Goal: Task Accomplishment & Management: Complete application form

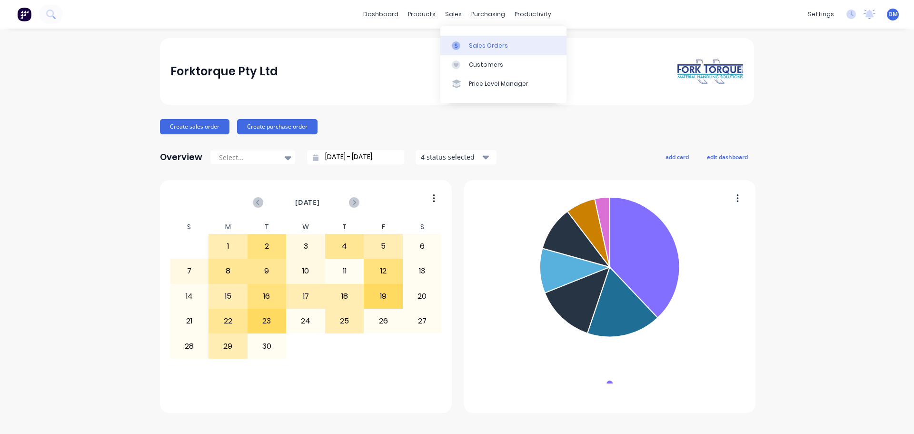
drag, startPoint x: 467, startPoint y: 46, endPoint x: 452, endPoint y: 42, distance: 15.6
click at [466, 46] on link "Sales Orders" at bounding box center [503, 45] width 126 height 19
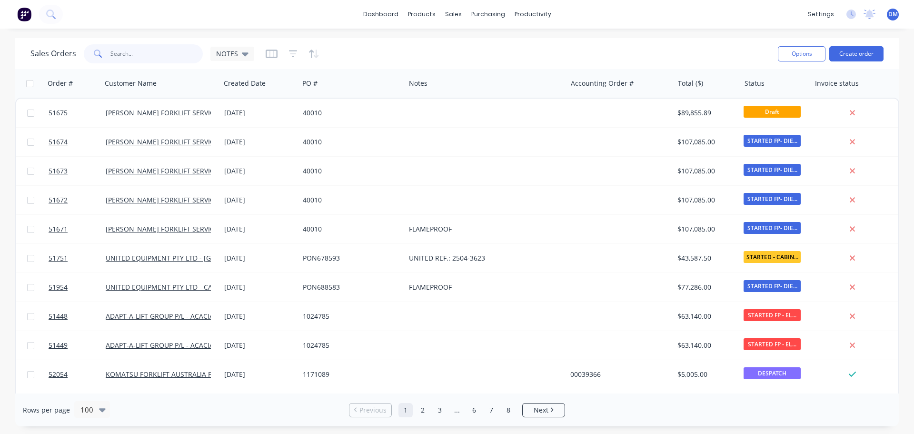
click at [123, 54] on input "text" at bounding box center [156, 53] width 93 height 19
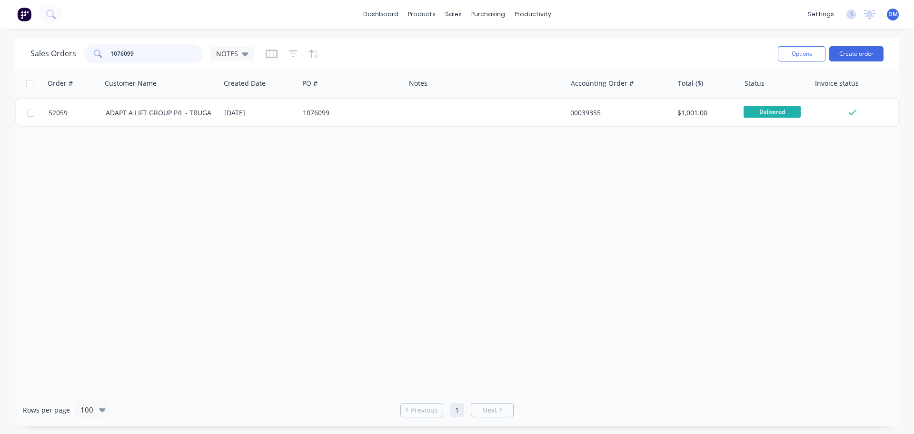
drag, startPoint x: 153, startPoint y: 52, endPoint x: 10, endPoint y: 54, distance: 143.3
click at [10, 54] on div "Sales Orders 1076099 NOTES Options Create order Order # Customer Name Created D…" at bounding box center [457, 232] width 914 height 388
drag, startPoint x: 142, startPoint y: 52, endPoint x: -121, endPoint y: 71, distance: 263.9
click at [0, 71] on html "dashboard products sales purchasing productivity dashboard products Product Cat…" at bounding box center [457, 217] width 914 height 434
type input "1076669"
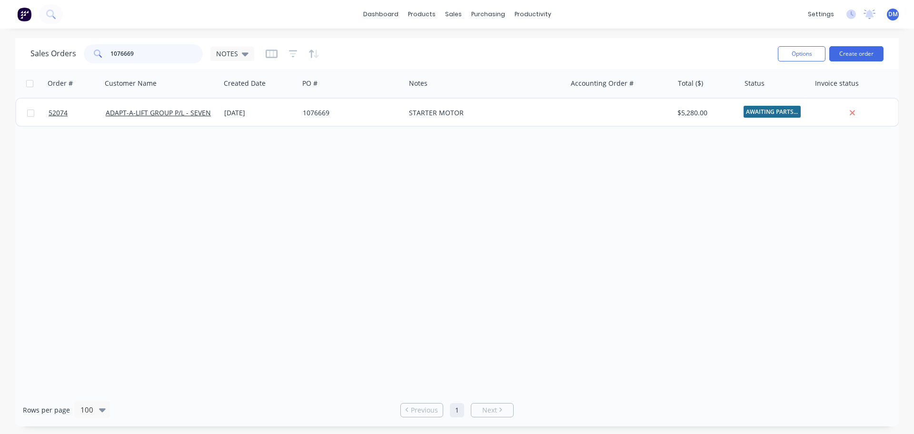
drag, startPoint x: 137, startPoint y: 49, endPoint x: 17, endPoint y: 51, distance: 120.4
click at [18, 51] on div "Sales Orders 1076669 NOTES Options Create order" at bounding box center [456, 53] width 883 height 31
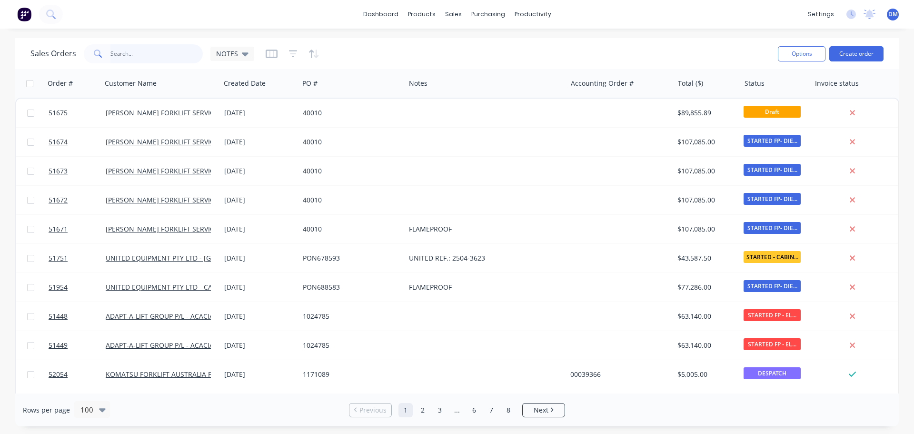
click at [132, 54] on input "text" at bounding box center [156, 53] width 93 height 19
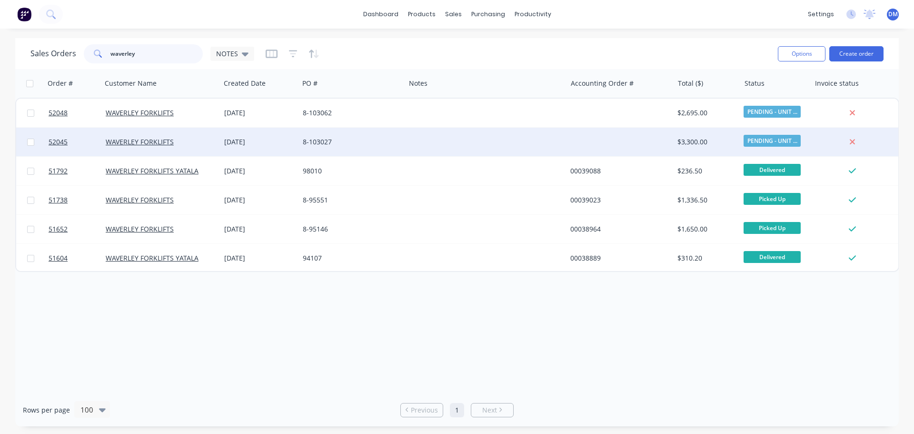
type input "waverley"
click at [318, 139] on div "8-103027" at bounding box center [350, 142] width 94 height 10
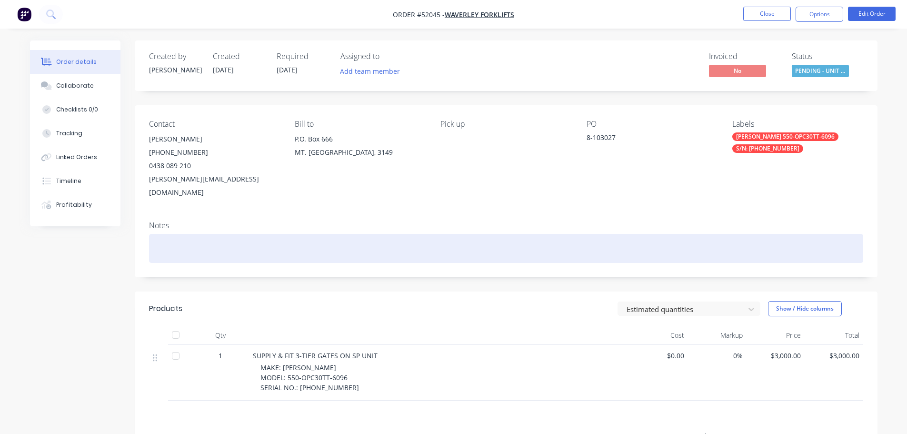
click at [198, 234] on div at bounding box center [506, 248] width 714 height 29
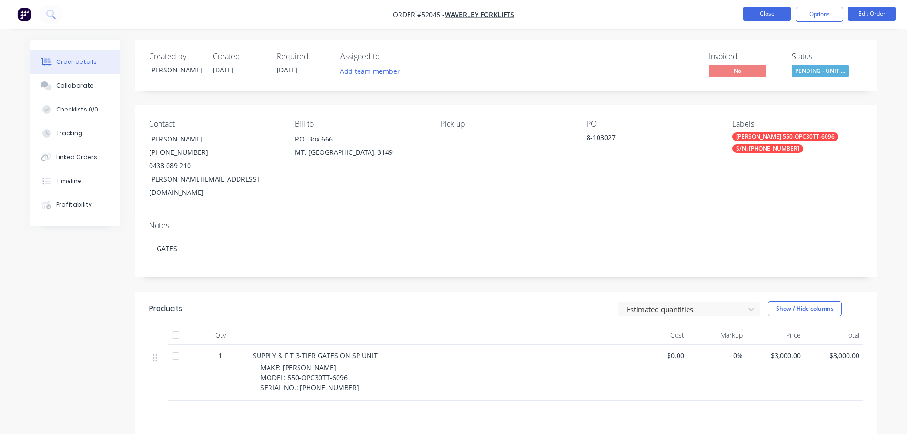
click at [749, 14] on button "Close" at bounding box center [767, 14] width 48 height 14
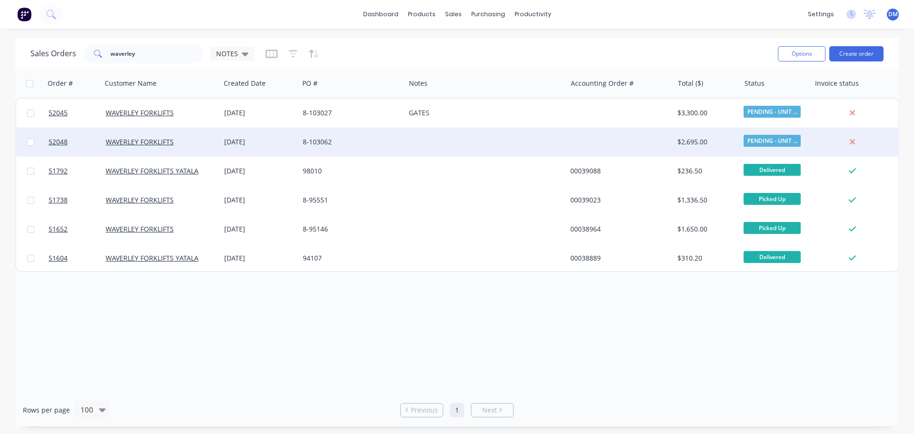
click at [352, 135] on div "8-103062" at bounding box center [352, 142] width 106 height 29
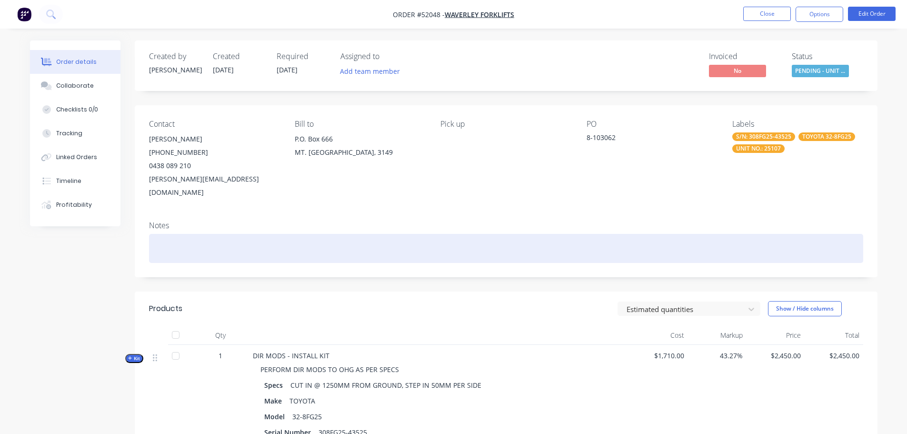
click at [191, 234] on div at bounding box center [506, 248] width 714 height 29
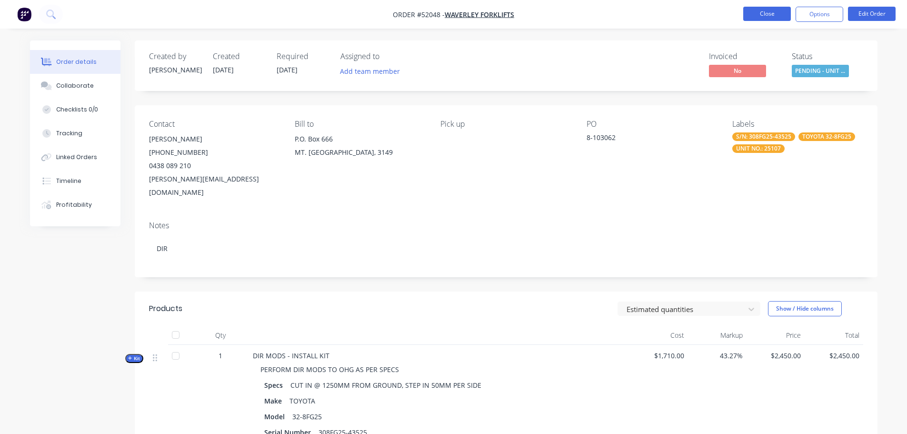
click at [762, 15] on button "Close" at bounding box center [767, 14] width 48 height 14
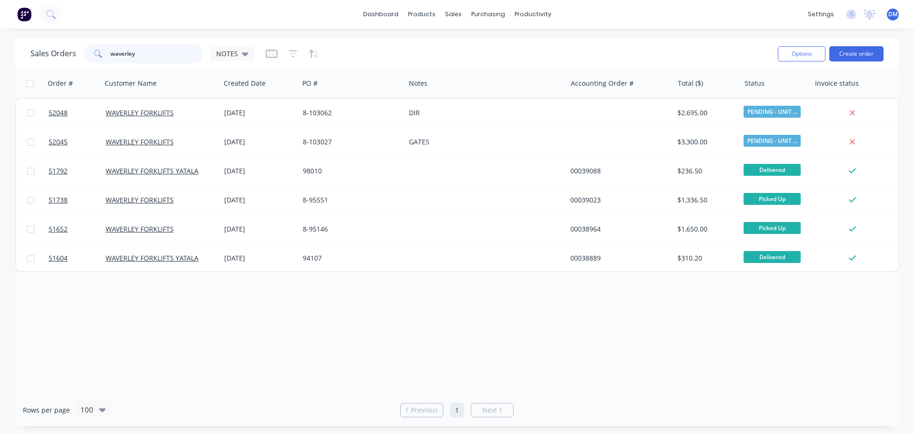
drag, startPoint x: 131, startPoint y: 58, endPoint x: 29, endPoint y: 33, distance: 105.4
click at [30, 33] on div "dashboard products sales purchasing productivity dashboard products Product Cat…" at bounding box center [457, 217] width 914 height 434
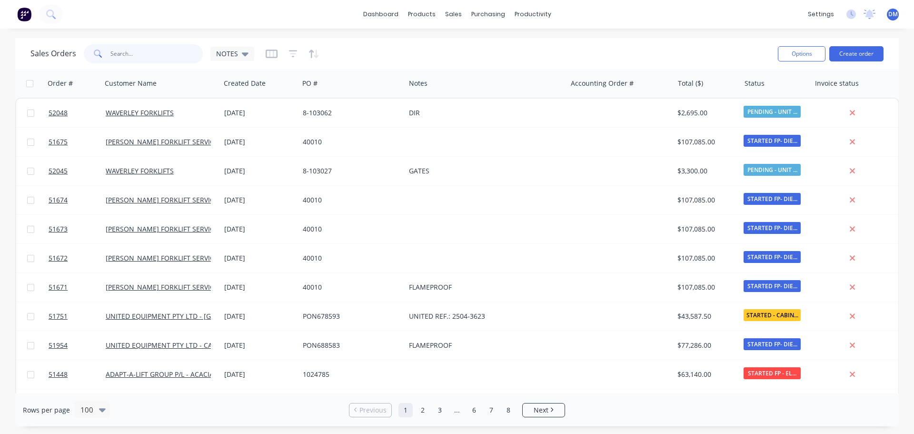
click at [133, 47] on input "text" at bounding box center [156, 53] width 93 height 19
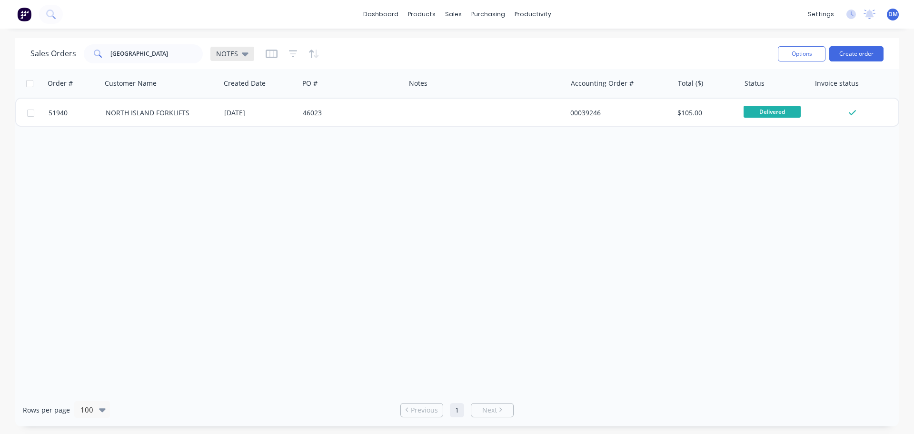
click at [236, 55] on span "NOTES" at bounding box center [227, 54] width 22 height 10
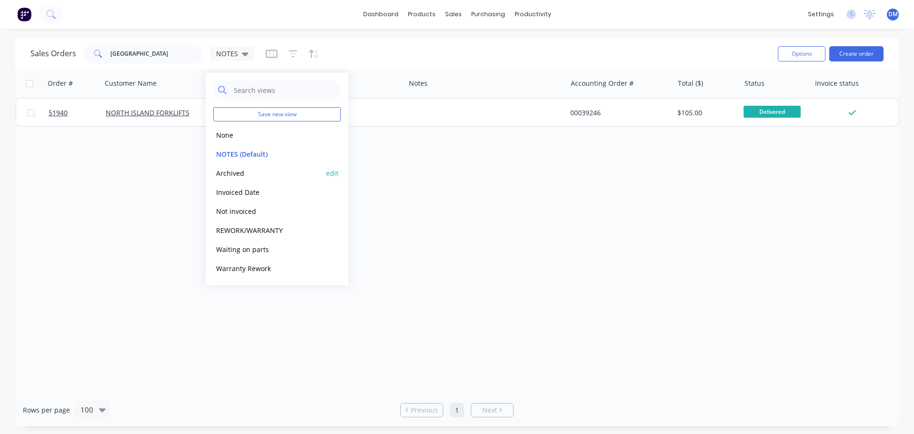
click at [238, 174] on button "Archived" at bounding box center [267, 173] width 109 height 11
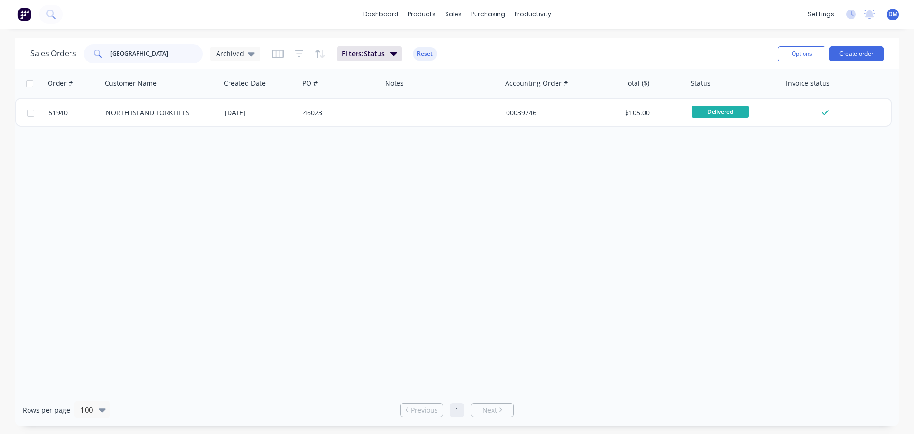
drag, startPoint x: 93, startPoint y: 44, endPoint x: 0, endPoint y: 37, distance: 93.6
click at [2, 37] on div "dashboard products sales purchasing productivity dashboard products Product Cat…" at bounding box center [457, 217] width 914 height 434
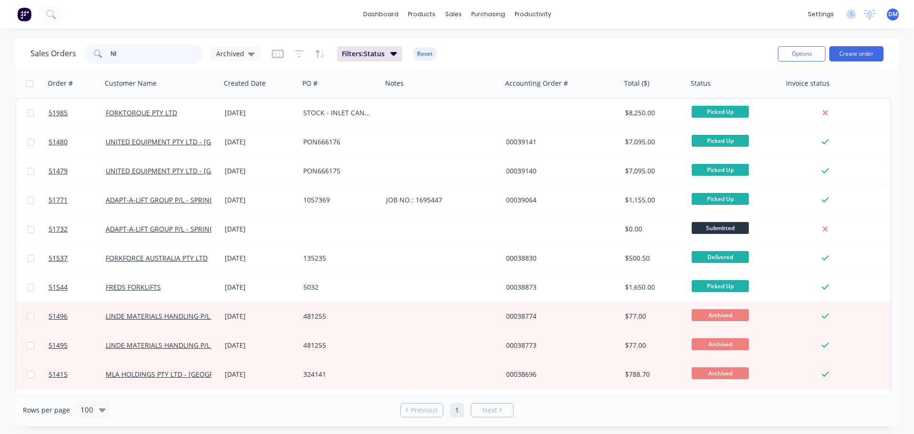
type input "N"
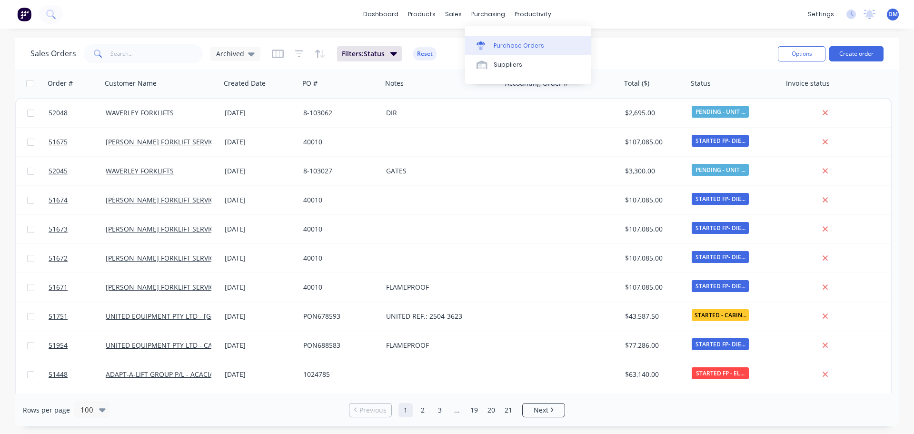
click at [508, 42] on div "Purchase Orders" at bounding box center [519, 45] width 50 height 9
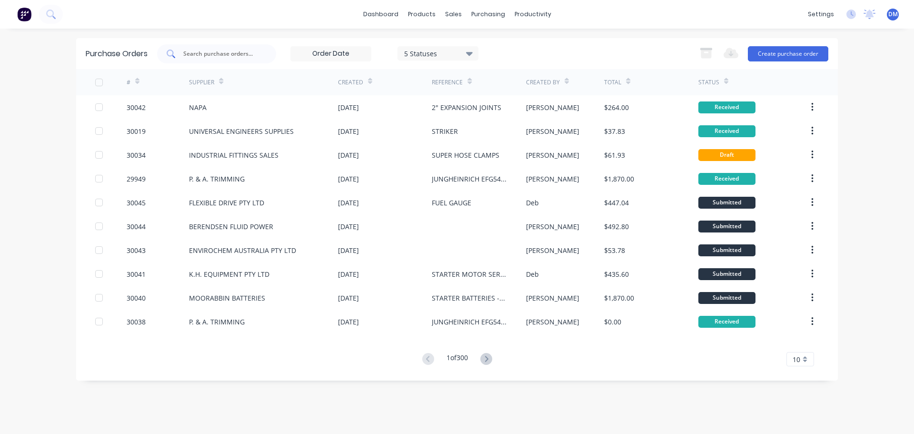
click at [237, 59] on div at bounding box center [216, 53] width 119 height 19
type input "BERTINEX [GEOGRAPHIC_DATA]"
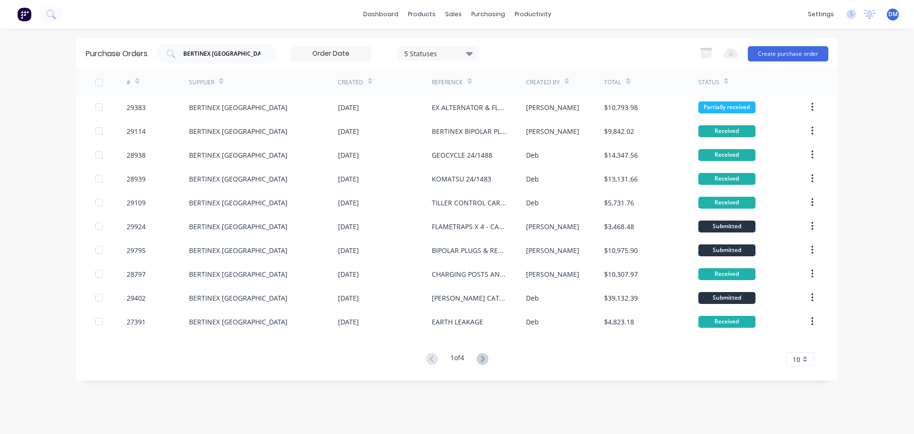
click at [799, 360] on span "10" at bounding box center [796, 359] width 8 height 10
click at [796, 345] on div "35" at bounding box center [800, 343] width 27 height 17
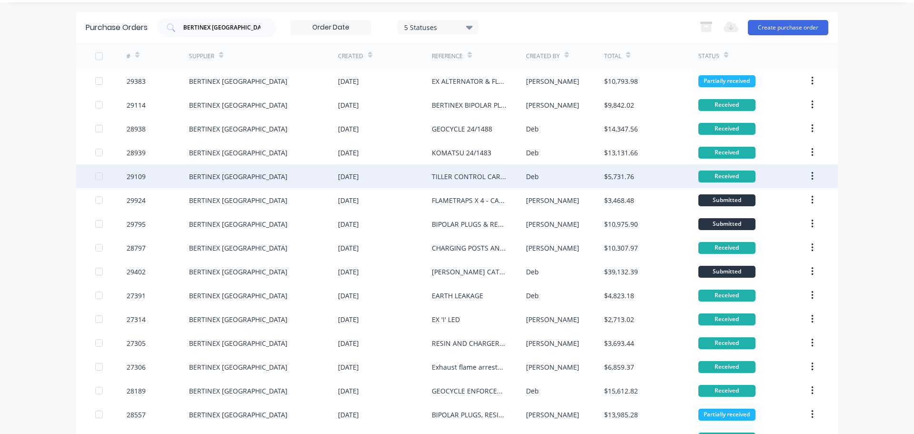
scroll to position [48, 0]
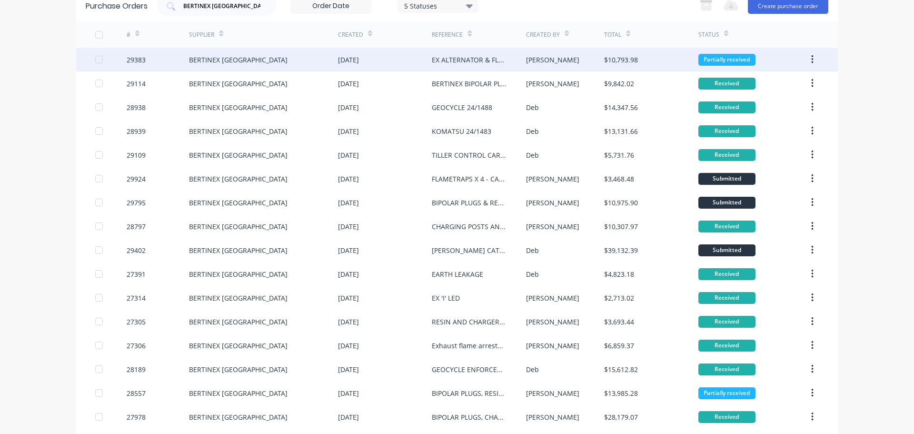
click at [443, 59] on div "EX ALTERNATOR & FLAMETRAPS - GEOCYCLE/KOMATSU" at bounding box center [469, 60] width 75 height 10
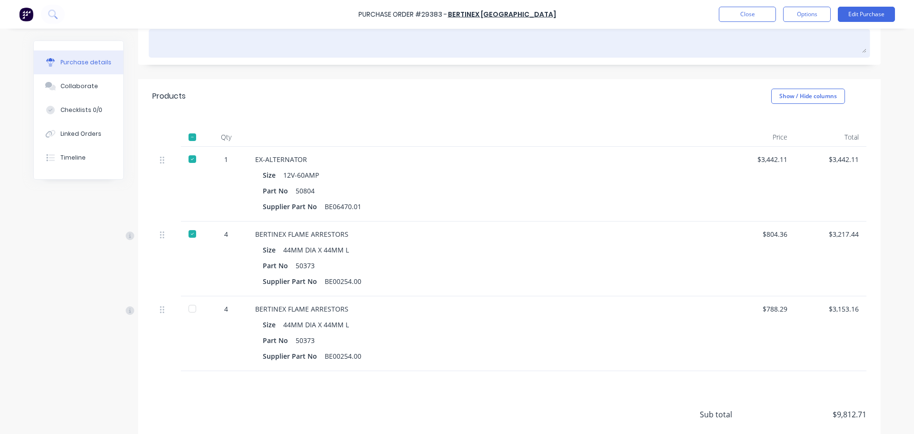
scroll to position [48, 0]
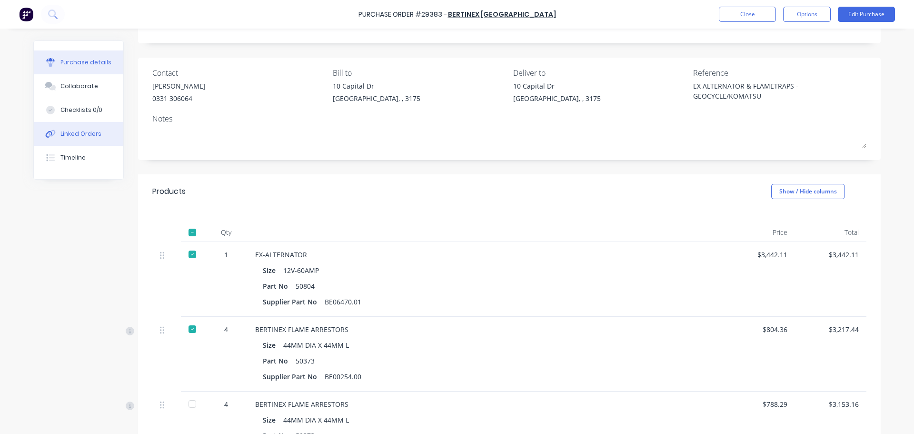
click at [69, 131] on div "Linked Orders" at bounding box center [80, 133] width 41 height 9
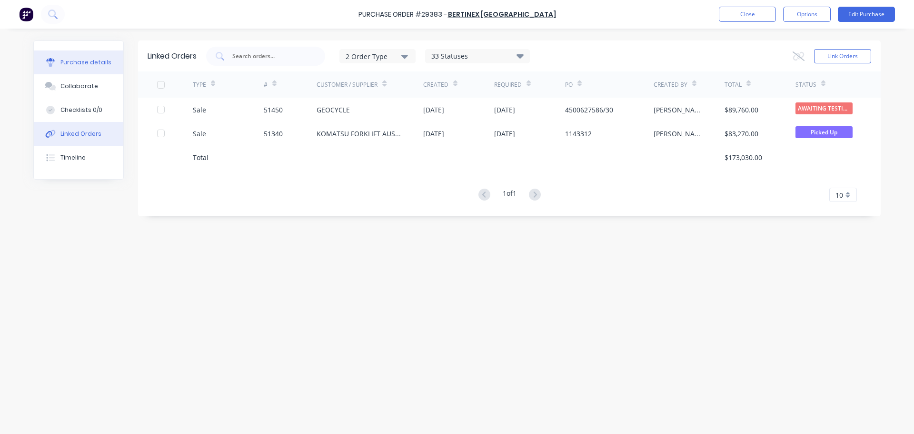
click at [79, 63] on div "Purchase details" at bounding box center [85, 62] width 51 height 9
type textarea "x"
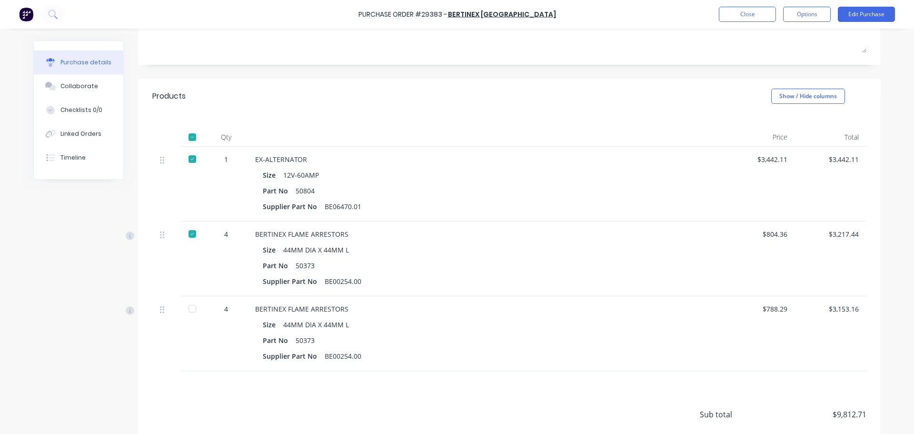
scroll to position [95, 0]
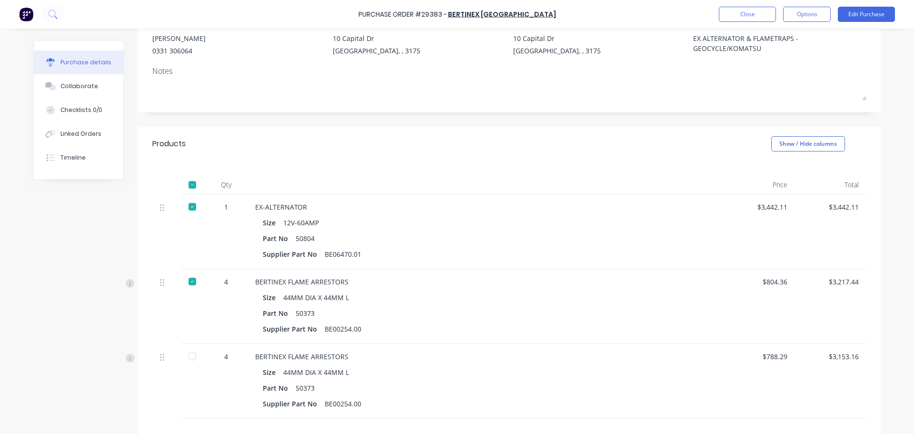
click at [24, 12] on img at bounding box center [26, 14] width 14 height 14
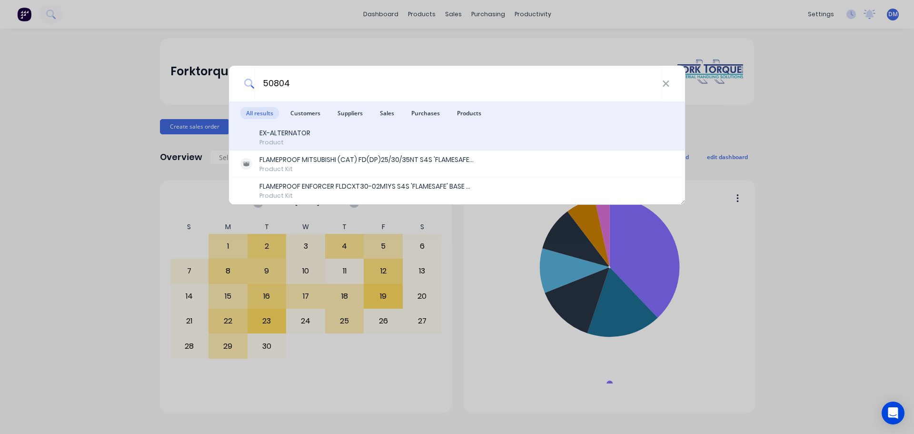
type input "50804"
click at [272, 129] on div "EX-ALTERNATOR" at bounding box center [284, 133] width 51 height 10
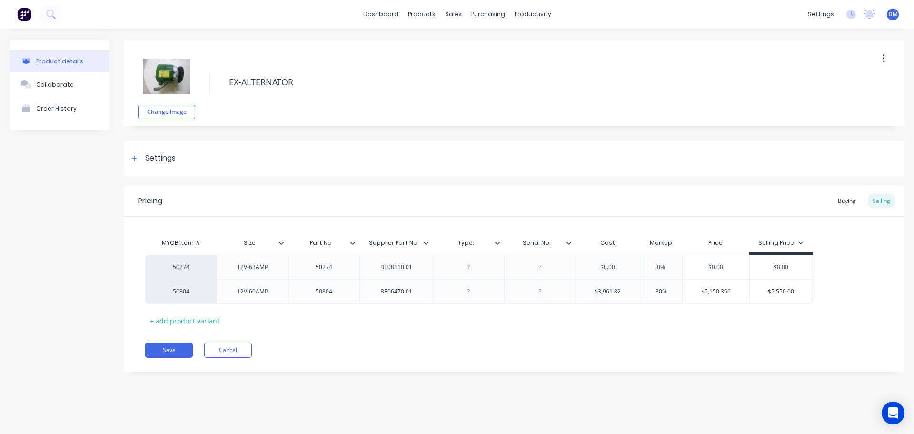
type textarea "x"
click at [70, 106] on div "Order History" at bounding box center [56, 108] width 40 height 7
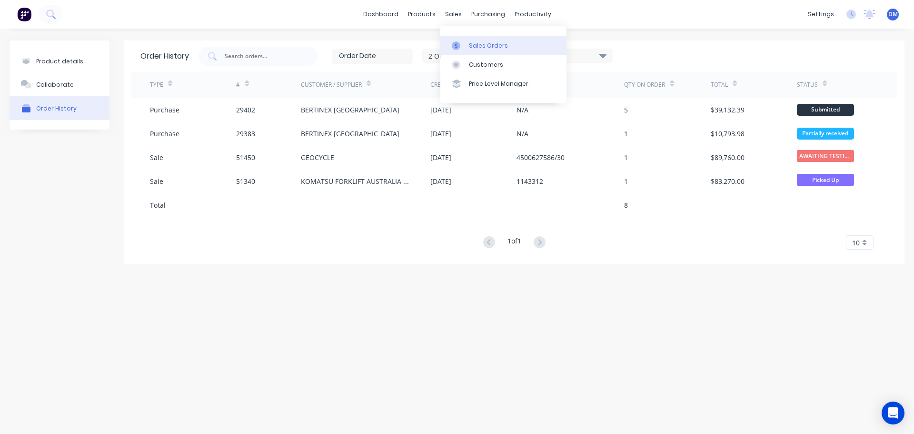
click at [472, 45] on div "Sales Orders" at bounding box center [488, 45] width 39 height 9
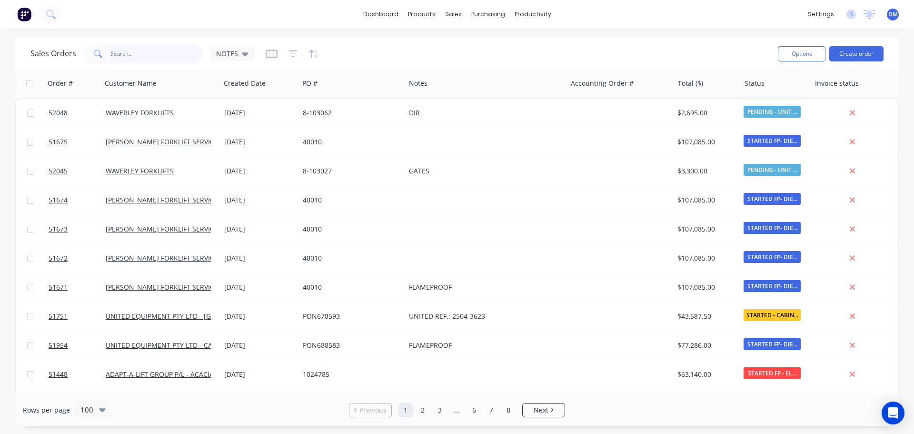
click at [129, 51] on input "text" at bounding box center [156, 53] width 93 height 19
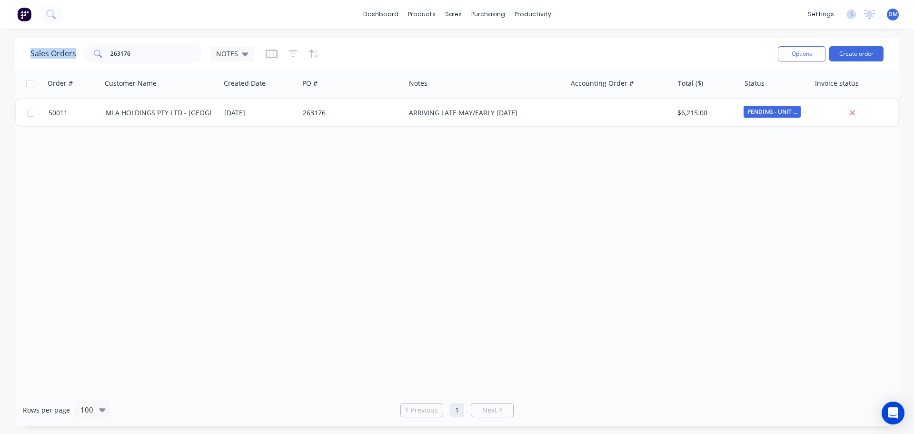
drag, startPoint x: 150, startPoint y: 43, endPoint x: -5, endPoint y: 58, distance: 155.9
click at [0, 58] on html "dashboard products sales purchasing productivity dashboard products Product Cat…" at bounding box center [457, 217] width 914 height 434
drag, startPoint x: 132, startPoint y: 53, endPoint x: 20, endPoint y: 59, distance: 111.5
click at [22, 59] on div "Sales Orders 263176 NOTES Options Create order" at bounding box center [456, 53] width 883 height 31
drag, startPoint x: 143, startPoint y: 52, endPoint x: 31, endPoint y: 57, distance: 112.0
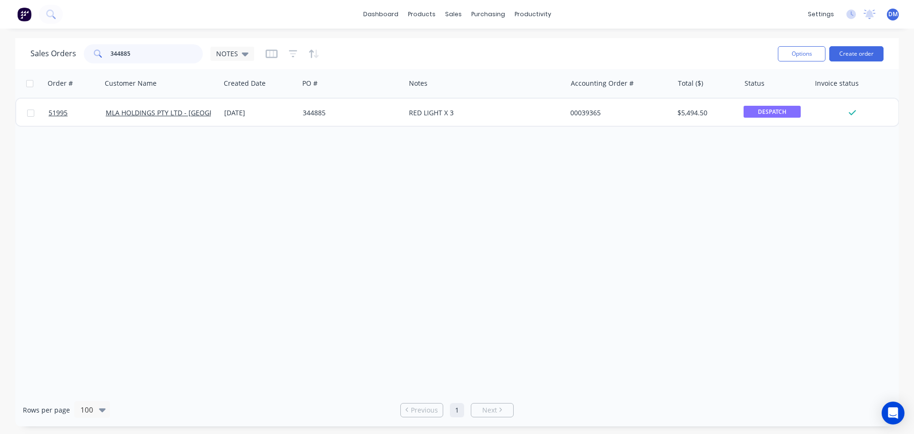
click at [31, 58] on div "Sales Orders 344885 NOTES" at bounding box center [142, 53] width 224 height 19
drag, startPoint x: 50, startPoint y: 53, endPoint x: 13, endPoint y: 50, distance: 37.7
click at [16, 52] on div "Sales Orders 344884 NOTES Options Create order" at bounding box center [456, 53] width 883 height 31
drag, startPoint x: 141, startPoint y: 54, endPoint x: -99, endPoint y: 55, distance: 240.8
click at [0, 55] on html "dashboard products sales purchasing productivity dashboard products Product Cat…" at bounding box center [457, 217] width 914 height 434
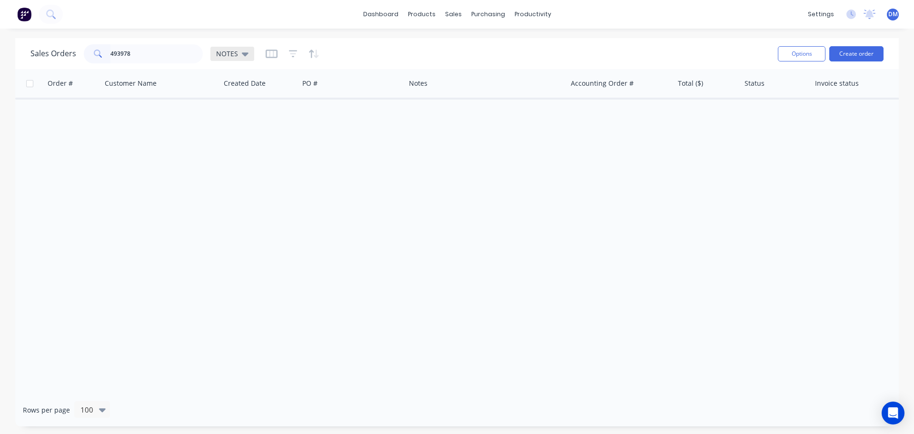
click at [242, 55] on icon at bounding box center [245, 54] width 7 height 10
click at [238, 172] on button "Archived" at bounding box center [267, 173] width 109 height 11
drag, startPoint x: 101, startPoint y: 50, endPoint x: -48, endPoint y: 56, distance: 148.6
click at [0, 56] on html "dashboard products sales purchasing productivity dashboard products Product Cat…" at bounding box center [457, 217] width 914 height 434
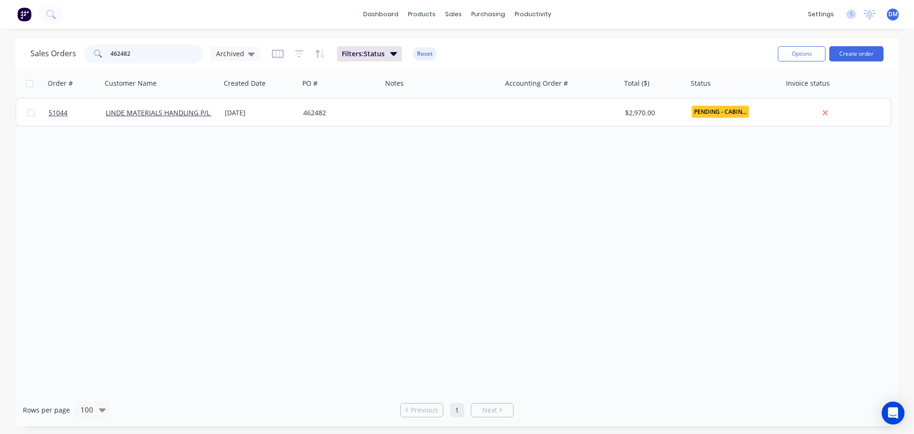
drag, startPoint x: 144, startPoint y: 52, endPoint x: 49, endPoint y: 50, distance: 95.7
click at [80, 50] on div "Sales Orders 462482 Archived" at bounding box center [145, 53] width 230 height 19
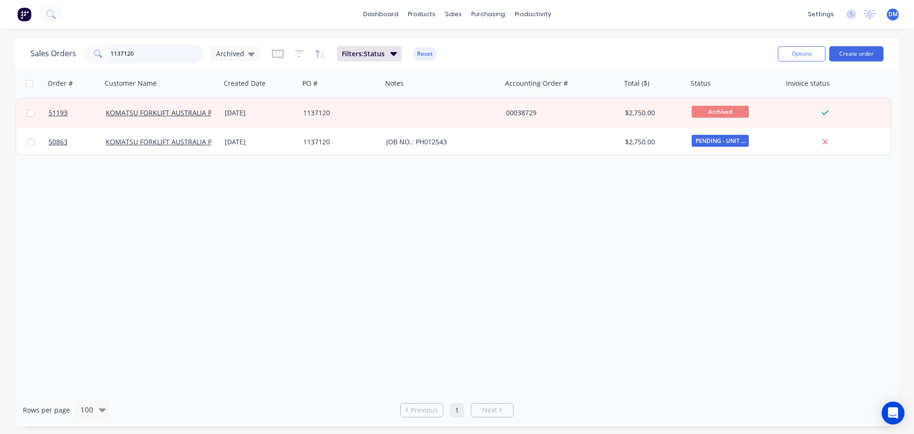
drag, startPoint x: 140, startPoint y: 56, endPoint x: 10, endPoint y: 37, distance: 131.7
click at [19, 38] on div "dashboard products sales purchasing productivity dashboard products Product Cat…" at bounding box center [457, 217] width 914 height 434
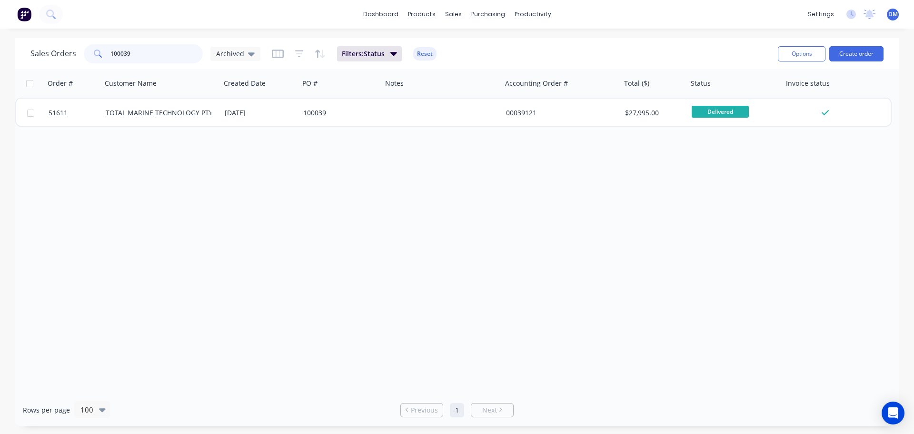
drag, startPoint x: 138, startPoint y: 55, endPoint x: 10, endPoint y: 65, distance: 127.9
click at [20, 65] on div "Sales Orders 100039 Archived Filters: Status Reset Options Create order" at bounding box center [456, 53] width 883 height 31
type input "5961146"
drag, startPoint x: 136, startPoint y: 50, endPoint x: 33, endPoint y: 47, distance: 102.8
click at [46, 48] on div "Sales Orders 5961146 Archived" at bounding box center [145, 53] width 230 height 19
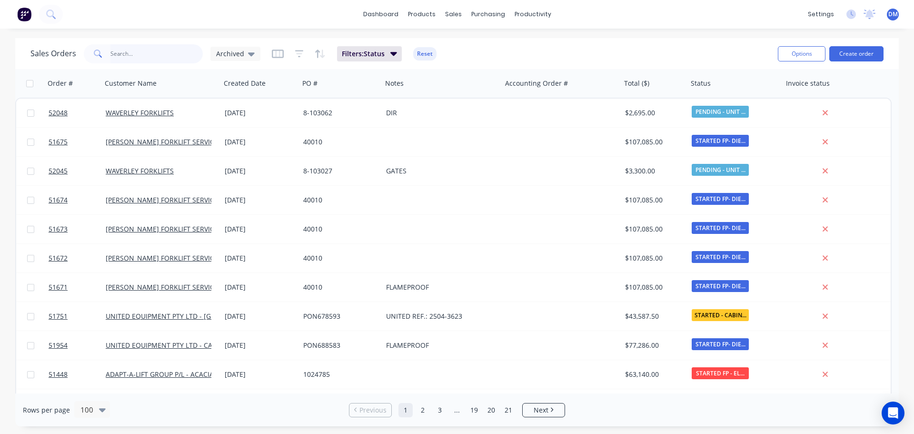
click at [140, 54] on input "text" at bounding box center [156, 53] width 93 height 19
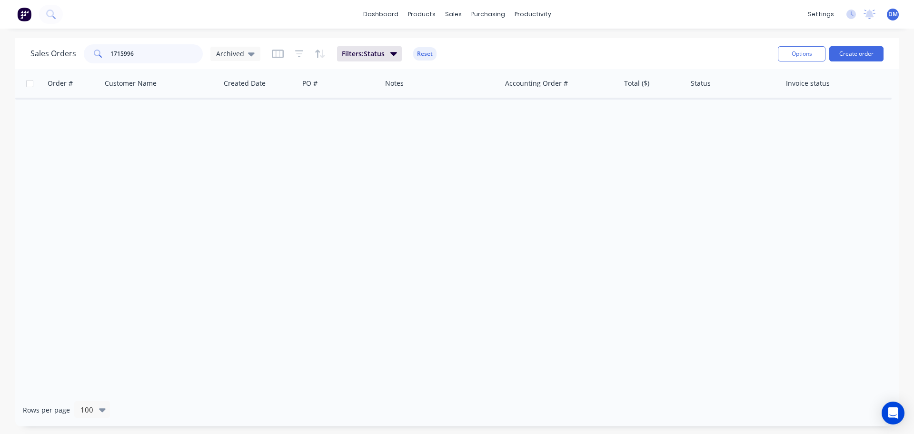
drag, startPoint x: 140, startPoint y: 54, endPoint x: 18, endPoint y: 58, distance: 122.4
click at [21, 58] on div "Sales Orders 1715996 Archived Filters: Status Reset Options Create order" at bounding box center [456, 53] width 883 height 31
drag, startPoint x: 145, startPoint y: 50, endPoint x: 14, endPoint y: 46, distance: 130.9
click at [14, 46] on div "Sales Orders 1058390 Archived Filters: Status Reset Options Create order Order …" at bounding box center [457, 232] width 914 height 388
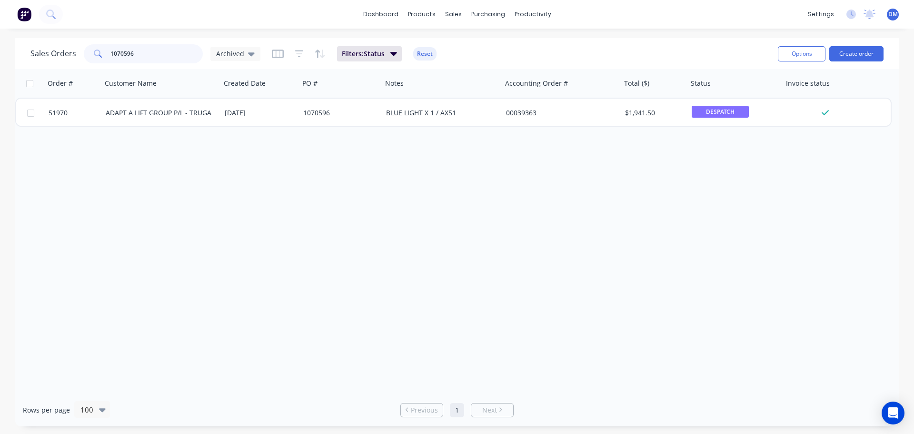
drag, startPoint x: 151, startPoint y: 56, endPoint x: -3, endPoint y: 51, distance: 154.3
click at [0, 51] on html "dashboard products sales purchasing productivity dashboard products Product Cat…" at bounding box center [457, 217] width 914 height 434
drag, startPoint x: 135, startPoint y: 55, endPoint x: 16, endPoint y: 72, distance: 120.3
click at [16, 72] on div "Sales Orders 1057369 Archived Filters: Status Reset Options Create order Order …" at bounding box center [456, 232] width 883 height 388
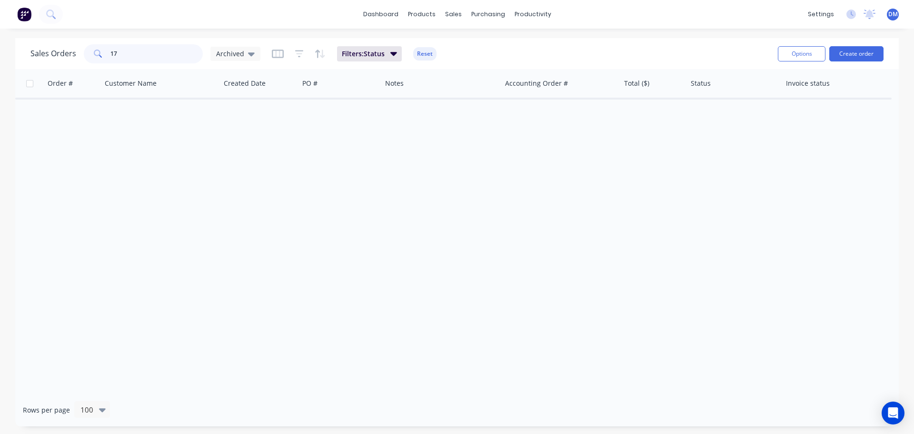
type input "1"
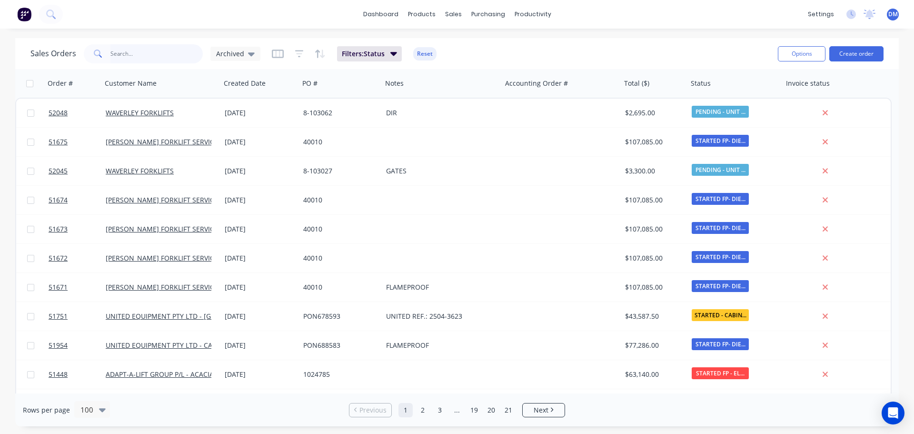
click at [141, 50] on input "text" at bounding box center [156, 53] width 93 height 19
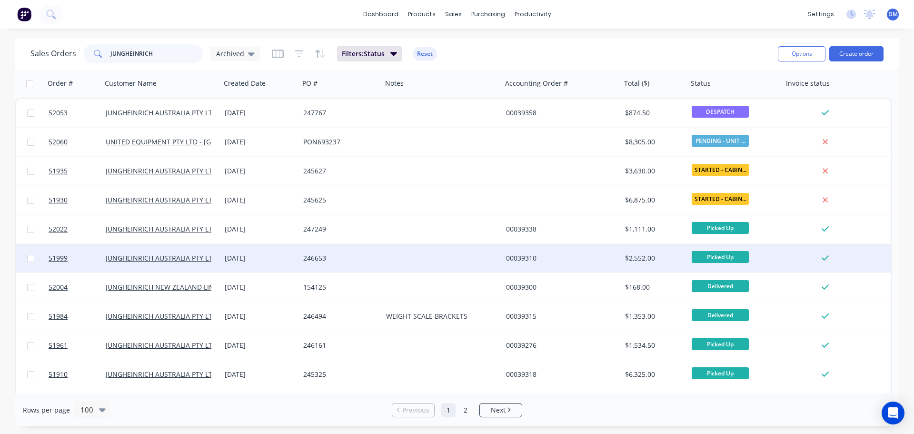
type input "JUNGHEINRICH"
click at [257, 257] on div "[DATE]" at bounding box center [260, 258] width 71 height 10
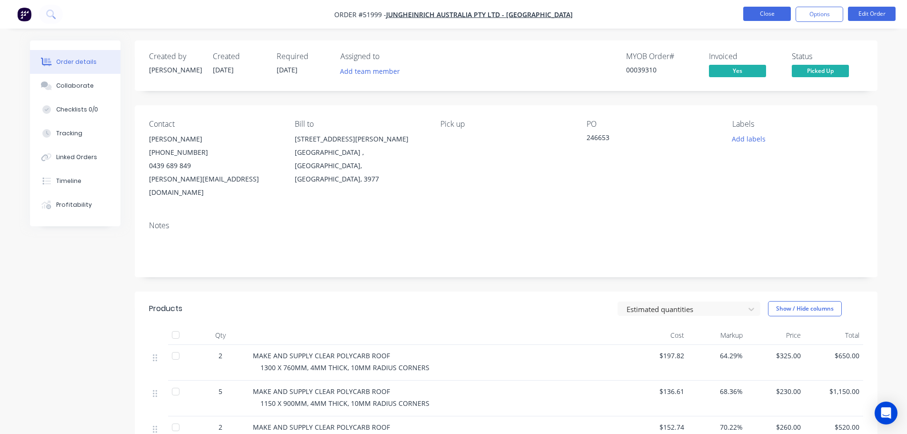
click at [759, 17] on button "Close" at bounding box center [767, 14] width 48 height 14
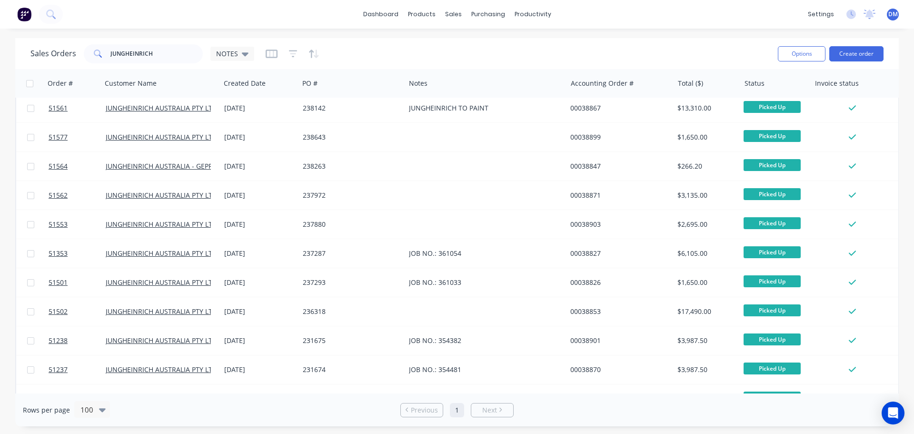
scroll to position [1045, 0]
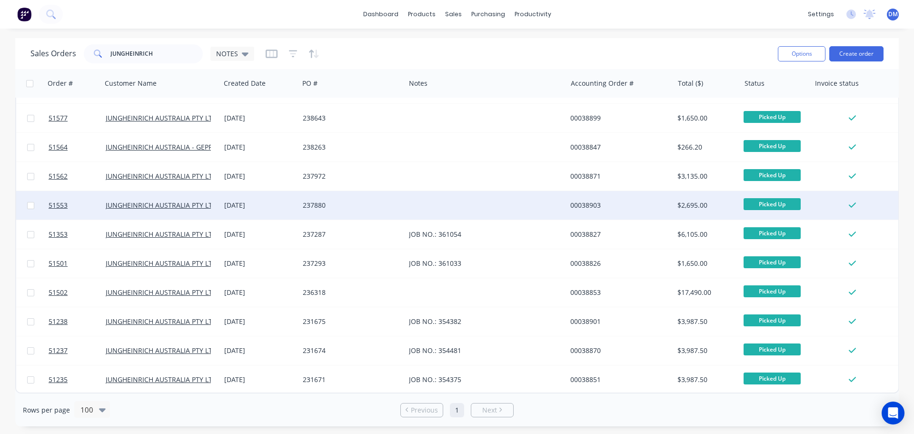
click at [246, 200] on div "21 Jan 2025" at bounding box center [259, 205] width 71 height 10
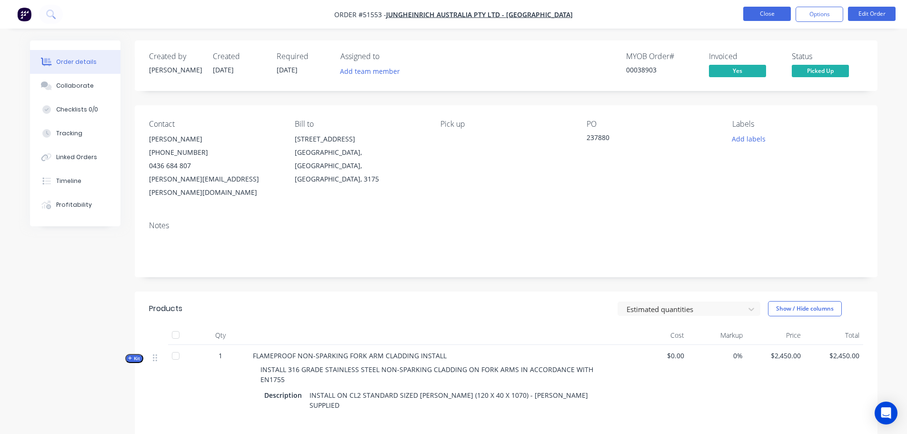
click at [772, 10] on button "Close" at bounding box center [767, 14] width 48 height 14
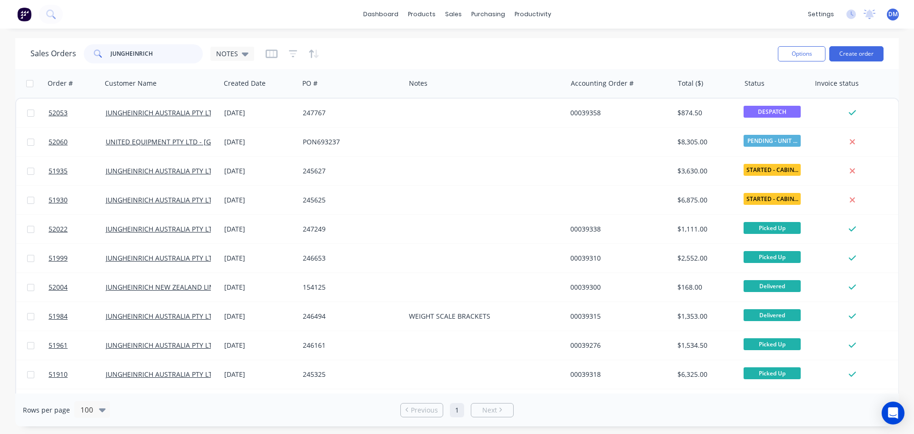
drag, startPoint x: 164, startPoint y: 50, endPoint x: 35, endPoint y: 65, distance: 129.5
click at [67, 64] on div "Sales Orders JUNGHEINRICH NOTES" at bounding box center [400, 53] width 740 height 23
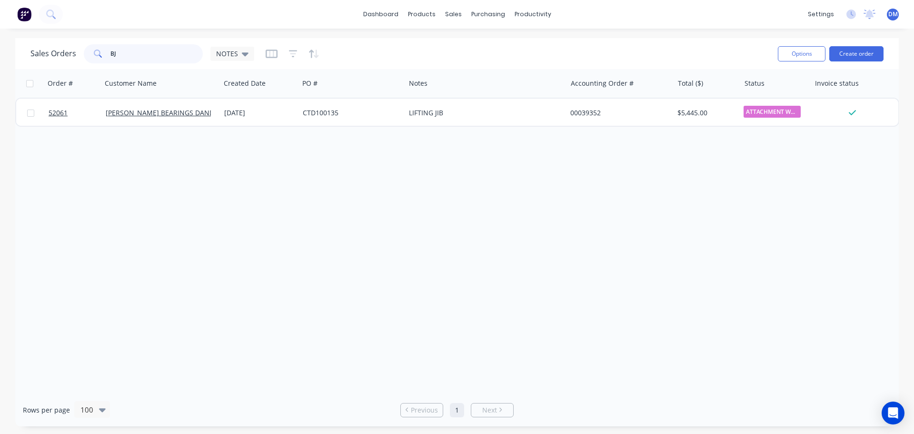
drag, startPoint x: 124, startPoint y: 48, endPoint x: -37, endPoint y: 63, distance: 161.6
click at [0, 63] on html "dashboard products sales purchasing productivity dashboard products Product Cat…" at bounding box center [457, 217] width 914 height 434
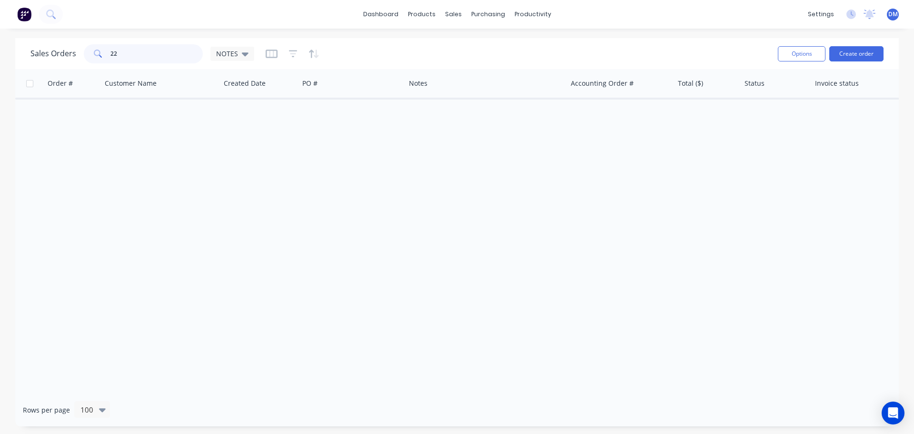
type input "2"
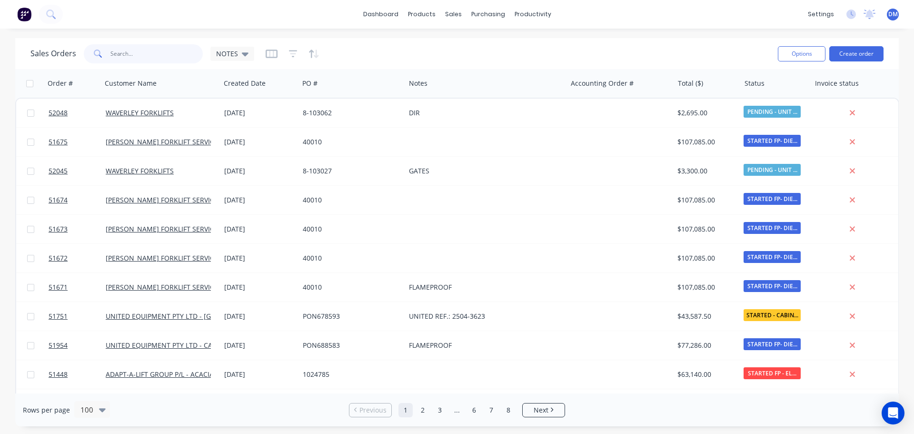
click at [147, 50] on input "text" at bounding box center [156, 53] width 93 height 19
type input "693473"
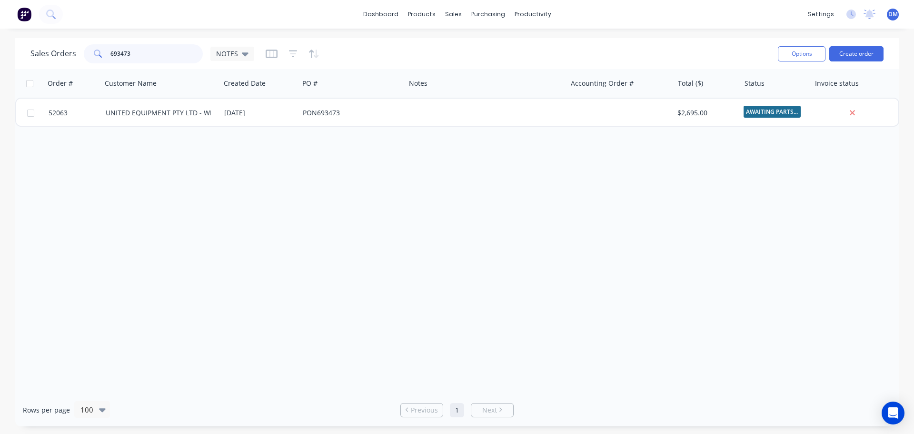
drag, startPoint x: 133, startPoint y: 56, endPoint x: -41, endPoint y: 56, distance: 174.7
click at [0, 56] on html "dashboard products sales purchasing productivity dashboard products Product Cat…" at bounding box center [457, 217] width 914 height 434
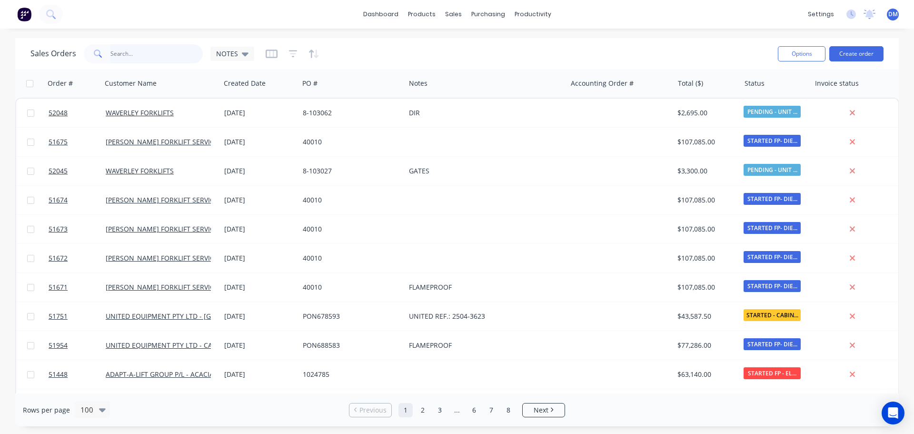
click at [163, 52] on input "text" at bounding box center [156, 53] width 93 height 19
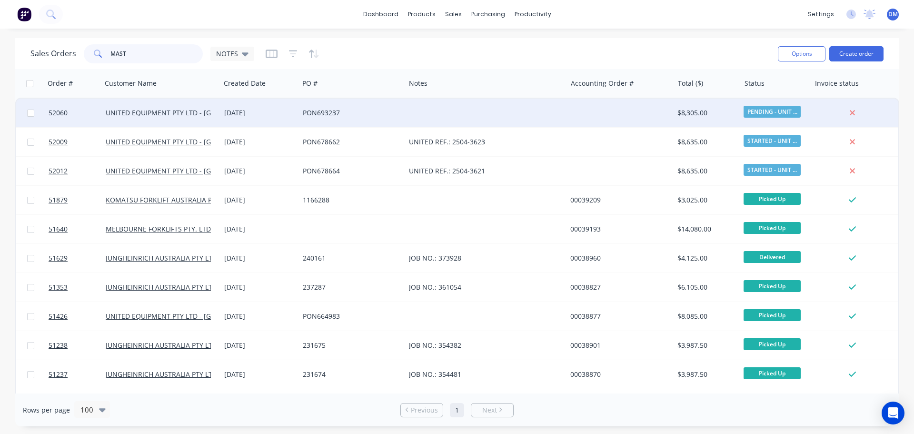
type input "MAST"
click at [332, 112] on div "PON693237" at bounding box center [350, 113] width 94 height 10
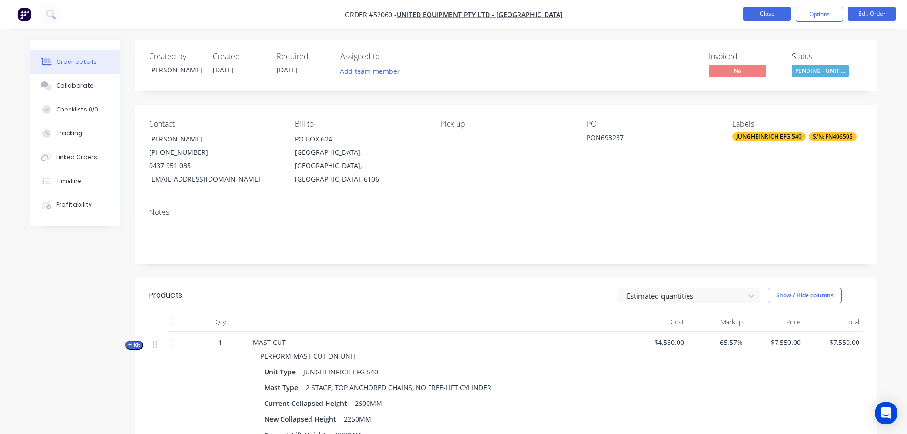
click at [764, 11] on button "Close" at bounding box center [767, 14] width 48 height 14
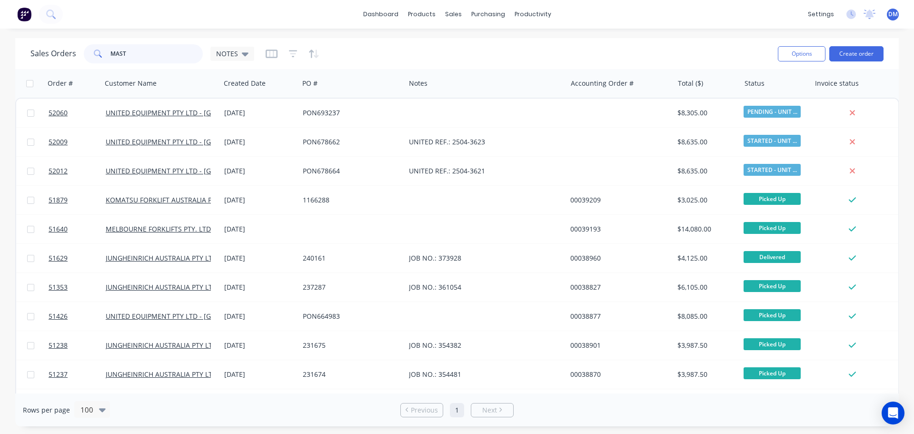
drag, startPoint x: 123, startPoint y: 53, endPoint x: 38, endPoint y: 54, distance: 85.7
click at [38, 54] on div "Sales Orders MAST NOTES" at bounding box center [142, 53] width 224 height 19
type input "678674"
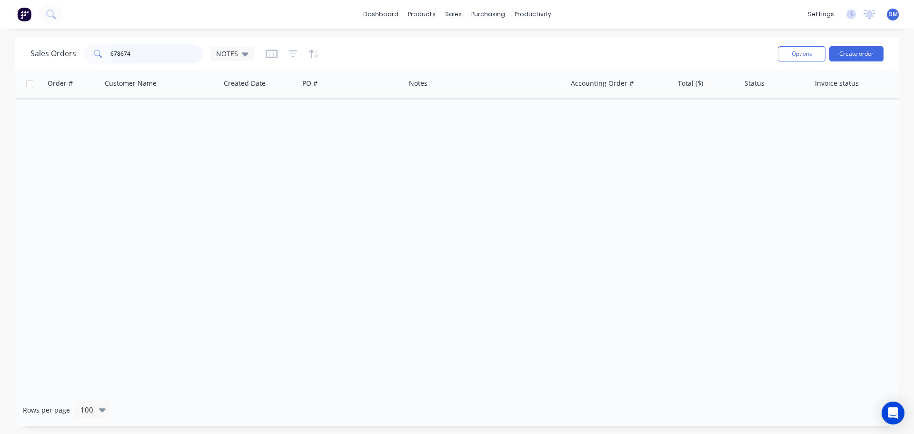
drag, startPoint x: 129, startPoint y: 55, endPoint x: -20, endPoint y: 69, distance: 149.6
click at [0, 69] on html "dashboard products sales purchasing productivity dashboard products Product Cat…" at bounding box center [457, 217] width 914 height 434
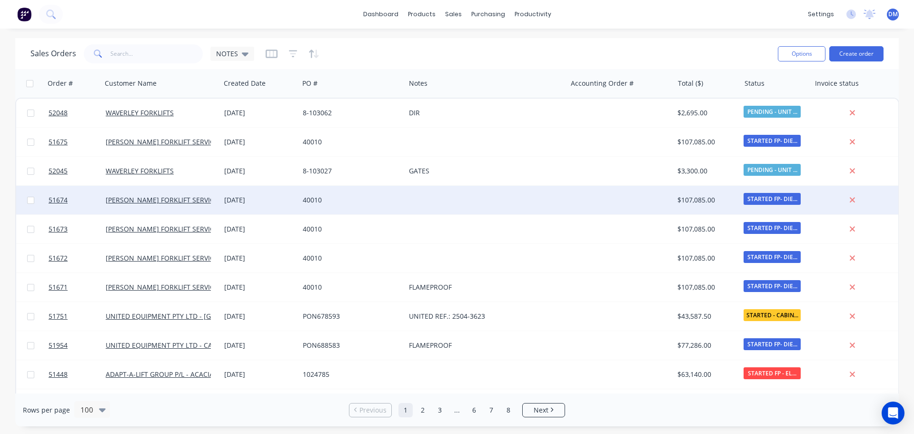
click at [430, 201] on div at bounding box center [485, 200] width 161 height 29
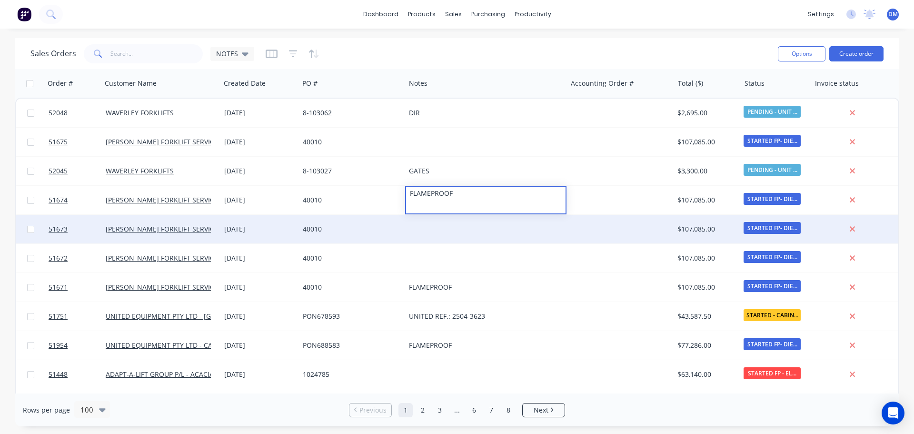
click at [434, 225] on div at bounding box center [485, 229] width 161 height 29
click at [428, 227] on div at bounding box center [485, 229] width 161 height 29
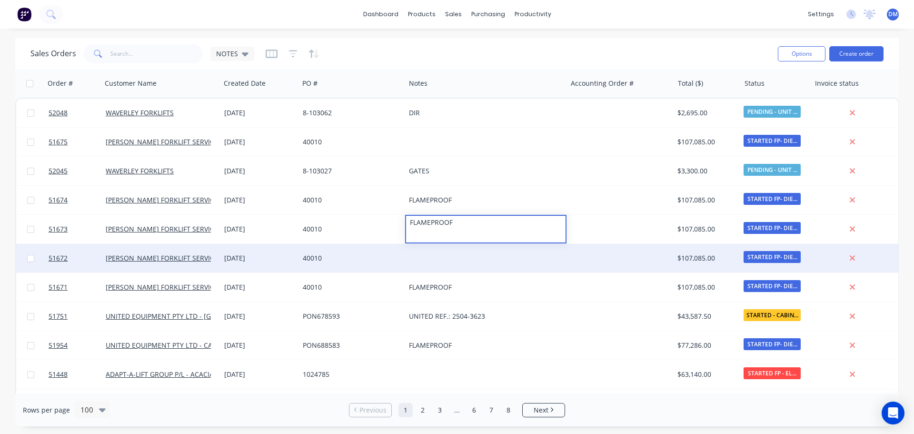
click at [421, 257] on div at bounding box center [485, 258] width 161 height 29
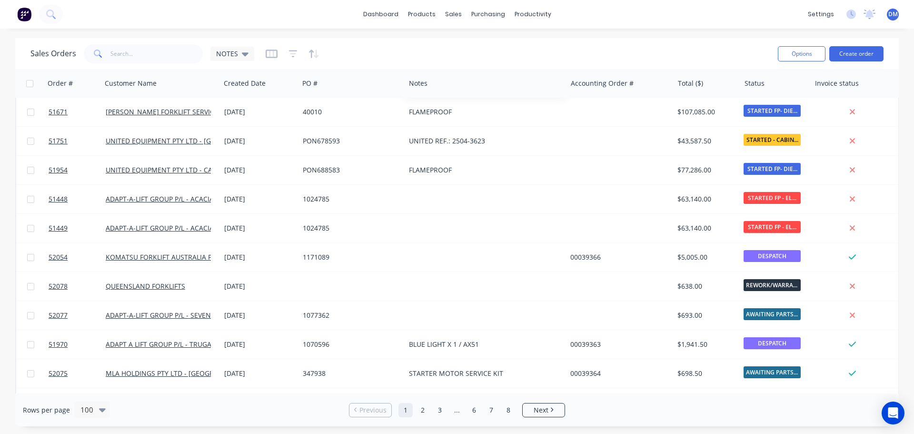
scroll to position [190, 0]
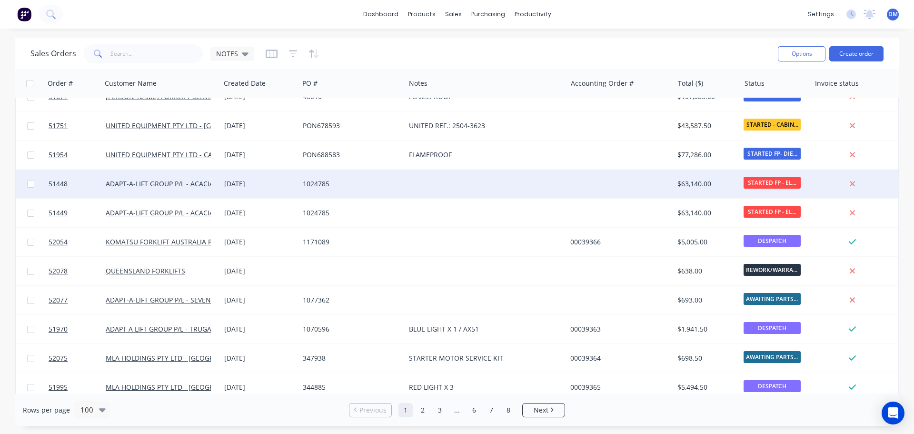
click at [427, 181] on div at bounding box center [485, 183] width 161 height 29
click at [423, 188] on div at bounding box center [485, 183] width 161 height 29
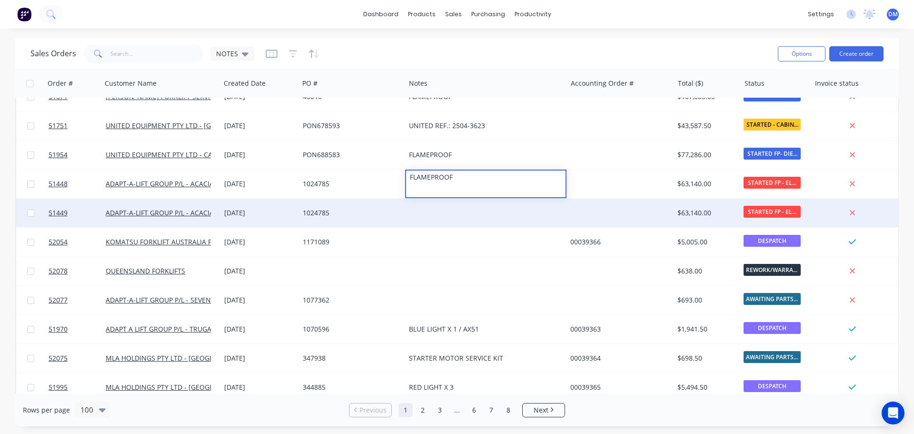
click at [428, 206] on div at bounding box center [485, 212] width 161 height 29
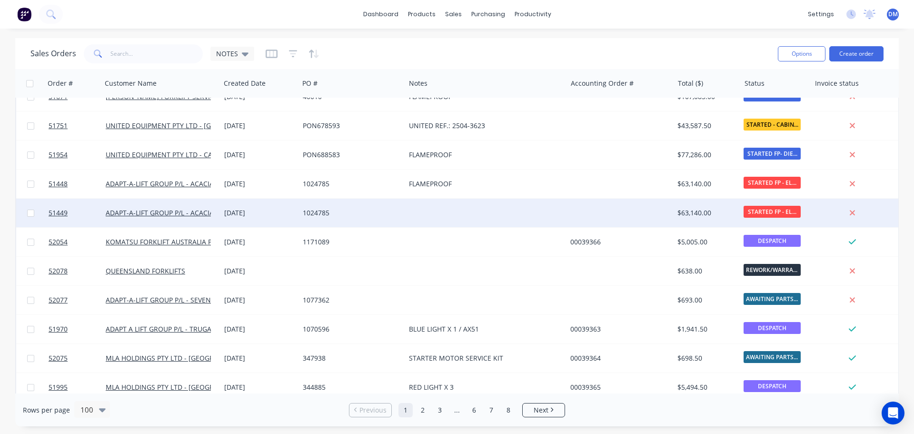
click at [426, 211] on div at bounding box center [485, 212] width 161 height 29
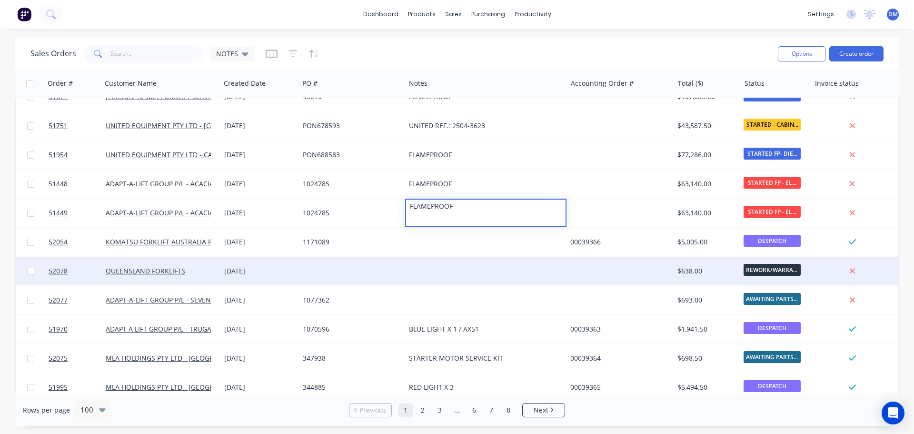
click at [422, 261] on div at bounding box center [485, 271] width 161 height 29
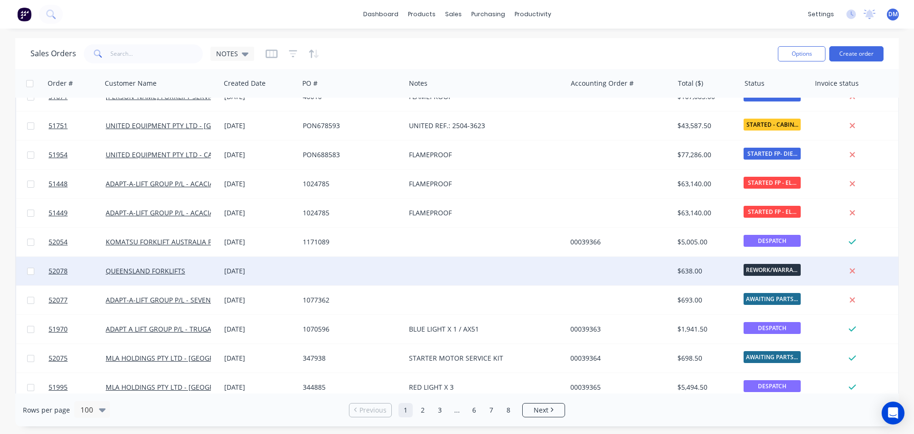
click at [422, 274] on div at bounding box center [485, 271] width 161 height 29
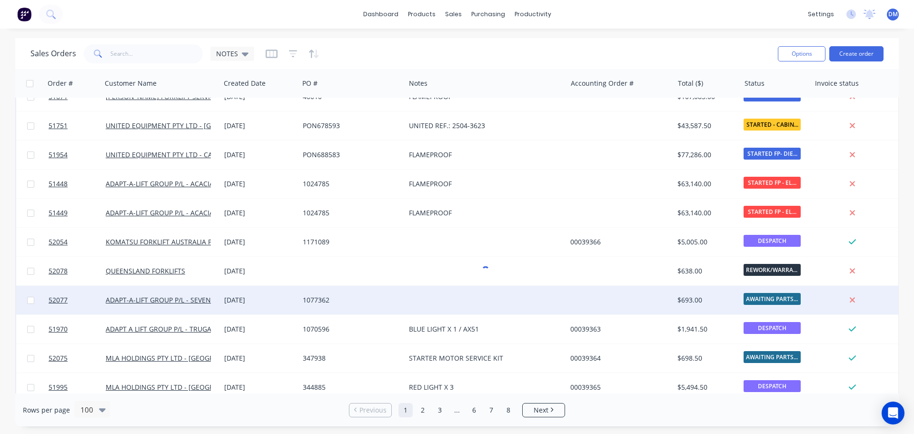
click at [324, 297] on div "1077362" at bounding box center [350, 300] width 94 height 10
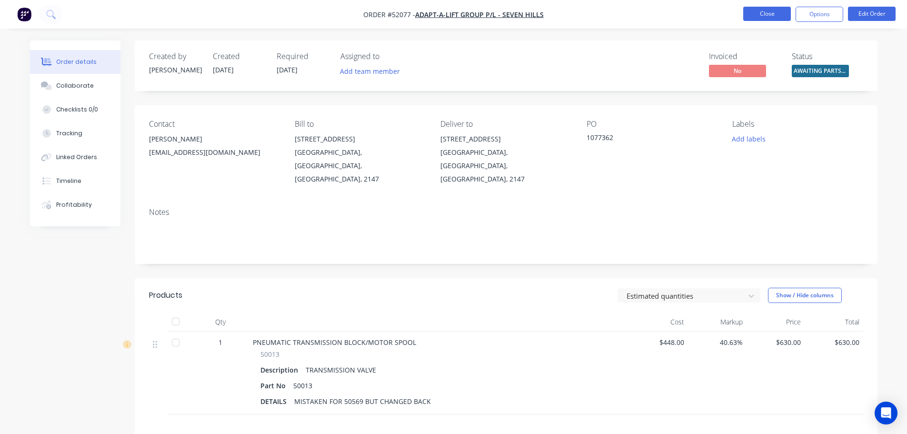
click at [768, 14] on button "Close" at bounding box center [767, 14] width 48 height 14
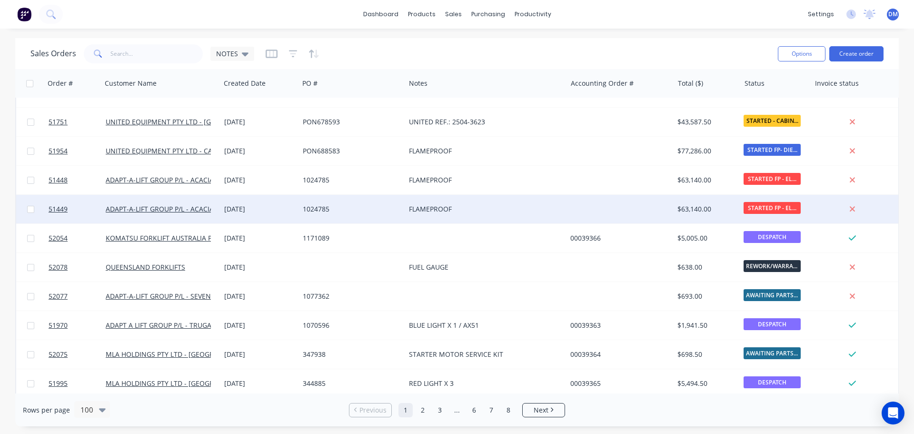
scroll to position [238, 0]
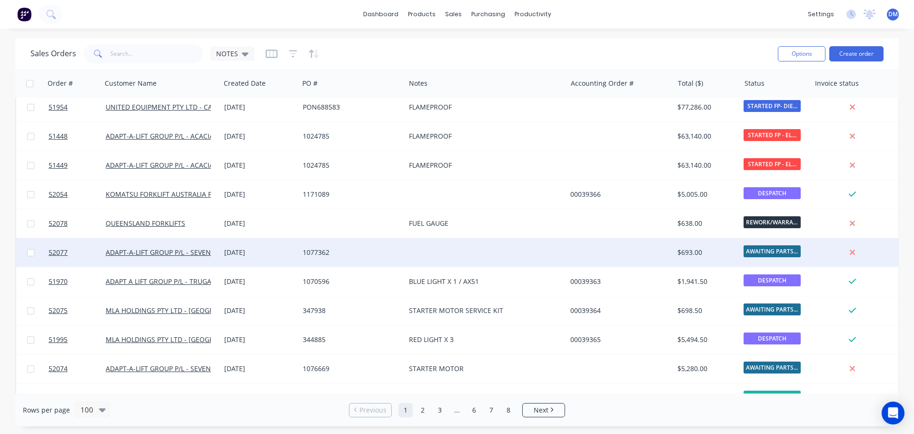
click at [428, 250] on div at bounding box center [485, 252] width 161 height 29
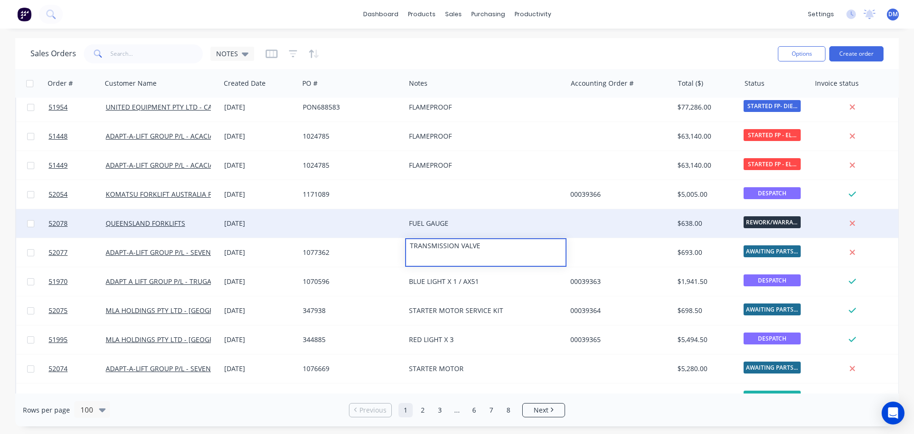
click at [315, 221] on div at bounding box center [352, 223] width 106 height 29
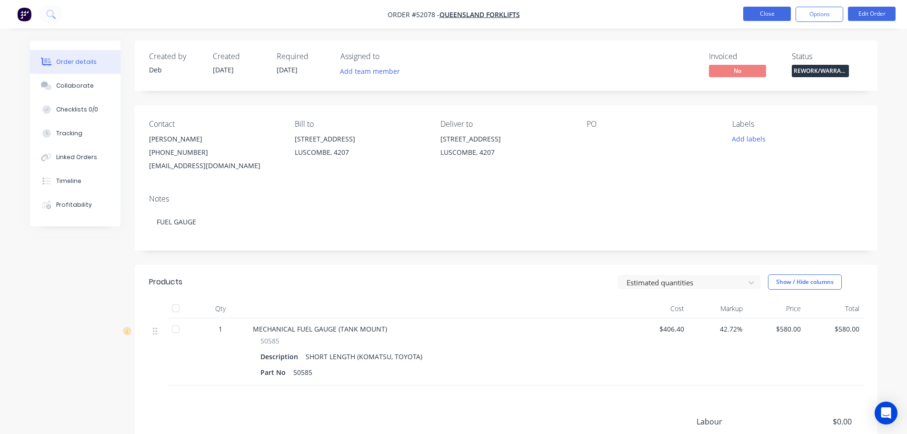
click at [755, 13] on button "Close" at bounding box center [767, 14] width 48 height 14
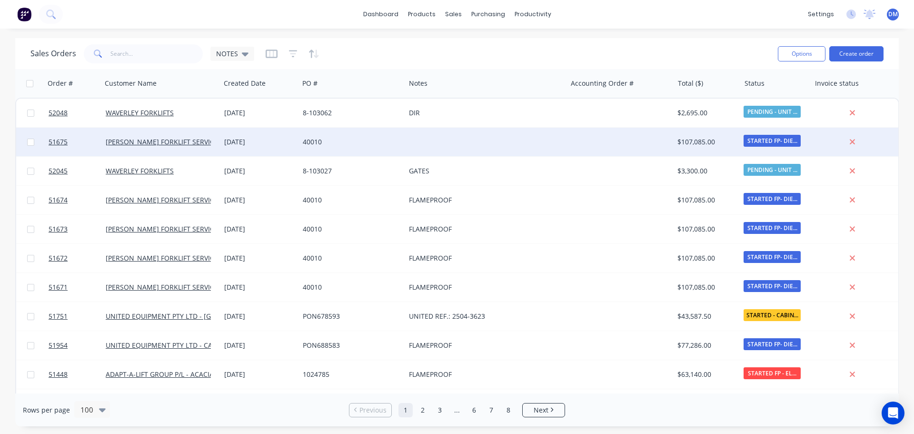
click at [416, 137] on div at bounding box center [485, 142] width 161 height 29
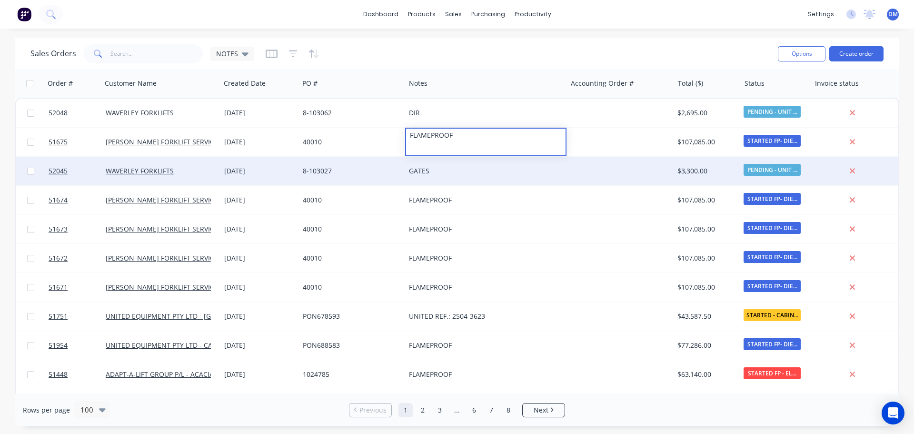
click at [424, 176] on div "GATES" at bounding box center [485, 171] width 161 height 29
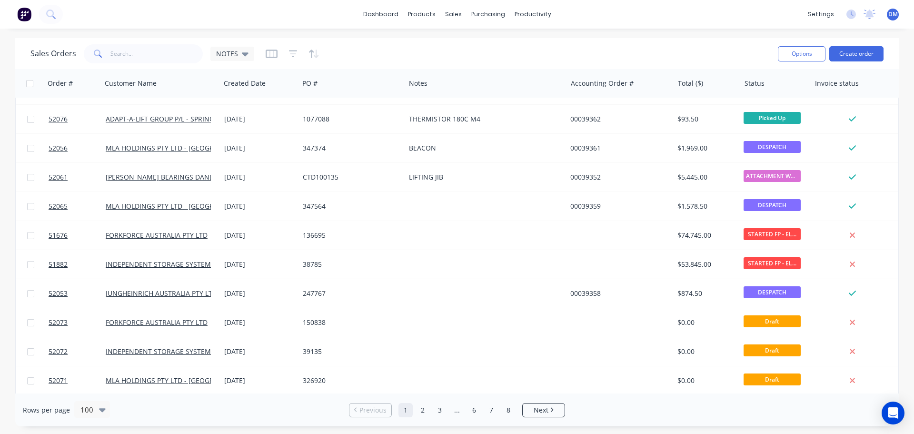
scroll to position [524, 0]
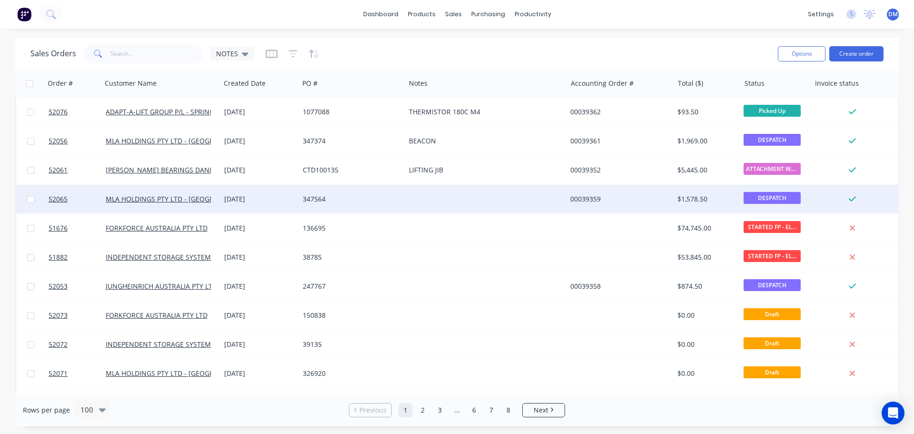
click at [379, 200] on div "347564" at bounding box center [350, 199] width 94 height 10
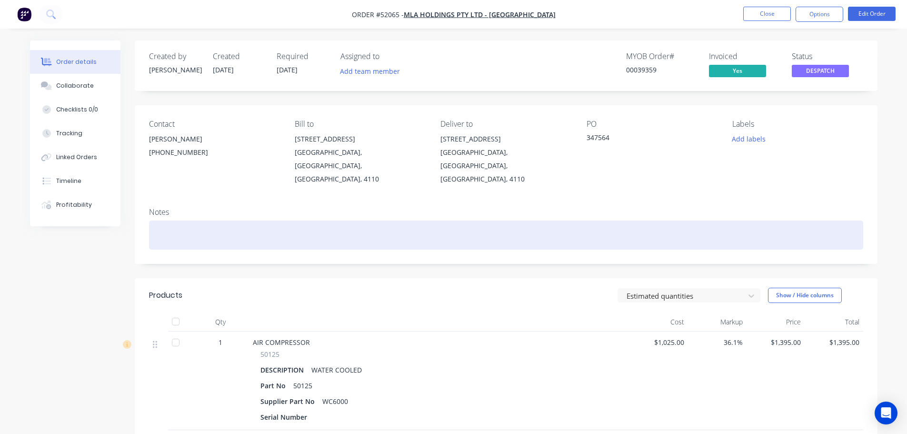
click at [301, 220] on div at bounding box center [506, 234] width 714 height 29
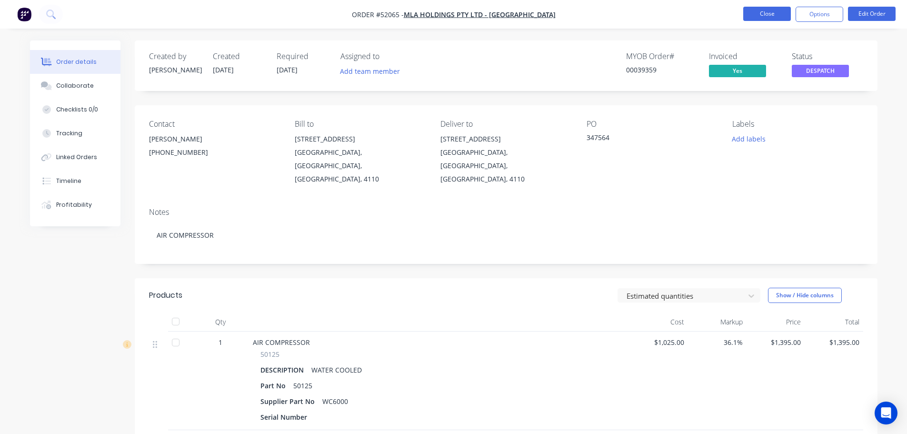
click at [762, 10] on button "Close" at bounding box center [767, 14] width 48 height 14
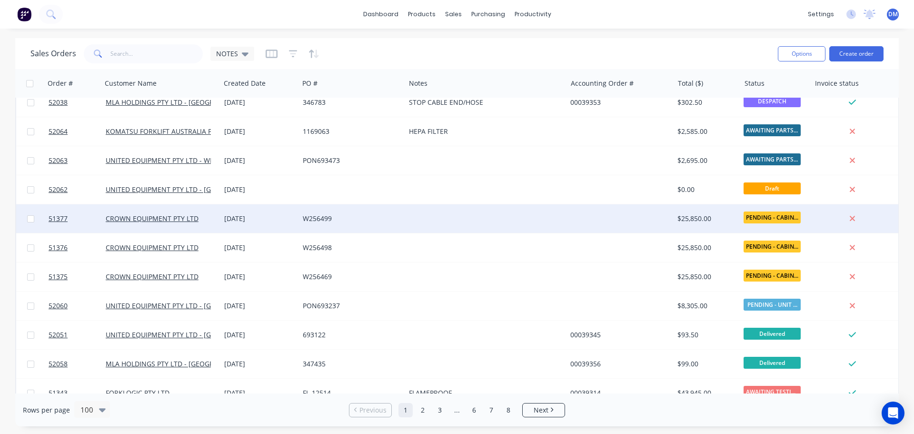
scroll to position [952, 0]
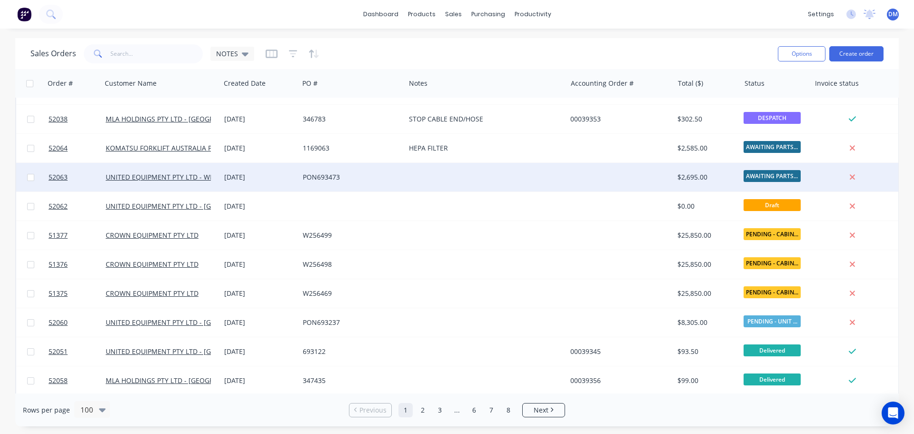
click at [394, 174] on div "PON693473" at bounding box center [350, 177] width 94 height 10
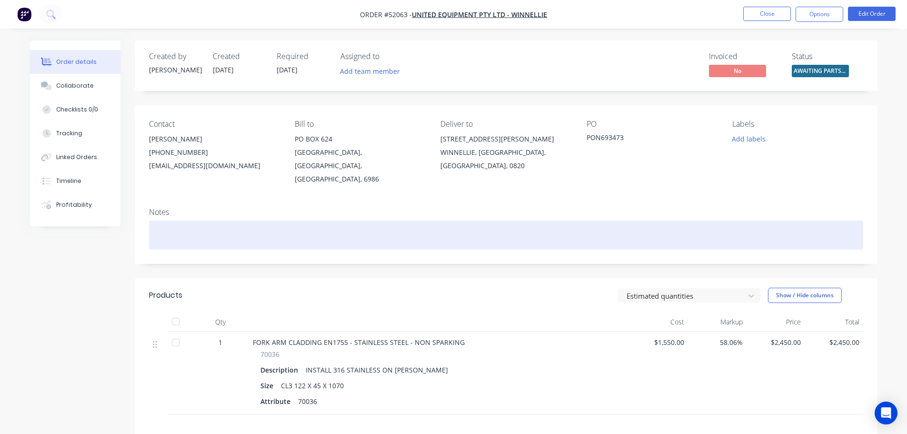
click at [234, 223] on div at bounding box center [506, 234] width 714 height 29
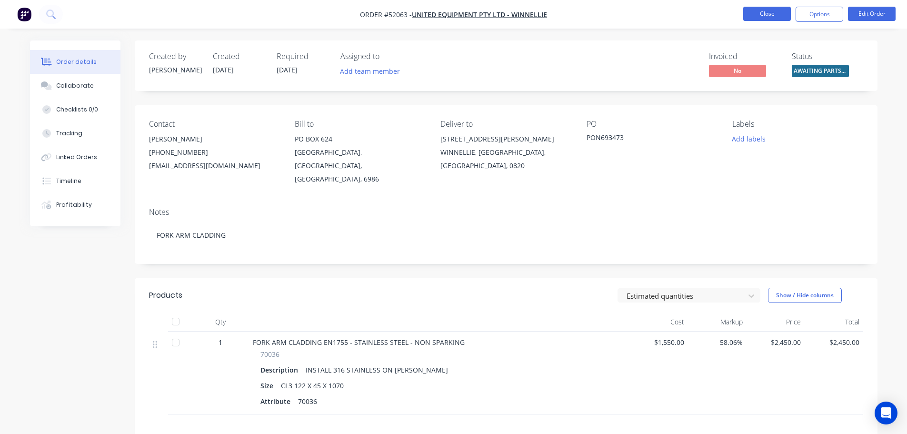
click at [762, 12] on button "Close" at bounding box center [767, 14] width 48 height 14
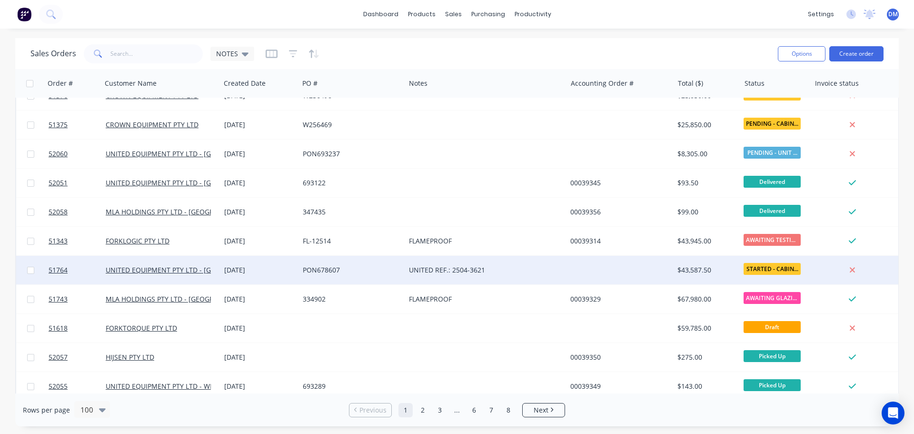
scroll to position [1047, 0]
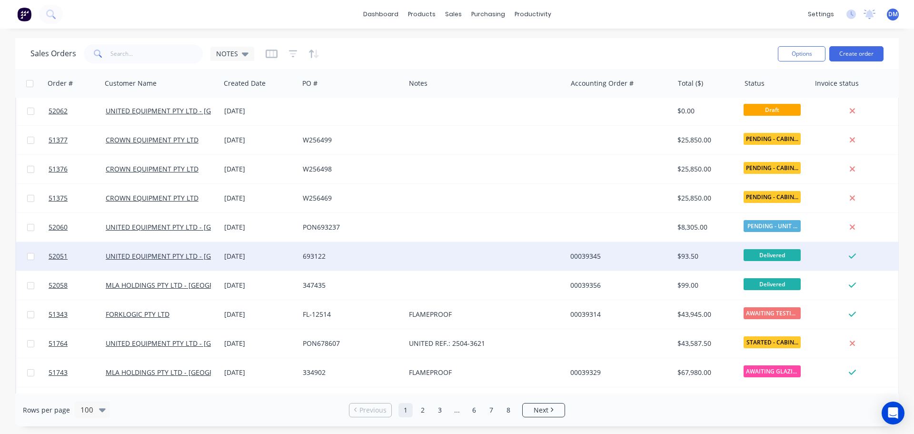
click at [374, 257] on div "693122" at bounding box center [350, 256] width 94 height 10
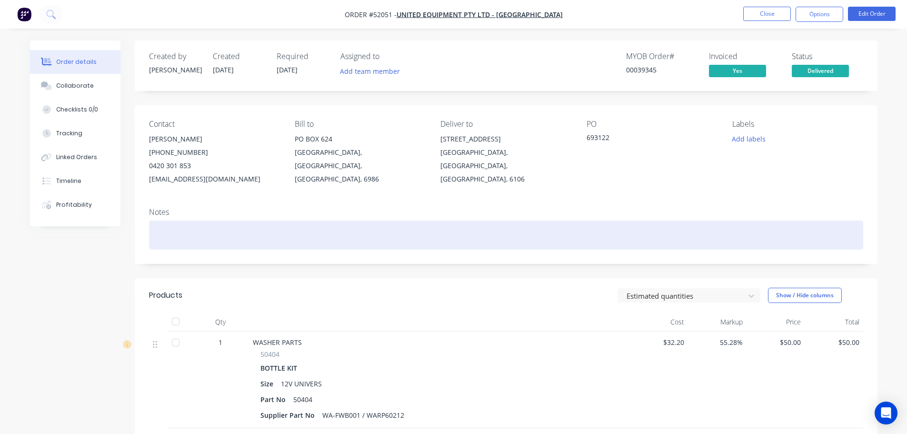
click at [265, 226] on div at bounding box center [506, 234] width 714 height 29
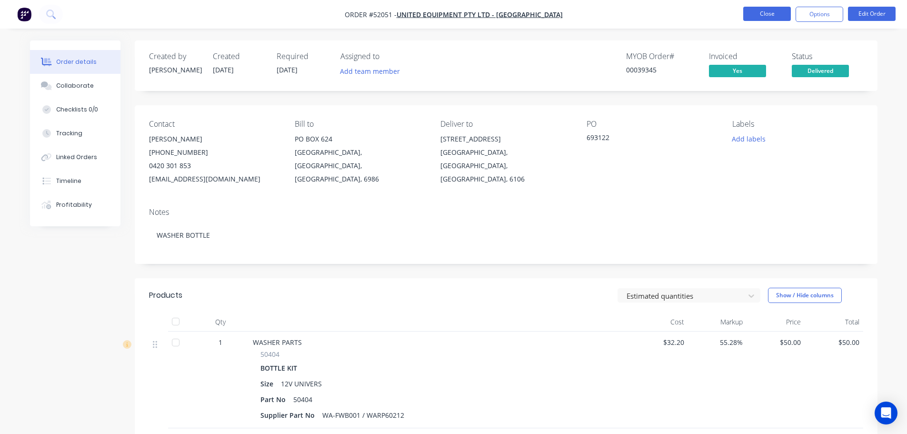
click at [757, 13] on button "Close" at bounding box center [767, 14] width 48 height 14
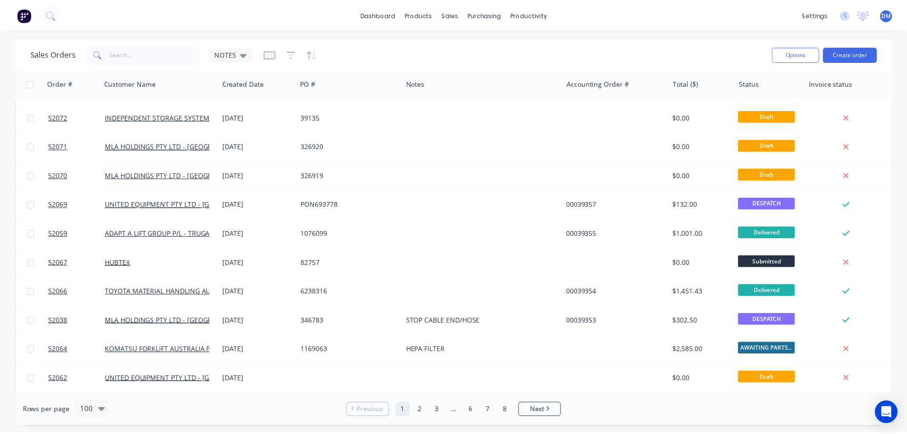
scroll to position [809, 0]
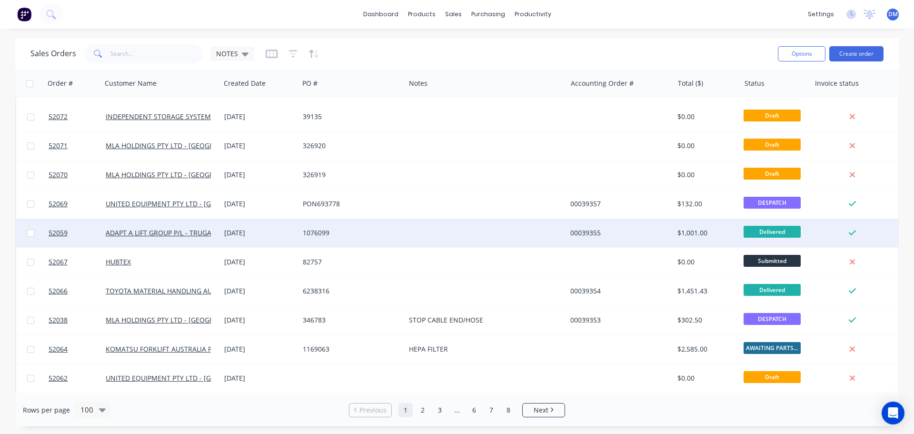
click at [396, 236] on div "1076099" at bounding box center [350, 233] width 94 height 10
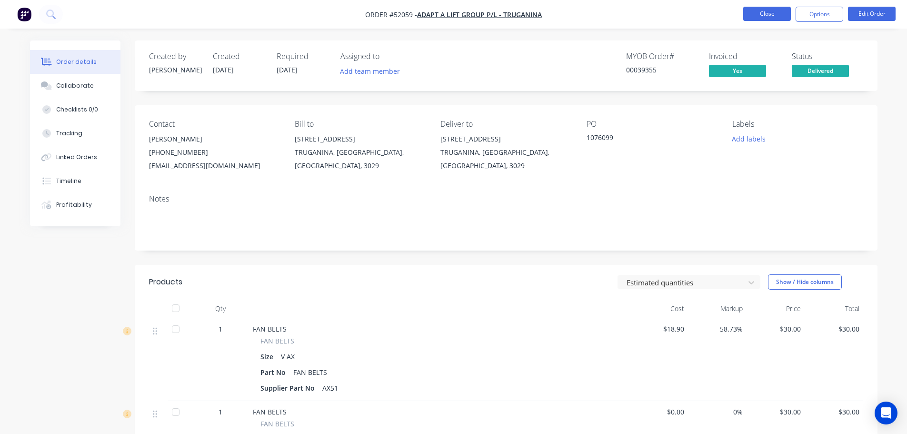
click at [762, 12] on button "Close" at bounding box center [767, 14] width 48 height 14
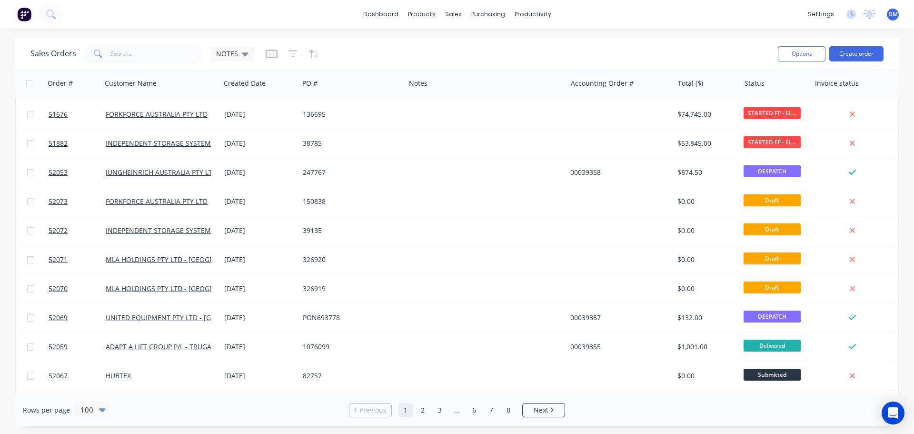
scroll to position [809, 0]
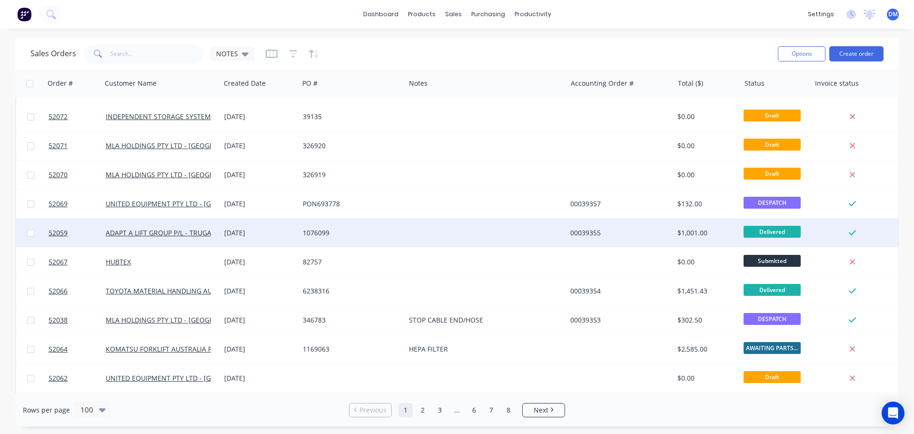
click at [402, 233] on div "1076099" at bounding box center [352, 232] width 106 height 29
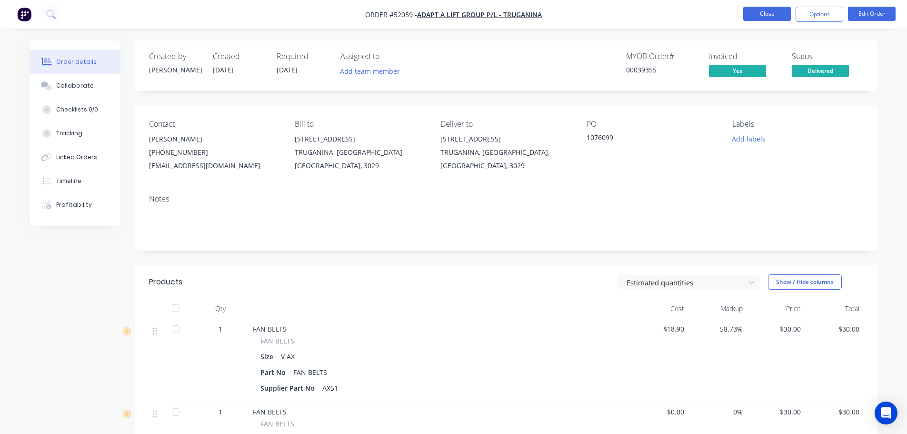
click at [757, 13] on button "Close" at bounding box center [767, 14] width 48 height 14
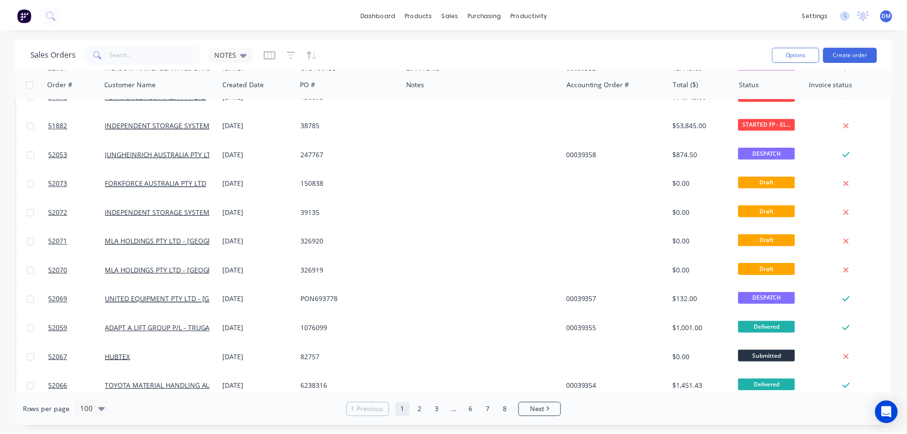
scroll to position [857, 0]
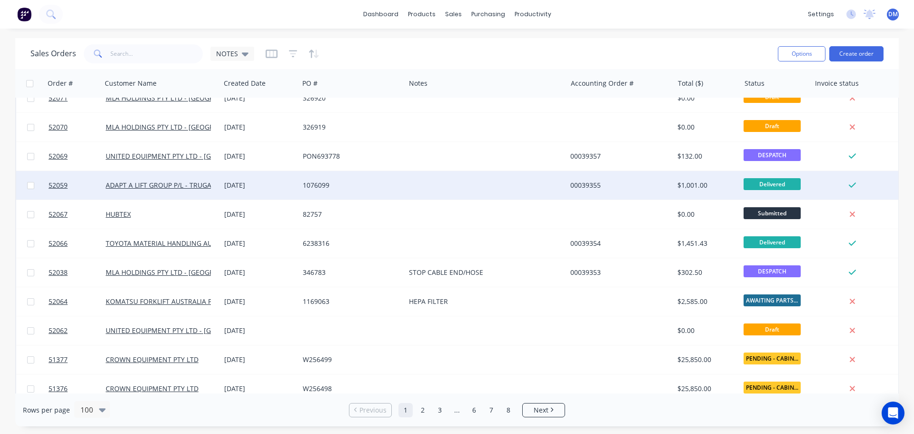
click at [427, 188] on div at bounding box center [485, 185] width 161 height 29
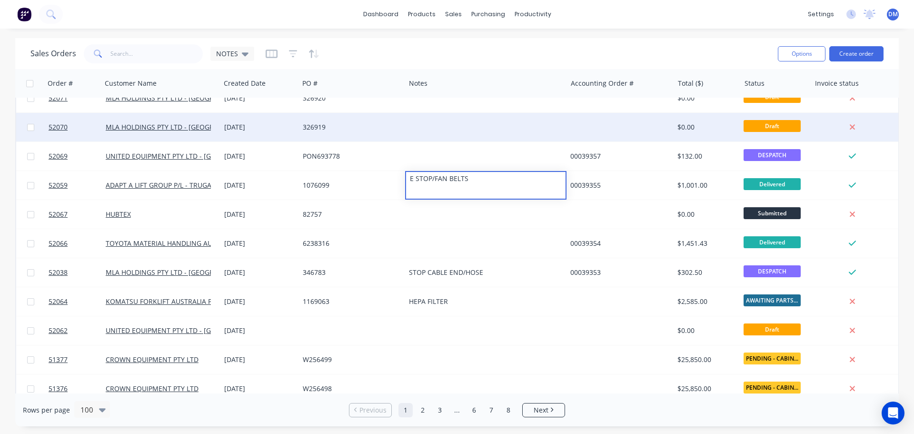
click at [416, 149] on div at bounding box center [485, 156] width 161 height 29
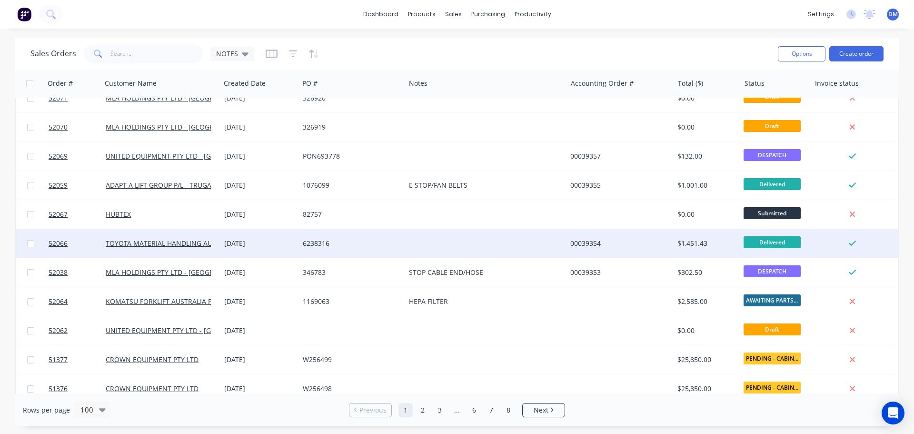
click at [381, 244] on div "6238316" at bounding box center [350, 243] width 94 height 10
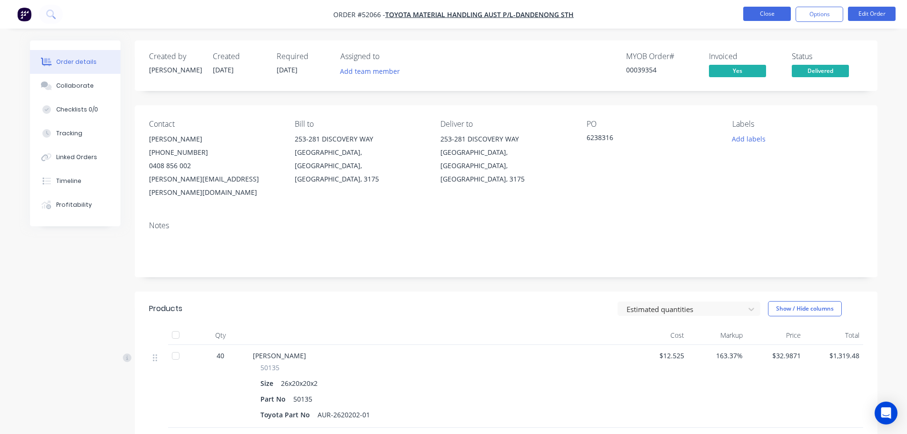
click at [770, 11] on button "Close" at bounding box center [767, 14] width 48 height 14
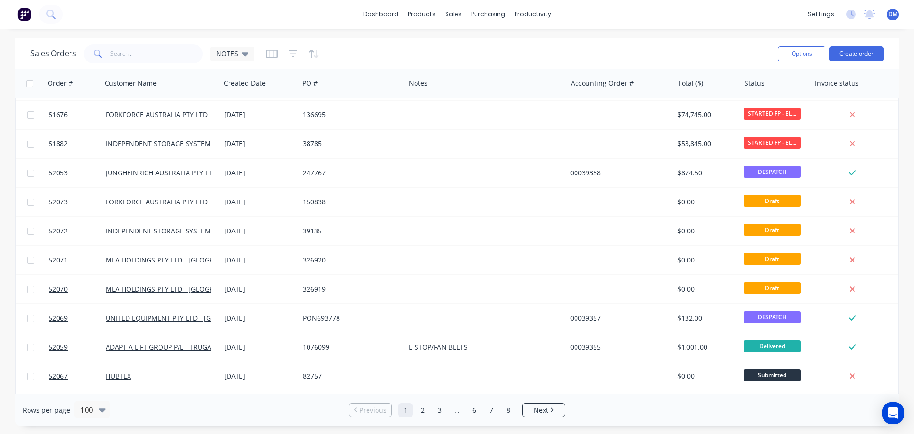
scroll to position [762, 0]
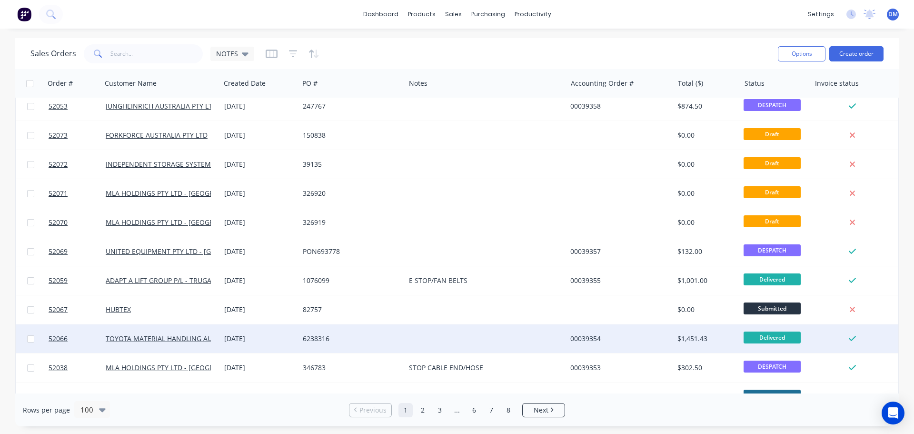
click at [436, 335] on div at bounding box center [485, 338] width 161 height 29
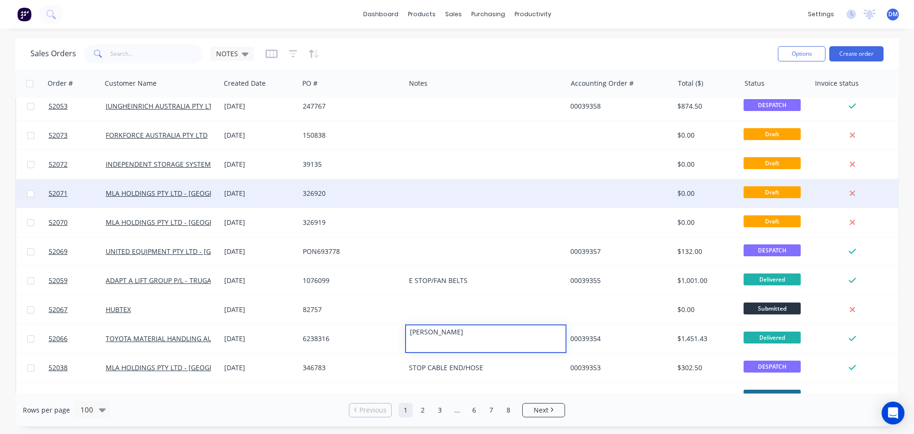
click at [453, 237] on div "52070 MLA HOLDINGS PTY LTD - WETHERILL PARK 23 Sep 2025 326919 $0.00 Draft" at bounding box center [457, 222] width 882 height 29
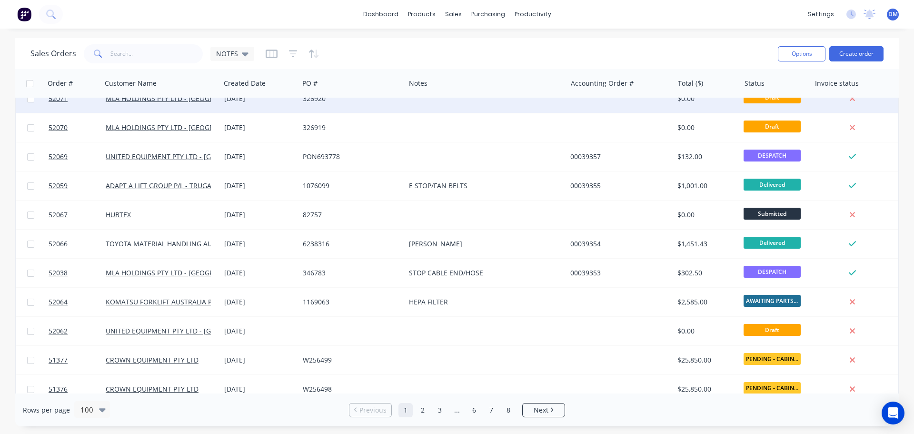
scroll to position [857, 0]
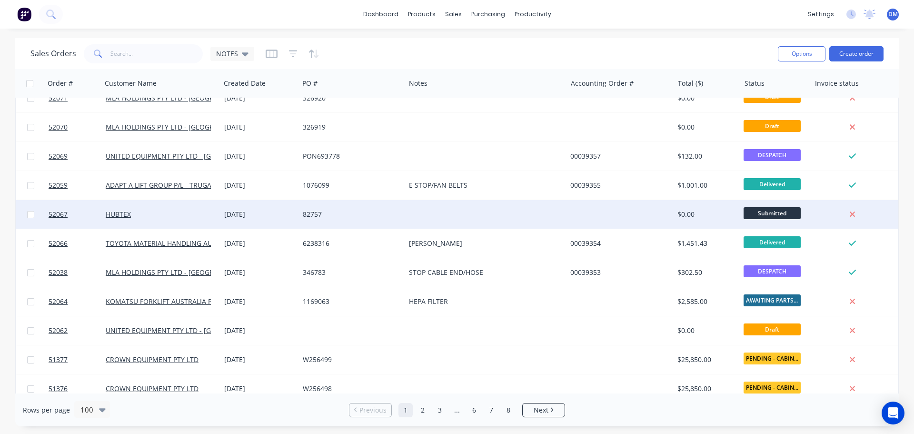
click at [377, 215] on div "82757" at bounding box center [350, 214] width 94 height 10
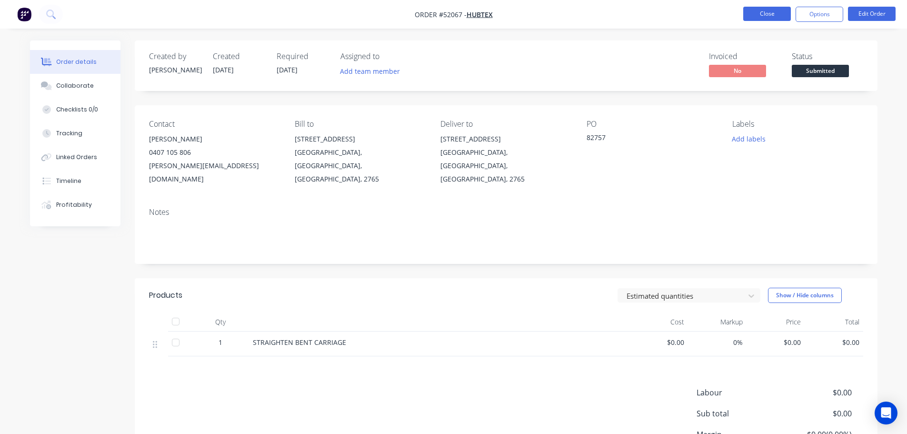
click at [777, 10] on button "Close" at bounding box center [767, 14] width 48 height 14
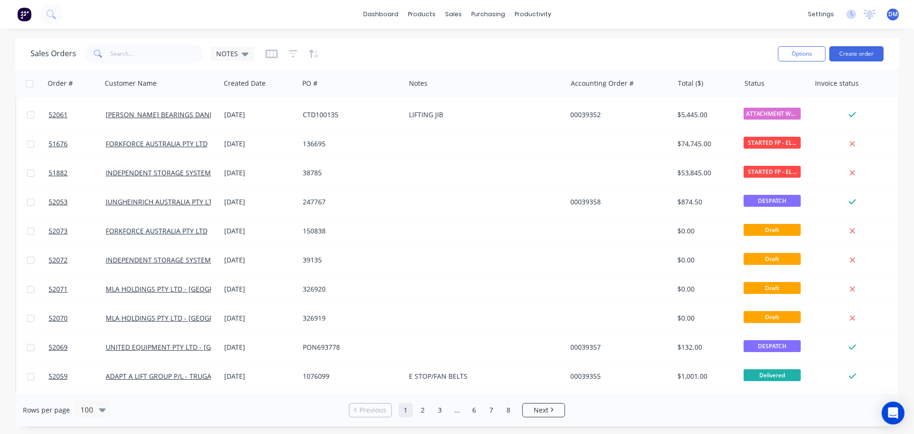
scroll to position [666, 0]
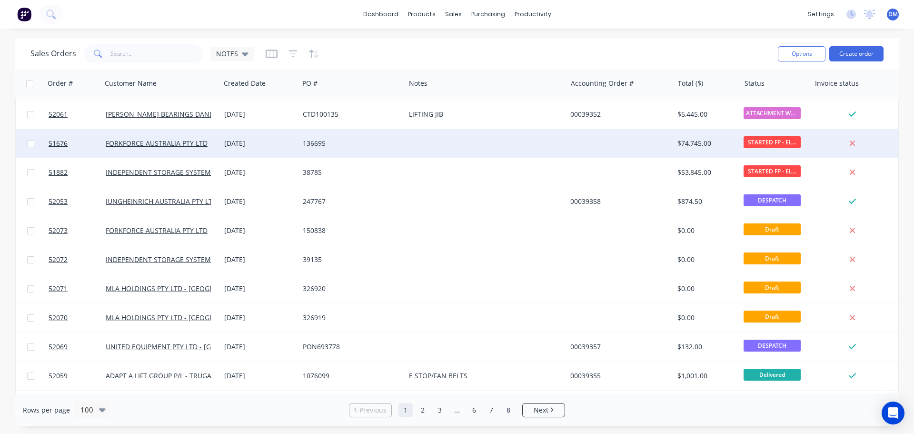
click at [427, 146] on div at bounding box center [485, 143] width 161 height 29
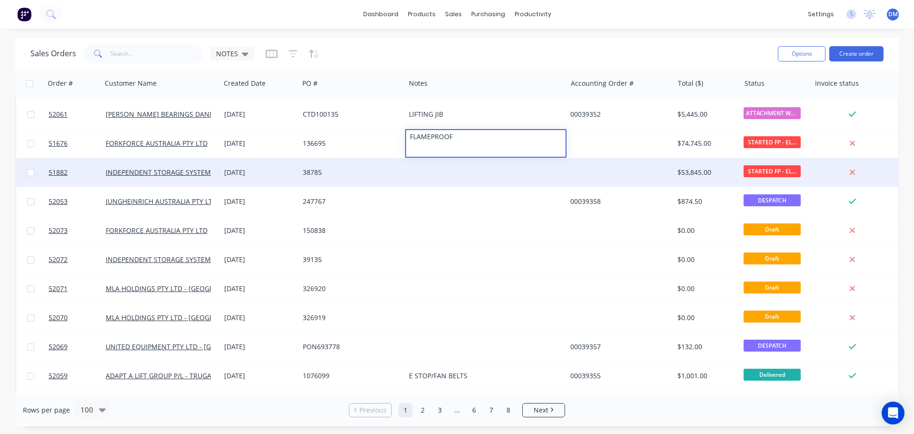
click at [426, 168] on div at bounding box center [485, 172] width 161 height 29
click at [426, 170] on div at bounding box center [485, 172] width 161 height 29
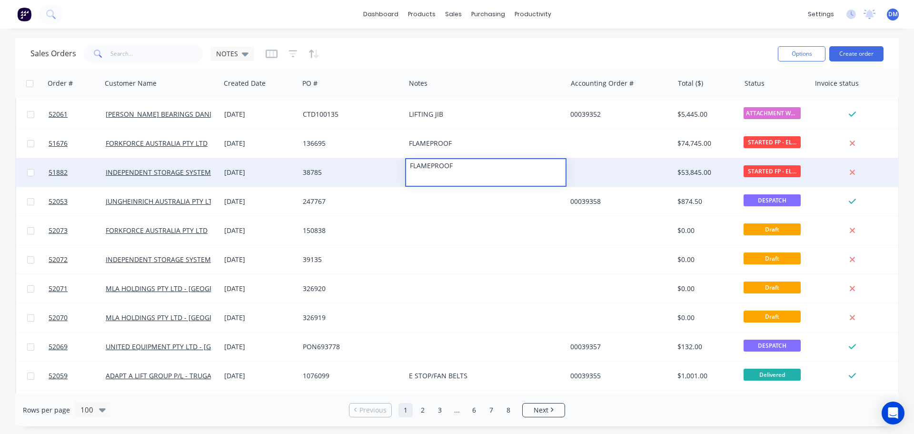
click at [371, 160] on div "38785" at bounding box center [352, 172] width 106 height 29
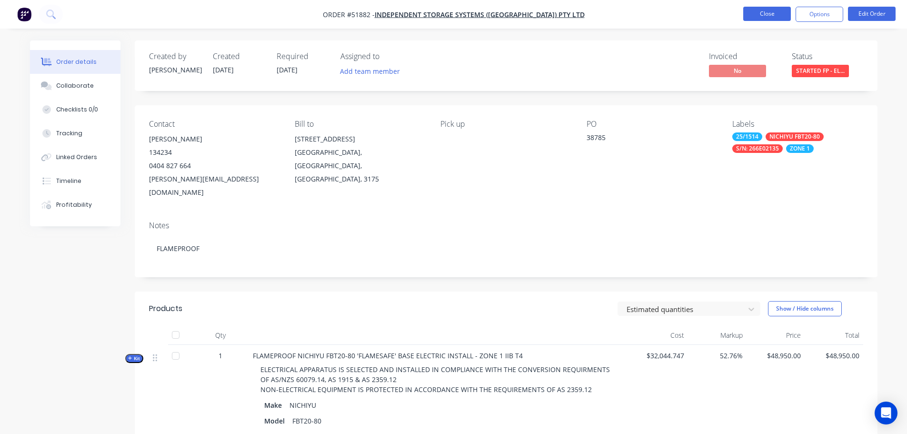
click at [776, 12] on button "Close" at bounding box center [767, 14] width 48 height 14
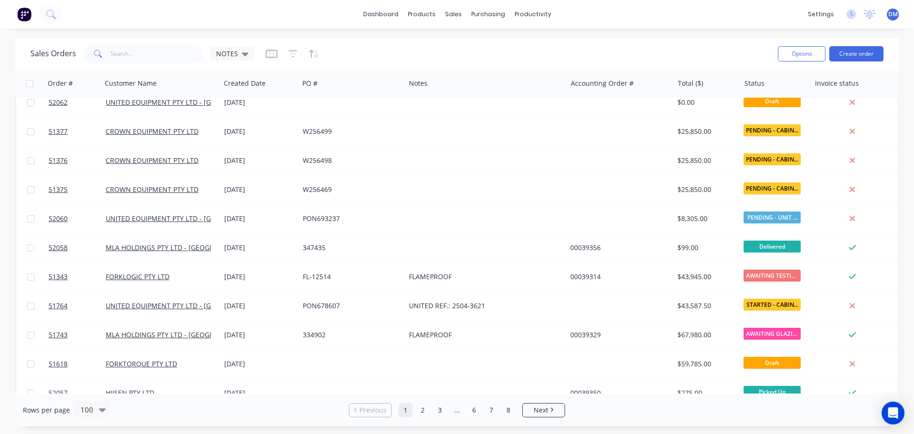
scroll to position [1095, 0]
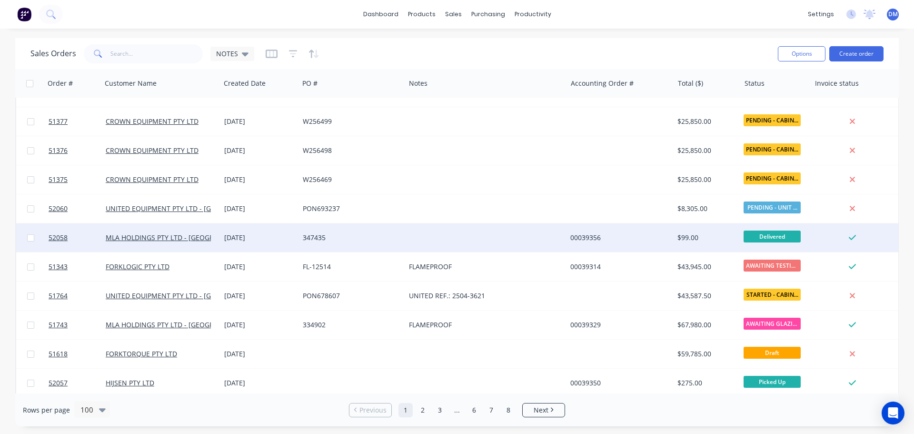
click at [386, 235] on div "347435" at bounding box center [350, 238] width 94 height 10
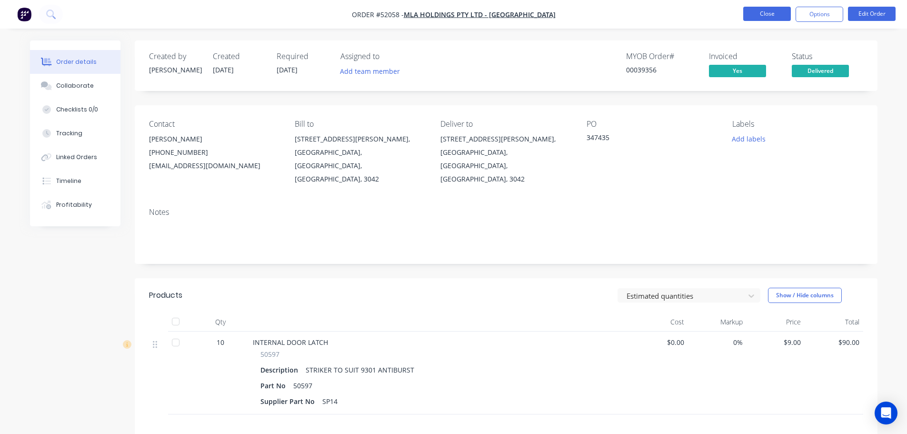
click at [754, 15] on button "Close" at bounding box center [767, 14] width 48 height 14
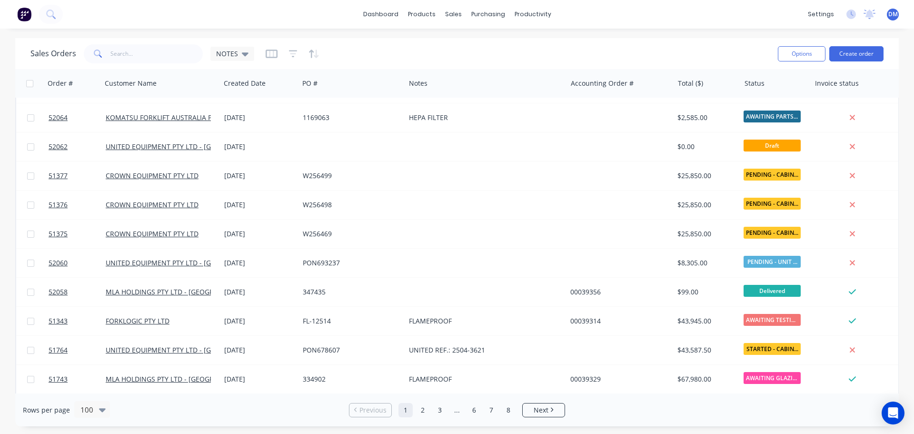
scroll to position [1047, 0]
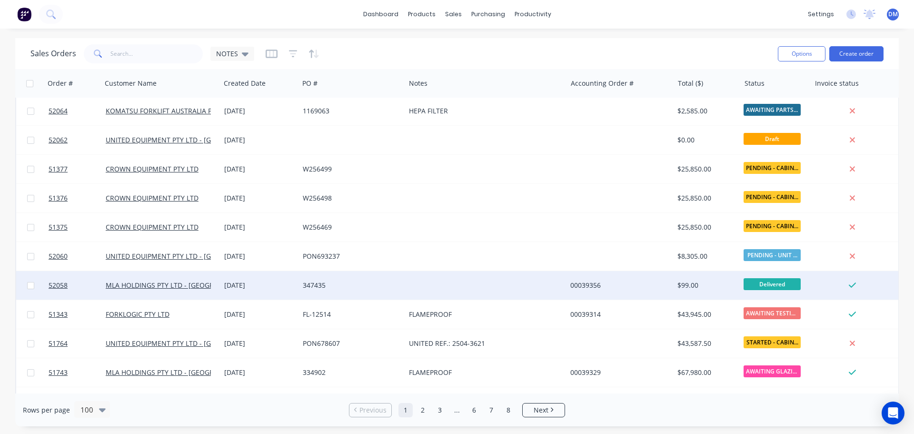
click at [424, 285] on div at bounding box center [485, 285] width 161 height 29
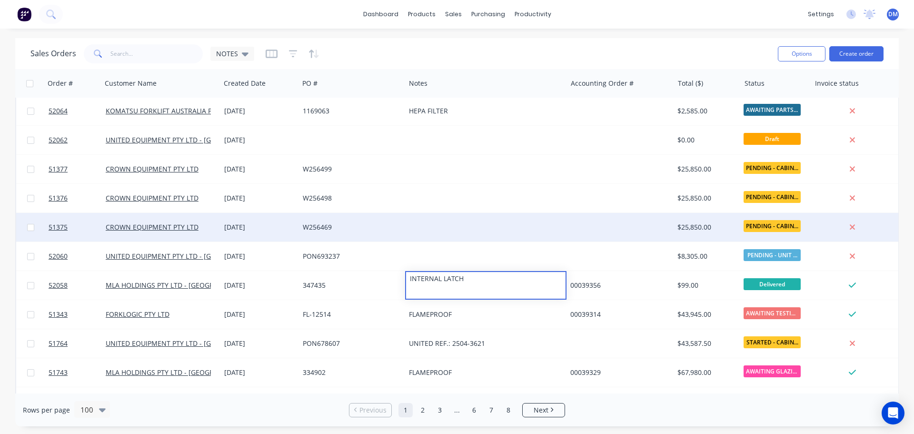
click at [431, 224] on div at bounding box center [485, 227] width 161 height 29
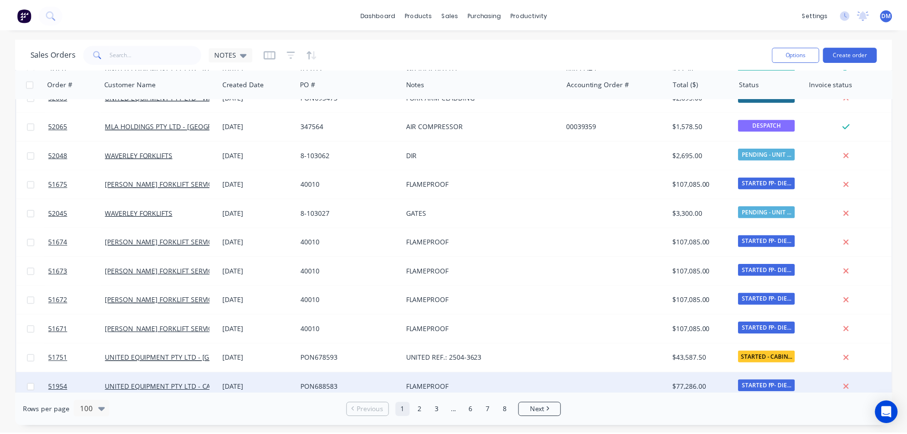
scroll to position [0, 0]
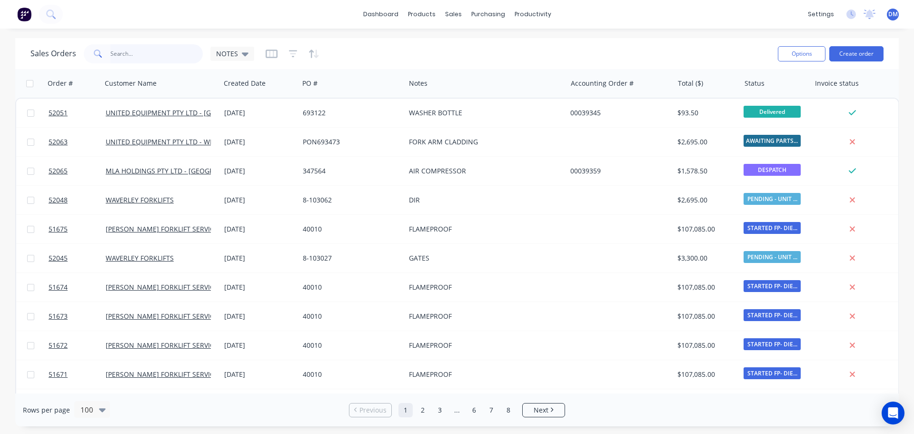
click at [118, 53] on input "text" at bounding box center [156, 53] width 93 height 19
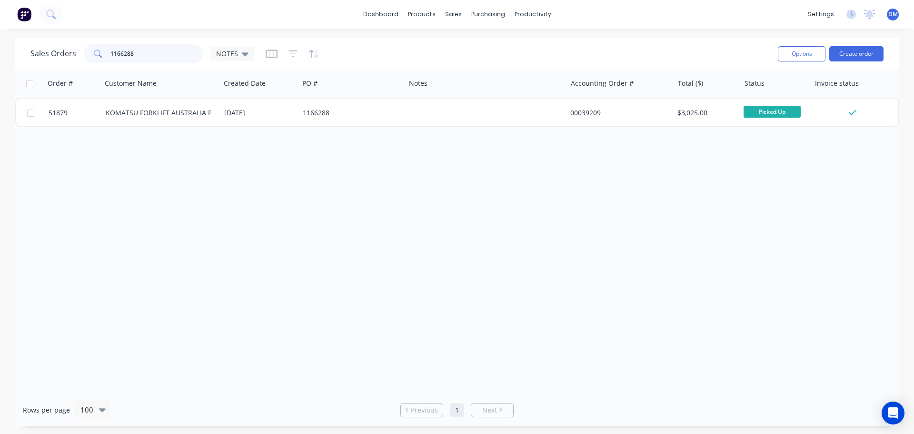
drag, startPoint x: 149, startPoint y: 51, endPoint x: 28, endPoint y: 50, distance: 120.4
click at [29, 51] on div "Sales Orders 1166288 NOTES Options Create order" at bounding box center [456, 53] width 883 height 31
type input "1137120"
click at [236, 55] on span "NOTES" at bounding box center [227, 54] width 22 height 10
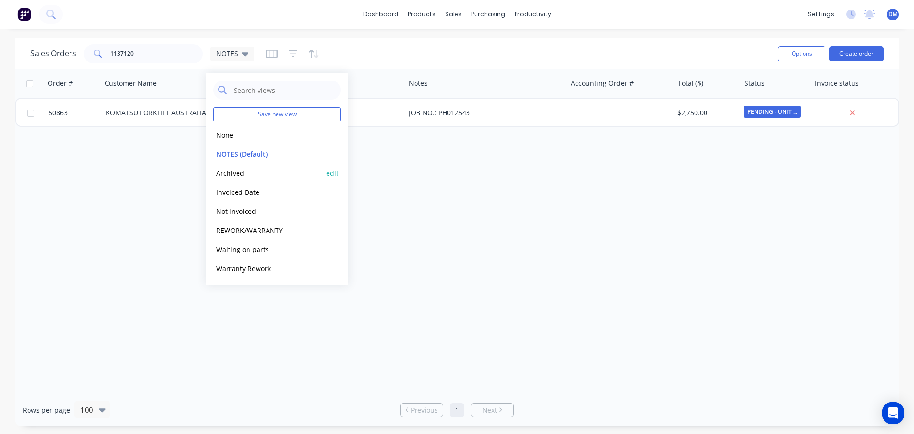
click at [241, 170] on button "Archived" at bounding box center [267, 173] width 109 height 11
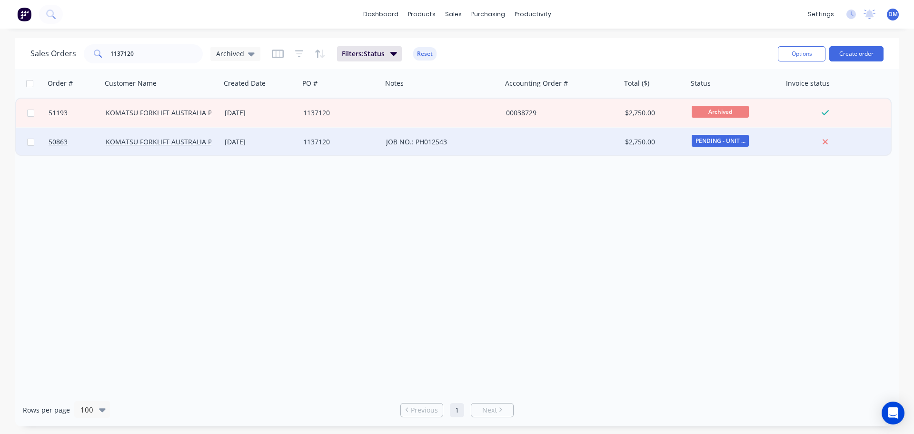
click at [386, 144] on div "JOB NO.: PH012543" at bounding box center [442, 142] width 120 height 29
click at [369, 143] on div "1137120" at bounding box center [338, 142] width 71 height 10
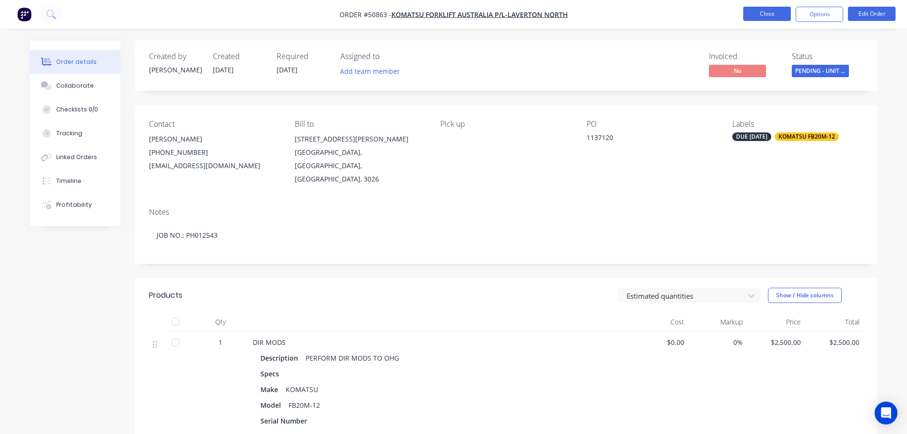
click at [766, 17] on button "Close" at bounding box center [767, 14] width 48 height 14
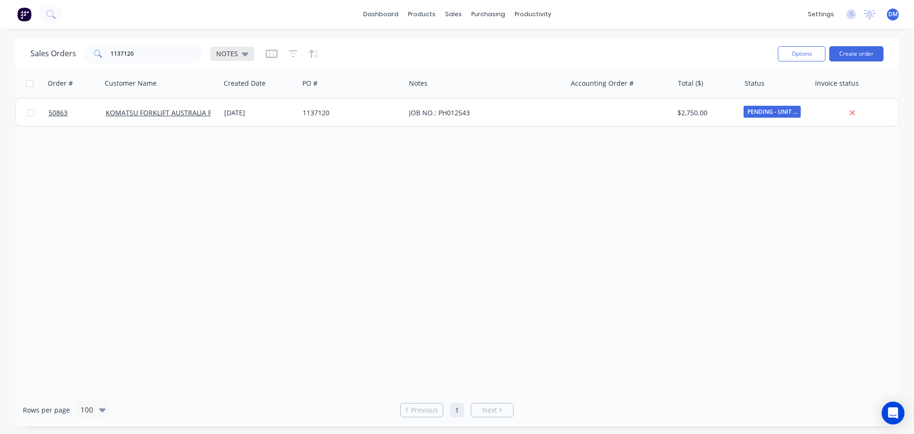
click at [226, 54] on span "NOTES" at bounding box center [227, 54] width 22 height 10
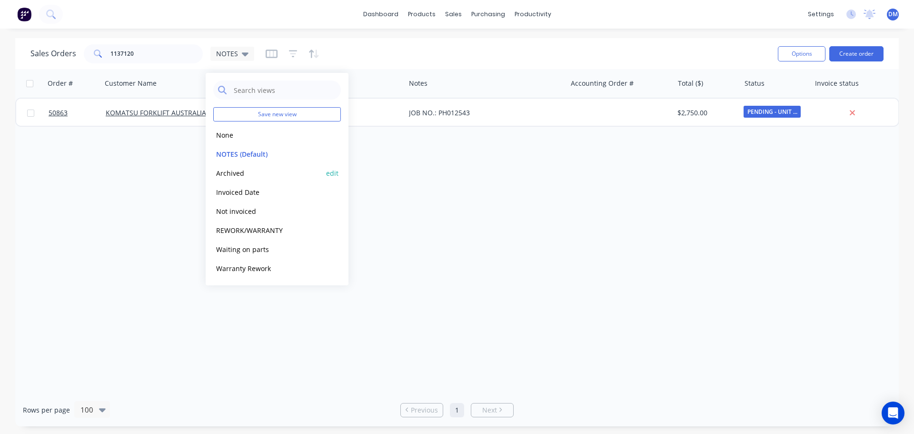
click at [245, 166] on div "Archived edit" at bounding box center [277, 172] width 128 height 19
click at [244, 171] on button "Archived" at bounding box center [267, 173] width 109 height 11
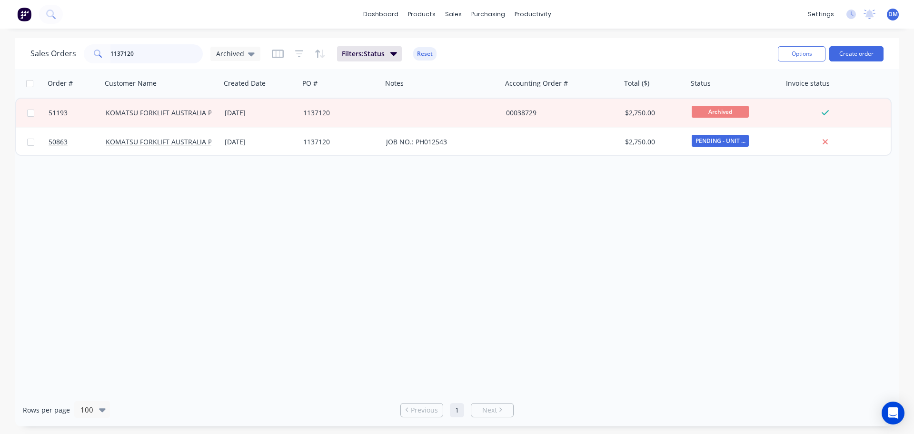
drag, startPoint x: 66, startPoint y: 59, endPoint x: 14, endPoint y: 67, distance: 53.1
click at [35, 63] on div "Sales Orders 1137120 Archived" at bounding box center [145, 53] width 230 height 19
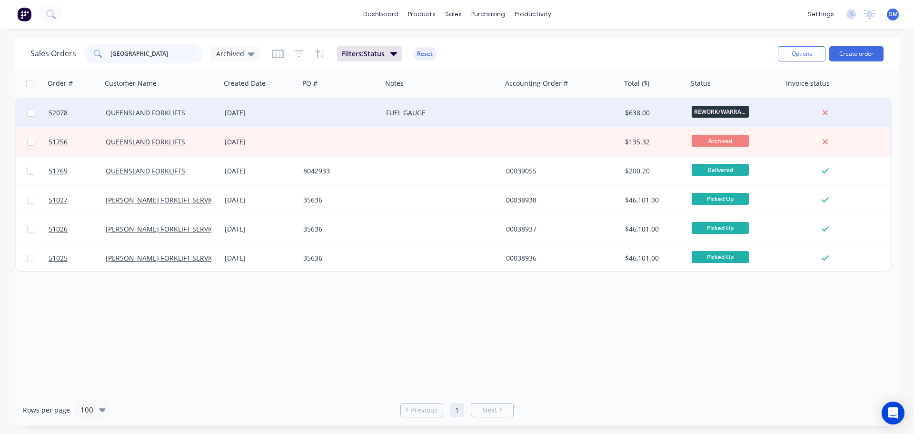
type input "queensland"
click at [288, 111] on div "[DATE]" at bounding box center [260, 113] width 71 height 10
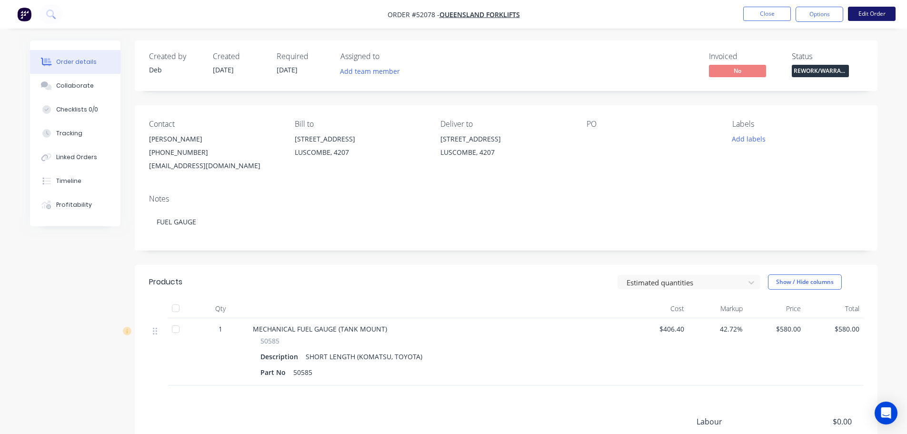
click at [881, 15] on button "Edit Order" at bounding box center [872, 14] width 48 height 14
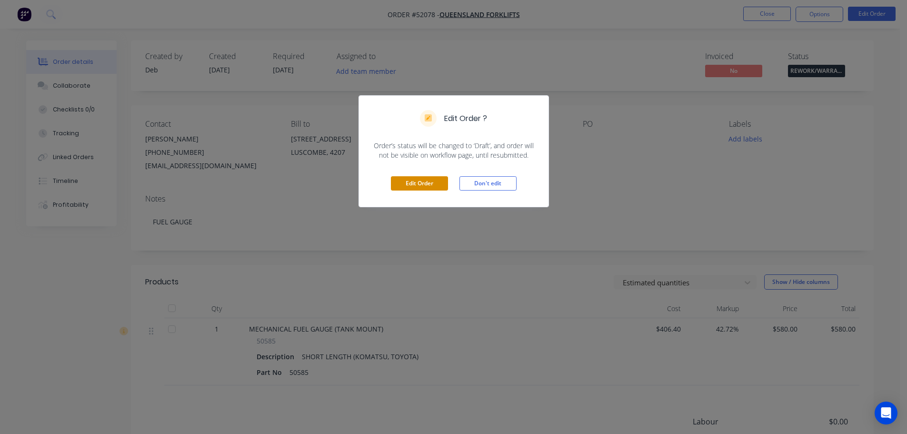
drag, startPoint x: 419, startPoint y: 184, endPoint x: 403, endPoint y: 187, distance: 16.0
click at [418, 184] on button "Edit Order" at bounding box center [419, 183] width 57 height 14
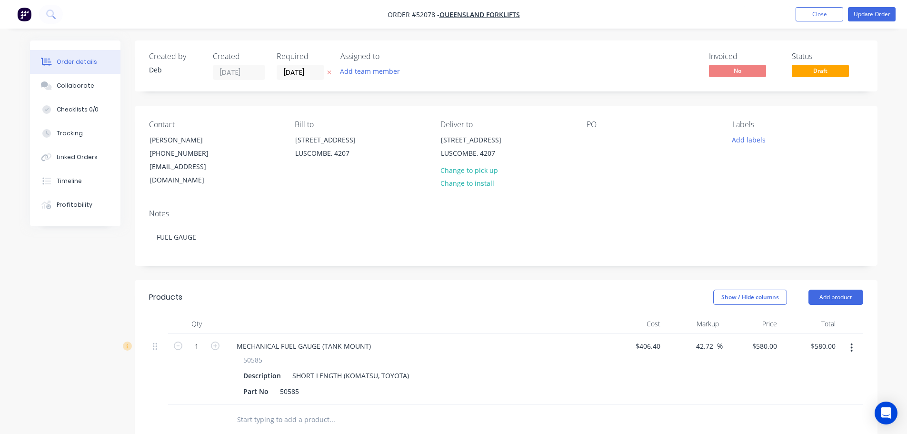
scroll to position [95, 0]
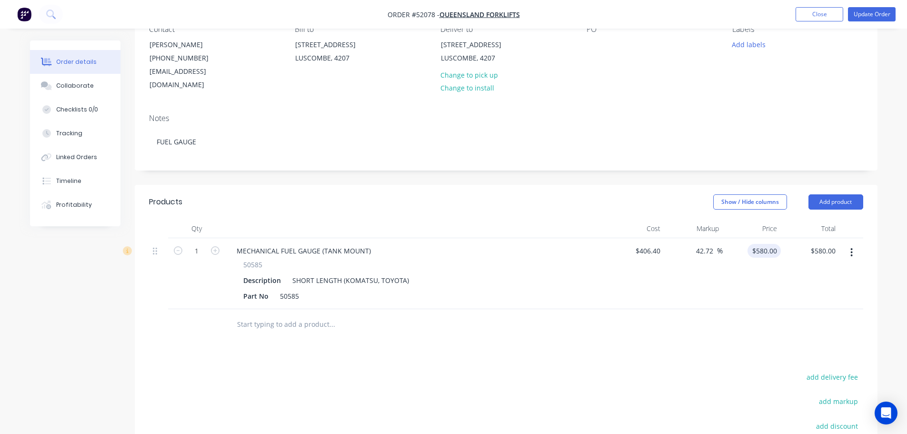
type input "580"
drag, startPoint x: 776, startPoint y: 230, endPoint x: 830, endPoint y: 217, distance: 56.0
click at [830, 219] on div "Qty Cost Markup Price Total 1 MECHANICAL FUEL GAUGE (TANK MOUNT) 50585 Descript…" at bounding box center [506, 264] width 714 height 90
type input "-100"
type input "$0.00"
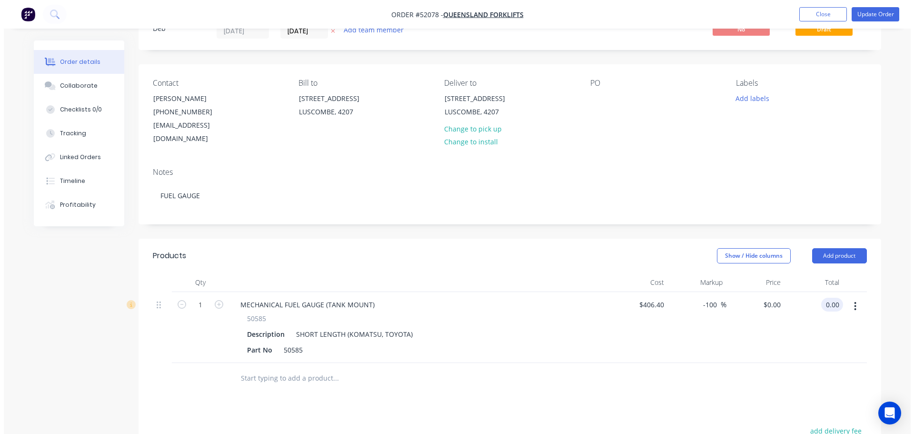
scroll to position [0, 0]
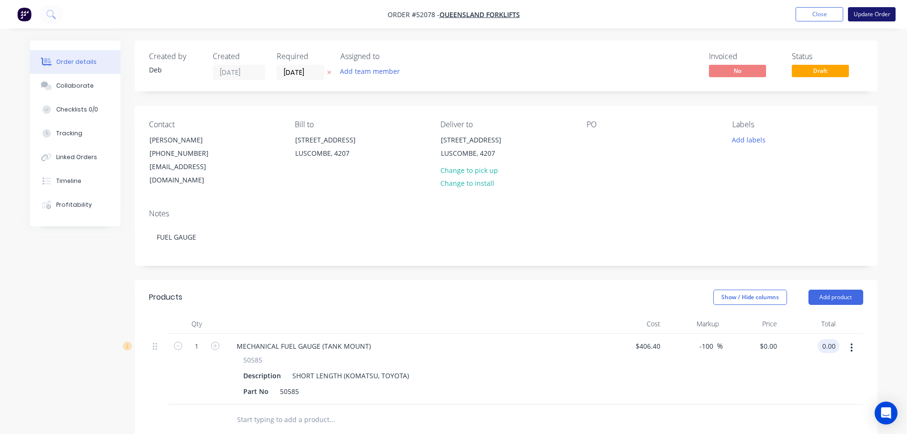
type input "$0.00"
click at [870, 15] on button "Update Order" at bounding box center [872, 14] width 48 height 14
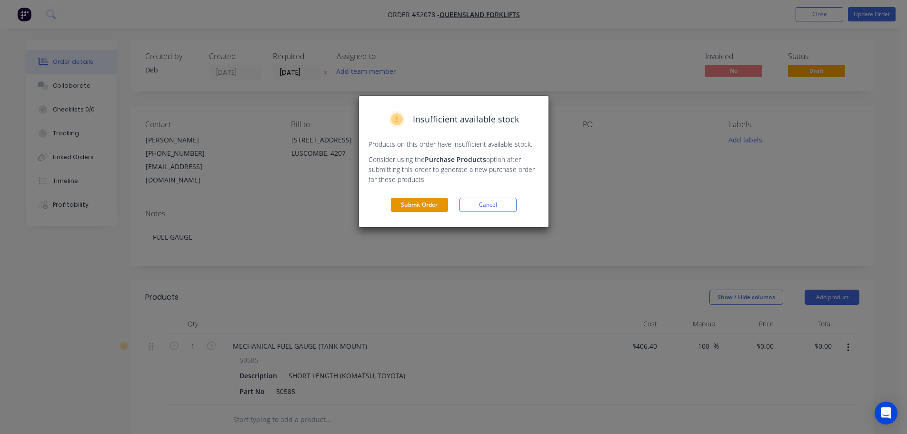
click at [426, 208] on button "Submit Order" at bounding box center [419, 205] width 57 height 14
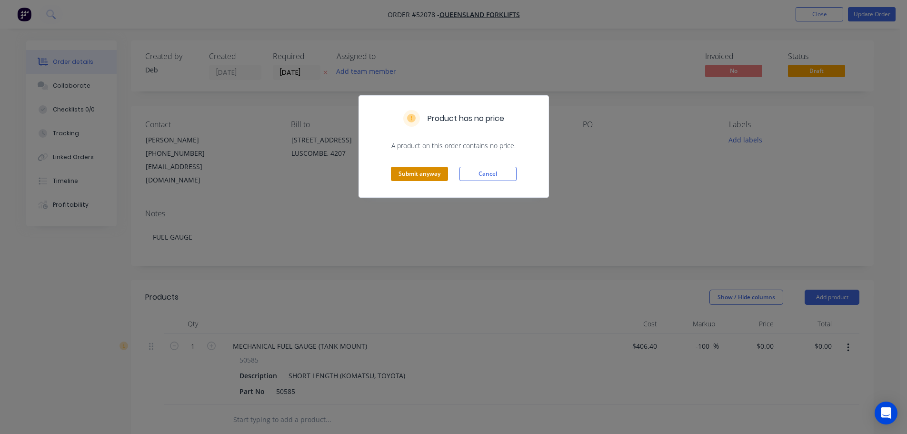
click at [412, 175] on button "Submit anyway" at bounding box center [419, 174] width 57 height 14
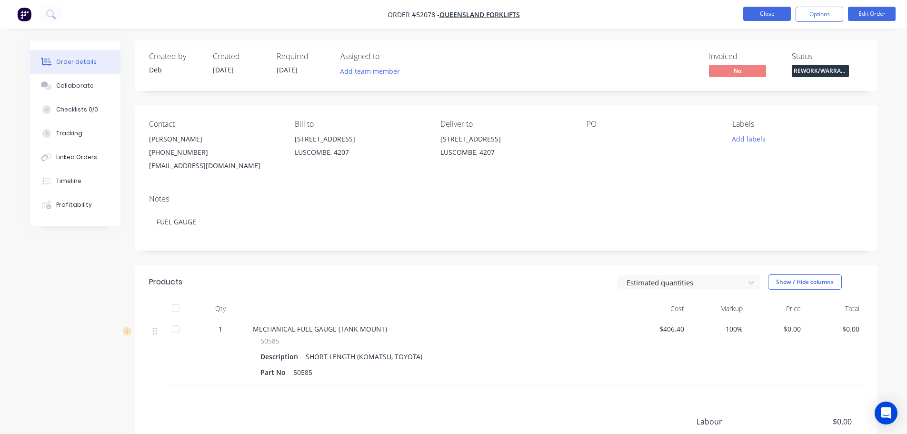
click at [752, 8] on button "Close" at bounding box center [767, 14] width 48 height 14
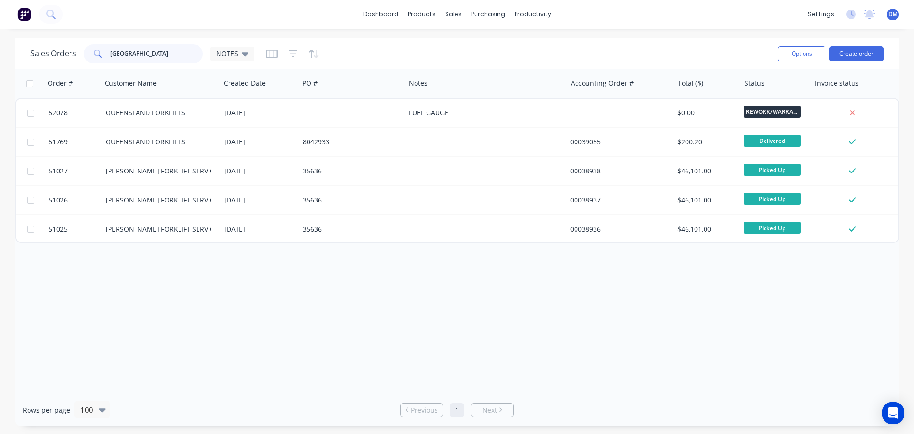
drag, startPoint x: 147, startPoint y: 53, endPoint x: 43, endPoint y: 64, distance: 104.8
click at [51, 57] on div "Sales Orders queensland NOTES" at bounding box center [142, 53] width 224 height 19
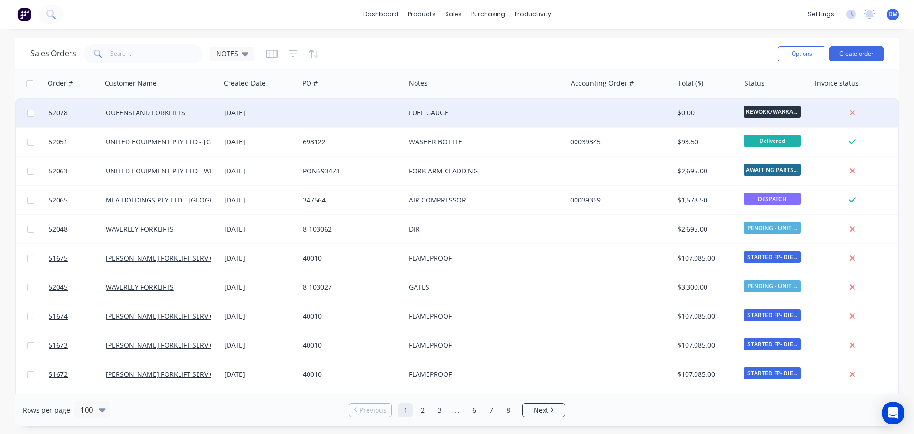
click at [253, 110] on div "[DATE]" at bounding box center [259, 113] width 71 height 10
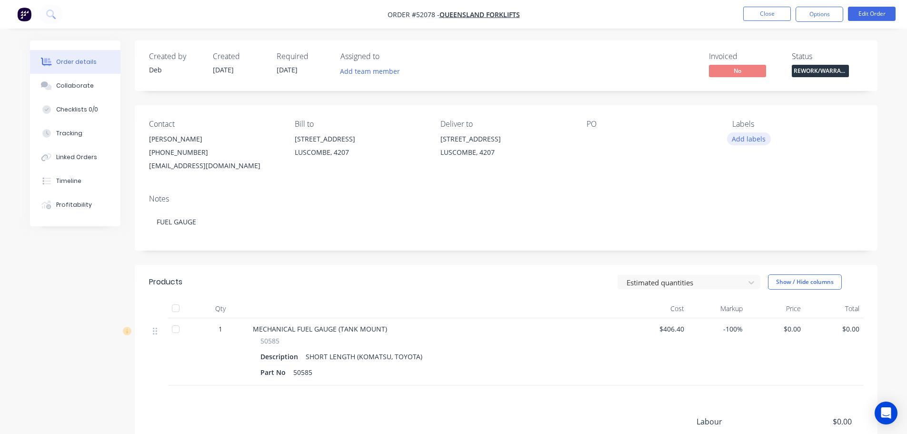
drag, startPoint x: 750, startPoint y: 137, endPoint x: 746, endPoint y: 143, distance: 6.9
click at [749, 137] on button "Add labels" at bounding box center [749, 138] width 44 height 13
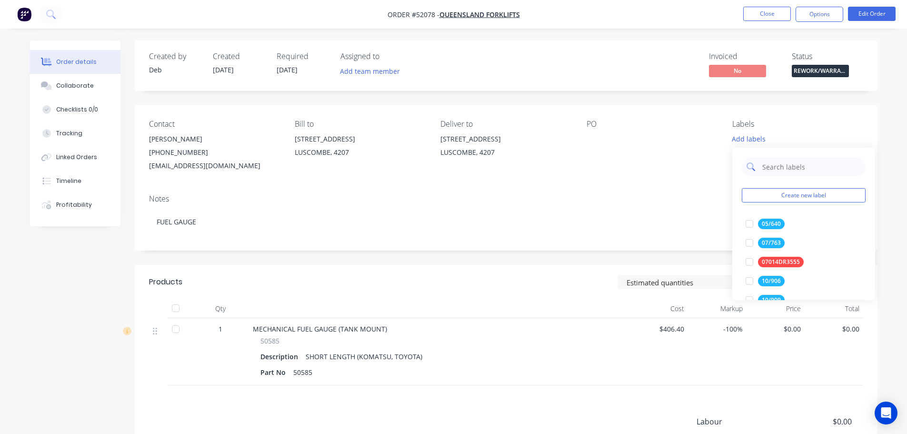
click at [776, 166] on input "text" at bounding box center [810, 166] width 99 height 19
click at [748, 223] on div at bounding box center [749, 223] width 19 height 19
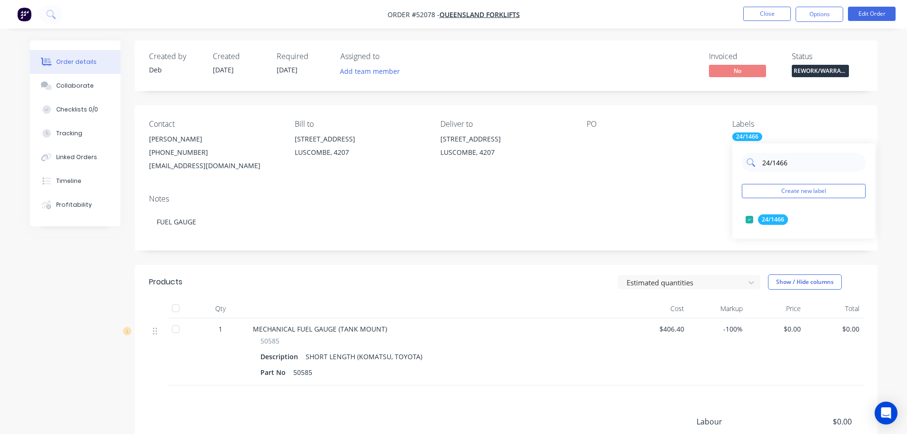
drag, startPoint x: 802, startPoint y: 164, endPoint x: 761, endPoint y: 163, distance: 40.9
click at [761, 163] on input "24/1466" at bounding box center [810, 162] width 99 height 19
click at [748, 259] on div at bounding box center [749, 257] width 19 height 19
drag, startPoint x: 800, startPoint y: 164, endPoint x: 758, endPoint y: 163, distance: 41.9
click at [758, 163] on div "toyota 62" at bounding box center [804, 162] width 124 height 19
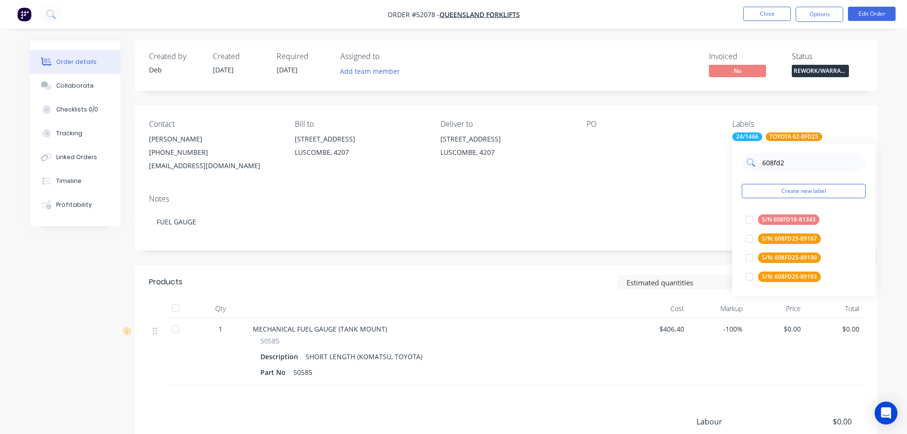
type input "608fd25"
drag, startPoint x: 748, startPoint y: 240, endPoint x: 743, endPoint y: 237, distance: 5.4
click at [748, 240] on div at bounding box center [749, 238] width 19 height 19
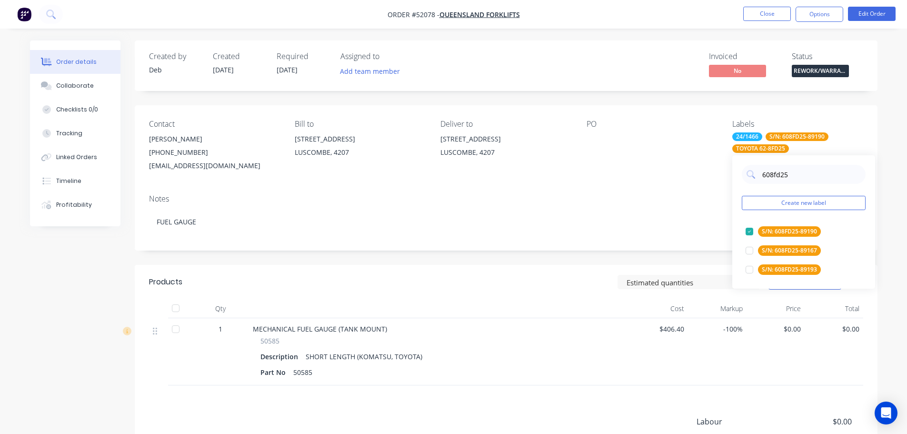
click at [676, 198] on div "Notes" at bounding box center [506, 198] width 714 height 9
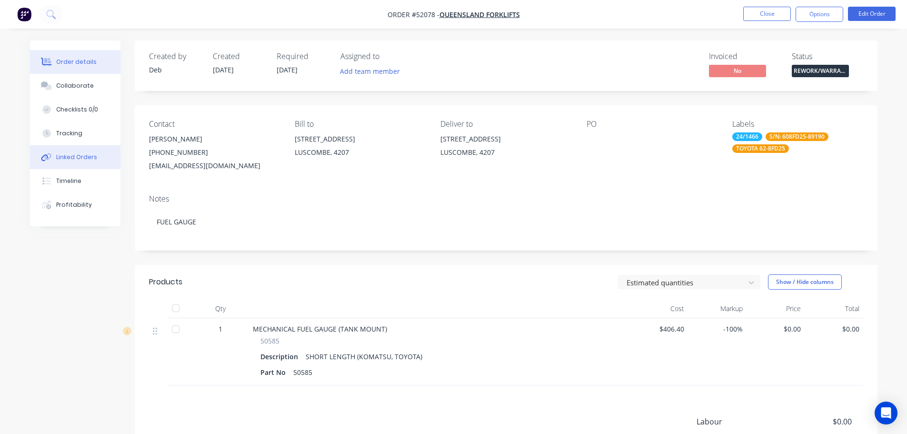
click at [84, 158] on div "Linked Orders" at bounding box center [76, 157] width 41 height 9
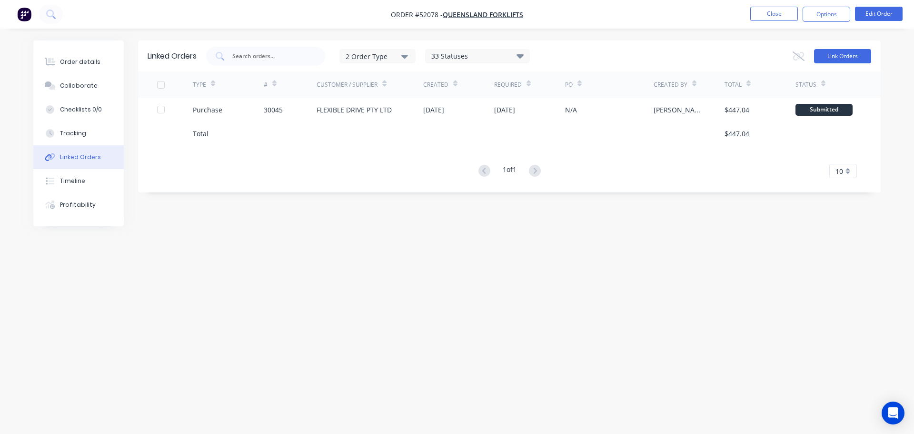
click at [837, 59] on button "Link Orders" at bounding box center [842, 56] width 57 height 14
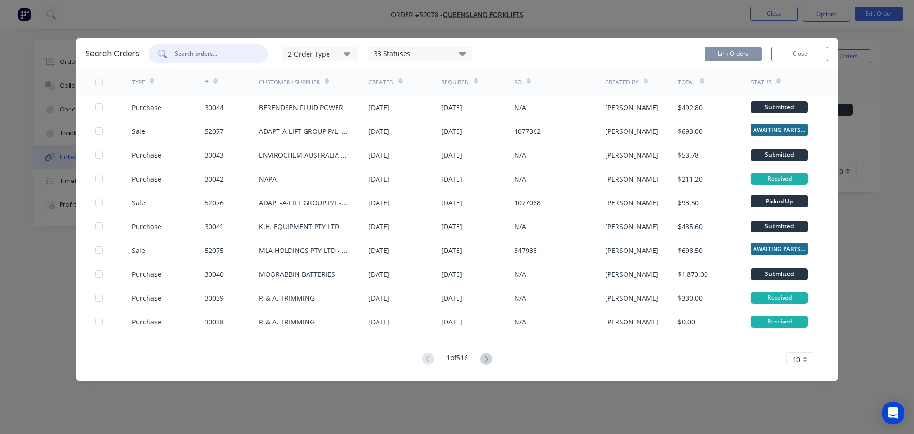
click at [220, 54] on input "text" at bounding box center [213, 54] width 79 height 10
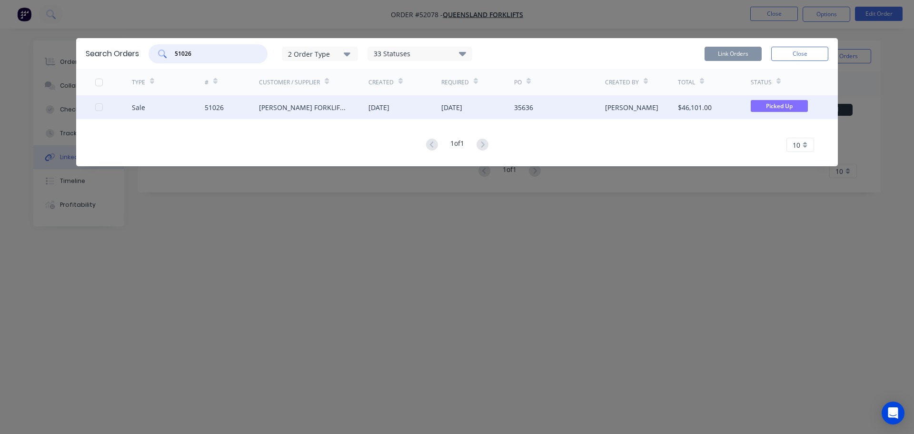
click at [97, 108] on div at bounding box center [98, 107] width 19 height 19
type input "51026"
click at [737, 54] on button "Link Orders" at bounding box center [732, 54] width 57 height 14
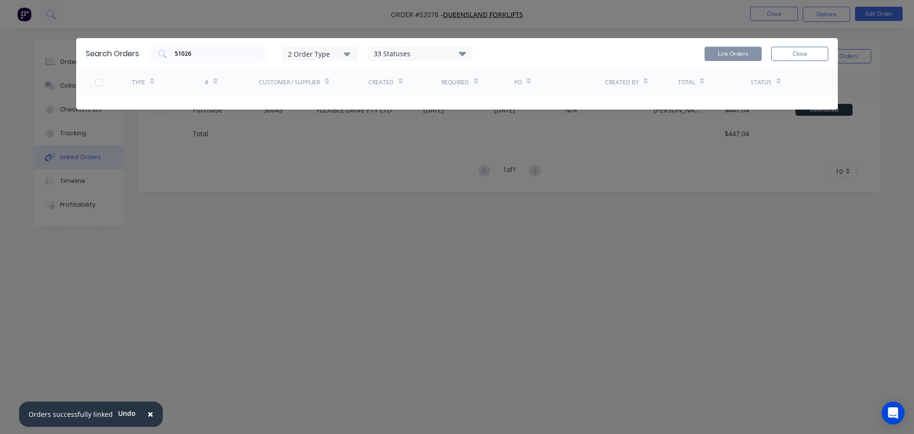
drag, startPoint x: 787, startPoint y: 51, endPoint x: 752, endPoint y: 43, distance: 35.2
click at [787, 51] on button "Close" at bounding box center [799, 54] width 57 height 14
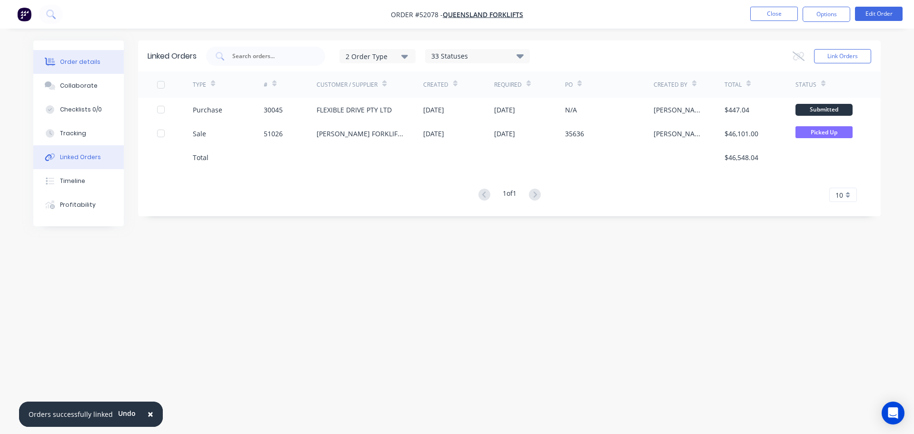
click at [86, 60] on div "Order details" at bounding box center [80, 62] width 40 height 9
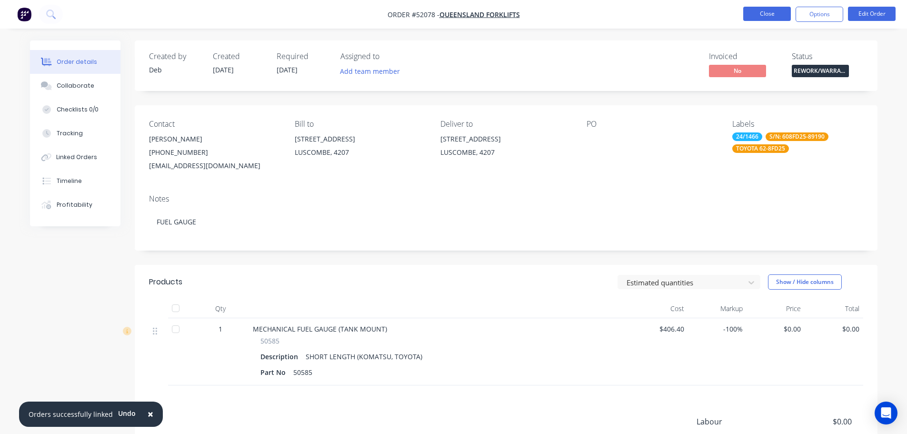
click at [762, 15] on button "Close" at bounding box center [767, 14] width 48 height 14
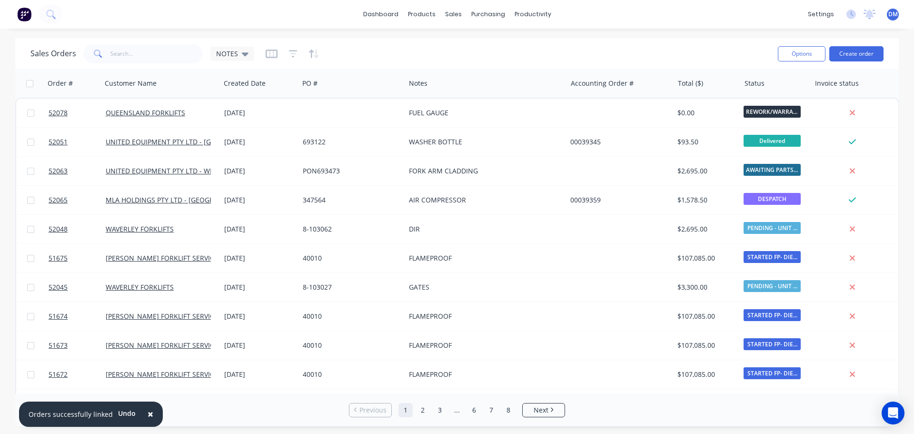
drag, startPoint x: 147, startPoint y: 415, endPoint x: 138, endPoint y: 405, distance: 13.8
click at [148, 415] on span "×" at bounding box center [151, 413] width 6 height 13
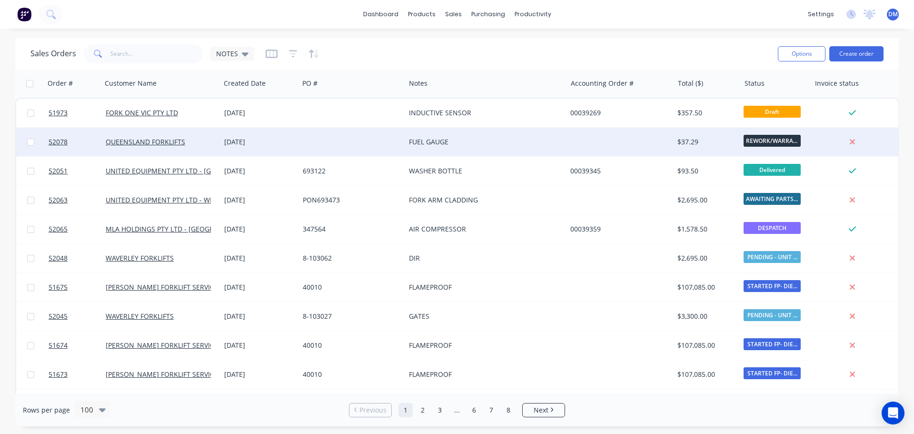
click at [254, 142] on div "[DATE]" at bounding box center [259, 142] width 71 height 10
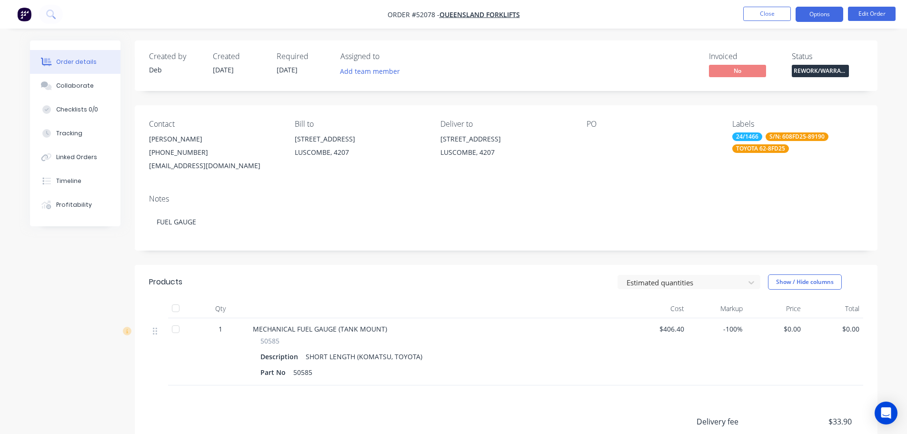
click at [828, 9] on button "Options" at bounding box center [819, 14] width 48 height 15
click at [758, 14] on button "Close" at bounding box center [767, 14] width 48 height 14
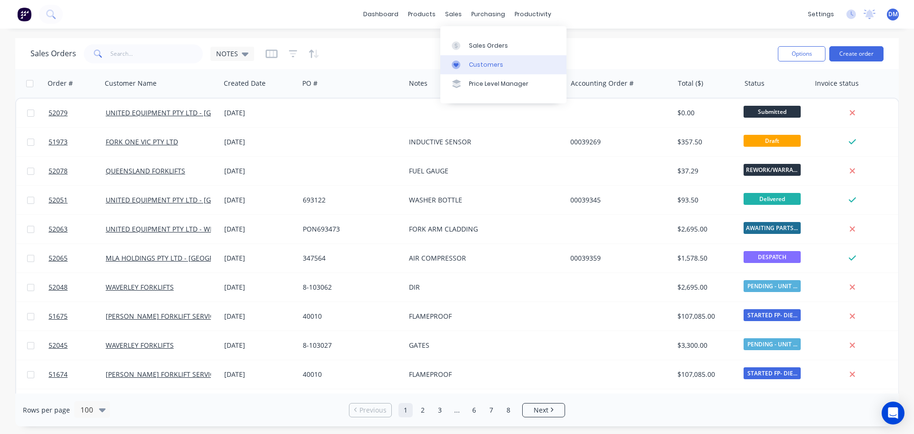
click at [474, 65] on div "Customers" at bounding box center [486, 64] width 34 height 9
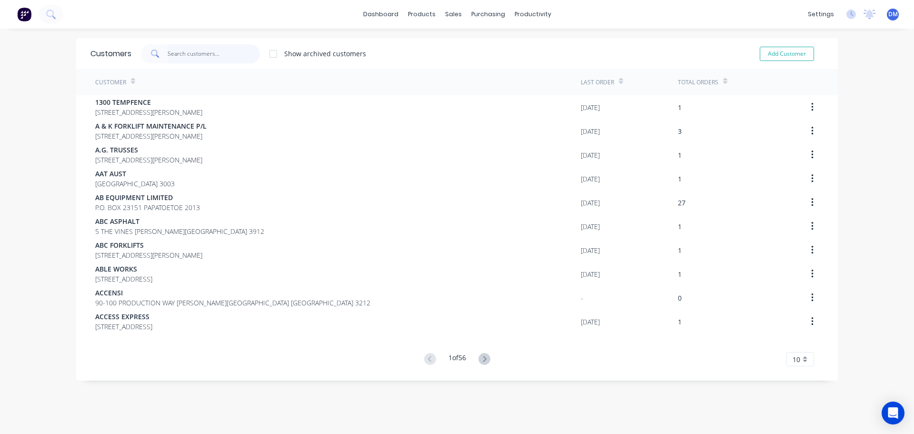
drag, startPoint x: 188, startPoint y: 53, endPoint x: 188, endPoint y: 67, distance: 13.8
click at [188, 56] on input "text" at bounding box center [214, 53] width 93 height 19
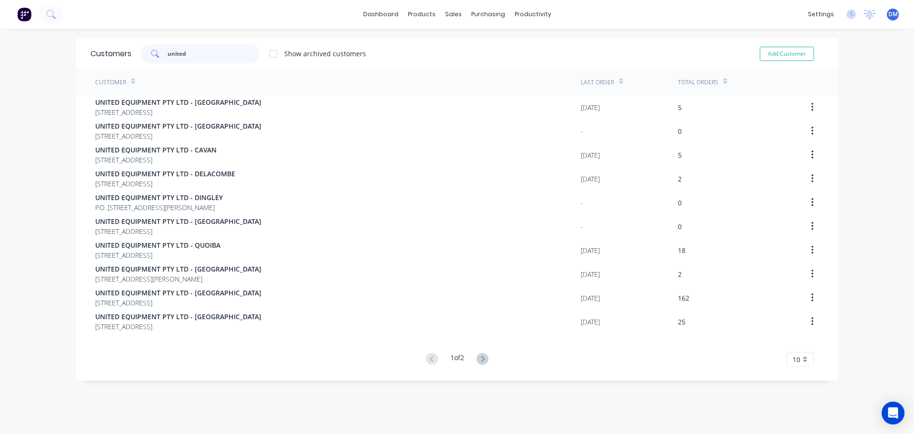
type input "united"
drag, startPoint x: 188, startPoint y: 54, endPoint x: 55, endPoint y: 68, distance: 133.0
click at [65, 67] on div "dashboard products sales purchasing productivity dashboard products Product Cat…" at bounding box center [457, 217] width 914 height 434
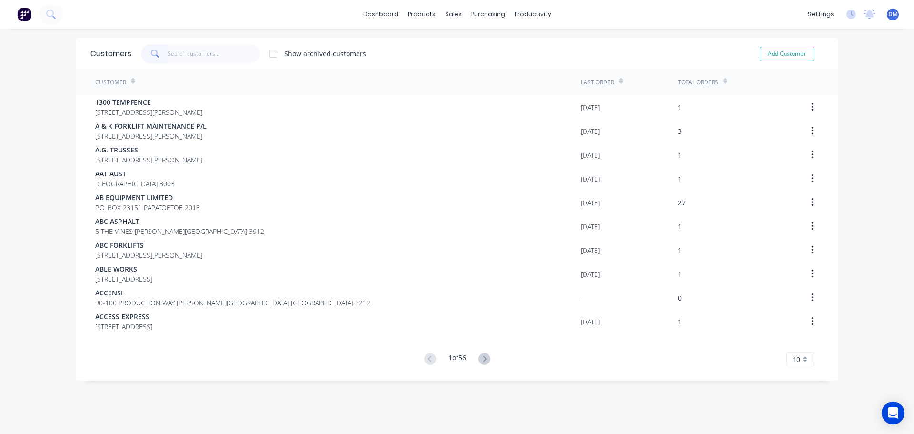
click at [31, 15] on img at bounding box center [24, 14] width 14 height 14
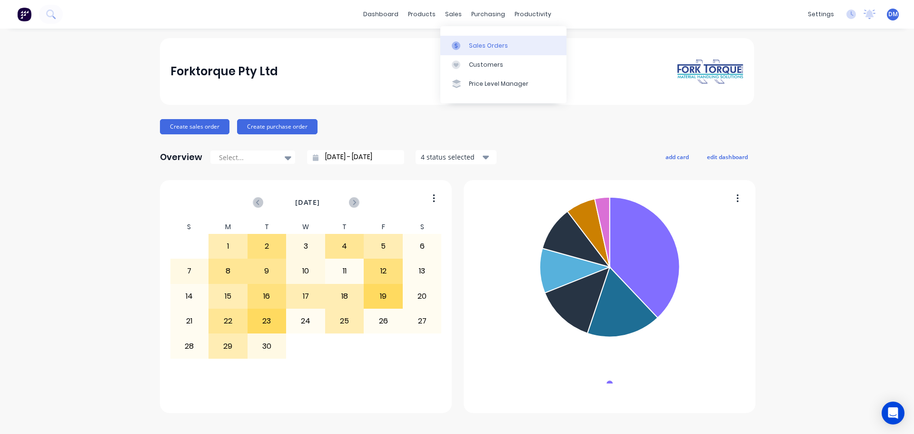
click at [467, 47] on link "Sales Orders" at bounding box center [503, 45] width 126 height 19
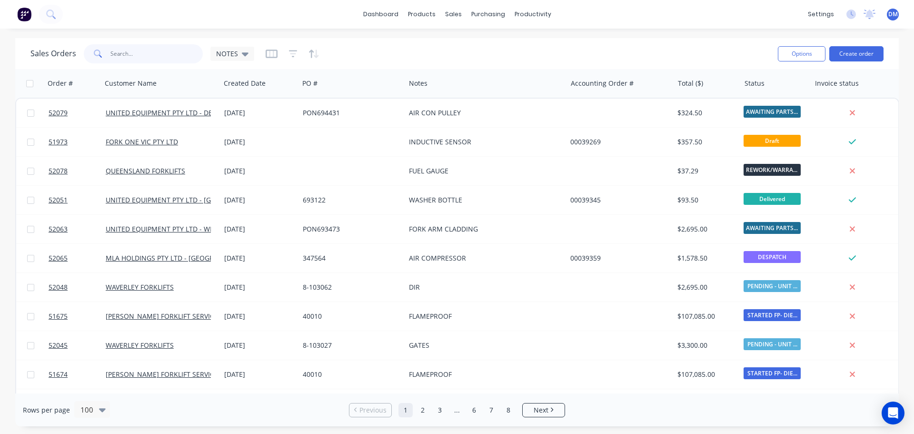
click at [155, 51] on input "text" at bounding box center [156, 53] width 93 height 19
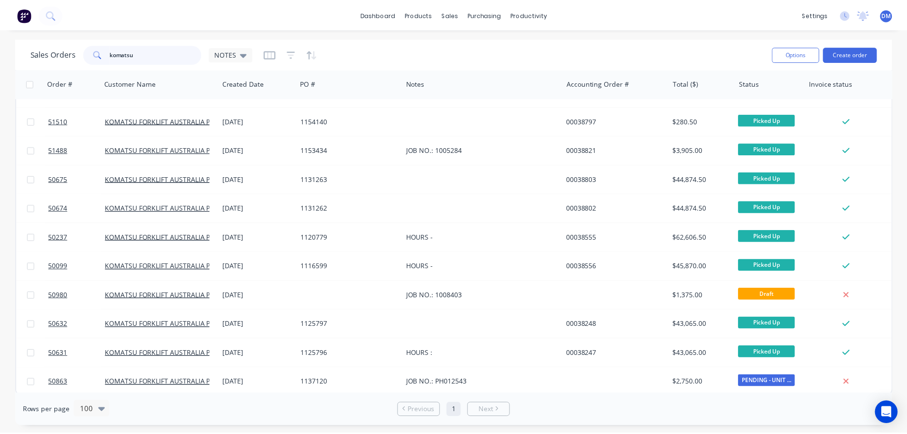
scroll to position [1074, 0]
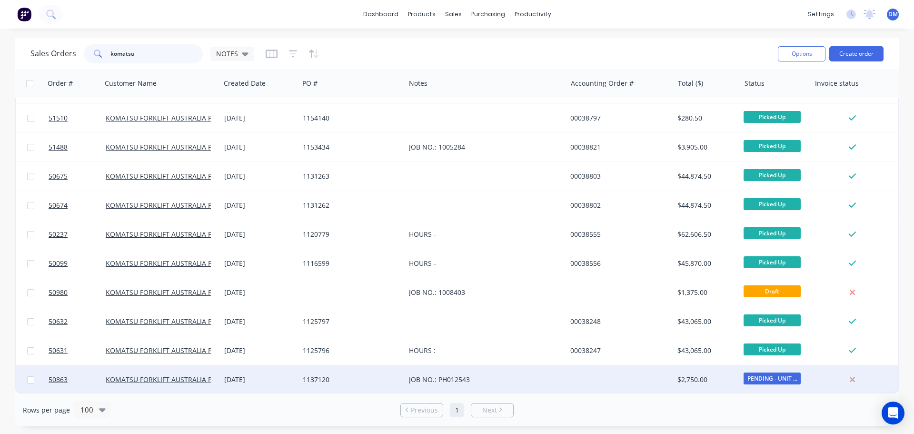
type input "komatsu"
click at [320, 375] on div "1137120" at bounding box center [350, 380] width 94 height 10
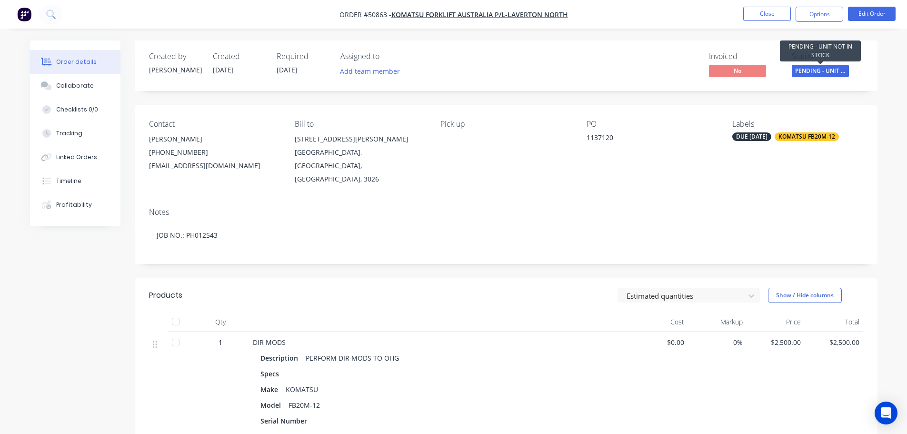
click at [801, 69] on span "PENDING - UNIT ..." at bounding box center [820, 71] width 57 height 12
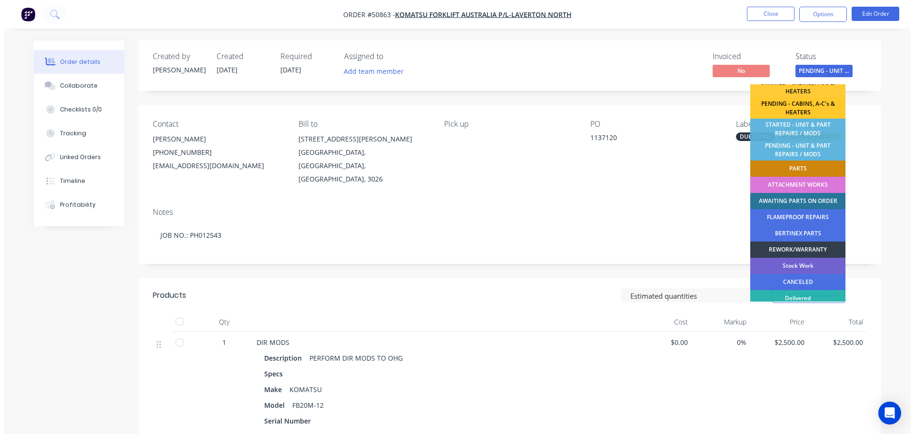
scroll to position [188, 0]
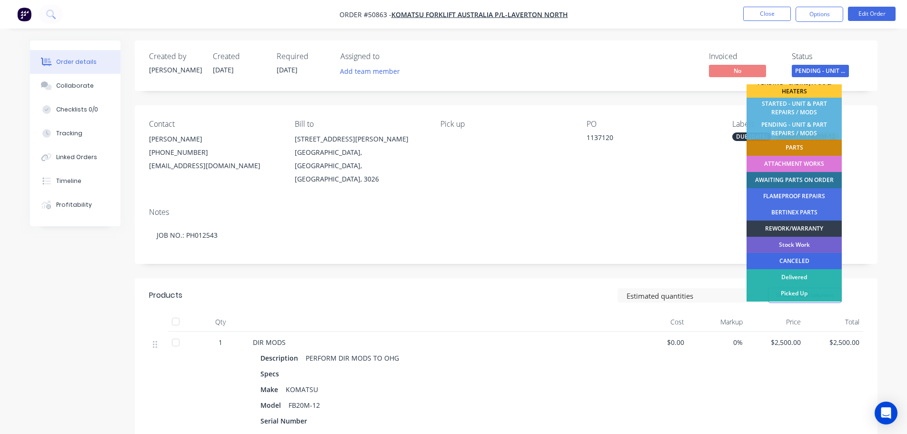
click at [796, 260] on div "CANCELED" at bounding box center [793, 261] width 95 height 16
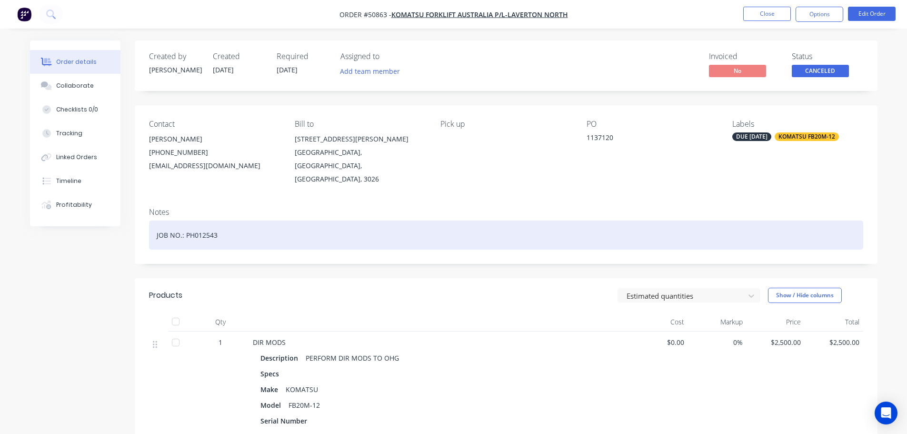
click at [232, 220] on div "JOB NO.: PH012543" at bounding box center [506, 234] width 714 height 29
click at [286, 224] on div "JOB NO.: PH012543 - DOUBLE UP SEE" at bounding box center [506, 234] width 714 height 29
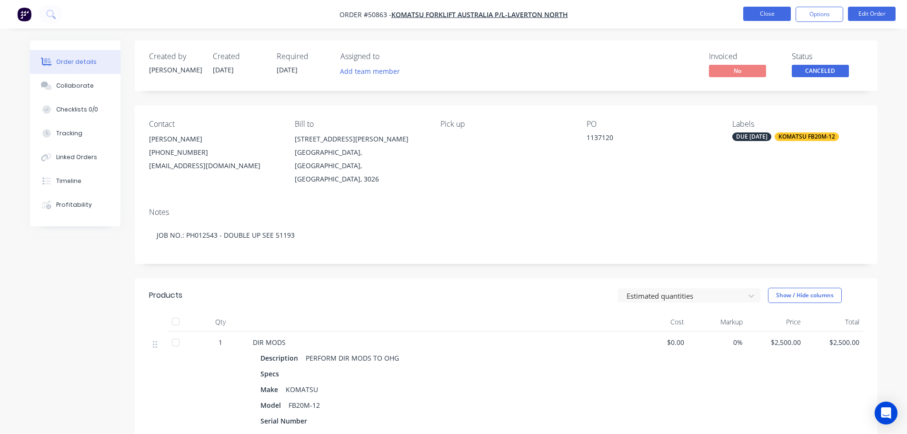
click at [771, 12] on button "Close" at bounding box center [767, 14] width 48 height 14
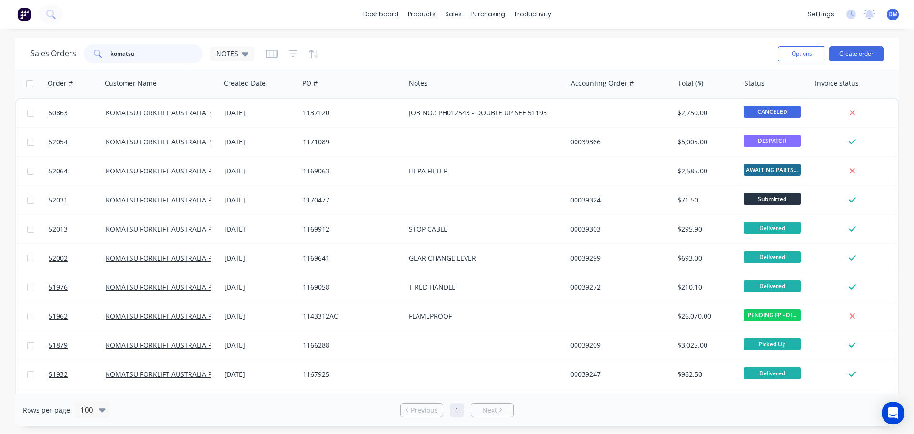
drag, startPoint x: 116, startPoint y: 52, endPoint x: 67, endPoint y: 51, distance: 49.0
click at [70, 52] on div "Sales Orders komatsu NOTES" at bounding box center [142, 53] width 224 height 19
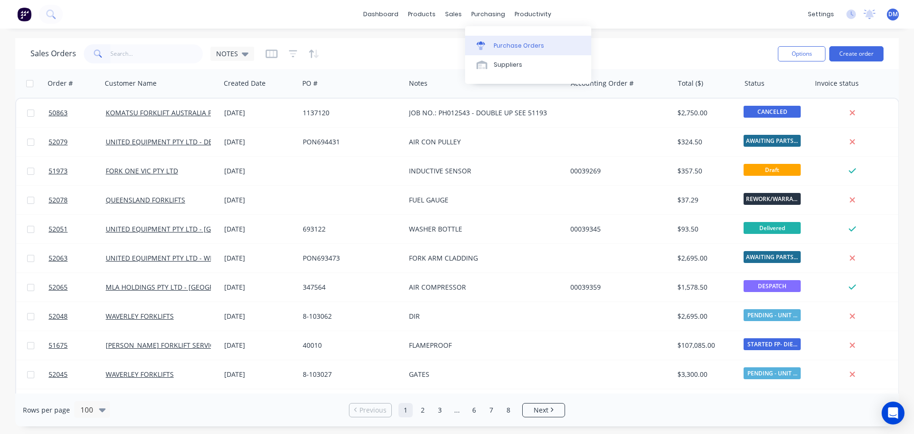
click at [514, 45] on div "Purchase Orders" at bounding box center [519, 45] width 50 height 9
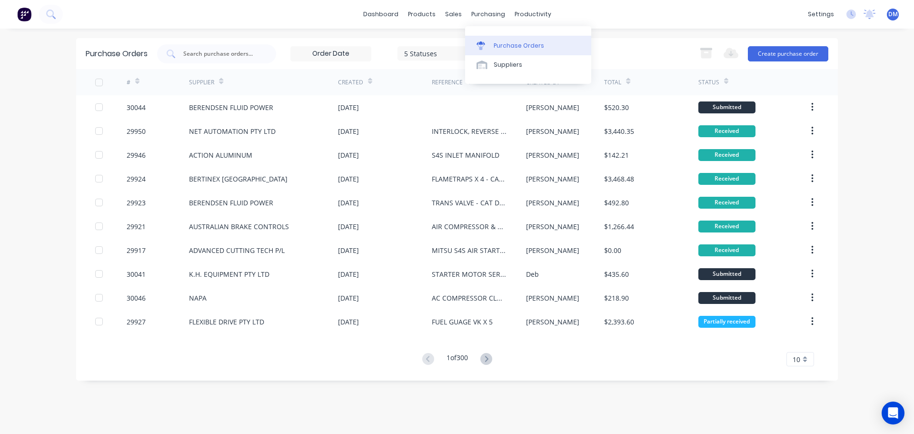
drag, startPoint x: 502, startPoint y: 43, endPoint x: 475, endPoint y: 39, distance: 28.0
click at [502, 43] on div "Purchase Orders" at bounding box center [519, 45] width 50 height 9
click at [228, 54] on input "text" at bounding box center [221, 54] width 79 height 10
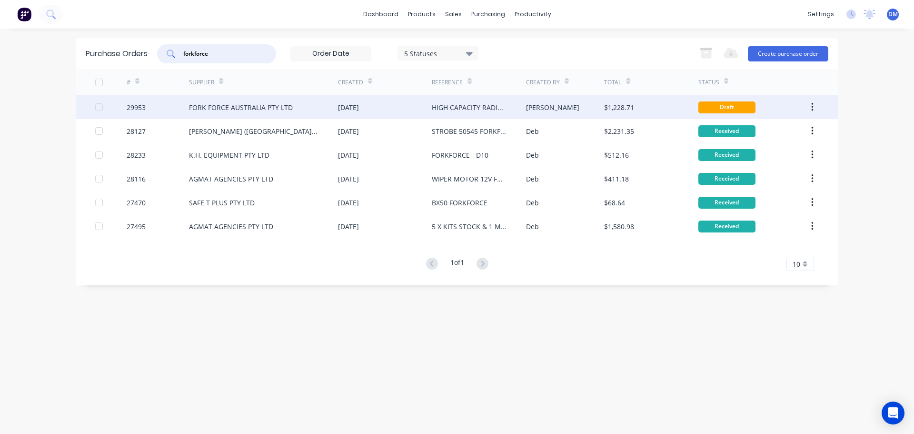
type input "forkforce"
click at [394, 109] on div "[DATE]" at bounding box center [385, 107] width 94 height 24
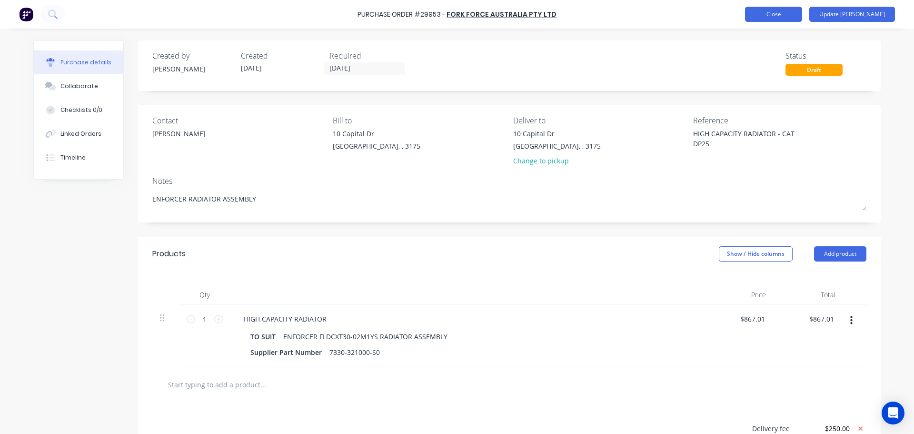
click at [792, 17] on button "Close" at bounding box center [773, 14] width 57 height 15
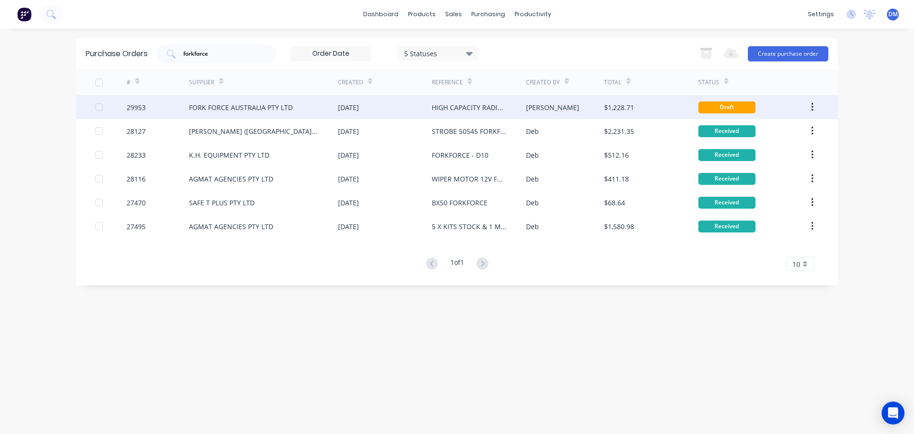
click at [448, 104] on div "HIGH CAPACITY RADIATOR - CAT DP25" at bounding box center [469, 107] width 75 height 10
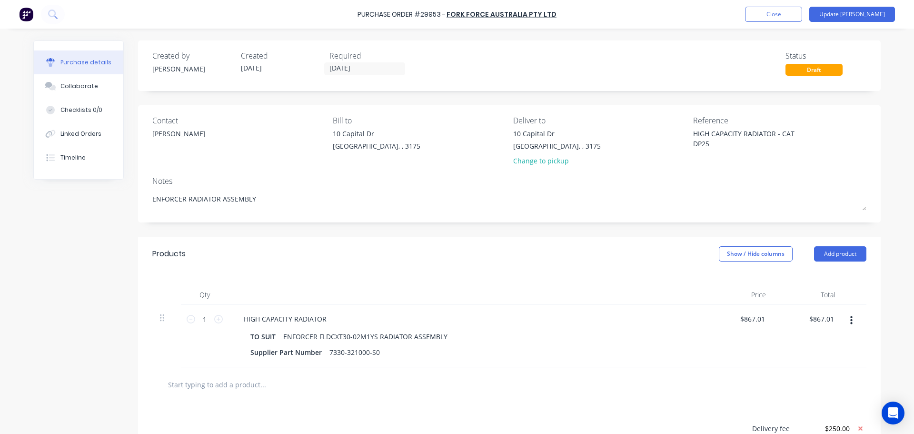
click at [789, 22] on div "Purchase Order #29953 - FORK FORCE AUSTRALIA PTY LTD Add product Close Update B…" at bounding box center [457, 14] width 914 height 29
type textarea "x"
click at [783, 12] on button "Close" at bounding box center [773, 14] width 57 height 15
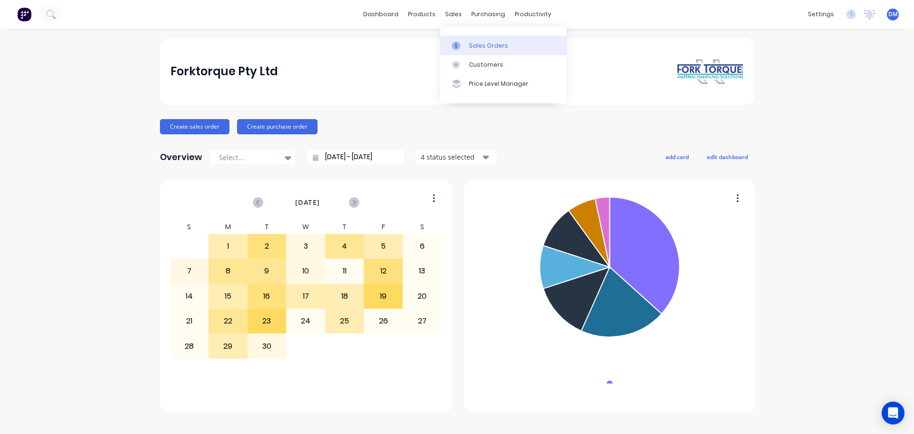
click at [465, 46] on div at bounding box center [459, 45] width 14 height 9
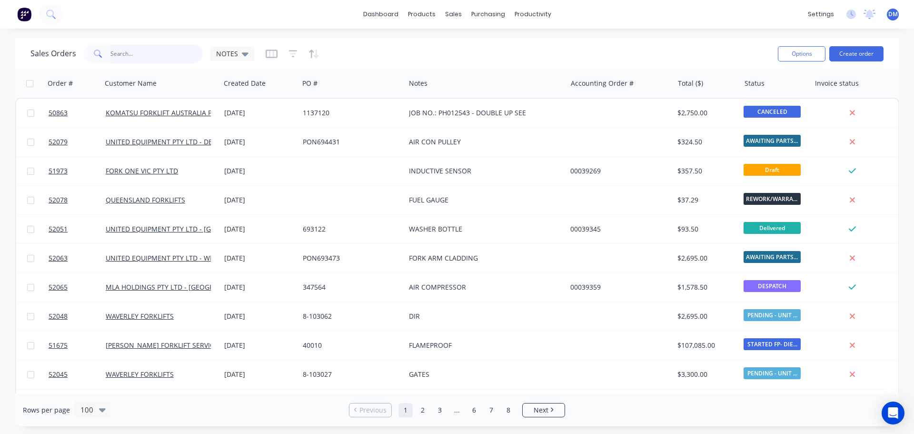
click at [153, 57] on input "text" at bounding box center [156, 53] width 93 height 19
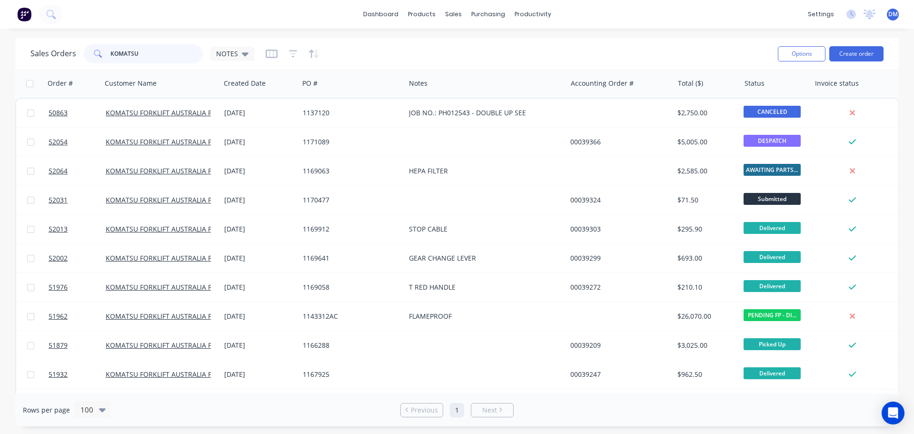
drag, startPoint x: 148, startPoint y: 53, endPoint x: 35, endPoint y: 47, distance: 113.4
click at [33, 49] on div "Sales Orders KOMATSU NOTES" at bounding box center [142, 53] width 224 height 19
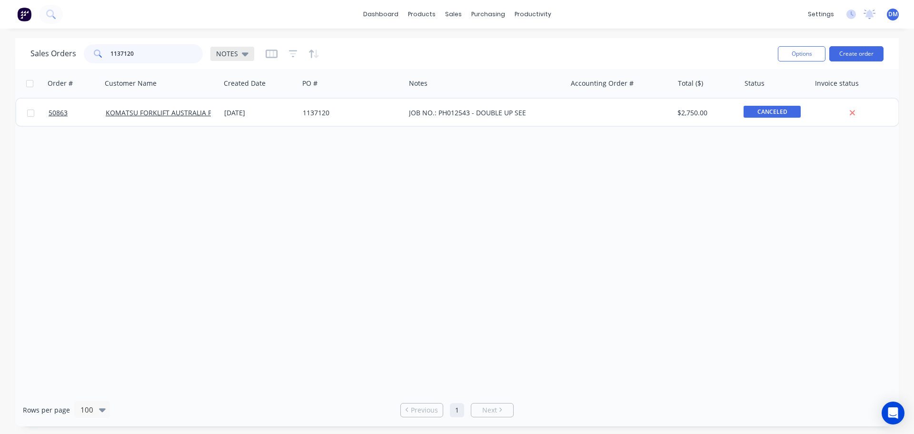
type input "1137120"
click at [242, 52] on icon at bounding box center [245, 54] width 7 height 10
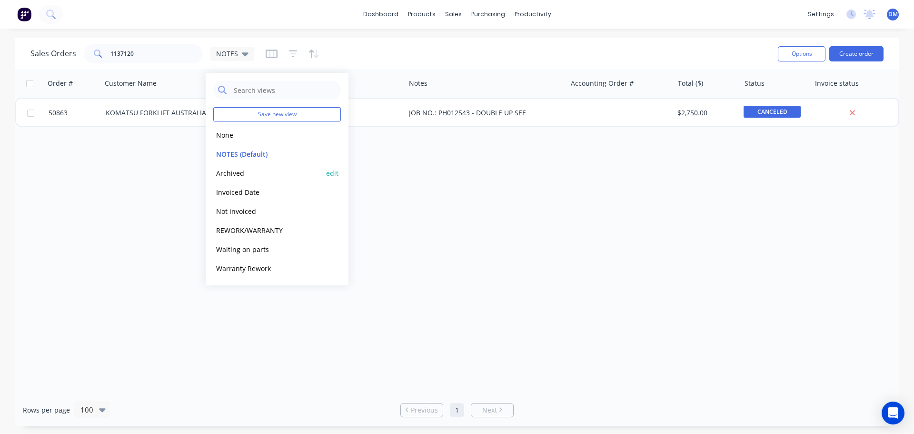
click at [239, 172] on button "Archived" at bounding box center [267, 173] width 109 height 11
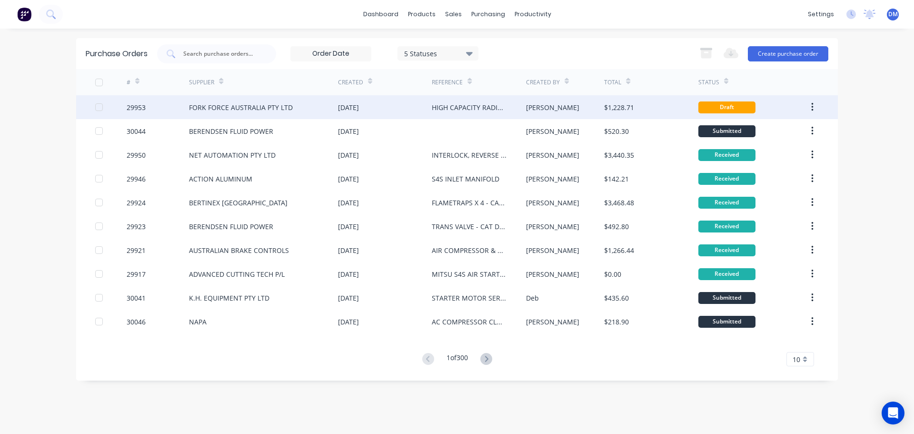
click at [492, 108] on div "HIGH CAPACITY RADIATOR - CAT DP25" at bounding box center [469, 107] width 75 height 10
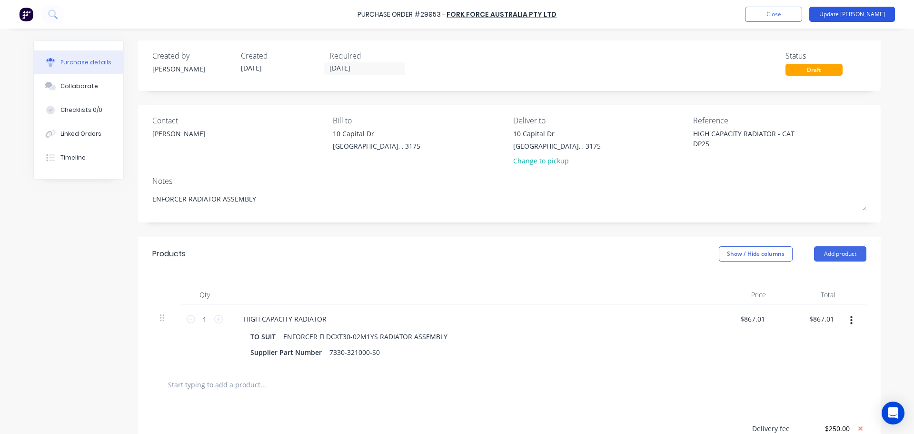
click at [867, 14] on button "Update [PERSON_NAME]" at bounding box center [852, 14] width 86 height 15
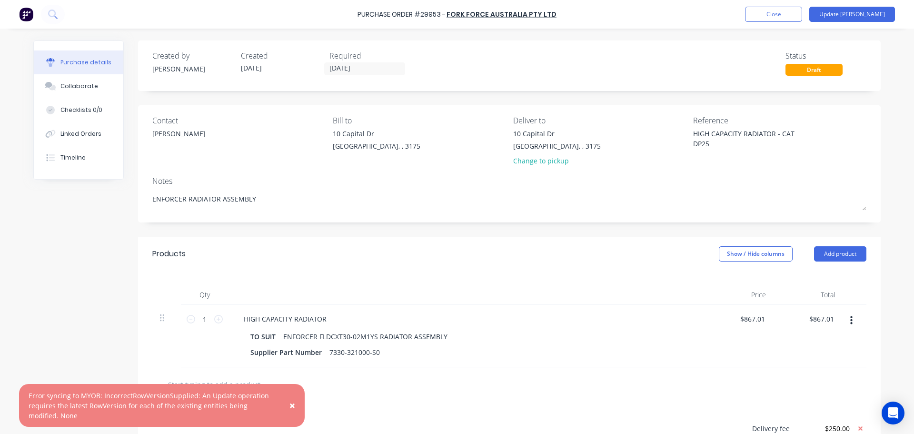
click at [292, 406] on span "×" at bounding box center [292, 404] width 6 height 13
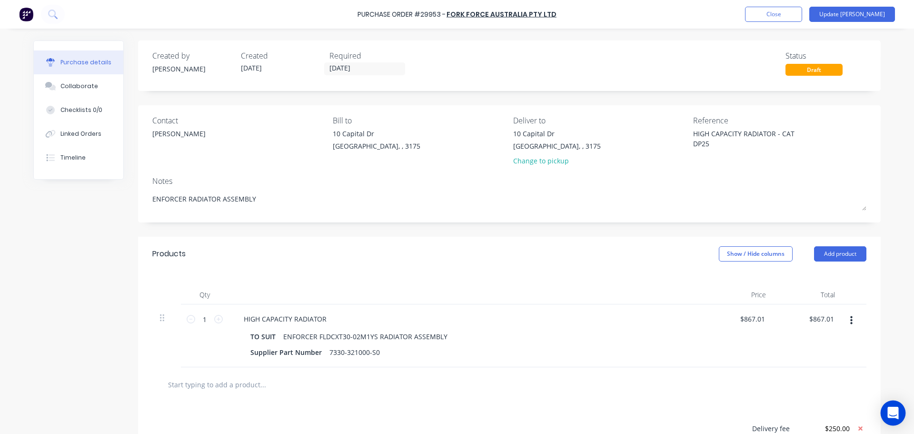
type textarea "x"
click at [892, 415] on icon "Open Intercom Messenger" at bounding box center [893, 412] width 12 height 12
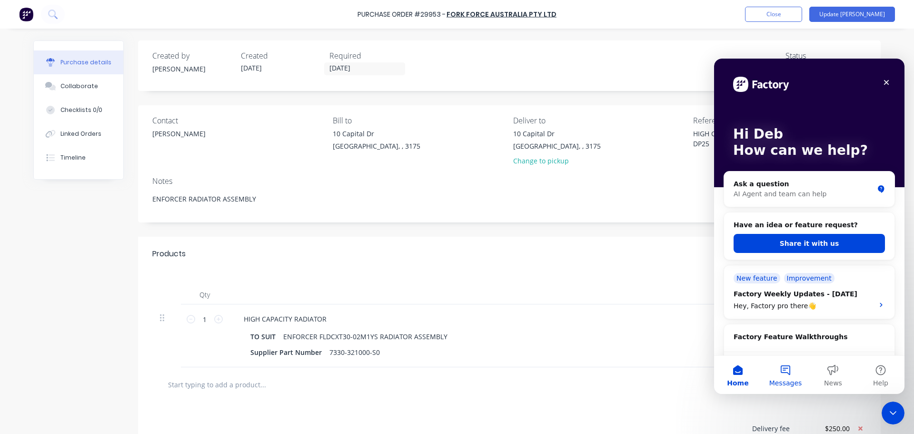
click at [783, 368] on button "Messages" at bounding box center [786, 375] width 48 height 38
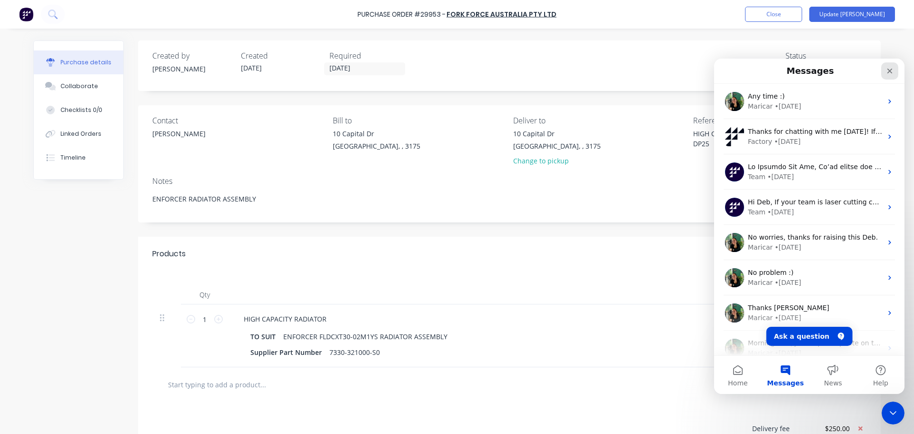
click at [887, 69] on icon "Close" at bounding box center [890, 71] width 8 height 8
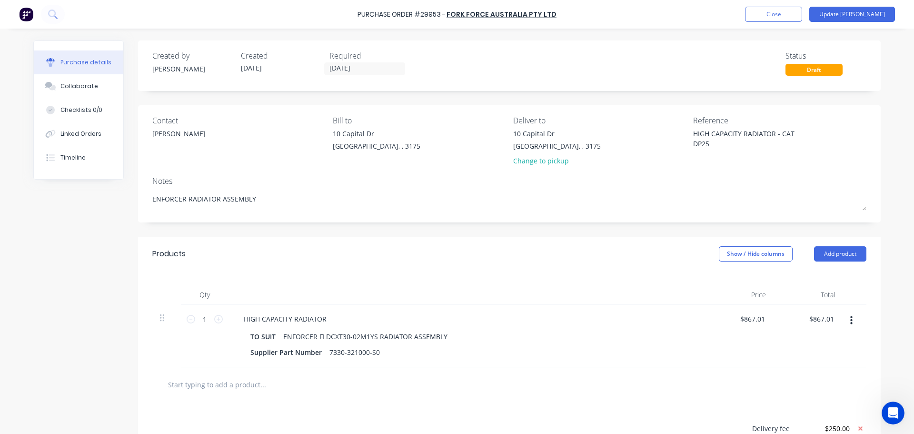
scroll to position [136, 0]
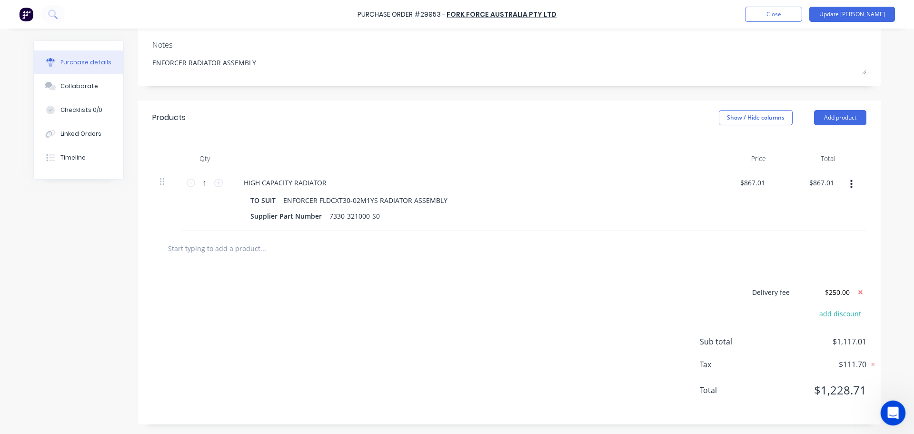
click at [886, 406] on div "Open Intercom Messenger" at bounding box center [891, 411] width 31 height 31
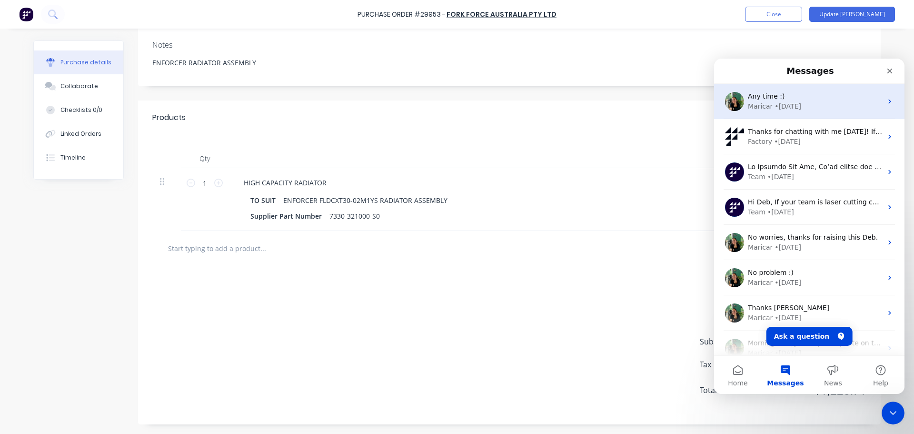
click at [799, 104] on div "Maricar • [DATE]" at bounding box center [815, 106] width 134 height 10
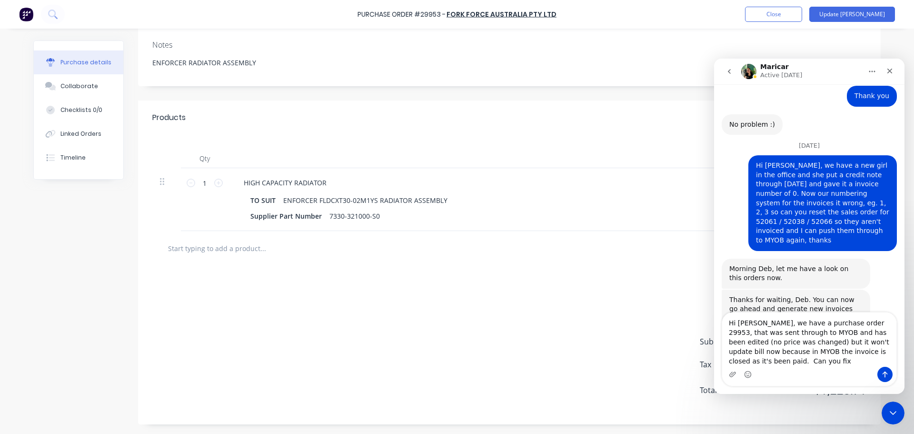
scroll to position [1564, 0]
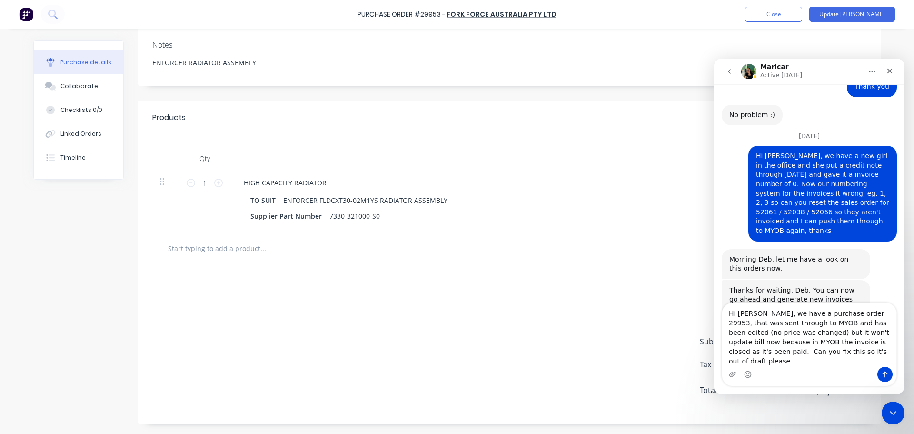
type textarea "Hi [PERSON_NAME], we have a purchase order 29953, that was sent through to MYOB…"
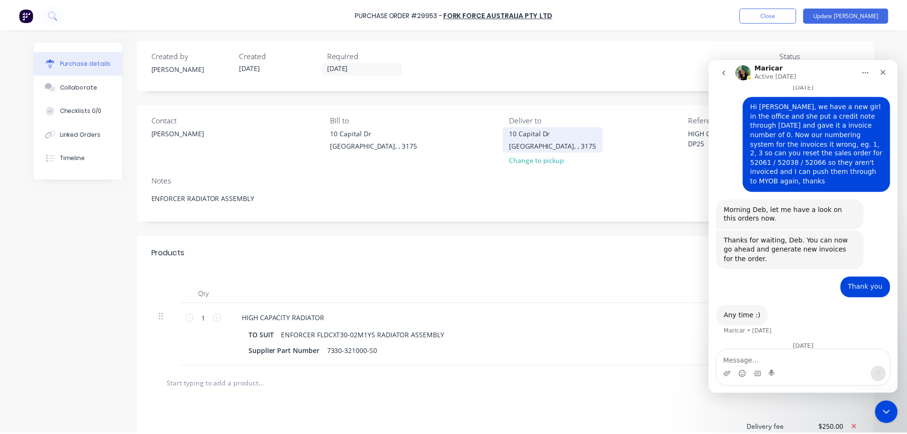
scroll to position [0, 0]
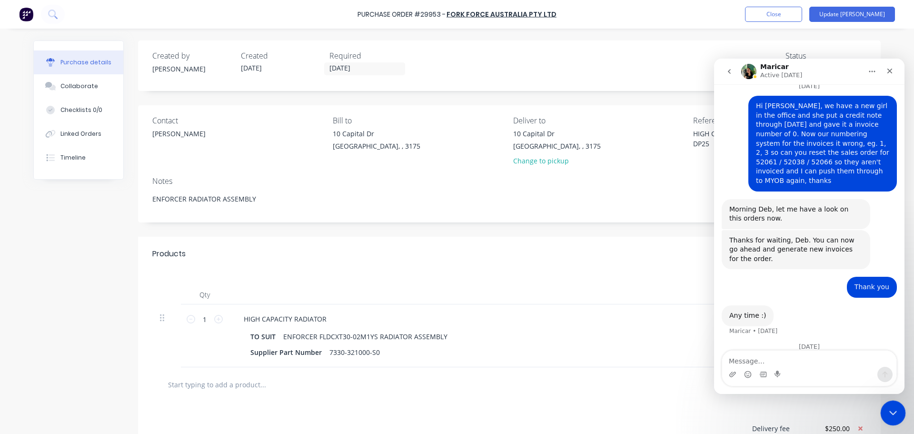
drag, startPoint x: 896, startPoint y: 411, endPoint x: 883, endPoint y: 408, distance: 13.7
click at [895, 412] on icon "Close Intercom Messenger" at bounding box center [891, 411] width 11 height 11
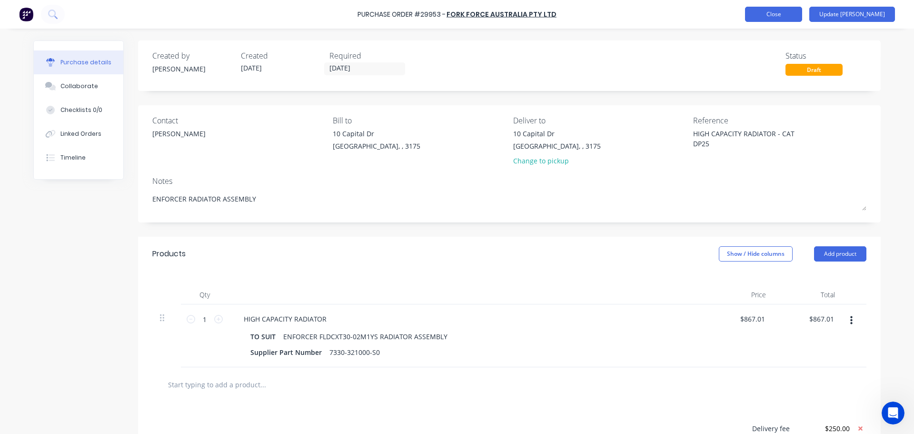
type textarea "x"
click at [800, 14] on button "Close" at bounding box center [773, 14] width 57 height 15
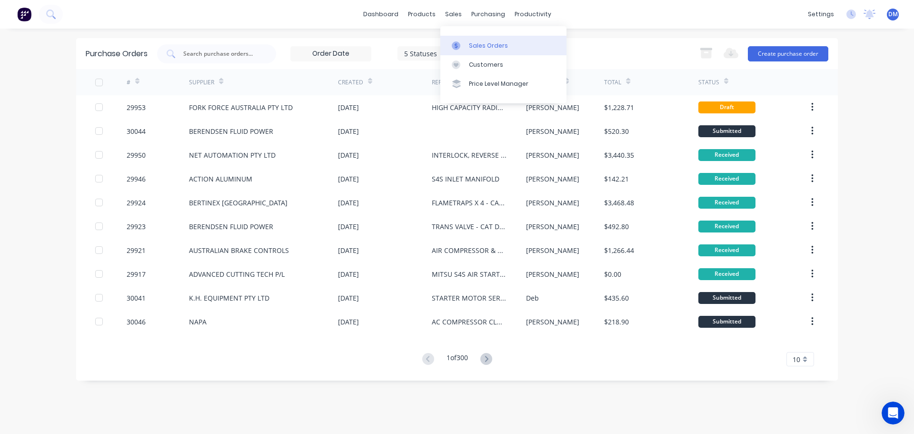
click at [471, 48] on div "Sales Orders" at bounding box center [488, 45] width 39 height 9
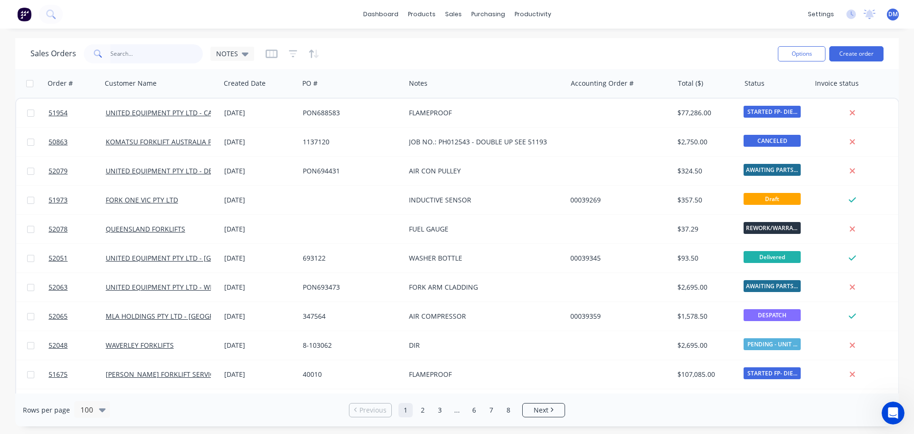
click at [156, 53] on input "text" at bounding box center [156, 53] width 93 height 19
type input "52031"
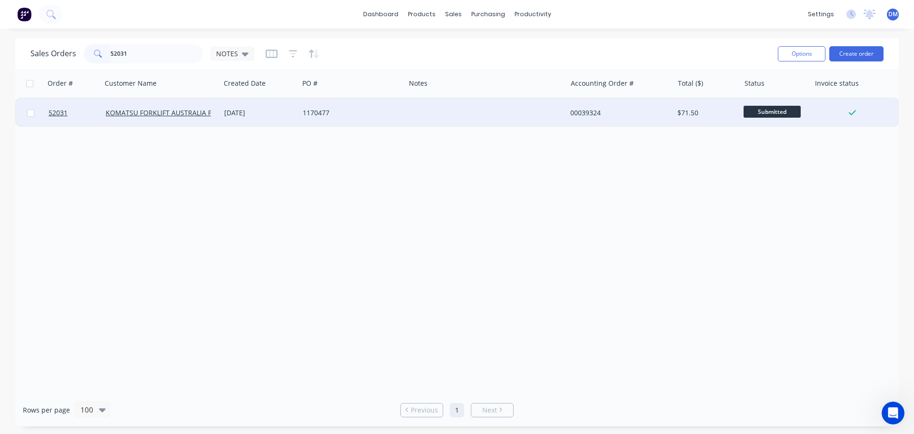
click at [351, 109] on div "1170477" at bounding box center [350, 113] width 94 height 10
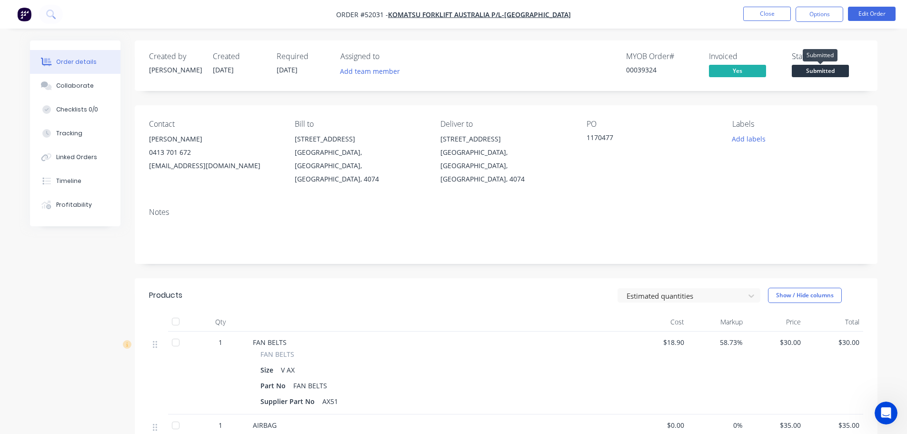
click at [828, 73] on span "Submitted" at bounding box center [820, 71] width 57 height 12
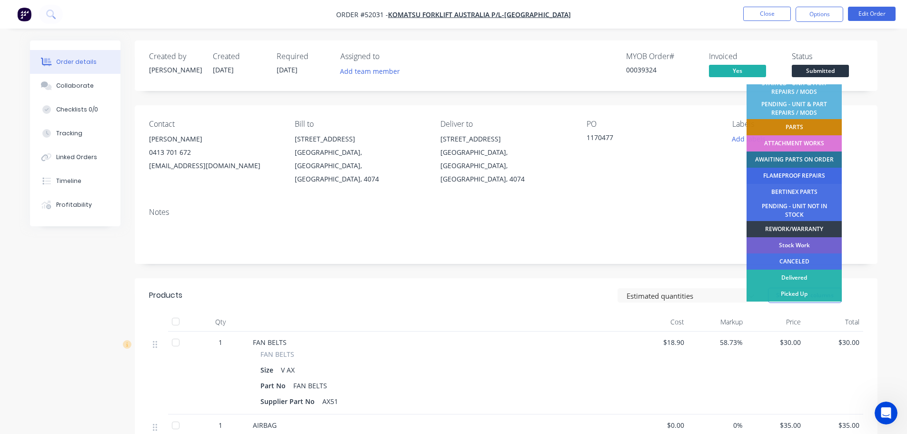
scroll to position [193, 0]
drag, startPoint x: 802, startPoint y: 277, endPoint x: 703, endPoint y: 244, distance: 104.8
click at [802, 277] on div "Delivered" at bounding box center [793, 277] width 95 height 16
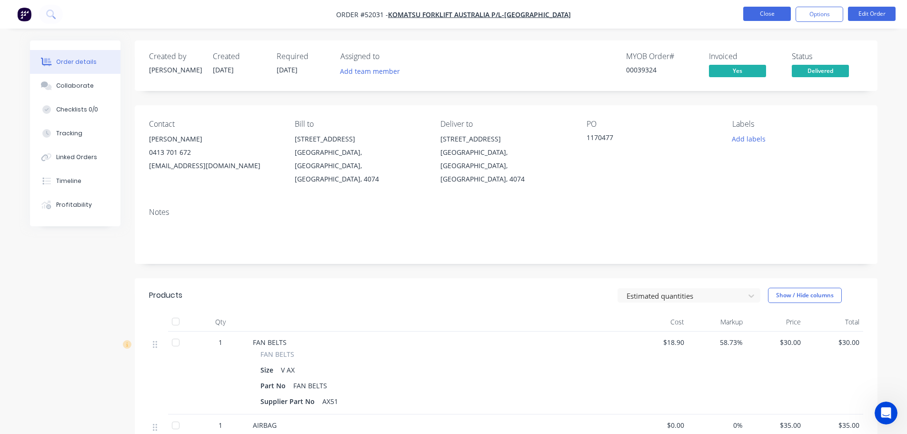
click at [790, 10] on button "Close" at bounding box center [767, 14] width 48 height 14
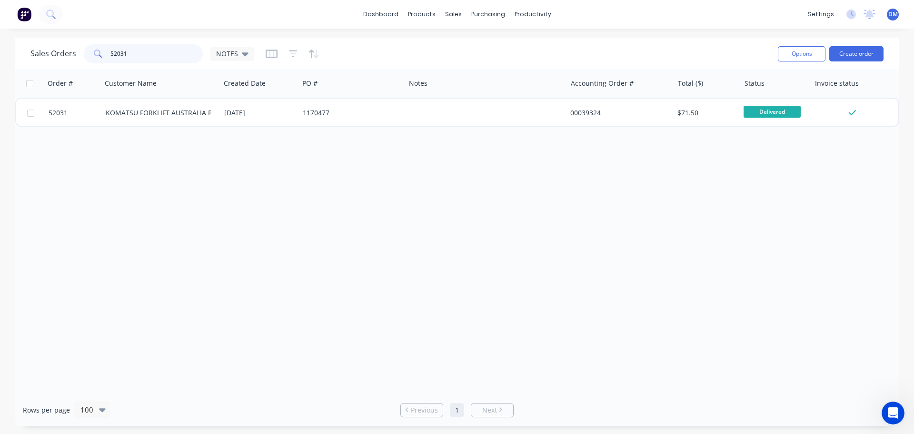
drag, startPoint x: 10, startPoint y: 40, endPoint x: 0, endPoint y: 30, distance: 14.8
click at [0, 30] on div "dashboard products sales purchasing productivity dashboard products Product Cat…" at bounding box center [457, 217] width 914 height 434
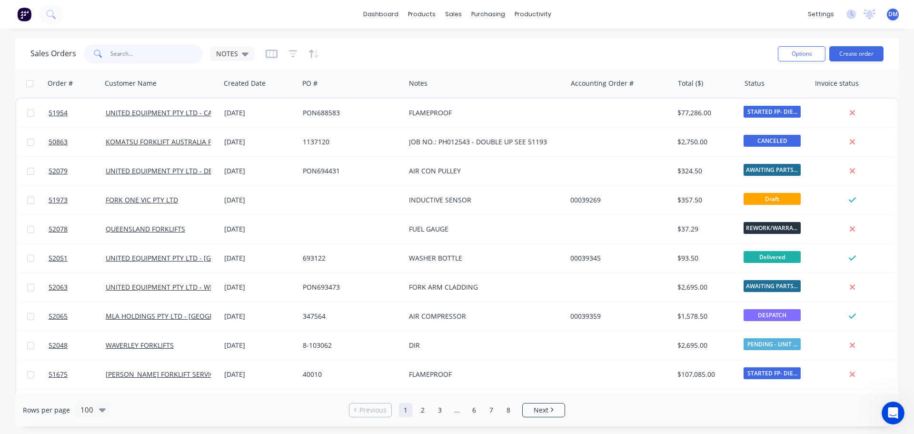
click at [141, 53] on input "text" at bounding box center [156, 53] width 93 height 19
type input "51957"
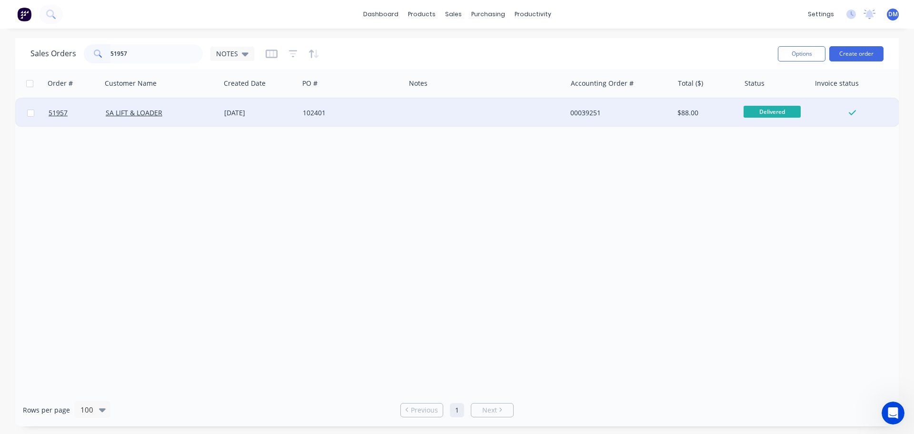
click at [348, 109] on div "102401" at bounding box center [350, 113] width 94 height 10
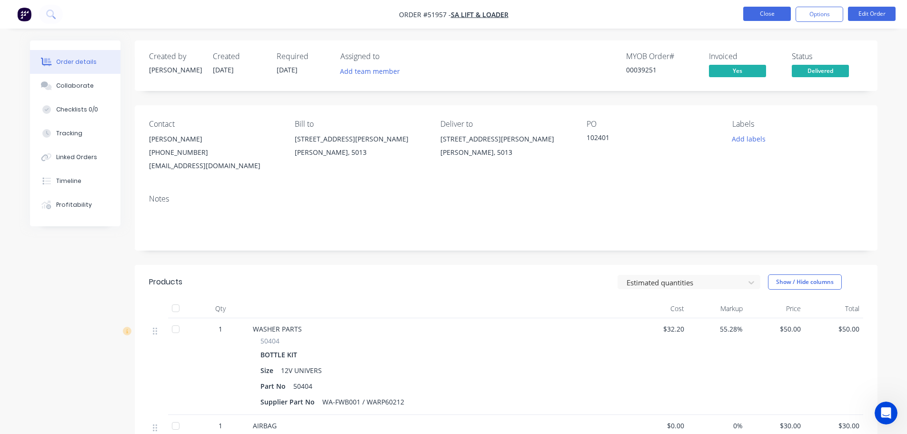
click at [757, 12] on button "Close" at bounding box center [767, 14] width 48 height 14
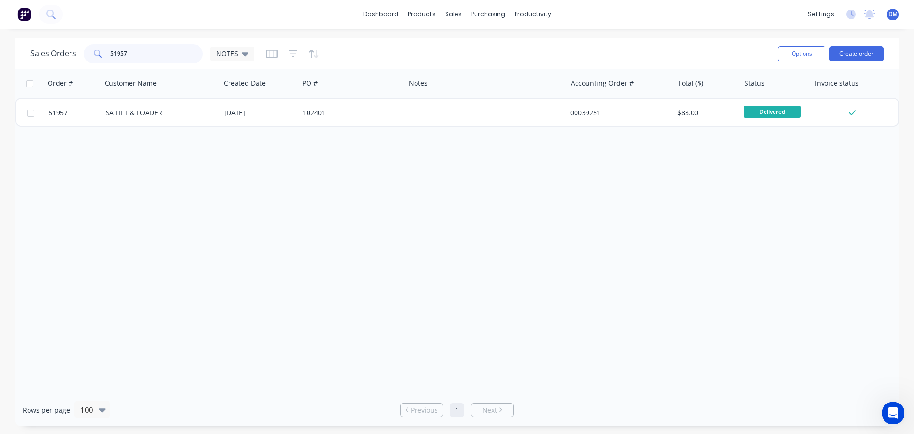
drag, startPoint x: 100, startPoint y: 48, endPoint x: 50, endPoint y: 41, distance: 50.4
click at [50, 41] on div "Sales Orders 51957 NOTES Options Create order" at bounding box center [456, 53] width 883 height 31
type input "51939"
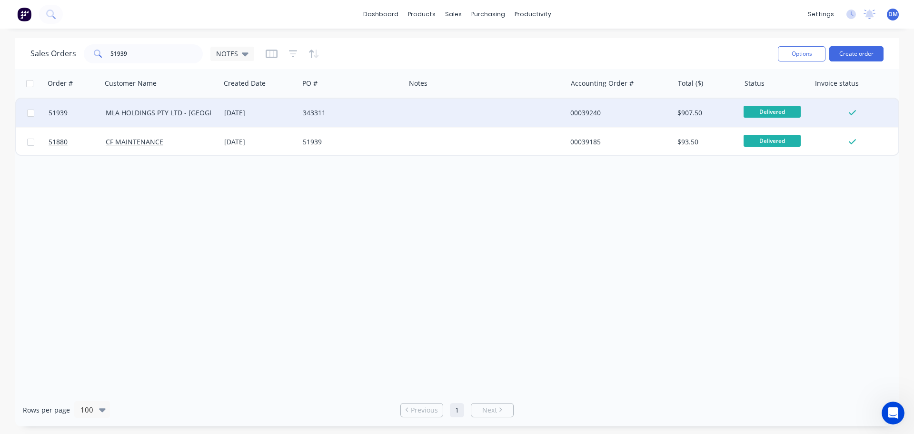
click at [366, 107] on div "343311" at bounding box center [352, 113] width 106 height 29
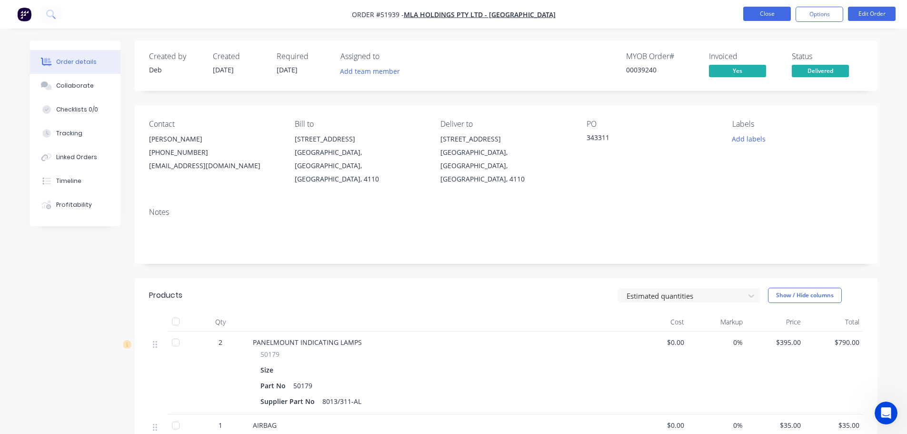
click at [746, 12] on button "Close" at bounding box center [767, 14] width 48 height 14
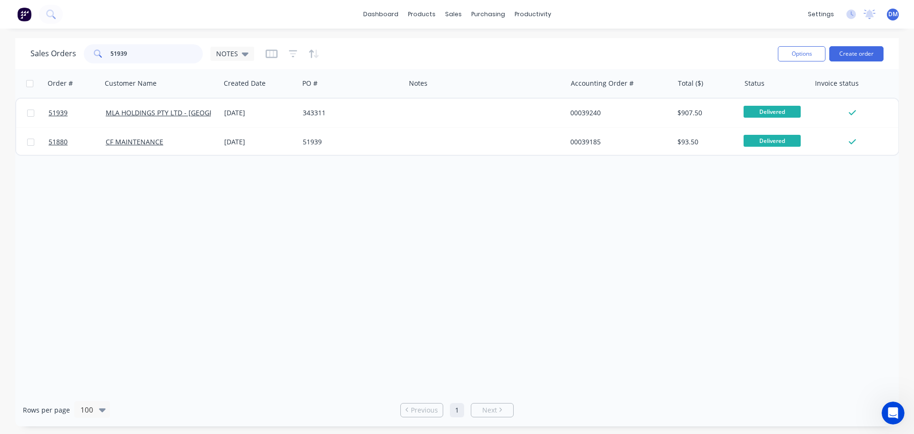
drag, startPoint x: 127, startPoint y: 55, endPoint x: 8, endPoint y: 53, distance: 118.5
click at [11, 53] on div "Sales Orders 51939 NOTES Options Create order Order # Customer Name Created Dat…" at bounding box center [457, 232] width 914 height 388
type input "51914"
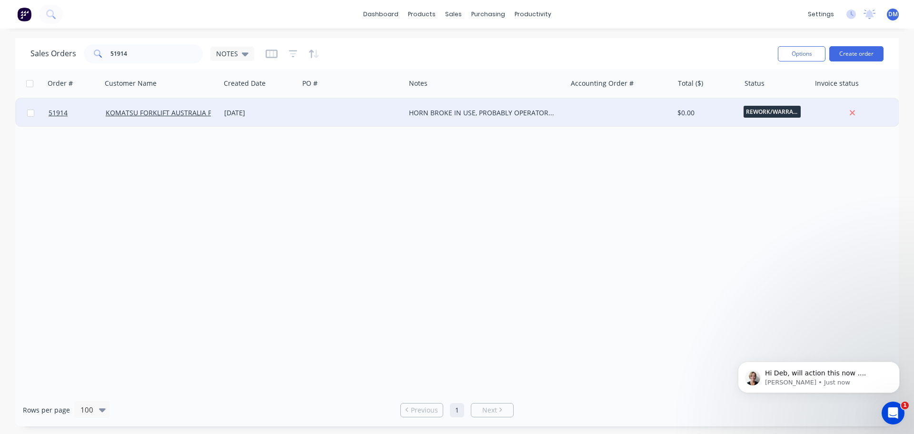
scroll to position [1664, 0]
click at [295, 109] on div "[DATE]" at bounding box center [259, 113] width 71 height 10
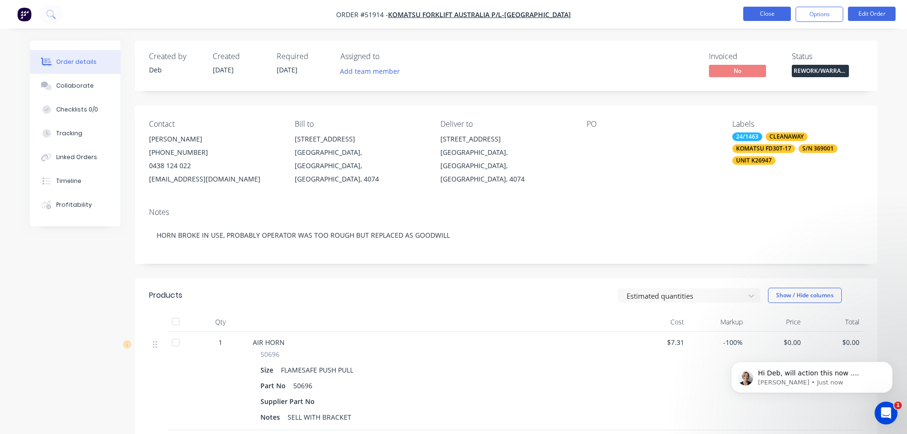
click at [756, 12] on button "Close" at bounding box center [767, 14] width 48 height 14
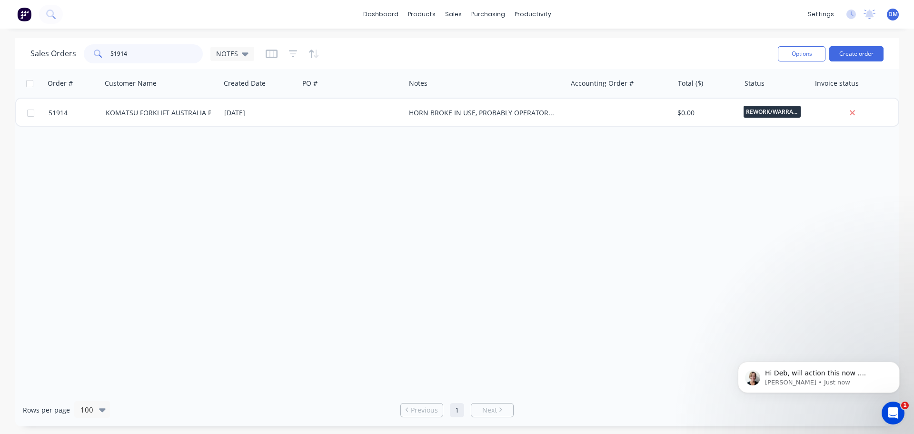
drag, startPoint x: 145, startPoint y: 54, endPoint x: -37, endPoint y: 52, distance: 181.8
click at [0, 52] on html "dashboard products sales purchasing productivity dashboard products Product Cat…" at bounding box center [457, 217] width 914 height 434
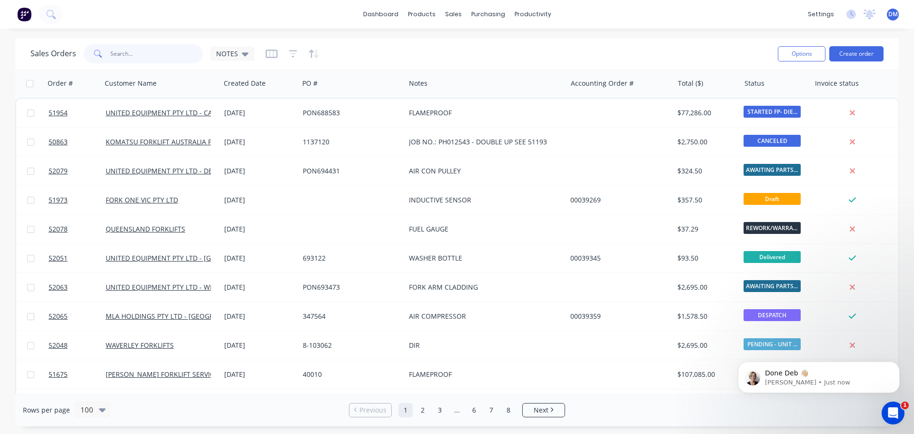
scroll to position [1686, 0]
click at [823, 377] on div "Done Deb 👋🏼 [PERSON_NAME] • Just now" at bounding box center [826, 377] width 123 height 18
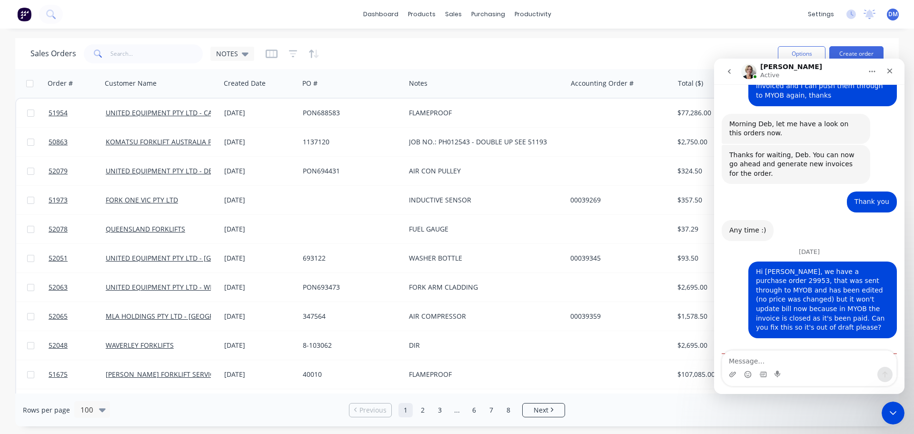
scroll to position [1702, 0]
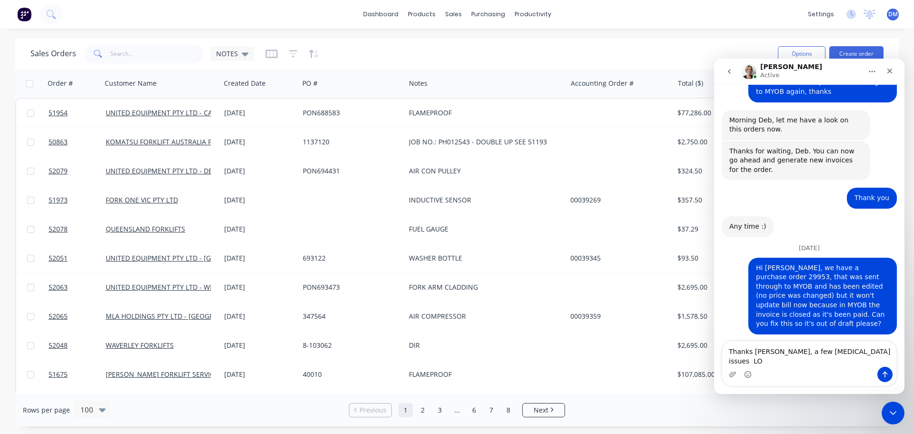
type textarea "Thanks [PERSON_NAME], a few [MEDICAL_DATA] issues LOL"
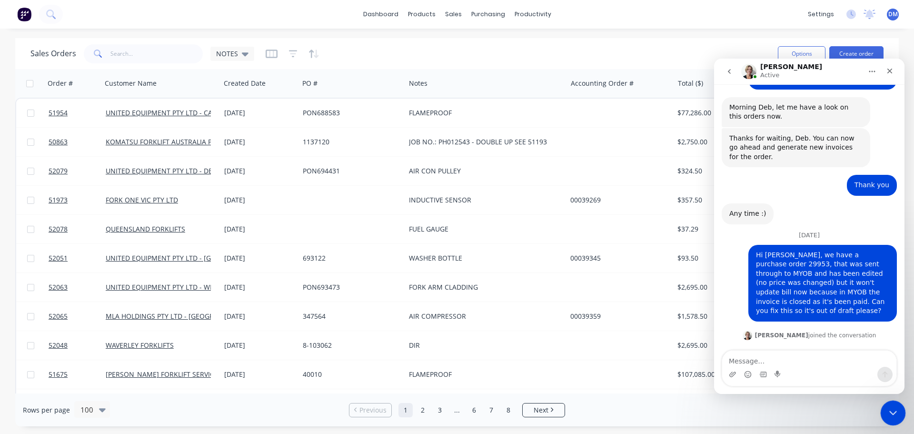
drag, startPoint x: 890, startPoint y: 409, endPoint x: 885, endPoint y: 406, distance: 5.3
click at [889, 408] on icon "Close Intercom Messenger" at bounding box center [891, 411] width 11 height 11
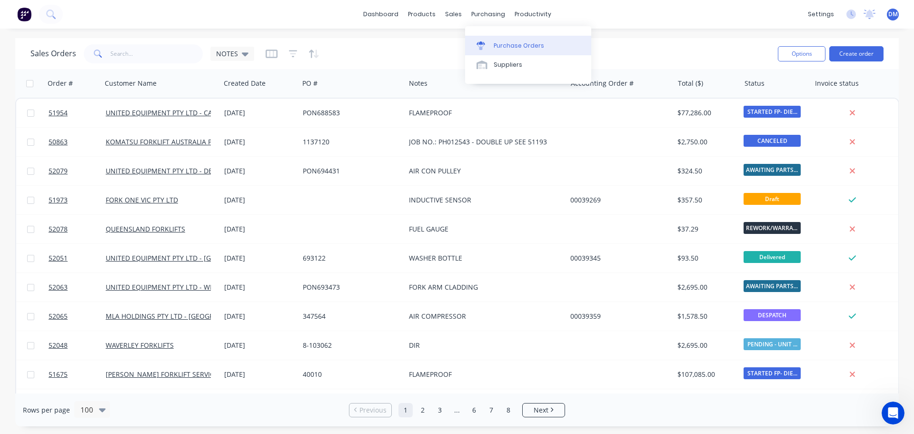
click at [500, 45] on div "Purchase Orders" at bounding box center [519, 45] width 50 height 9
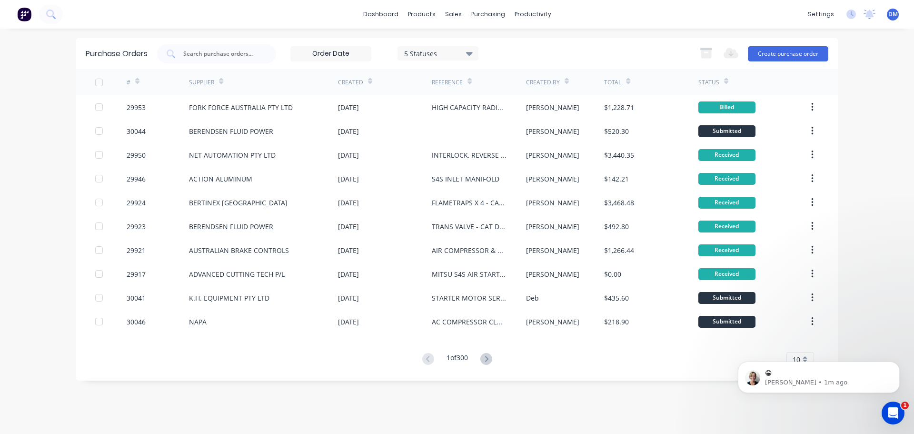
scroll to position [1768, 0]
click at [895, 413] on icon "Open Intercom Messenger" at bounding box center [892, 412] width 16 height 16
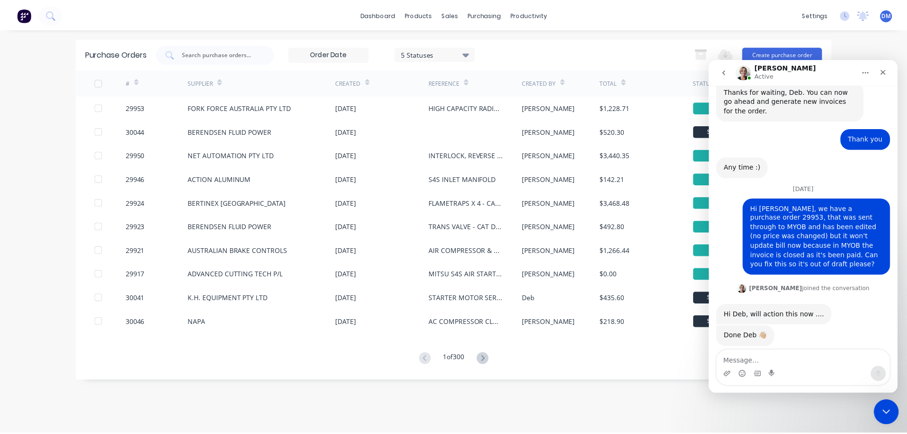
scroll to position [1783, 0]
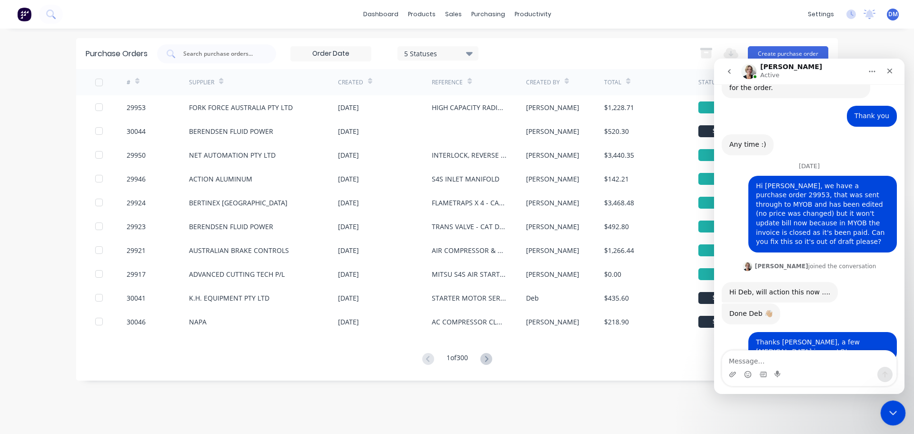
click at [895, 413] on icon "Close Intercom Messenger" at bounding box center [891, 411] width 11 height 11
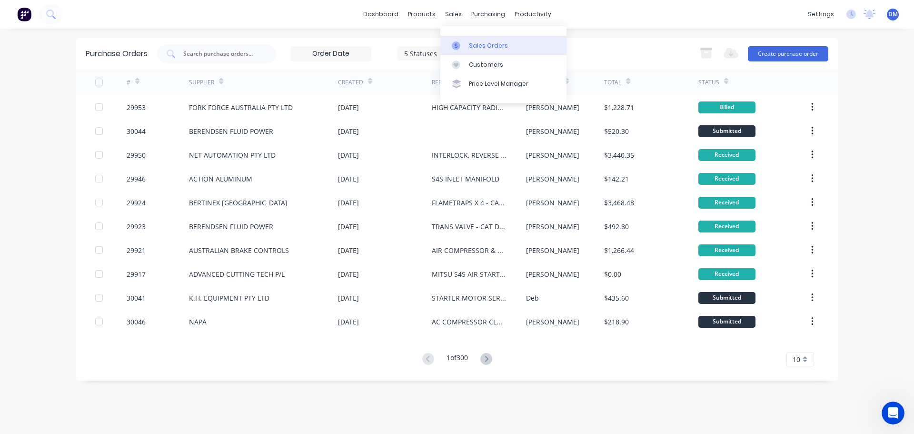
click at [483, 42] on div "Sales Orders" at bounding box center [488, 45] width 39 height 9
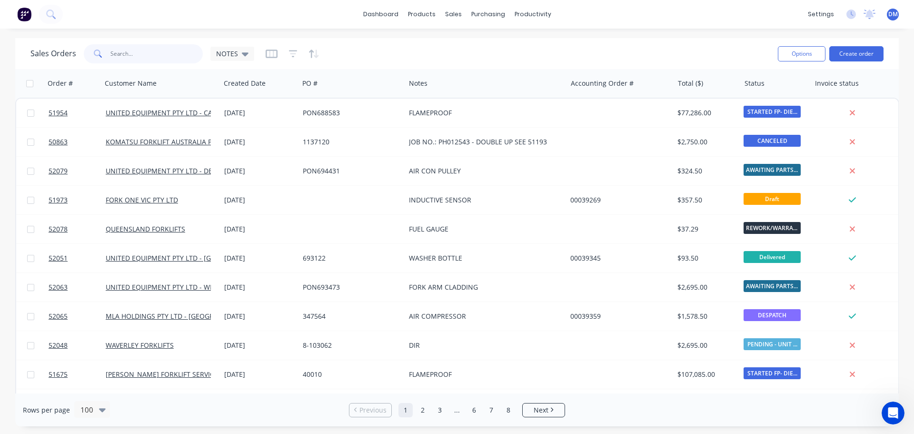
click at [161, 59] on input "text" at bounding box center [156, 53] width 93 height 19
click at [127, 48] on input "text" at bounding box center [156, 53] width 93 height 19
paste input "82830867"
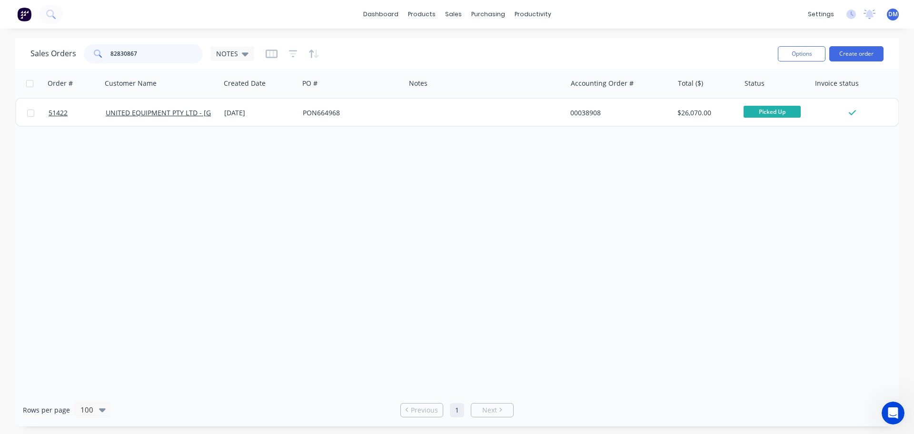
type input "82830867"
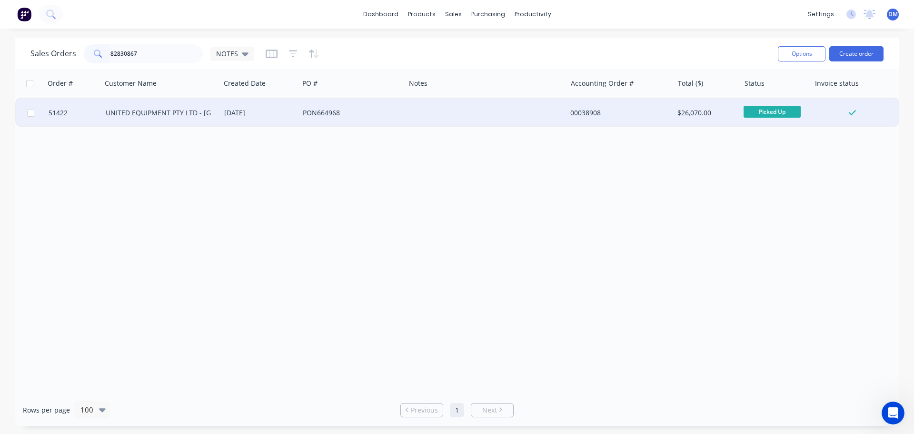
click at [337, 111] on div "PON664968" at bounding box center [350, 113] width 94 height 10
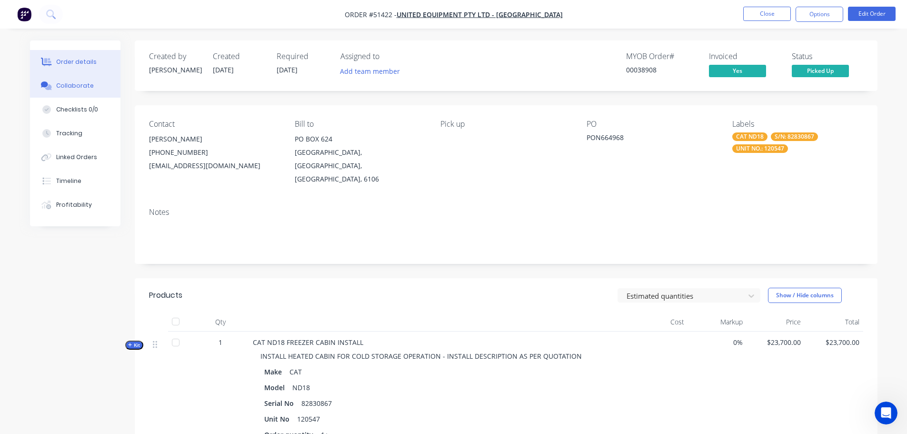
click at [67, 88] on div "Collaborate" at bounding box center [75, 85] width 38 height 9
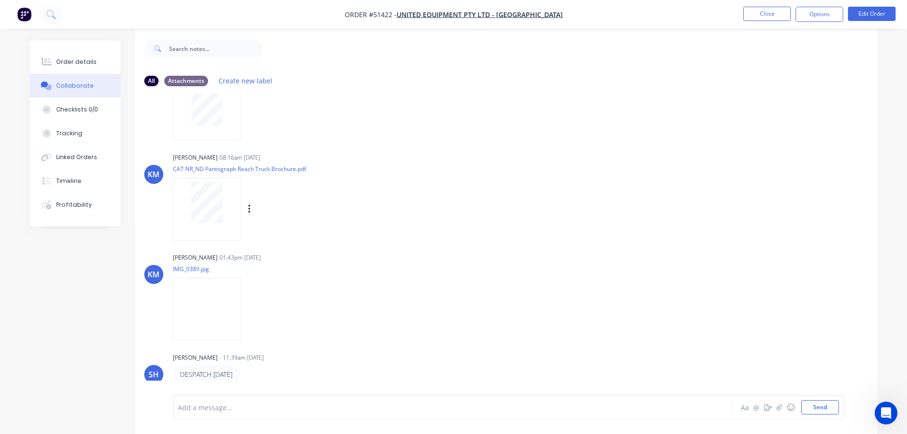
scroll to position [14, 0]
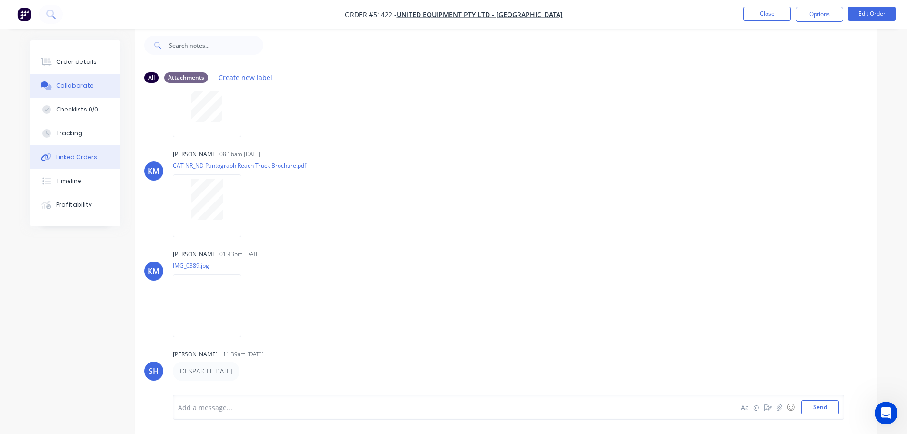
click at [60, 155] on div "Linked Orders" at bounding box center [76, 157] width 41 height 9
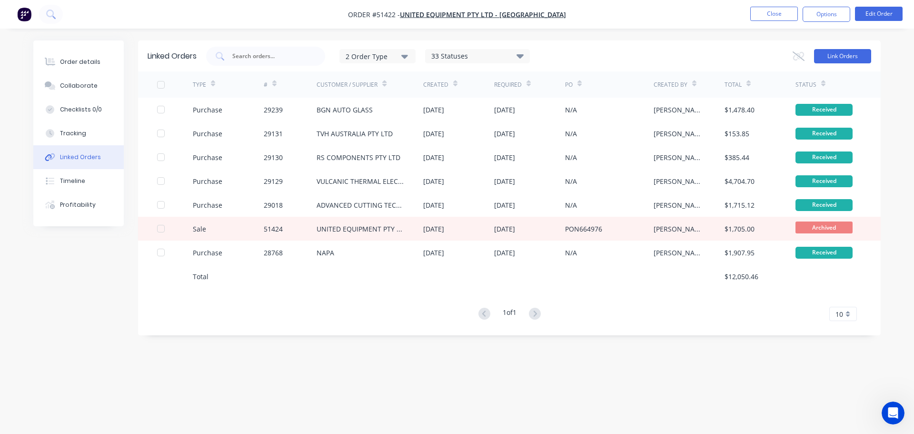
click at [834, 57] on button "Link Orders" at bounding box center [842, 56] width 57 height 14
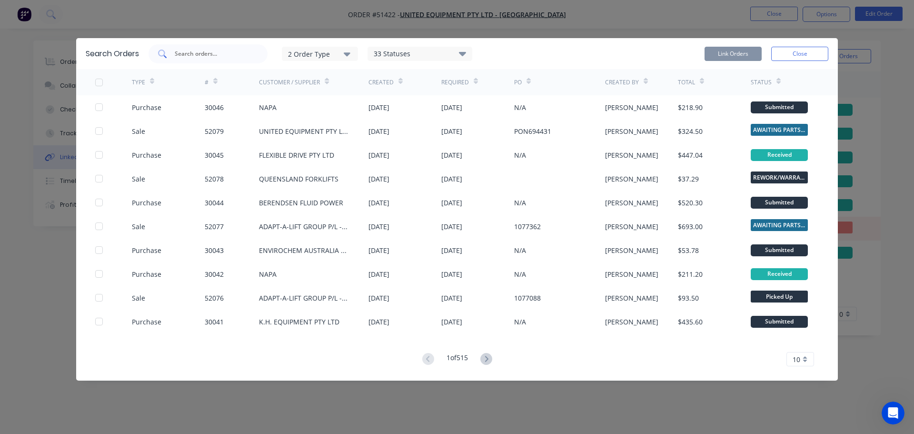
click at [182, 54] on input "text" at bounding box center [213, 54] width 79 height 10
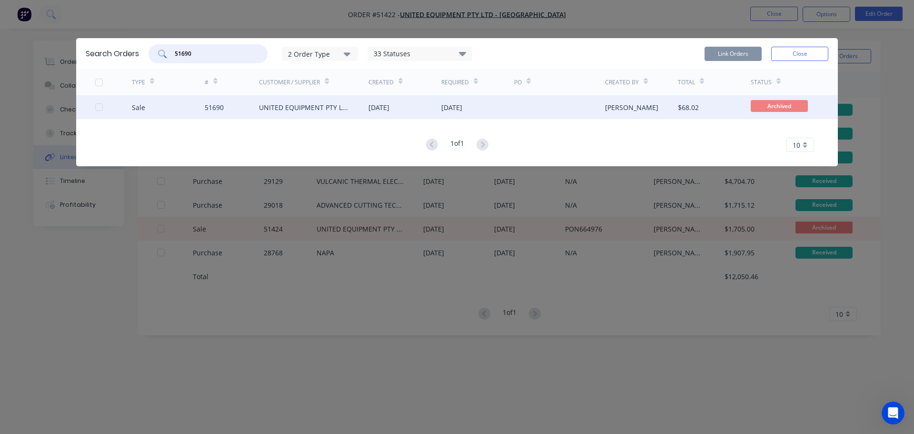
click at [96, 109] on div at bounding box center [98, 107] width 19 height 19
type input "51690"
click at [751, 53] on button "Link Orders" at bounding box center [732, 54] width 57 height 14
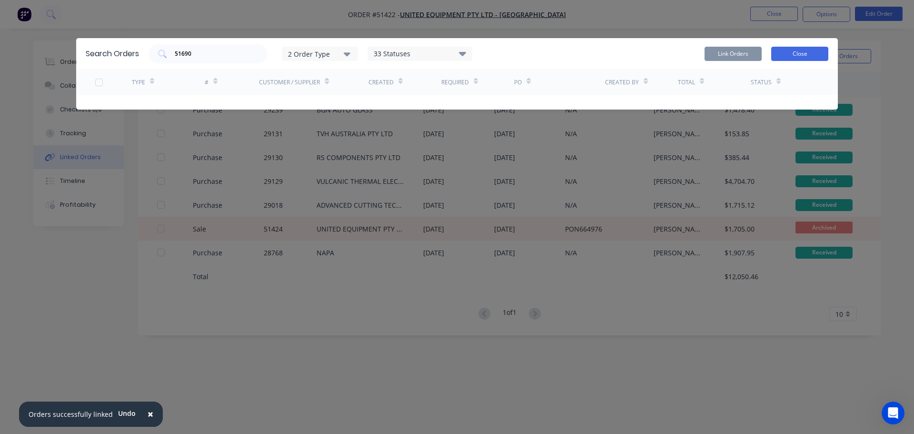
click at [800, 54] on button "Close" at bounding box center [799, 54] width 57 height 14
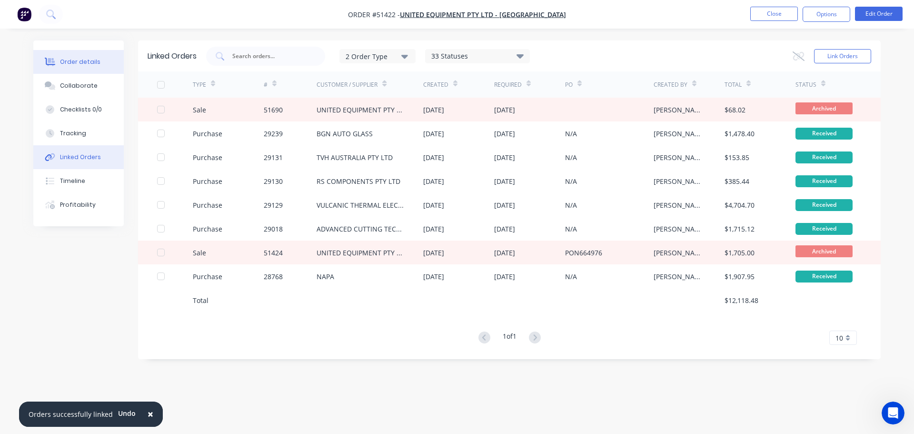
click at [87, 63] on div "Order details" at bounding box center [80, 62] width 40 height 9
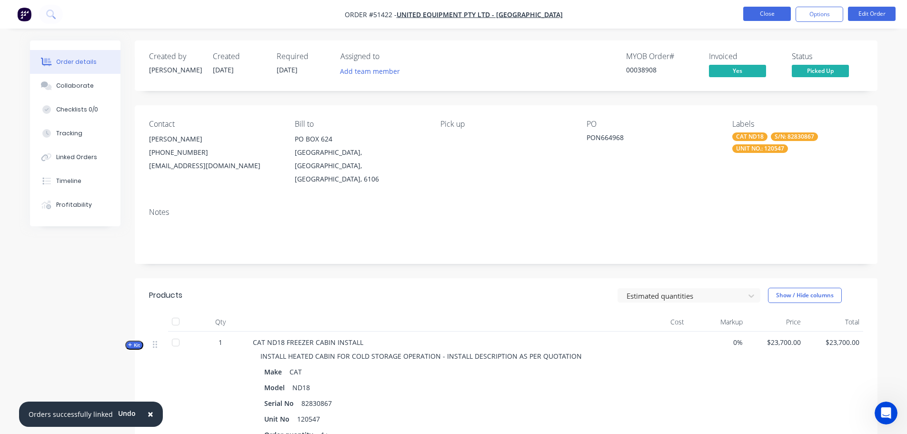
click at [761, 12] on button "Close" at bounding box center [767, 14] width 48 height 14
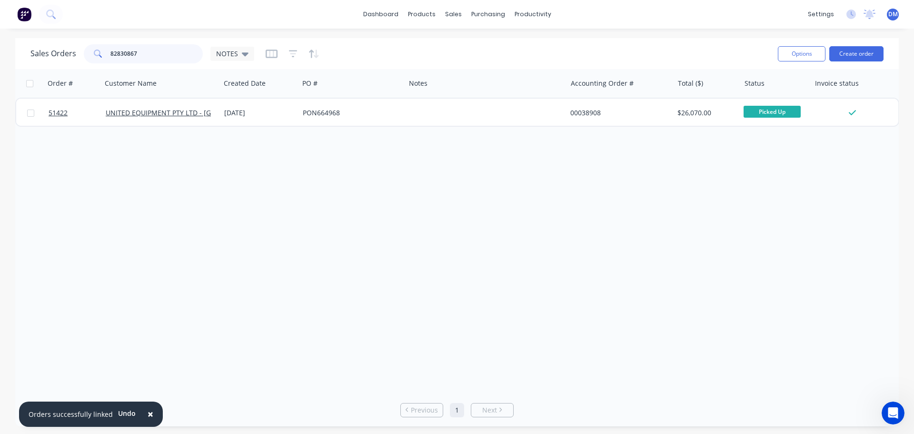
drag, startPoint x: 149, startPoint y: 52, endPoint x: 35, endPoint y: 45, distance: 114.0
click at [35, 45] on div "Sales Orders 82830867 NOTES" at bounding box center [142, 53] width 224 height 19
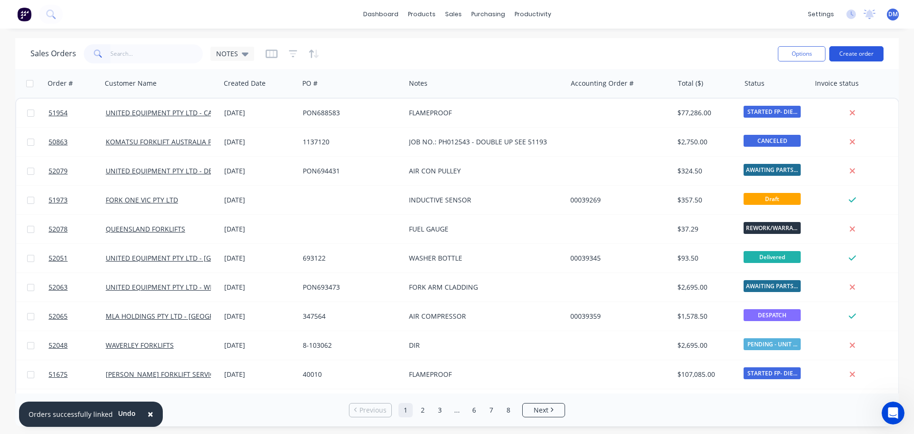
click at [847, 52] on button "Create order" at bounding box center [856, 53] width 54 height 15
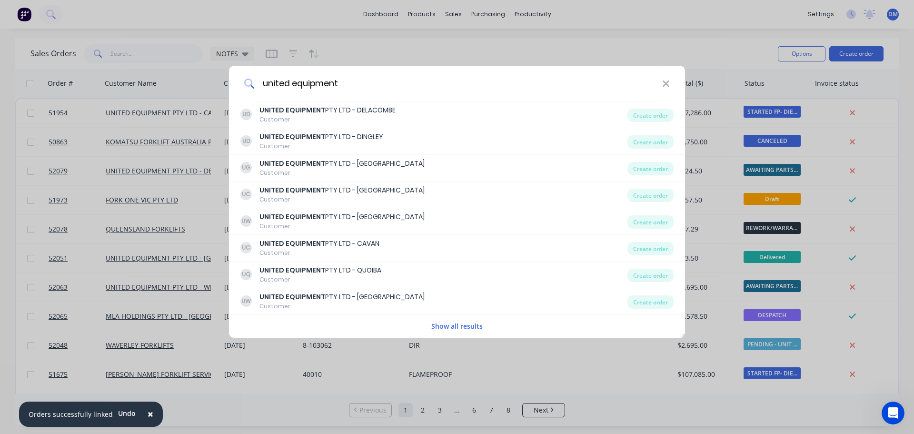
type input "united equipment"
click at [448, 327] on button "Show all results" at bounding box center [456, 325] width 57 height 11
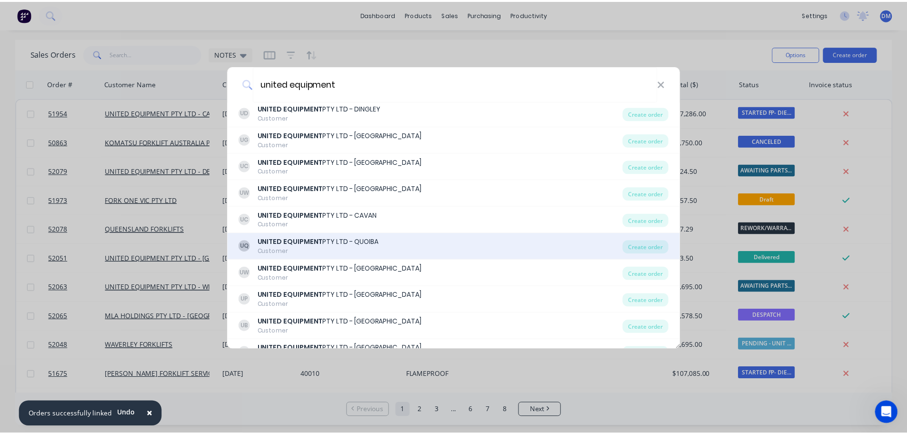
scroll to position [99, 0]
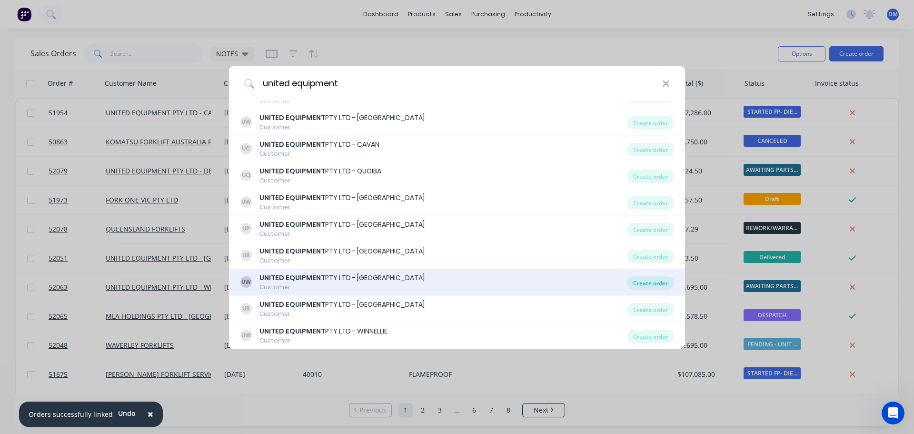
click at [630, 280] on div "Create order" at bounding box center [650, 282] width 46 height 13
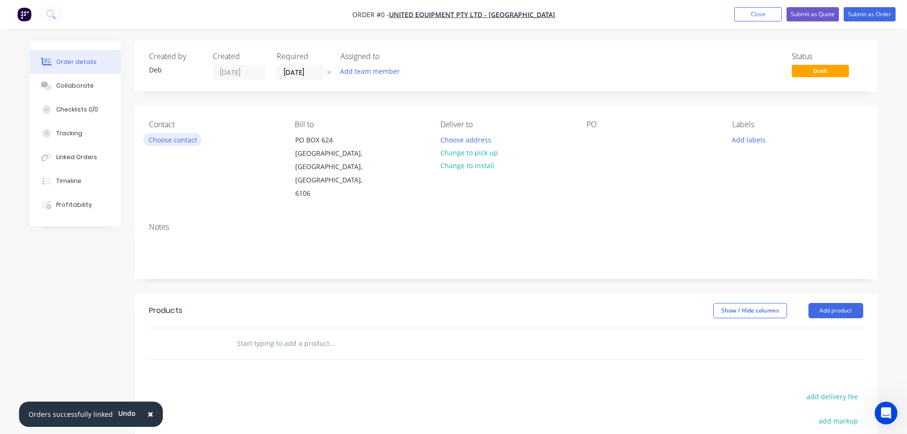
click at [154, 139] on button "Choose contact" at bounding box center [172, 139] width 59 height 13
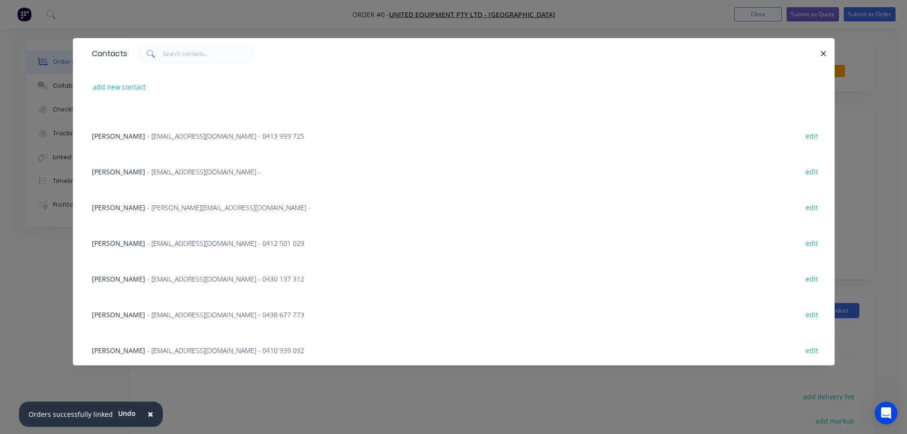
scroll to position [382, 0]
click at [159, 278] on span "- [EMAIL_ADDRESS][DOMAIN_NAME] - 0430 137 312" at bounding box center [225, 276] width 157 height 9
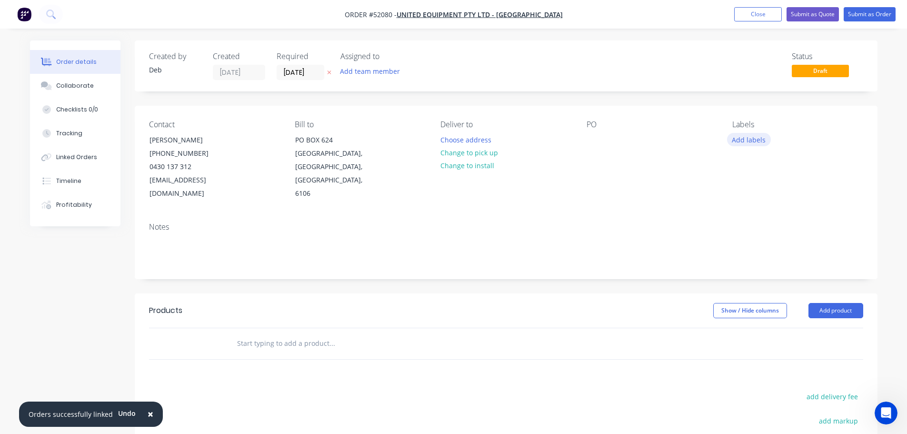
click at [750, 137] on button "Add labels" at bounding box center [749, 139] width 44 height 13
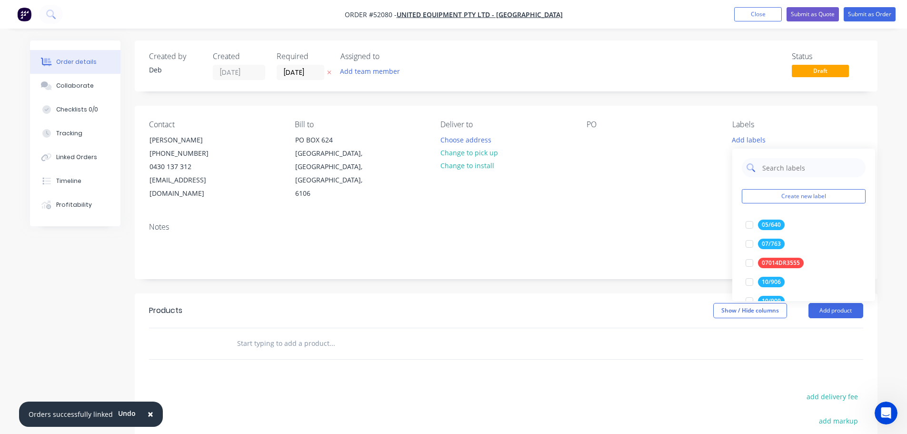
click at [783, 169] on input "text" at bounding box center [810, 167] width 99 height 19
click at [751, 227] on div at bounding box center [749, 224] width 19 height 19
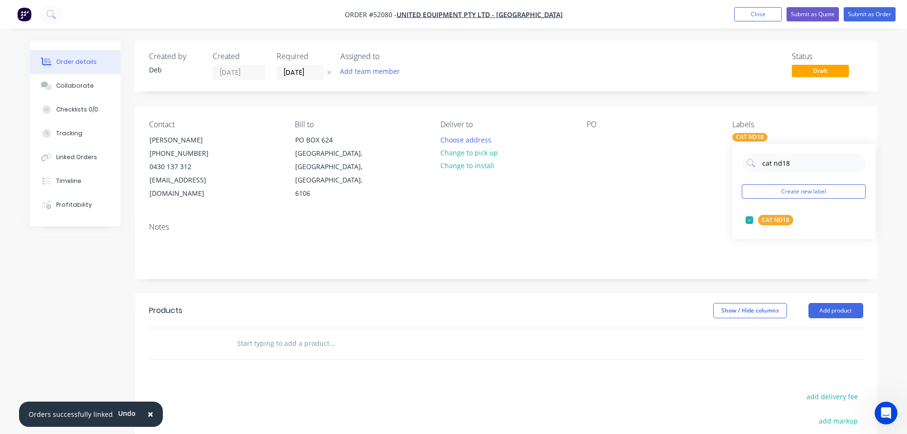
drag, startPoint x: 759, startPoint y: 163, endPoint x: 726, endPoint y: 165, distance: 32.9
click at [726, 165] on body "Order #52080 - UNITED EQUIPMENT PTY LTD - SUNSHINE WEST Add product Close Submi…" at bounding box center [453, 301] width 907 height 602
drag, startPoint x: 780, startPoint y: 166, endPoint x: 751, endPoint y: 165, distance: 29.5
click at [751, 165] on div "cat nd18" at bounding box center [804, 162] width 124 height 19
type input "82830867"
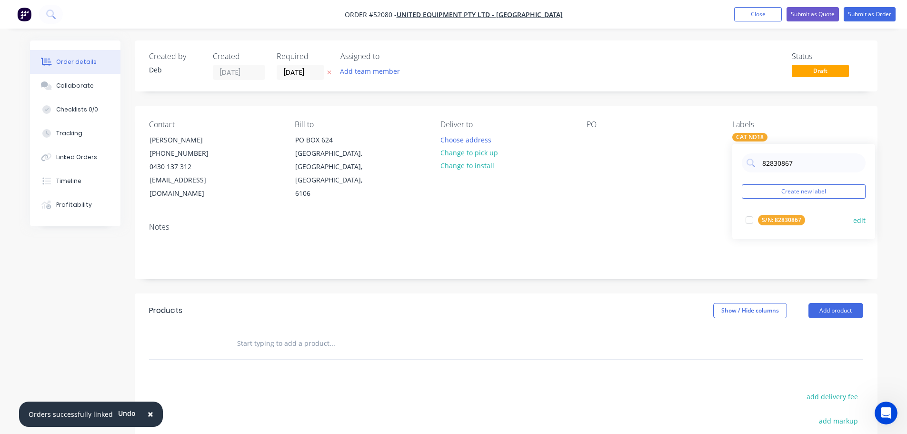
click at [747, 223] on div at bounding box center [749, 219] width 19 height 19
click at [661, 200] on div "Contact [PERSON_NAME] [PHONE_NUMBER] [EMAIL_ADDRESS][DOMAIN_NAME] Bill to [GEOG…" at bounding box center [506, 160] width 743 height 109
click at [747, 136] on div "CAT ND18" at bounding box center [749, 137] width 35 height 9
type input "8"
type input "r"
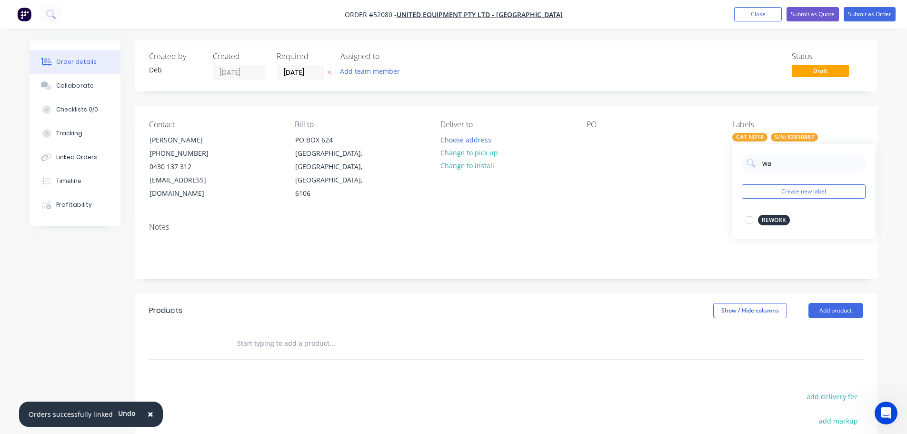
type input "war"
drag, startPoint x: 748, startPoint y: 220, endPoint x: 678, endPoint y: 214, distance: 70.7
click at [744, 220] on div at bounding box center [749, 219] width 19 height 19
click at [607, 201] on div "Contact [PERSON_NAME] [PHONE_NUMBER] [EMAIL_ADDRESS][DOMAIN_NAME] Bill to [GEOG…" at bounding box center [506, 160] width 743 height 109
click at [841, 303] on button "Add product" at bounding box center [835, 310] width 55 height 15
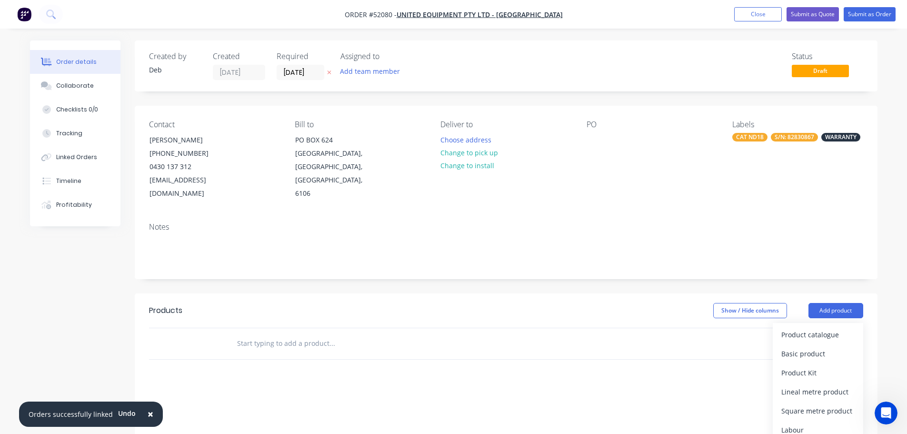
drag, startPoint x: 805, startPoint y: 339, endPoint x: 624, endPoint y: 300, distance: 185.1
click at [805, 347] on div "Basic product" at bounding box center [817, 354] width 73 height 14
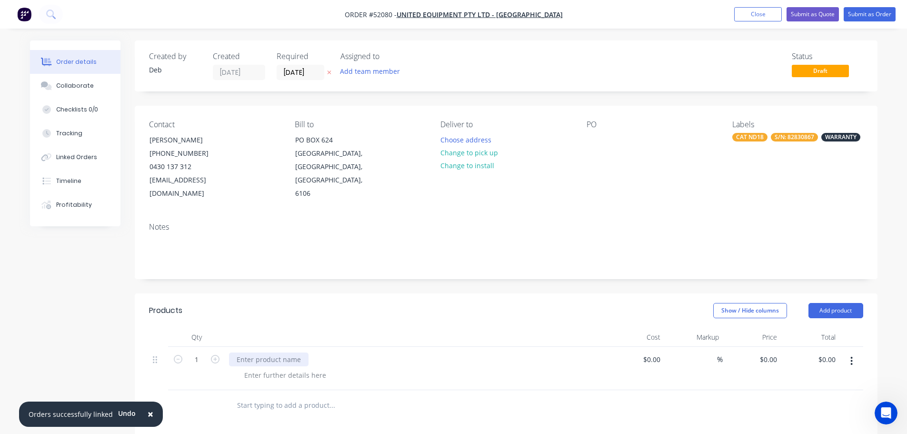
click at [272, 352] on div at bounding box center [268, 359] width 79 height 14
click at [259, 368] on div at bounding box center [285, 375] width 97 height 14
type input "$254.00"
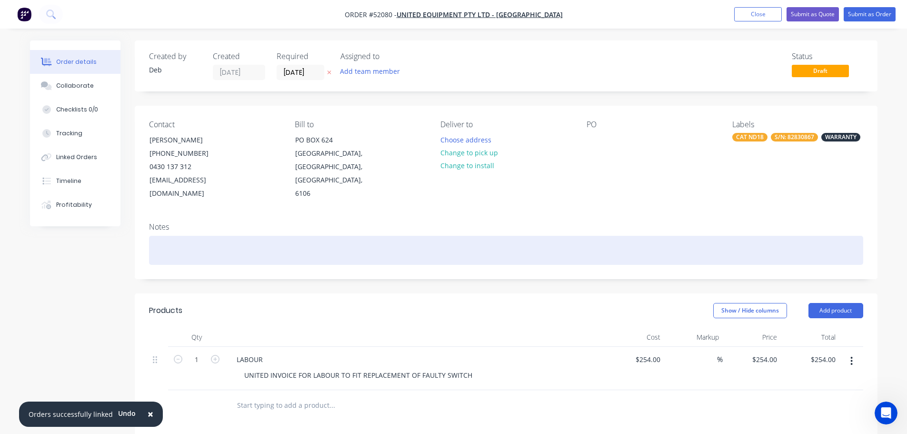
click at [178, 239] on div at bounding box center [506, 250] width 714 height 29
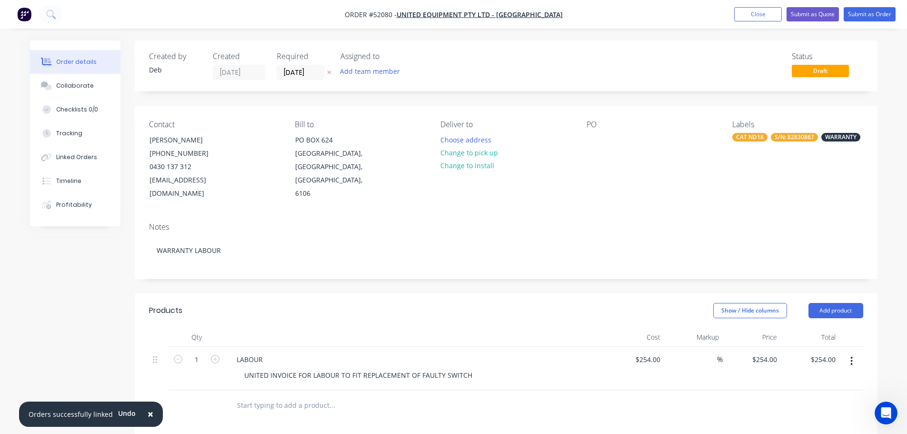
drag, startPoint x: 147, startPoint y: 413, endPoint x: 175, endPoint y: 385, distance: 40.1
click at [148, 412] on span "×" at bounding box center [151, 413] width 6 height 13
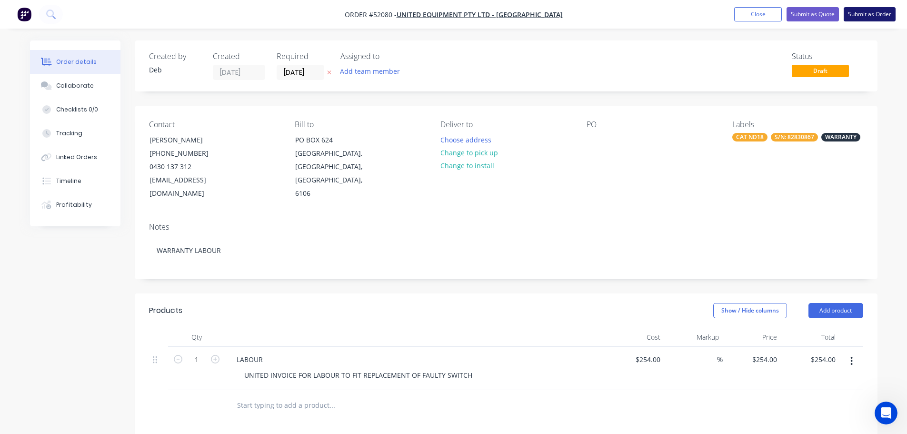
click at [867, 16] on button "Submit as Order" at bounding box center [869, 14] width 52 height 14
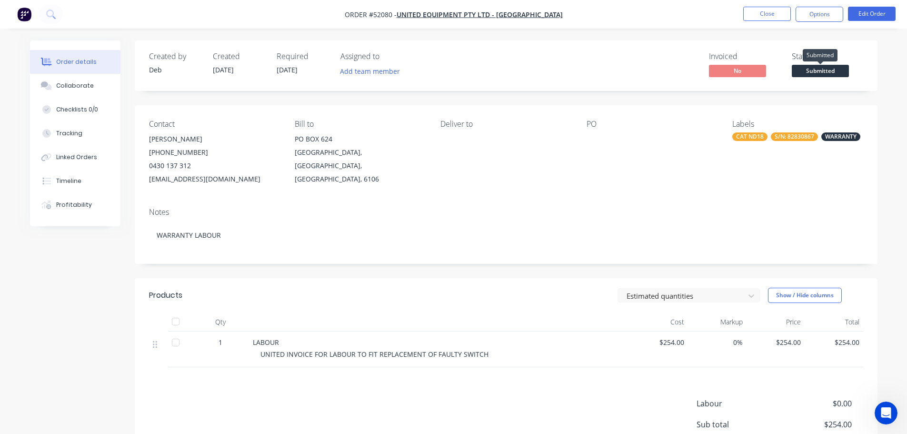
click at [814, 69] on span "Submitted" at bounding box center [820, 71] width 57 height 12
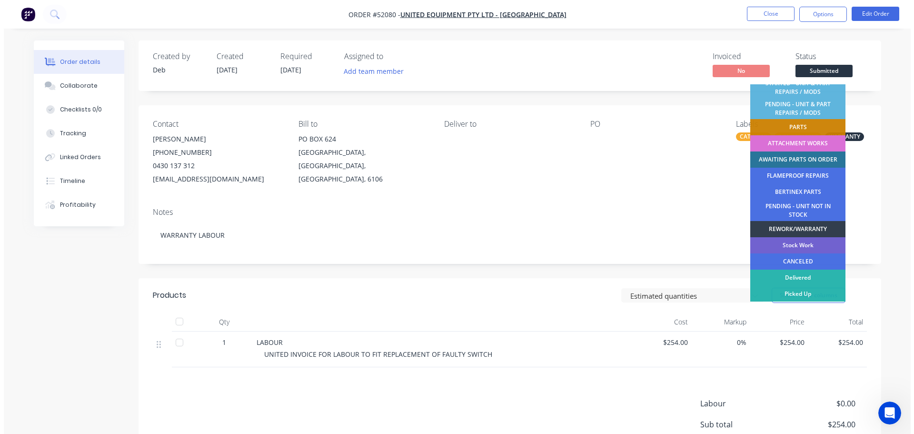
scroll to position [193, 0]
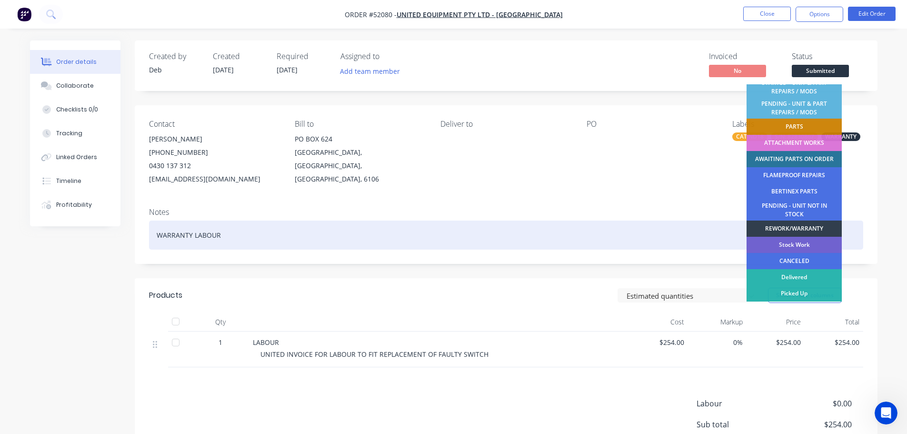
click at [788, 227] on div "REWORK/WARRANTY" at bounding box center [793, 228] width 95 height 16
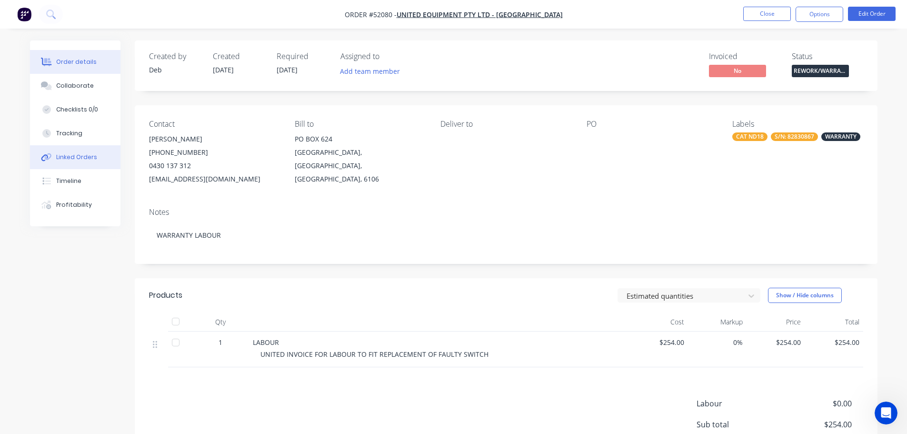
click at [69, 156] on div "Linked Orders" at bounding box center [76, 157] width 41 height 9
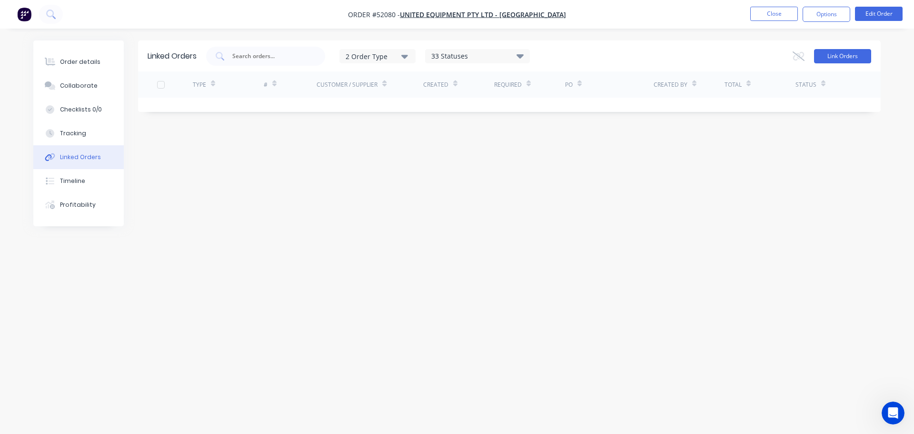
click at [820, 58] on button "Link Orders" at bounding box center [842, 56] width 57 height 14
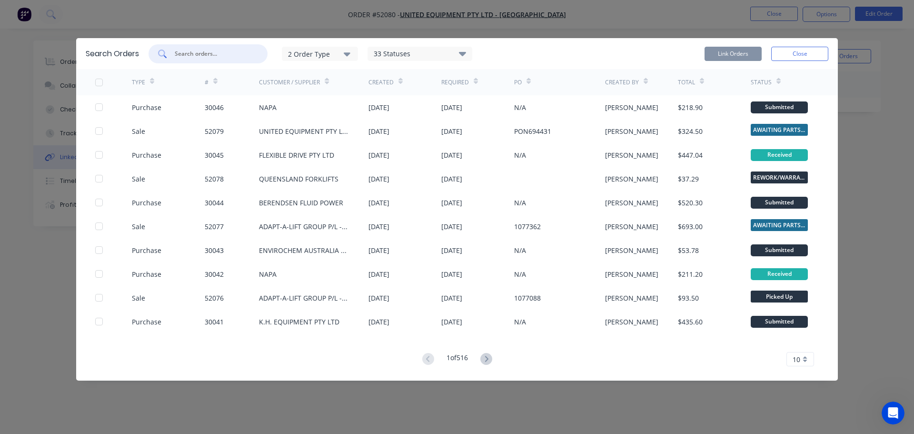
click at [212, 55] on input "text" at bounding box center [213, 54] width 79 height 10
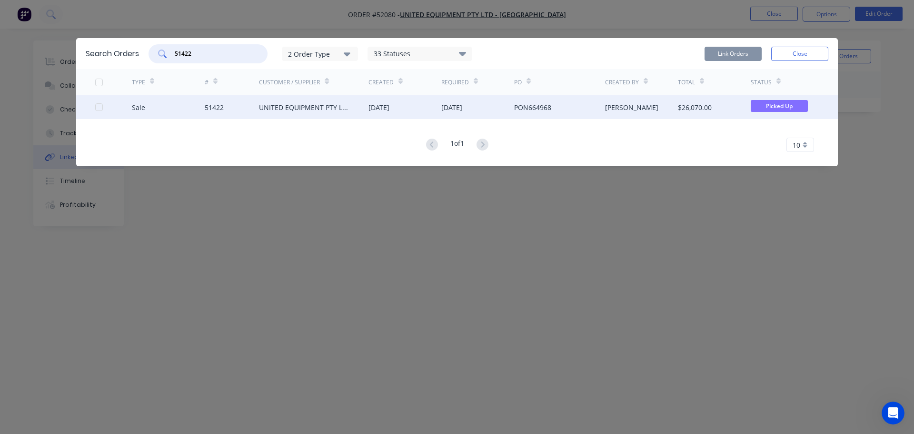
click at [100, 107] on div at bounding box center [98, 107] width 19 height 19
click at [742, 57] on button "Link Orders" at bounding box center [732, 54] width 57 height 14
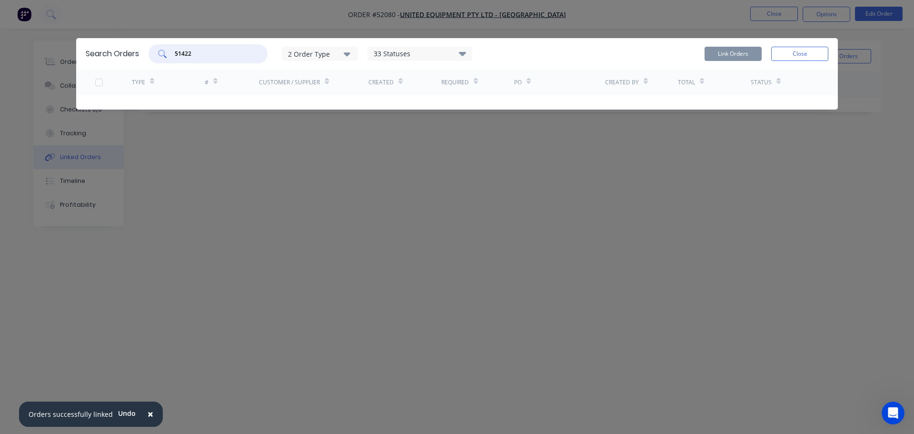
drag, startPoint x: 194, startPoint y: 54, endPoint x: 113, endPoint y: 63, distance: 81.5
click at [113, 63] on div "Search Orders 51422 2 Order Type 33 Statuses Sales Order Status All Archived Dr…" at bounding box center [457, 53] width 762 height 31
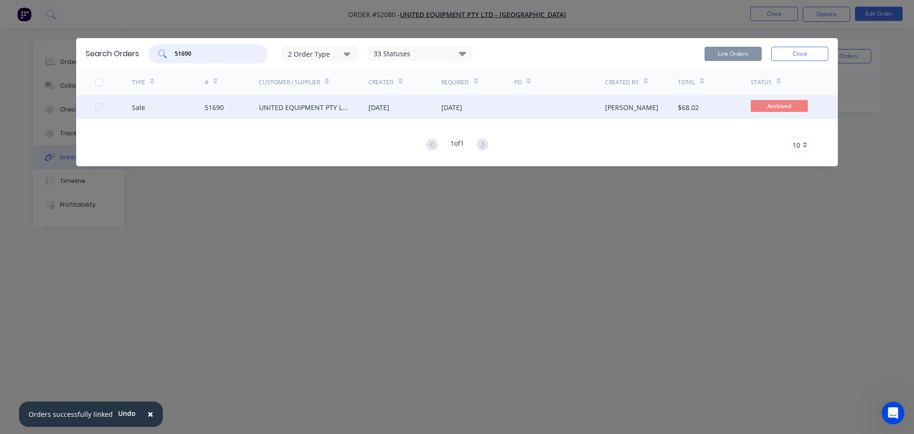
drag, startPoint x: 98, startPoint y: 108, endPoint x: 132, endPoint y: 107, distance: 34.3
click at [98, 109] on div at bounding box center [98, 107] width 19 height 19
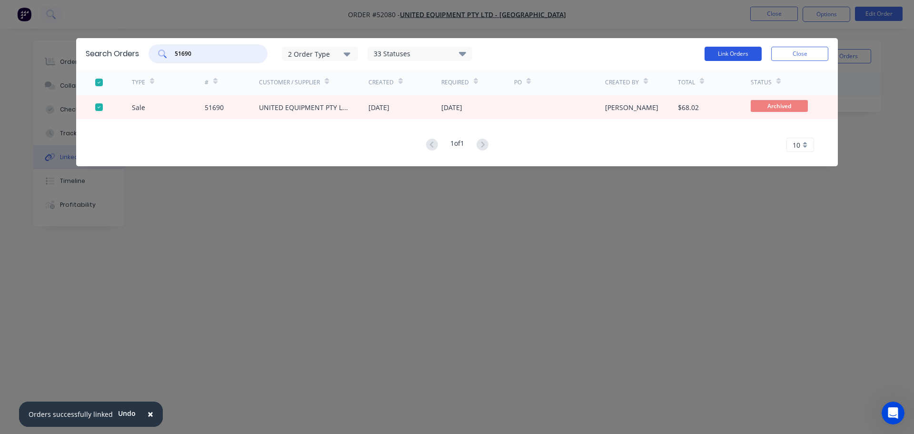
type input "51690"
click at [749, 52] on button "Link Orders" at bounding box center [732, 54] width 57 height 14
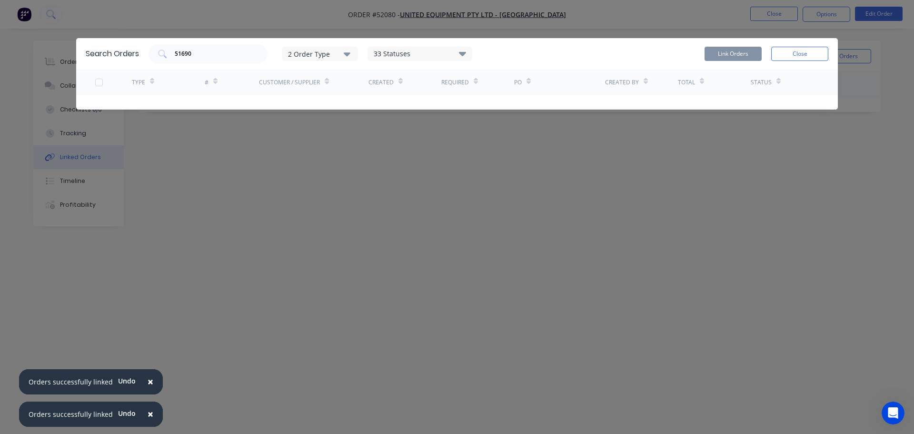
drag, startPoint x: 792, startPoint y: 58, endPoint x: 635, endPoint y: 58, distance: 157.5
click at [791, 58] on button "Close" at bounding box center [799, 54] width 57 height 14
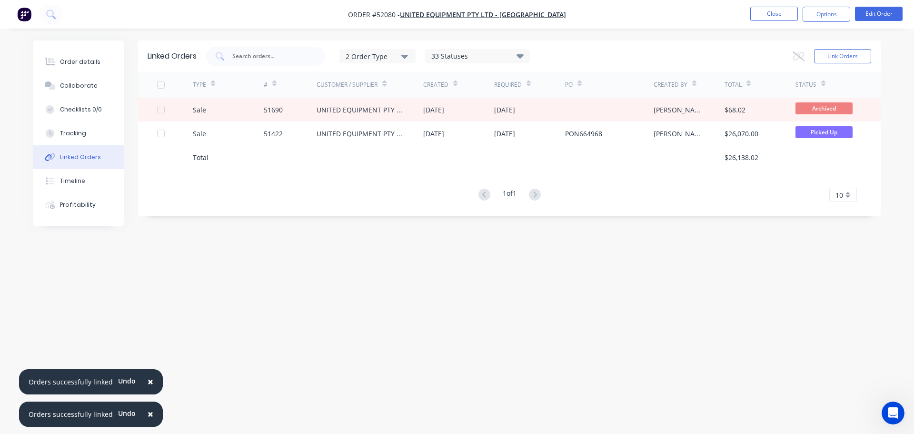
click at [148, 413] on span "×" at bounding box center [151, 413] width 6 height 13
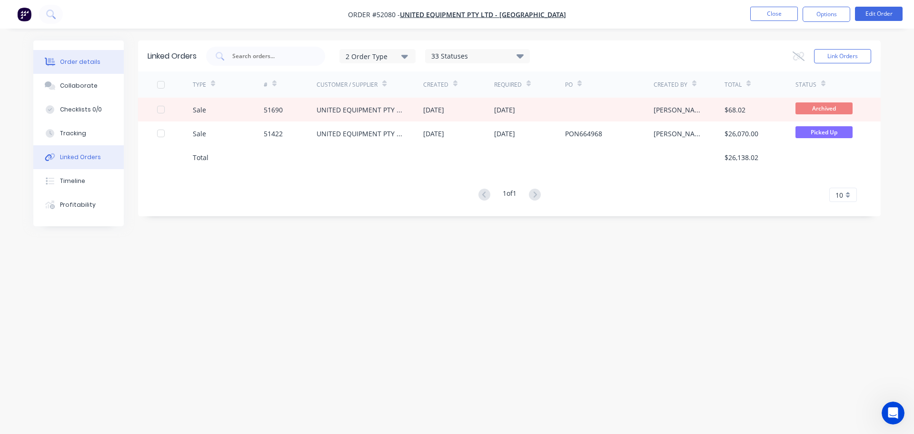
click at [90, 59] on div "Order details" at bounding box center [80, 62] width 40 height 9
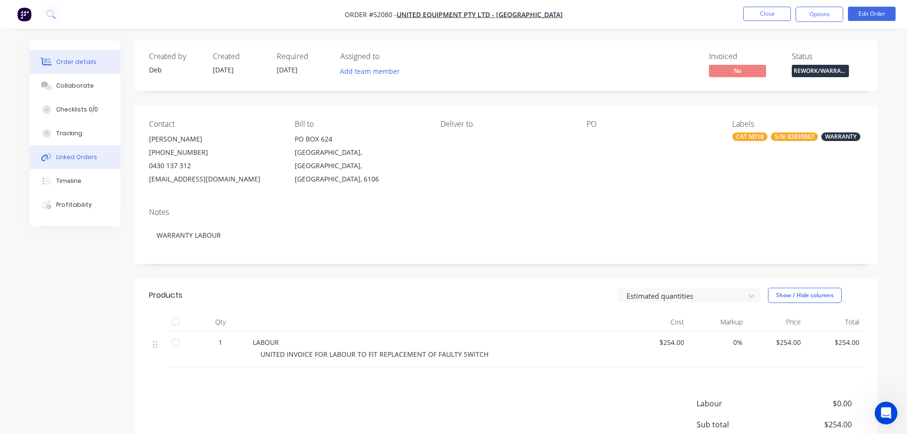
click at [81, 160] on div "Linked Orders" at bounding box center [76, 157] width 41 height 9
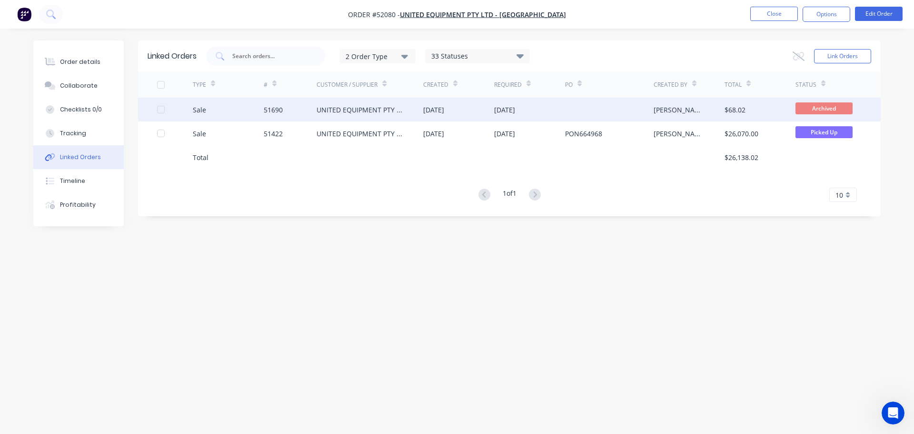
click at [411, 110] on div "UNITED EQUIPMENT PTY LTD - [GEOGRAPHIC_DATA]" at bounding box center [370, 110] width 107 height 24
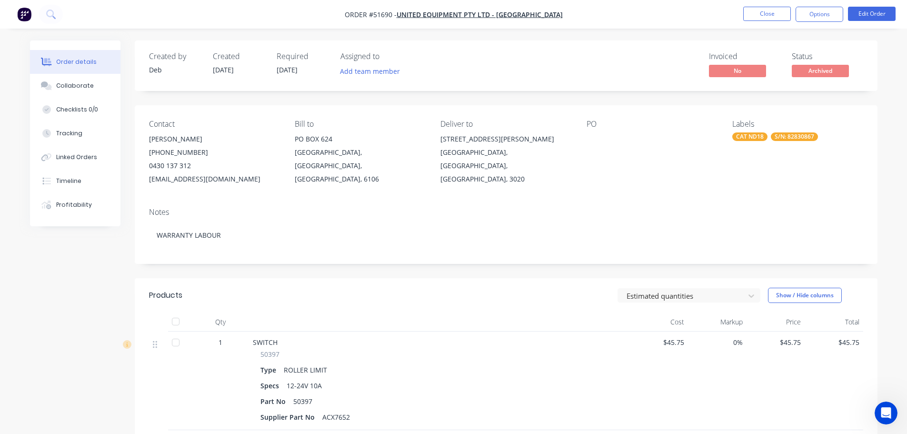
click at [782, 137] on div "S/N: 82830867" at bounding box center [794, 136] width 47 height 9
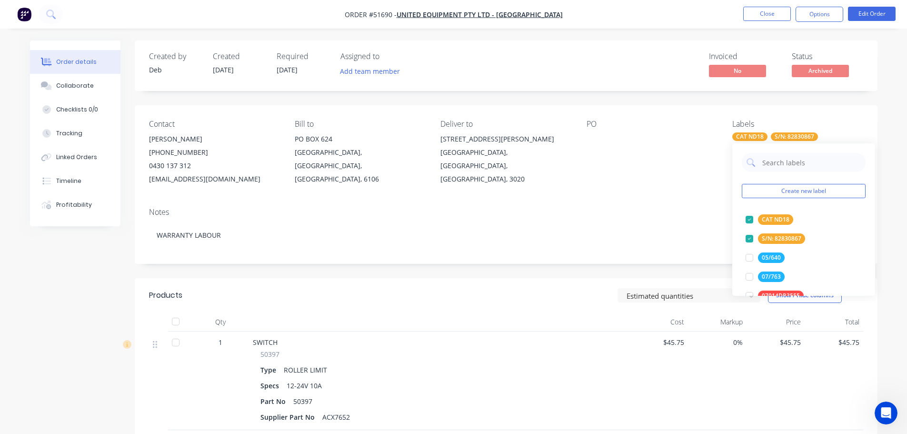
click at [779, 162] on input "text" at bounding box center [810, 162] width 99 height 19
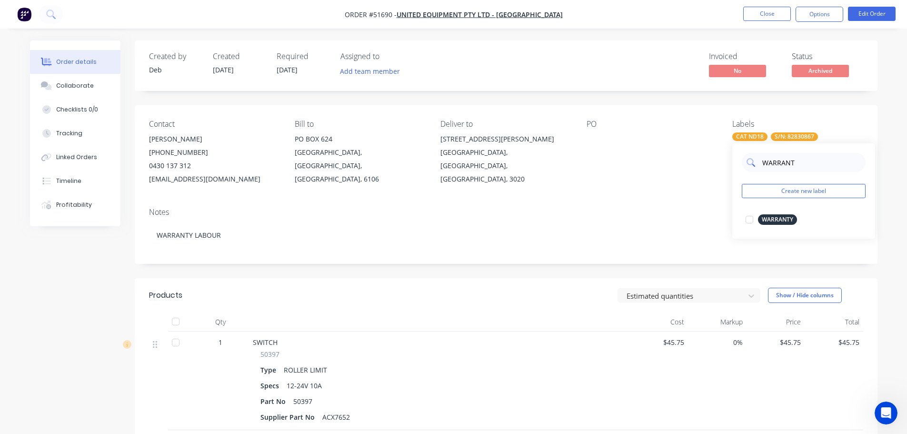
type input "WARRANTY"
click at [747, 220] on div at bounding box center [749, 219] width 19 height 19
click at [644, 204] on div "Notes WARRANTY LABOUR" at bounding box center [506, 232] width 743 height 64
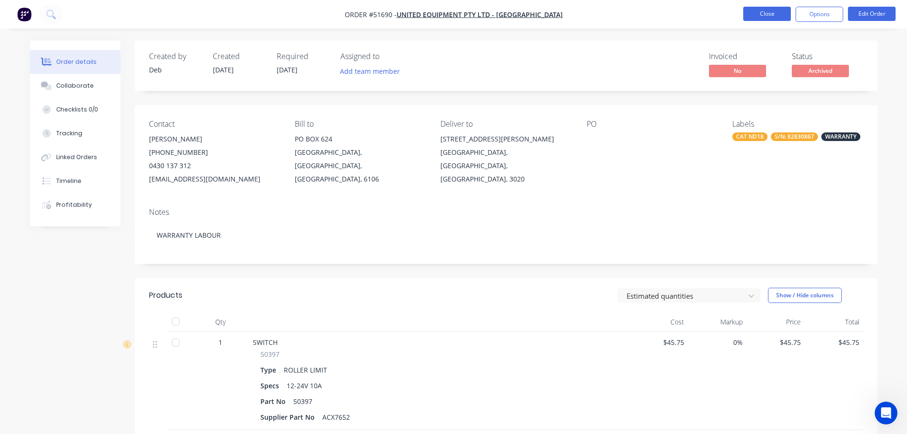
click at [760, 17] on button "Close" at bounding box center [767, 14] width 48 height 14
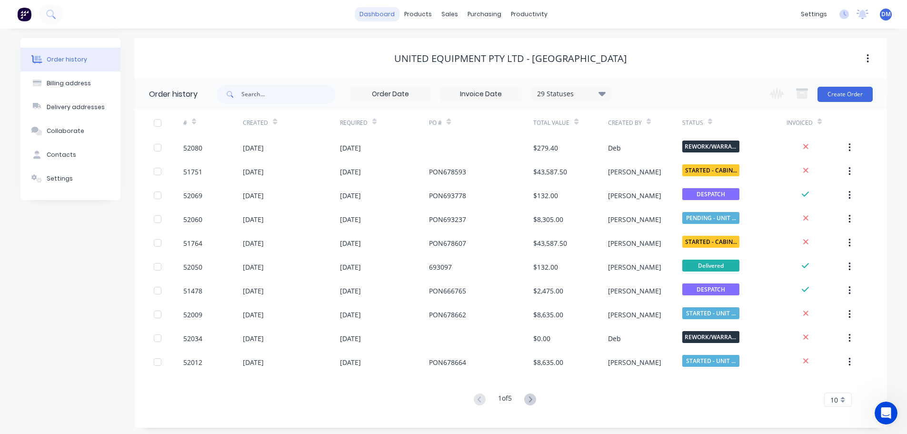
click at [382, 13] on link "dashboard" at bounding box center [377, 14] width 45 height 14
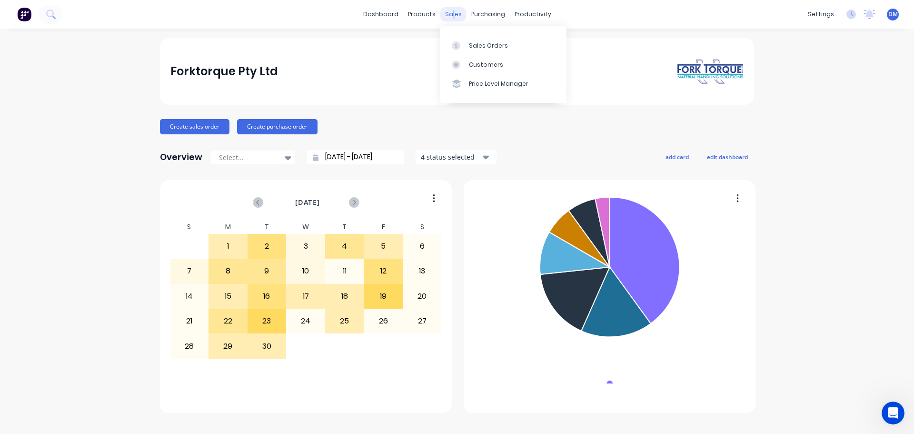
click at [454, 12] on div "sales" at bounding box center [453, 14] width 26 height 14
click at [476, 48] on div "Sales Orders" at bounding box center [488, 45] width 39 height 9
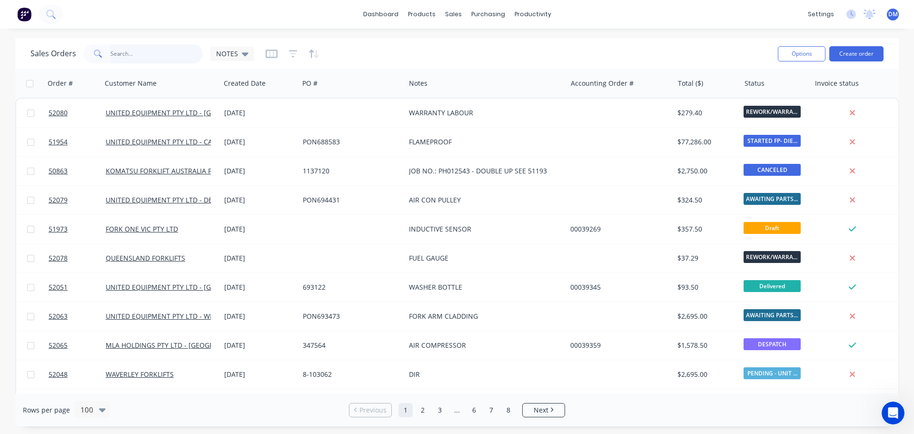
click at [116, 55] on input "text" at bounding box center [156, 53] width 93 height 19
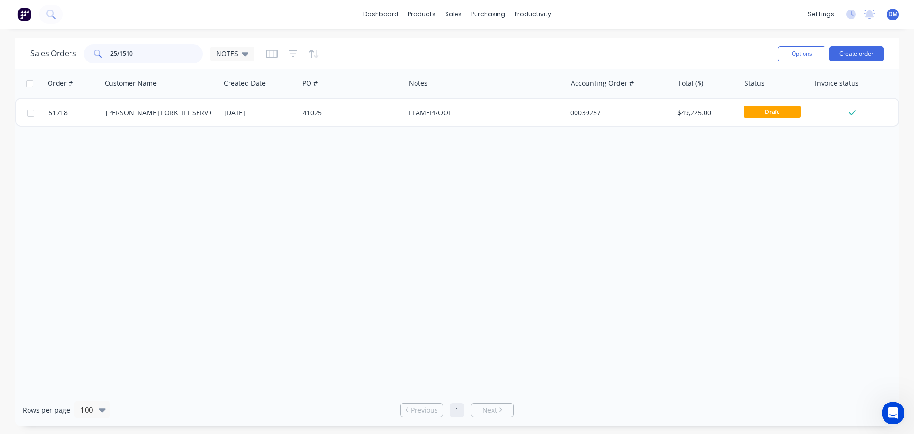
drag, startPoint x: 104, startPoint y: 48, endPoint x: 67, endPoint y: 51, distance: 37.7
click at [71, 51] on div "Sales Orders 25/1510 NOTES" at bounding box center [142, 53] width 224 height 19
drag, startPoint x: 139, startPoint y: 50, endPoint x: 67, endPoint y: 50, distance: 71.4
click at [70, 50] on div "Sales Orders 25/1492 NOTES" at bounding box center [142, 53] width 224 height 19
type input "25/1511"
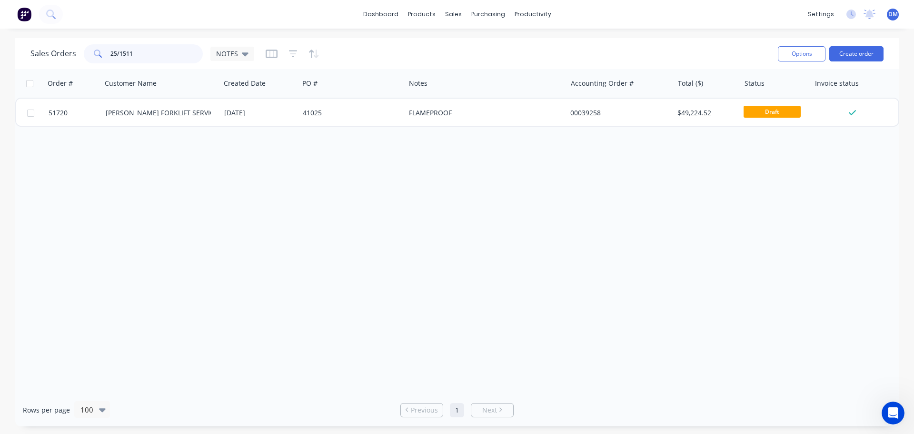
drag, startPoint x: 76, startPoint y: 49, endPoint x: 0, endPoint y: 62, distance: 77.7
click at [0, 62] on html "dashboard products sales purchasing productivity dashboard products Product Cat…" at bounding box center [457, 217] width 914 height 434
type input "d"
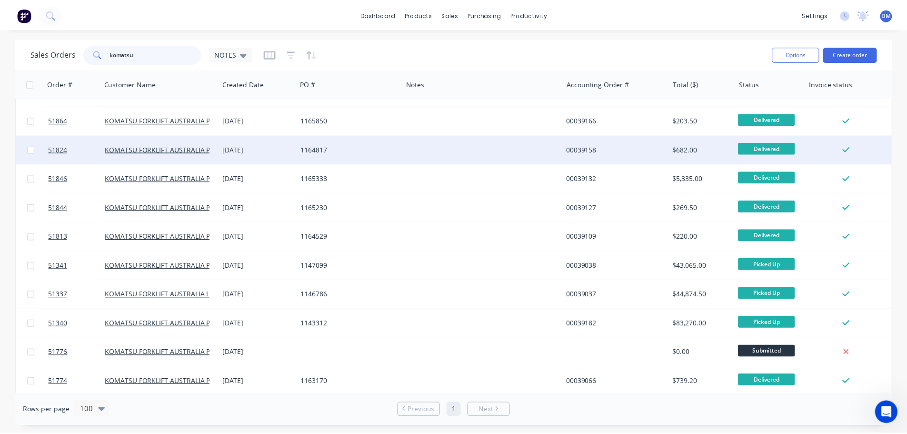
scroll to position [143, 0]
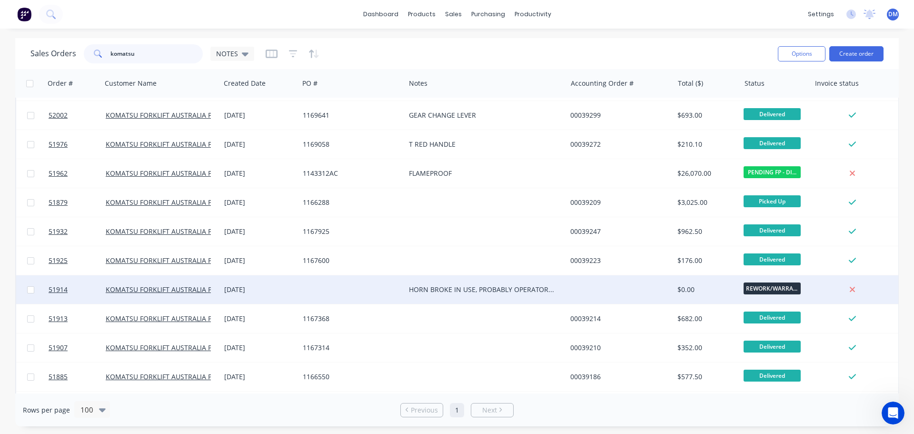
type input "komatsu"
click at [355, 291] on div at bounding box center [352, 289] width 106 height 29
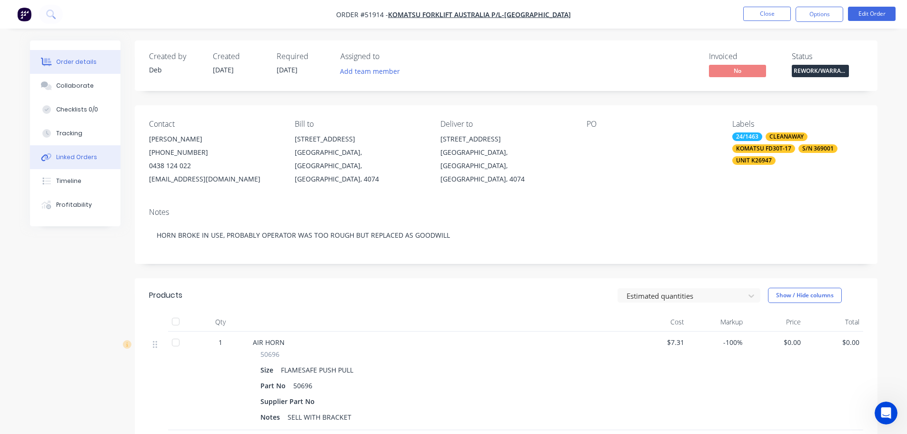
click at [78, 157] on div "Linked Orders" at bounding box center [76, 157] width 41 height 9
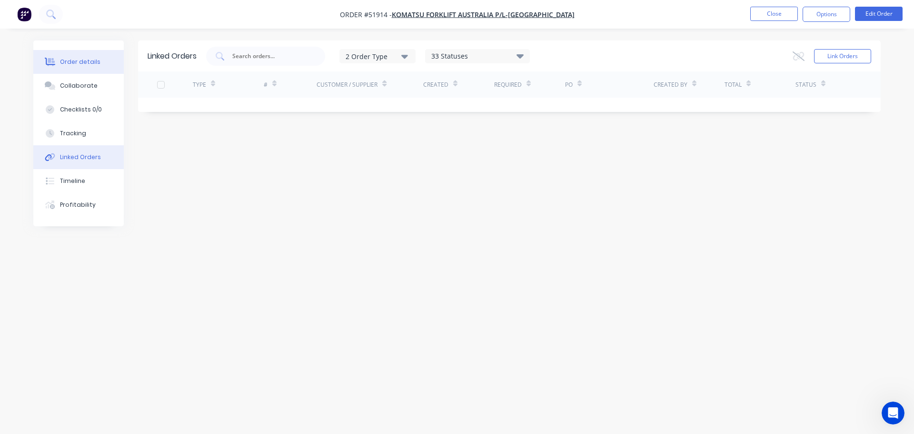
click at [71, 61] on div "Order details" at bounding box center [80, 62] width 40 height 9
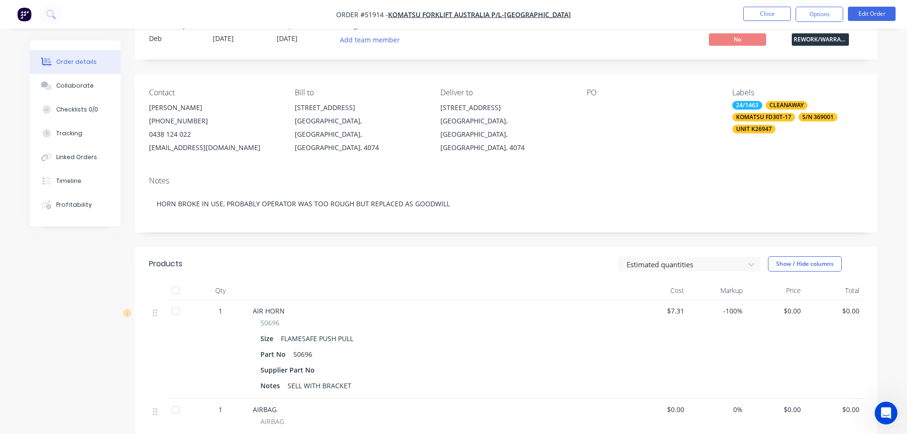
scroll to position [48, 0]
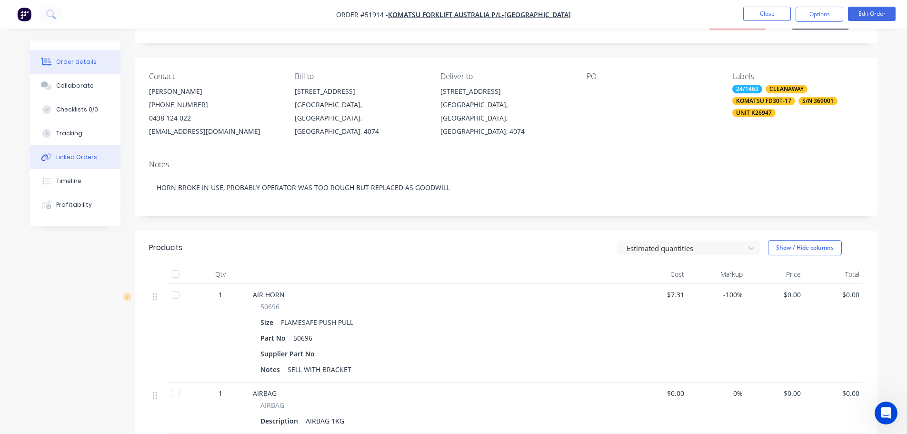
click at [69, 153] on div "Linked Orders" at bounding box center [76, 157] width 41 height 9
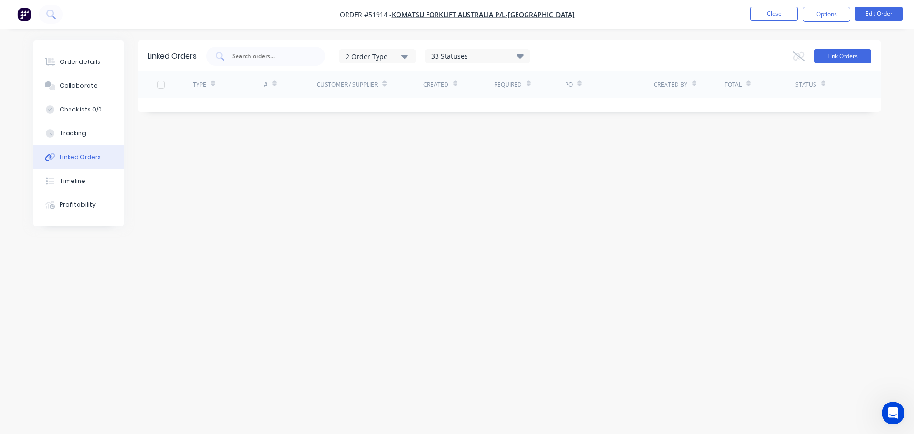
click at [847, 57] on button "Link Orders" at bounding box center [842, 56] width 57 height 14
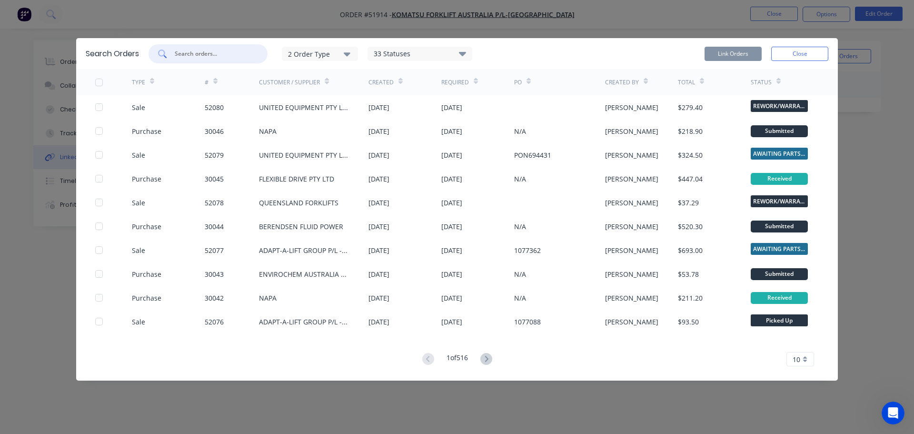
click at [227, 51] on input "text" at bounding box center [213, 54] width 79 height 10
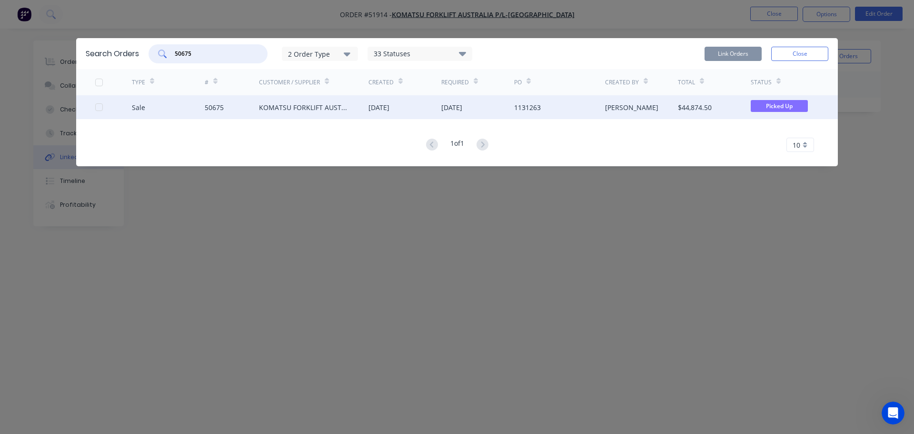
click at [96, 107] on div at bounding box center [98, 107] width 19 height 19
type input "50675"
click at [737, 50] on button "Link Orders" at bounding box center [732, 54] width 57 height 14
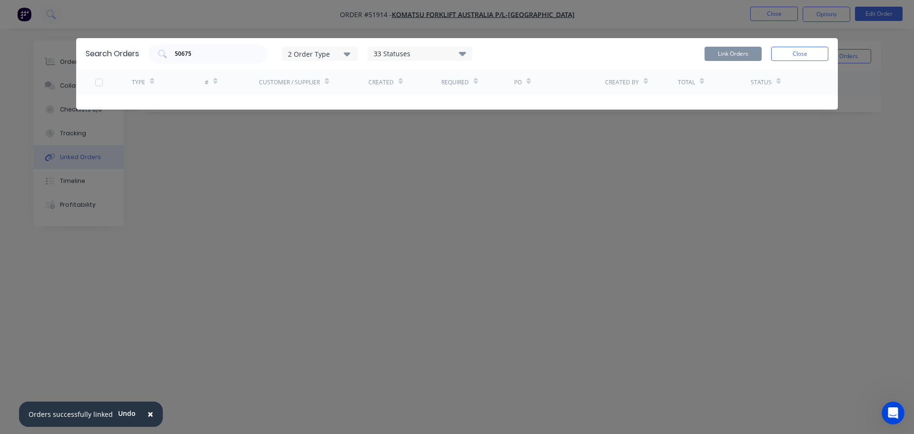
drag, startPoint x: 797, startPoint y: 52, endPoint x: 757, endPoint y: 41, distance: 41.6
click at [796, 52] on button "Close" at bounding box center [799, 54] width 57 height 14
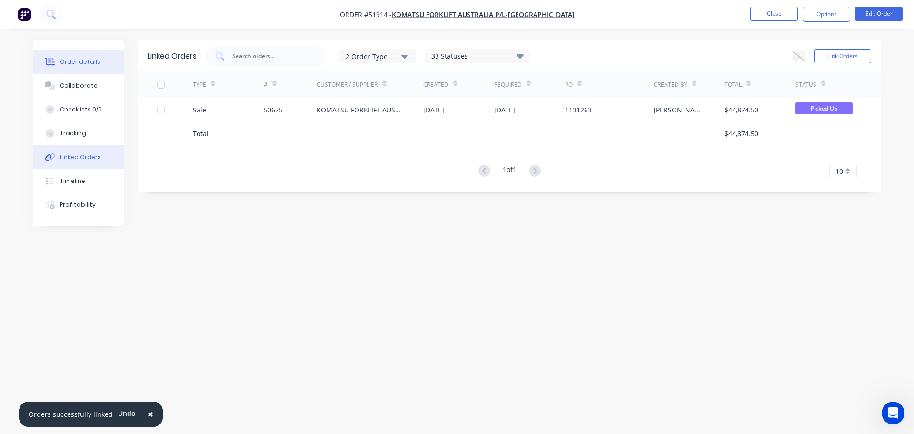
click at [93, 59] on div "Order details" at bounding box center [80, 62] width 40 height 9
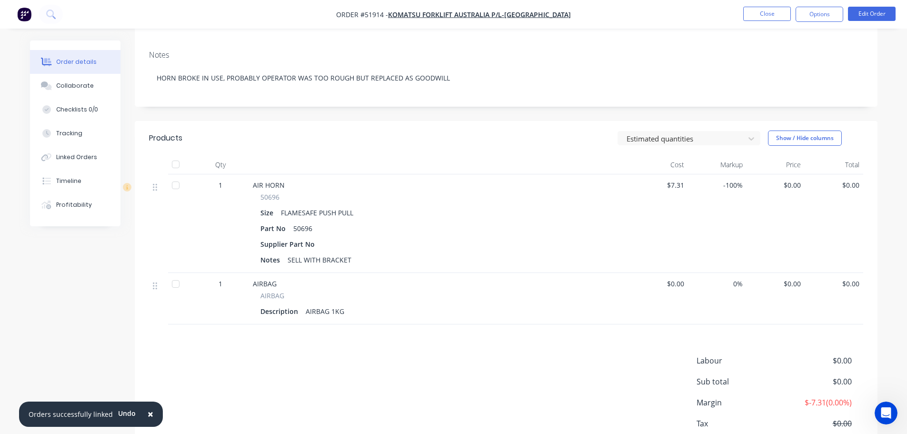
scroll to position [143, 0]
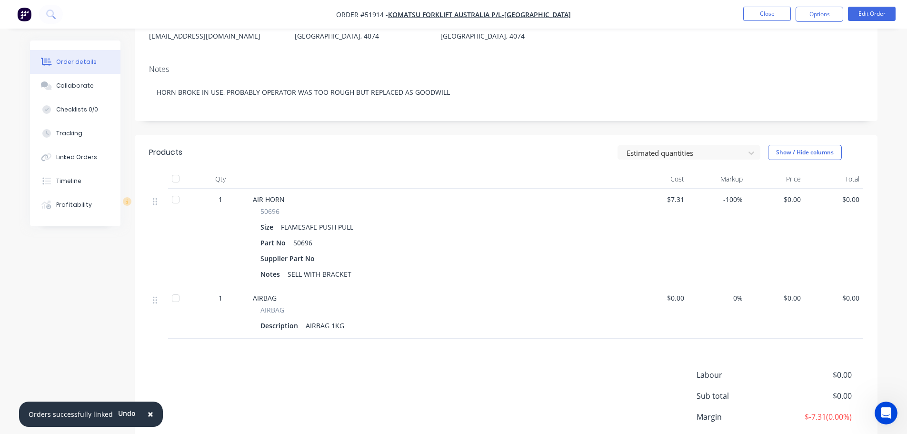
click at [672, 295] on span "$0.00" at bounding box center [659, 298] width 51 height 10
drag, startPoint x: 671, startPoint y: 297, endPoint x: 694, endPoint y: 298, distance: 23.8
click at [694, 298] on div "1 AIRBAG AIRBAG Description AIRBAG 1KG $0.00 0% $0.00 $0.00" at bounding box center [506, 312] width 714 height 51
click at [867, 10] on button "Edit Order" at bounding box center [872, 14] width 48 height 14
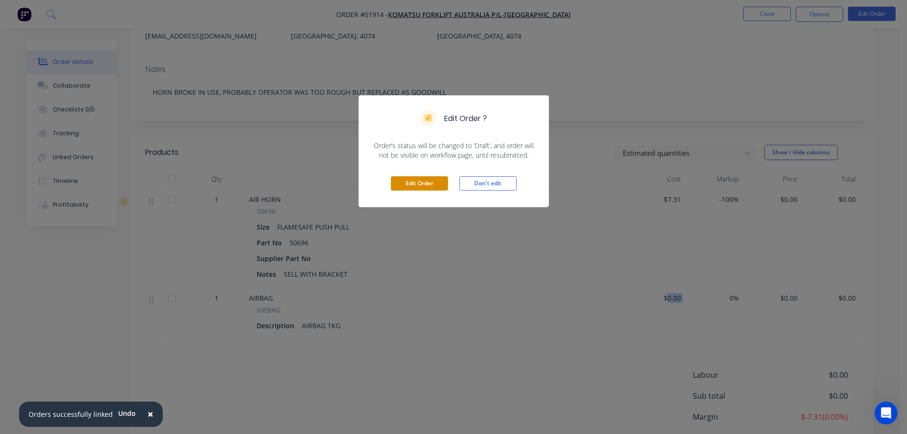
click at [406, 183] on button "Edit Order" at bounding box center [419, 183] width 57 height 14
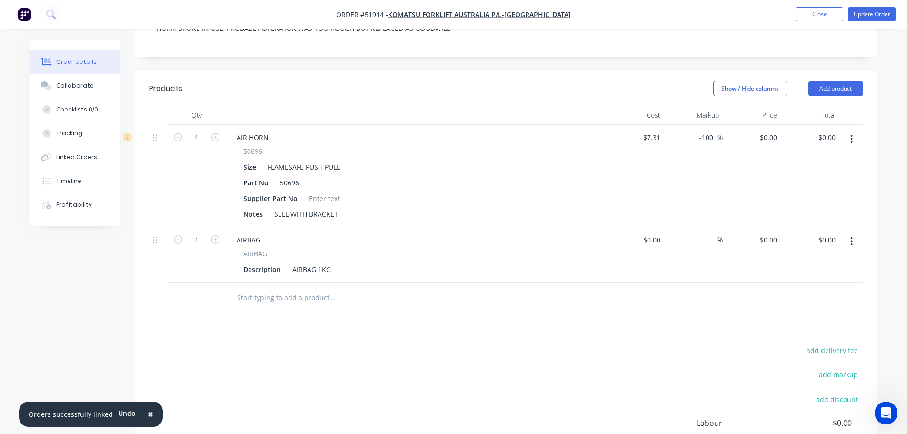
scroll to position [238, 0]
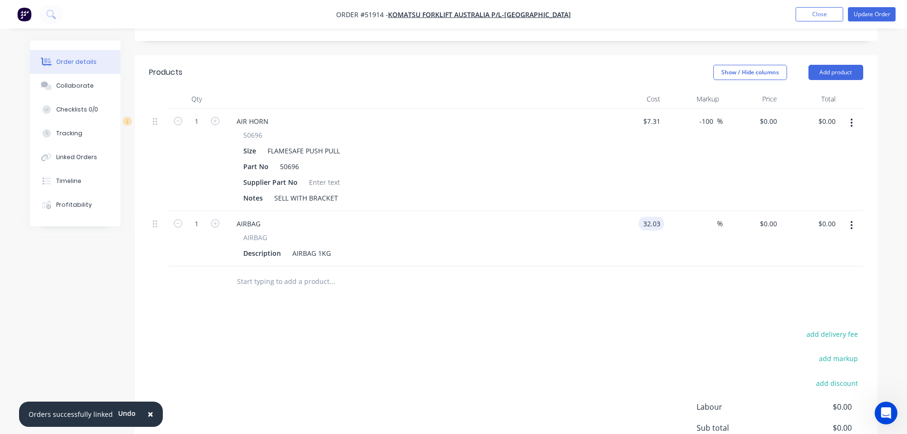
type input "$32.03"
type input "32.03"
type input "0"
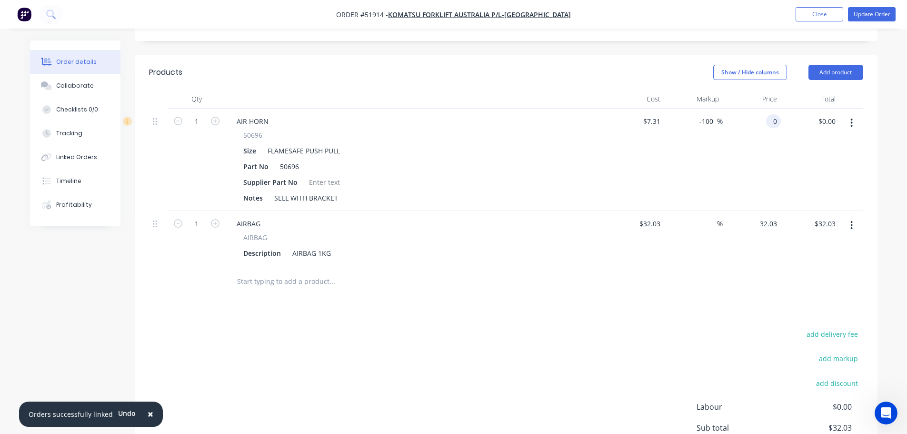
type input "$32.03"
click at [762, 109] on div "0 0" at bounding box center [752, 160] width 59 height 102
type input "7.310"
type input "$7.31"
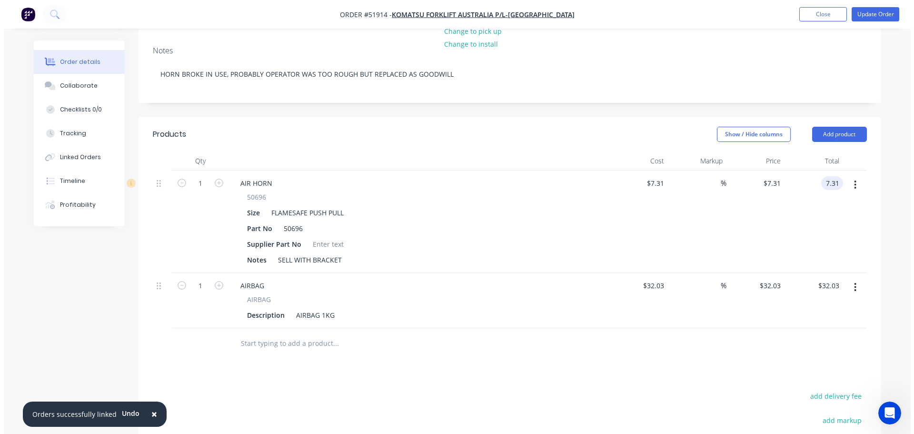
scroll to position [0, 0]
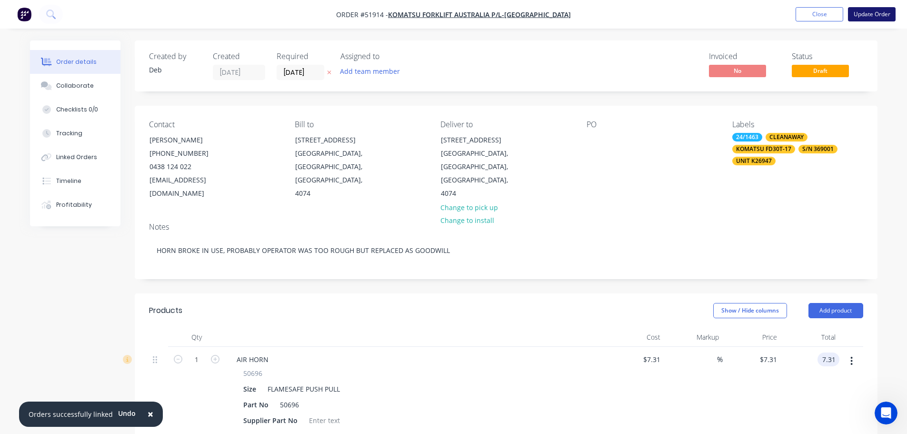
type input "$7.31"
click at [148, 414] on span "×" at bounding box center [151, 413] width 6 height 13
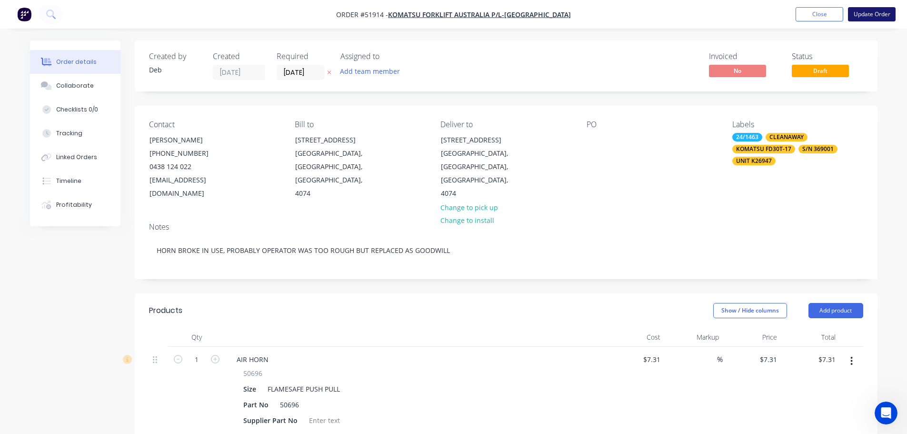
click at [870, 13] on button "Update Order" at bounding box center [872, 14] width 48 height 14
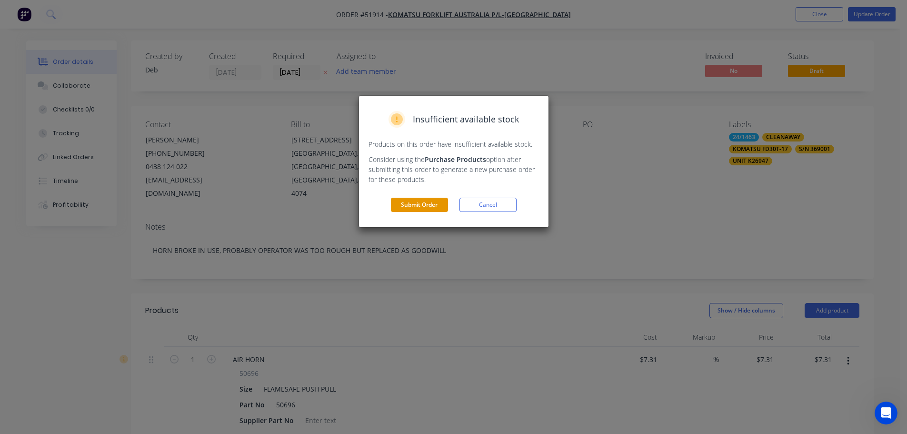
click at [428, 204] on button "Submit Order" at bounding box center [419, 205] width 57 height 14
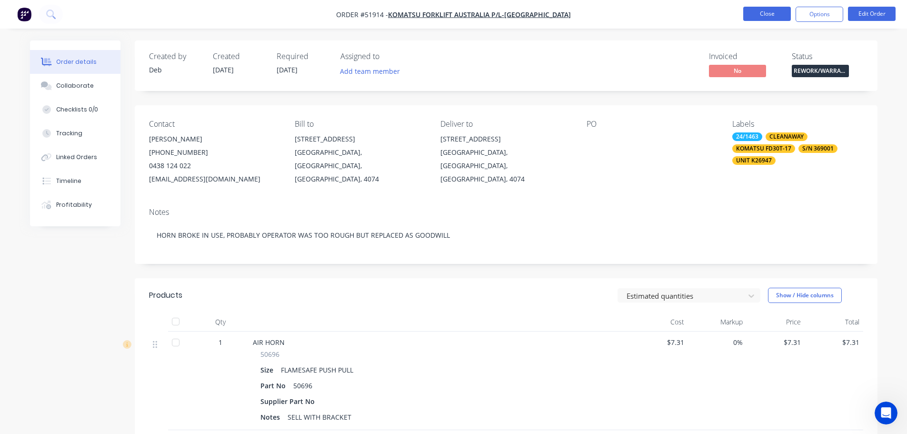
click at [759, 14] on button "Close" at bounding box center [767, 14] width 48 height 14
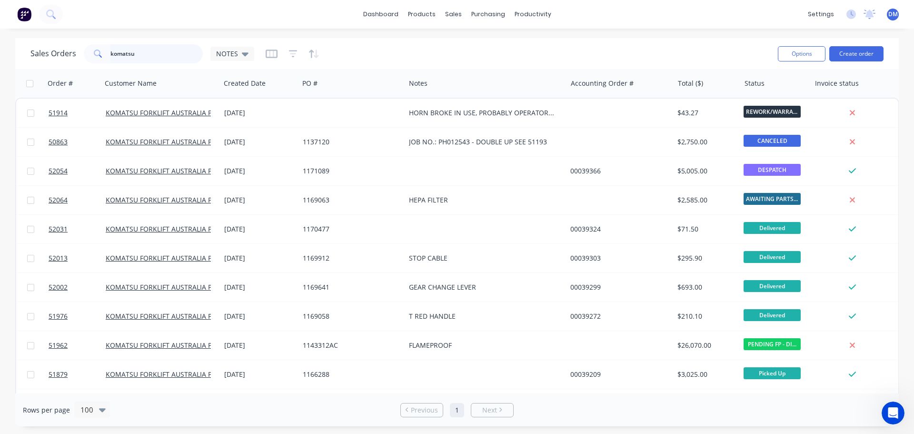
click at [0, 86] on html "dashboard products sales purchasing productivity dashboard products Product Cat…" at bounding box center [457, 217] width 914 height 434
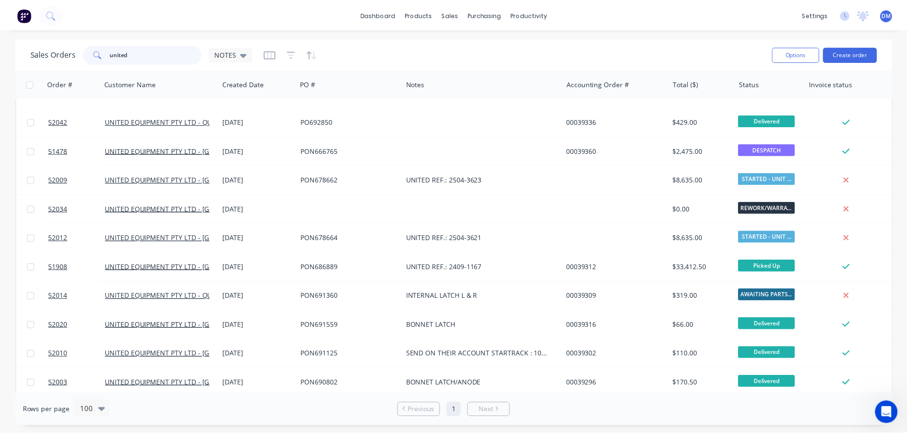
scroll to position [381, 0]
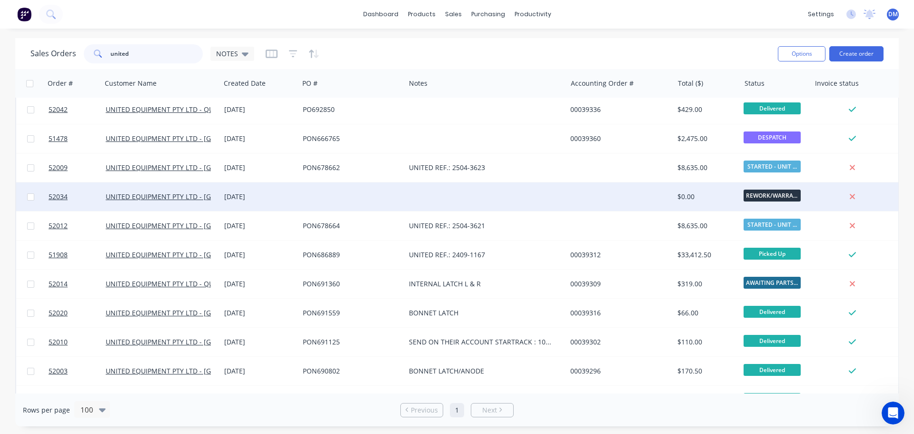
type input "united"
click at [372, 198] on div at bounding box center [352, 196] width 106 height 29
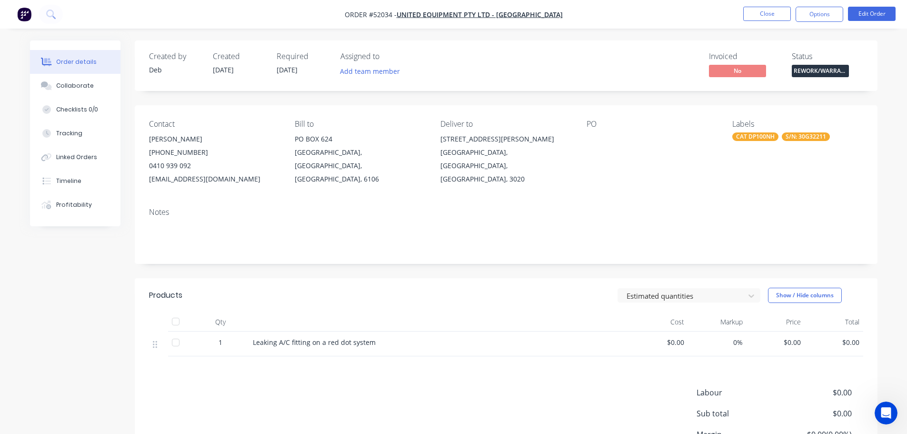
click at [760, 139] on div "CAT DP100NH" at bounding box center [755, 136] width 46 height 9
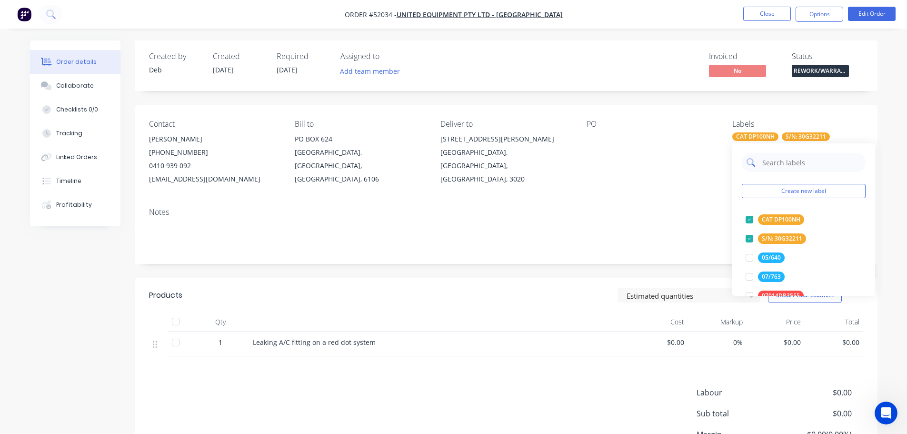
click at [769, 164] on input "text" at bounding box center [810, 162] width 99 height 19
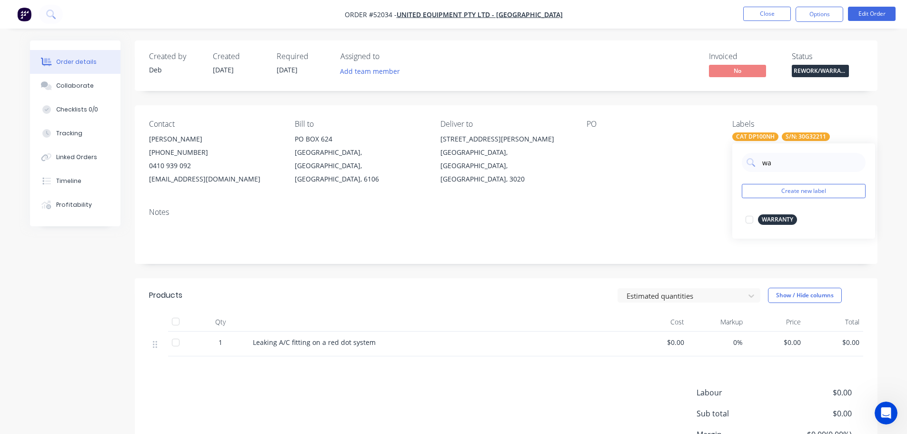
type input "w"
type input "rework"
click at [749, 222] on div at bounding box center [749, 219] width 19 height 19
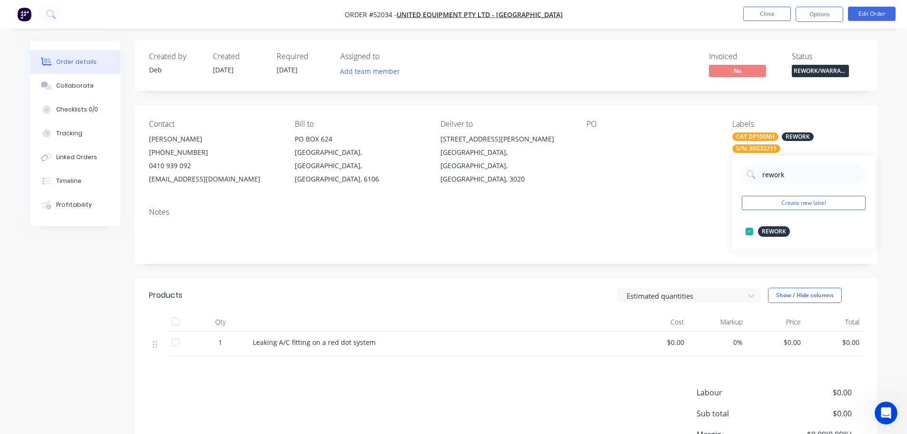
click at [693, 174] on div "PO" at bounding box center [651, 152] width 130 height 66
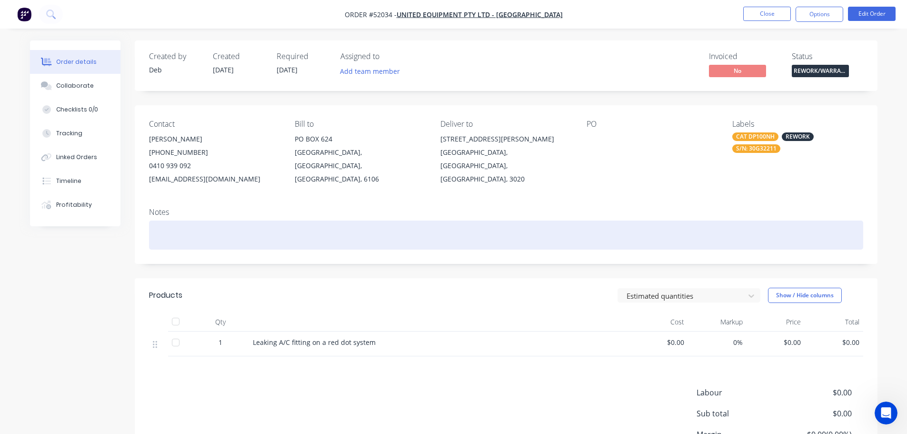
click at [179, 235] on div at bounding box center [506, 234] width 714 height 29
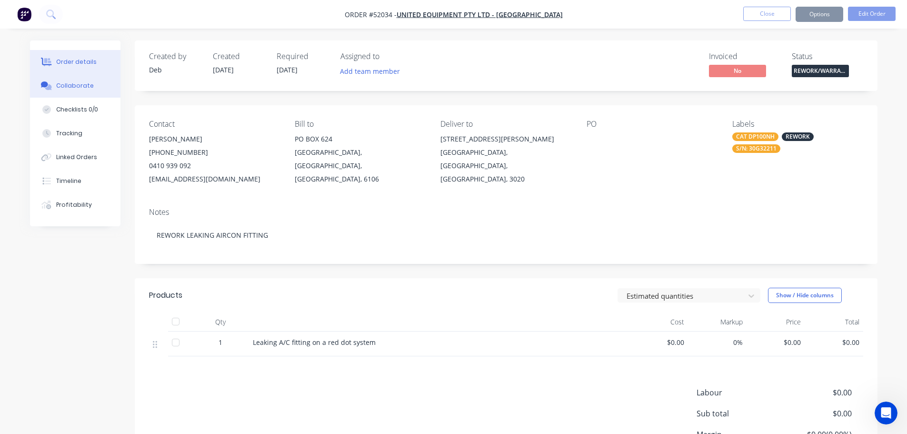
click at [76, 87] on div "Collaborate" at bounding box center [75, 85] width 38 height 9
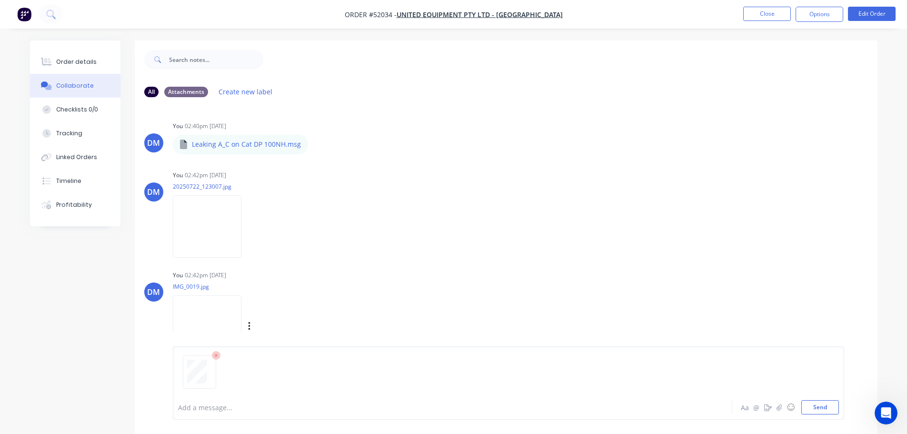
scroll to position [167, 0]
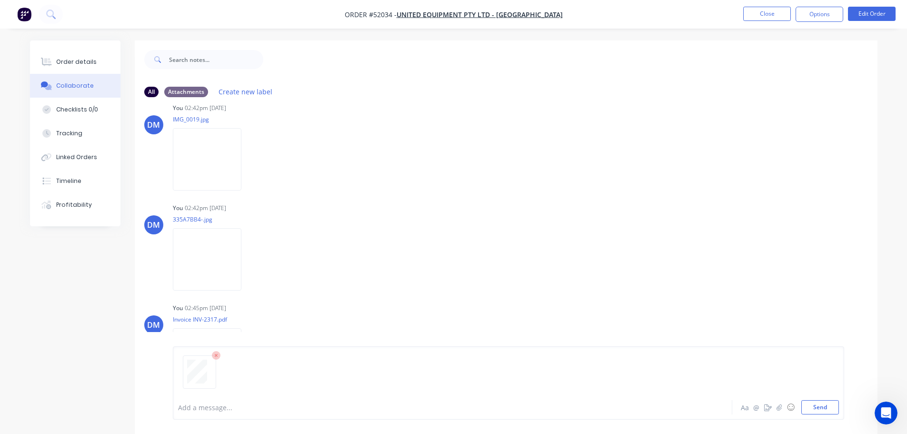
drag, startPoint x: 815, startPoint y: 408, endPoint x: 805, endPoint y: 399, distance: 12.8
click at [814, 406] on button "Send" at bounding box center [820, 407] width 38 height 14
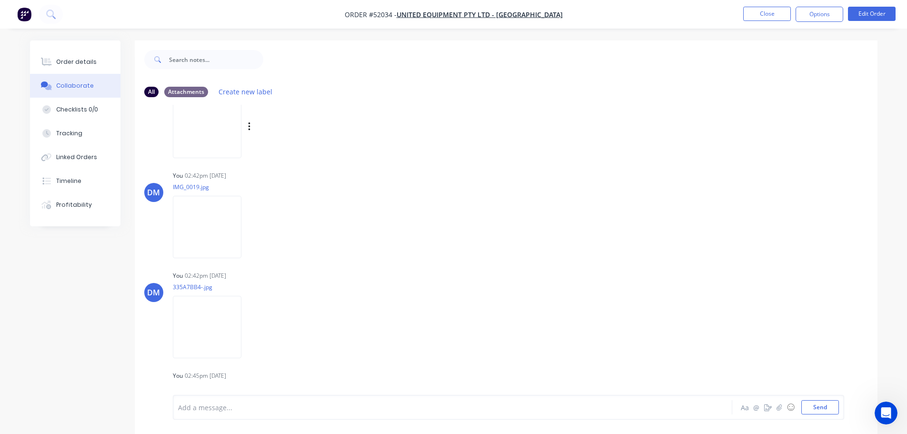
scroll to position [0, 0]
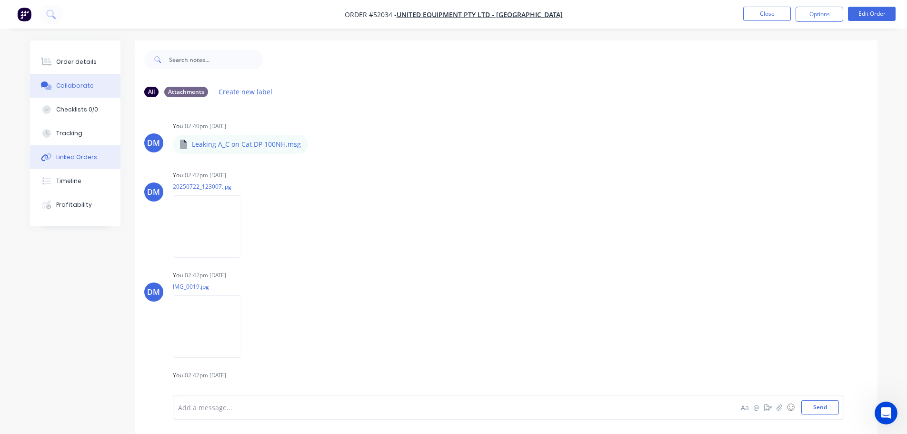
click at [75, 159] on div "Linked Orders" at bounding box center [76, 157] width 41 height 9
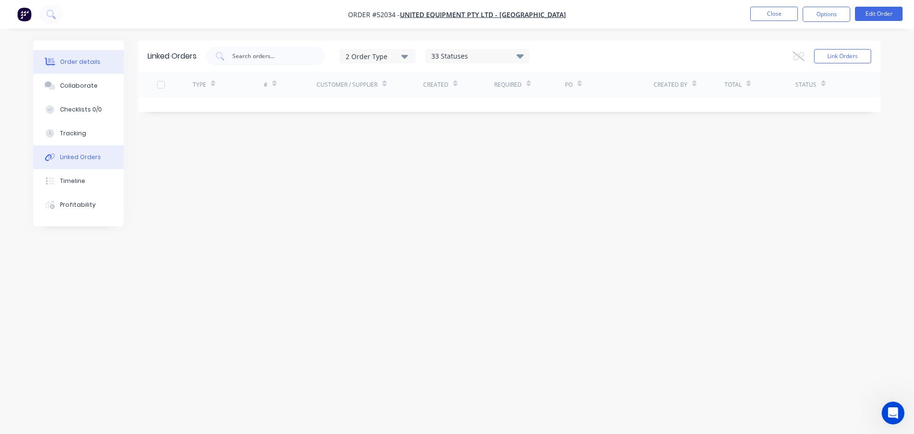
click at [70, 56] on button "Order details" at bounding box center [78, 62] width 90 height 24
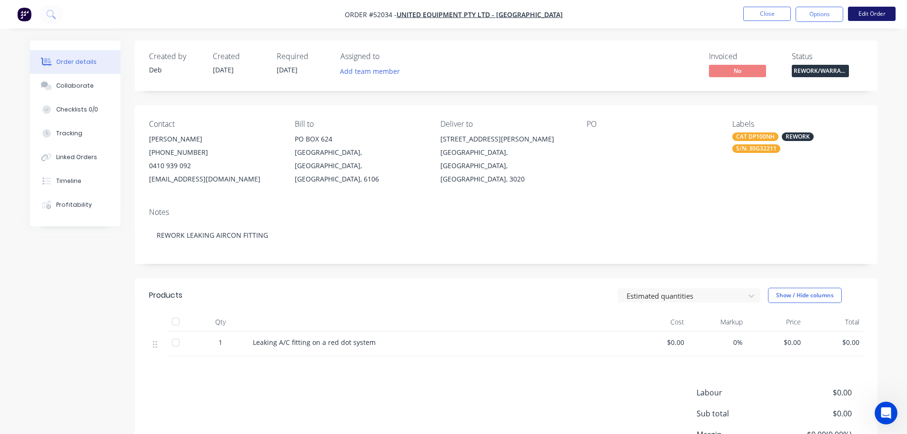
click at [874, 18] on button "Edit Order" at bounding box center [872, 14] width 48 height 14
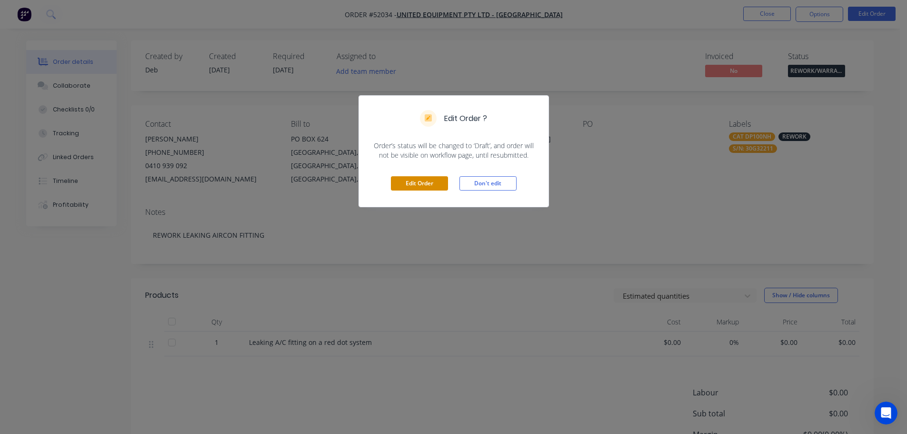
click at [425, 186] on button "Edit Order" at bounding box center [419, 183] width 57 height 14
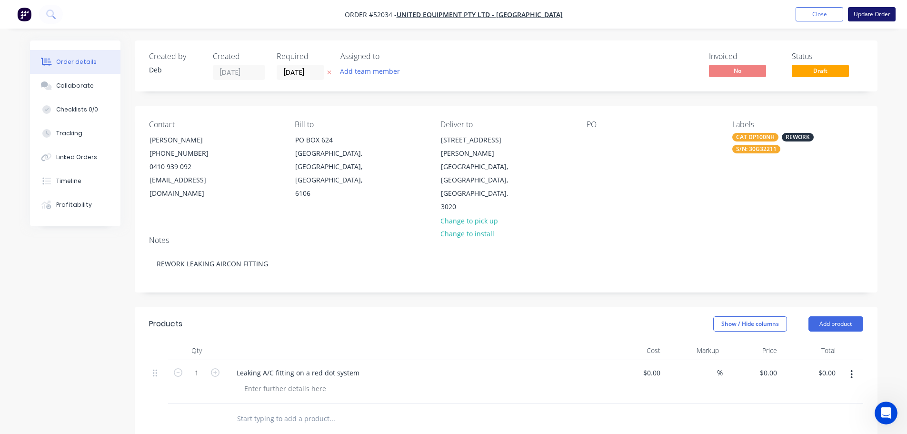
click at [888, 16] on button "Update Order" at bounding box center [872, 14] width 48 height 14
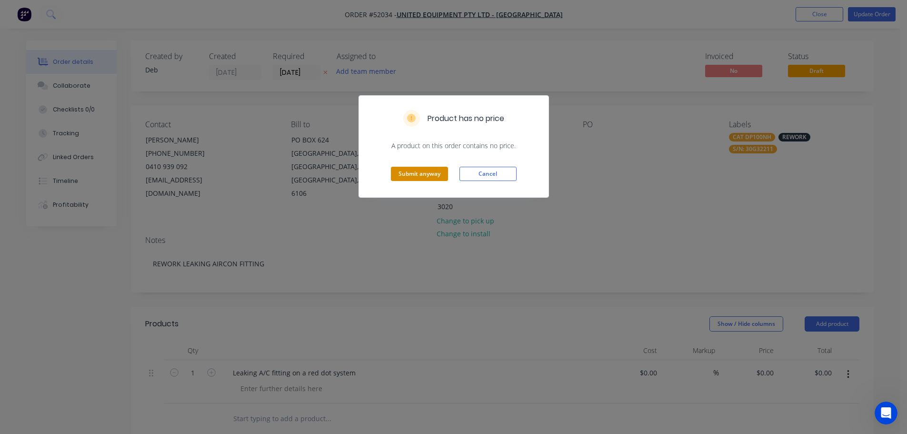
click at [424, 174] on button "Submit anyway" at bounding box center [419, 174] width 57 height 14
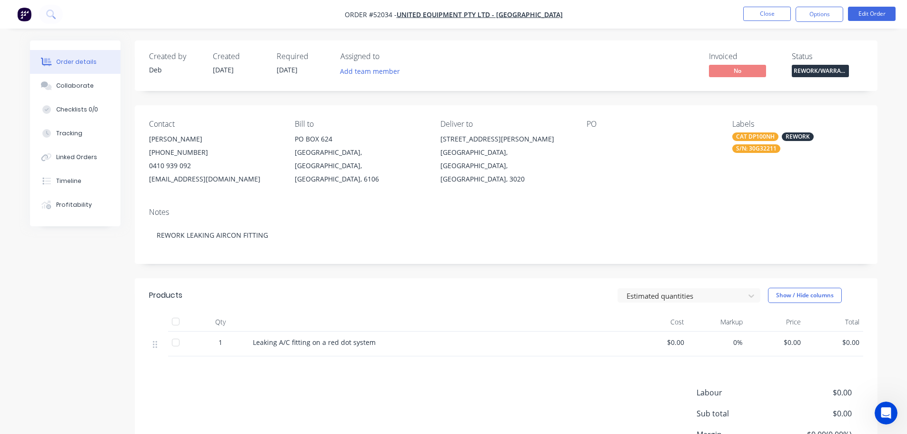
click at [759, 148] on div "S/N: 30G32211" at bounding box center [756, 148] width 48 height 9
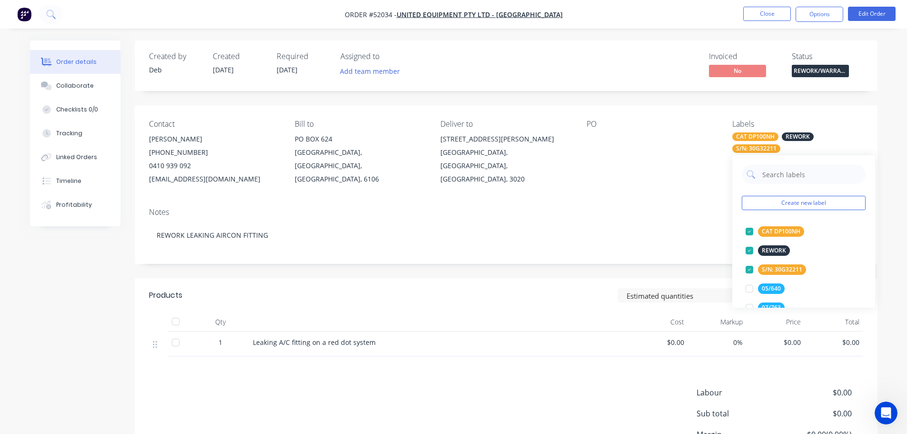
click at [670, 166] on div "PO" at bounding box center [651, 152] width 130 height 66
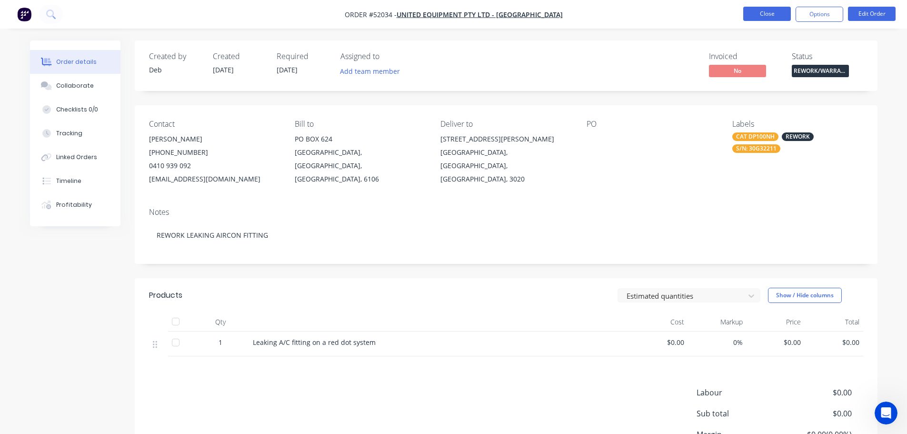
click at [759, 11] on button "Close" at bounding box center [767, 14] width 48 height 14
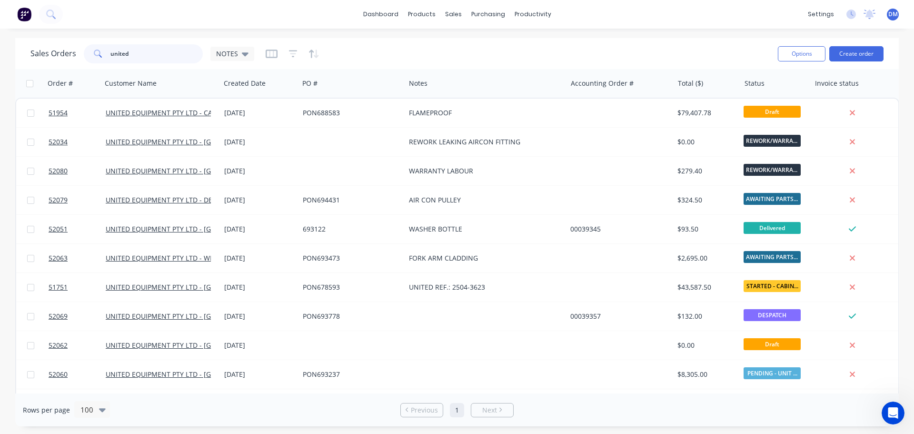
drag, startPoint x: 152, startPoint y: 48, endPoint x: -20, endPoint y: 41, distance: 172.4
click at [0, 41] on html "dashboard products sales purchasing productivity dashboard products Product Cat…" at bounding box center [457, 217] width 914 height 434
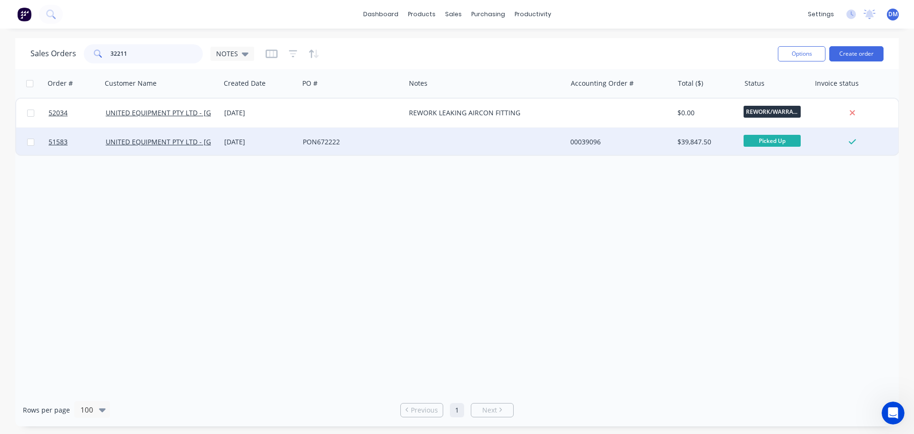
type input "32211"
click at [328, 143] on div "PON672222" at bounding box center [350, 142] width 94 height 10
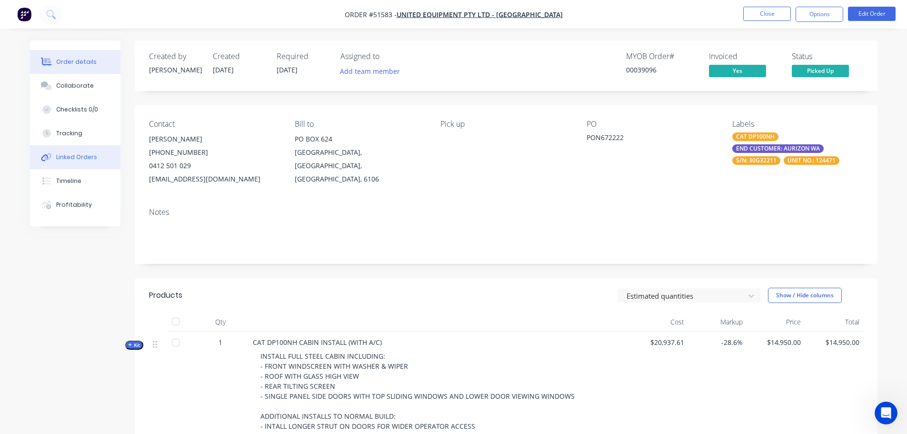
click at [71, 158] on div "Linked Orders" at bounding box center [76, 157] width 41 height 9
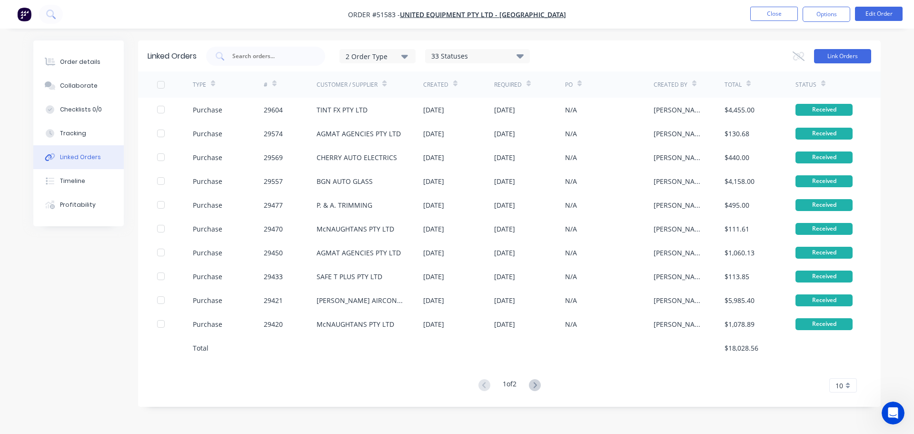
click at [857, 56] on button "Link Orders" at bounding box center [842, 56] width 57 height 14
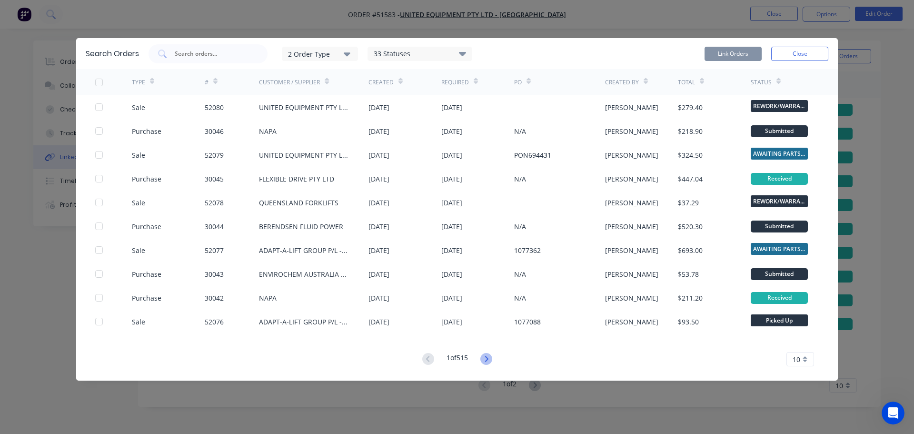
click at [486, 361] on icon at bounding box center [486, 359] width 12 height 12
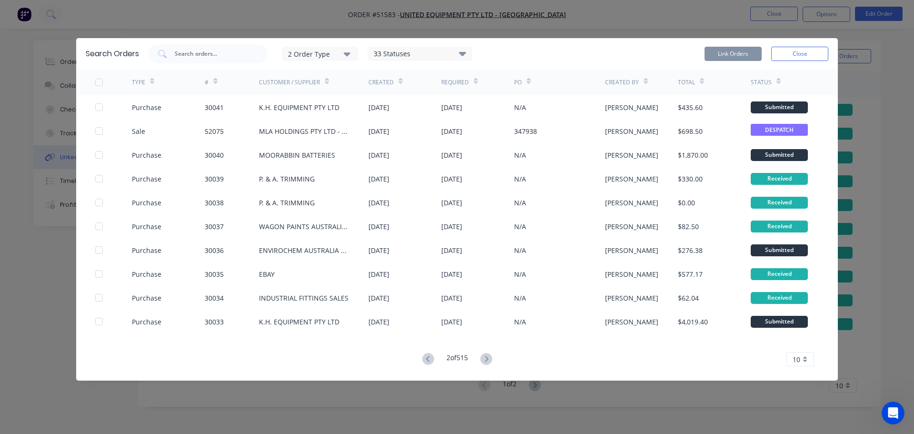
click at [486, 361] on icon at bounding box center [486, 359] width 12 height 12
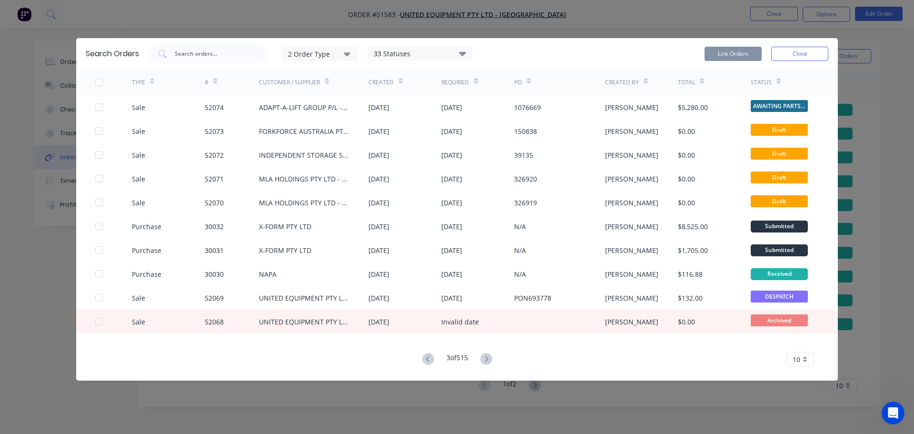
click at [486, 361] on icon at bounding box center [486, 359] width 12 height 12
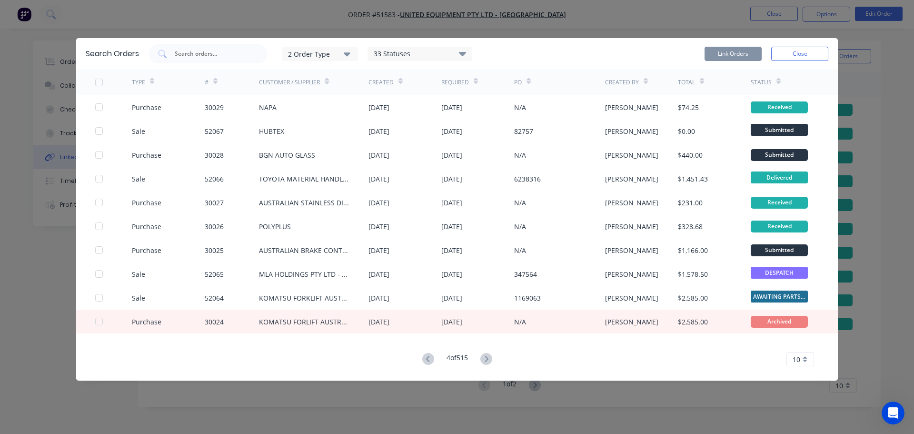
click at [486, 361] on icon at bounding box center [486, 359] width 12 height 12
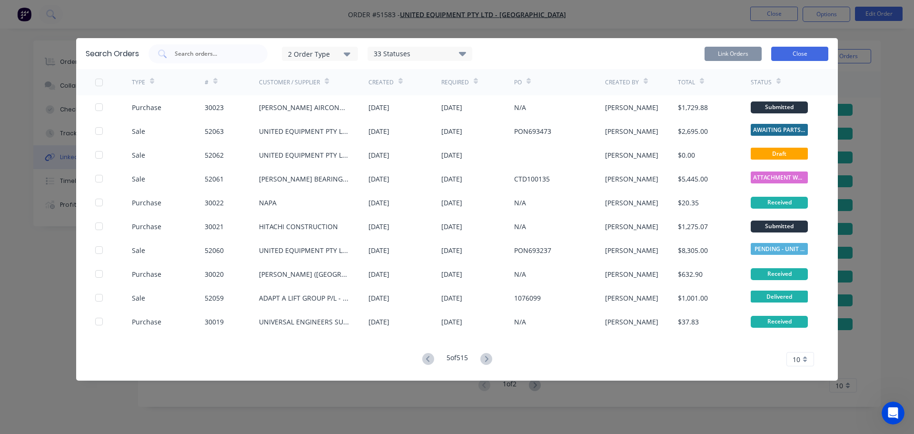
click at [784, 56] on button "Close" at bounding box center [799, 54] width 57 height 14
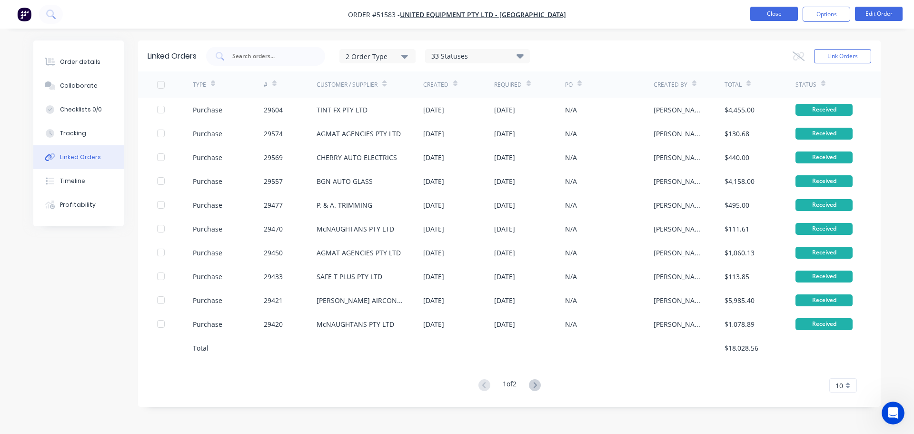
click at [773, 11] on button "Close" at bounding box center [774, 14] width 48 height 14
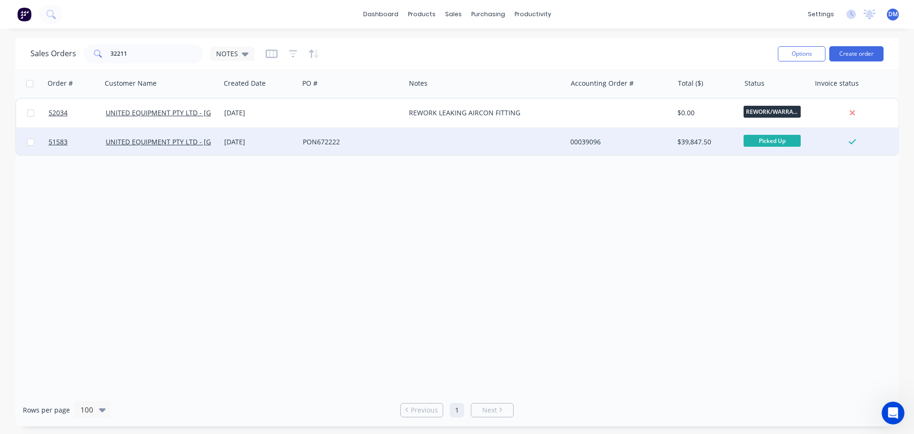
click at [310, 144] on div "PON672222" at bounding box center [350, 142] width 94 height 10
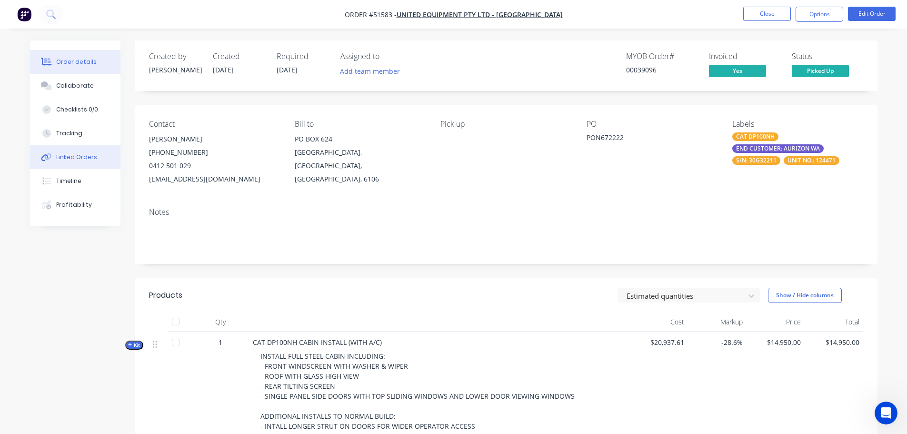
click at [76, 158] on div "Linked Orders" at bounding box center [76, 157] width 41 height 9
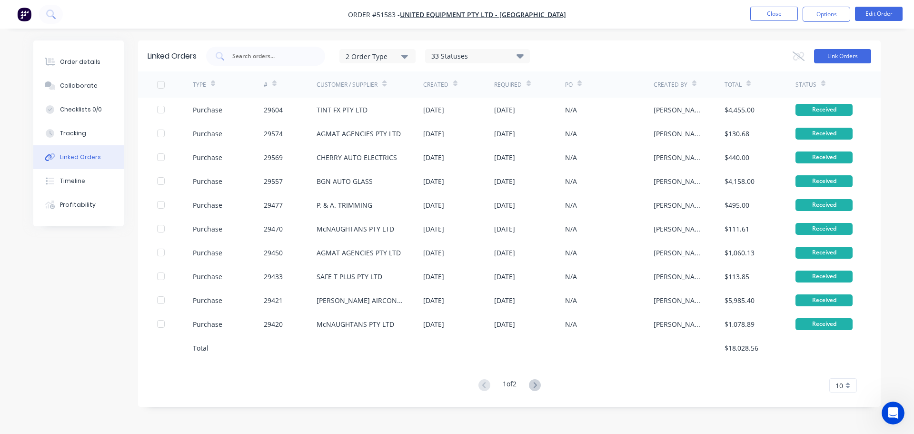
click at [827, 59] on button "Link Orders" at bounding box center [842, 56] width 57 height 14
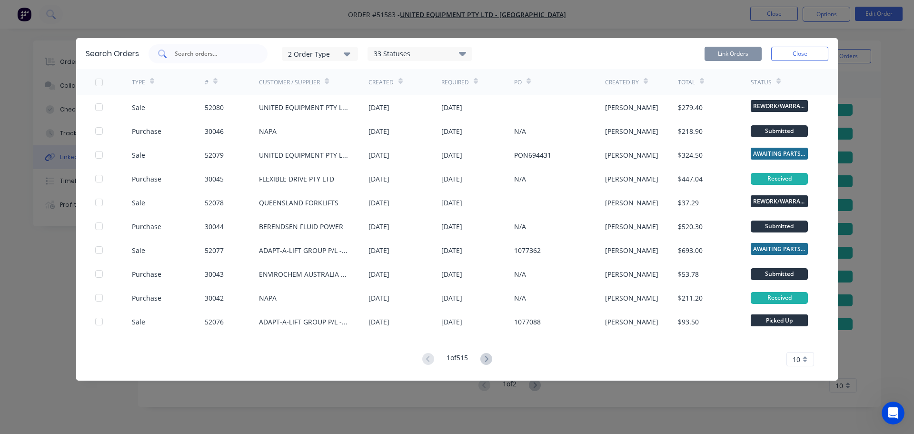
click at [195, 50] on input "text" at bounding box center [213, 54] width 79 height 10
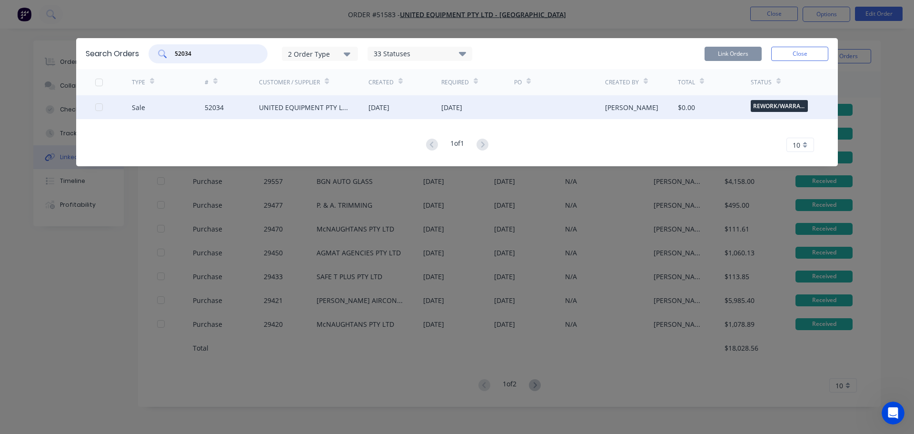
drag, startPoint x: 99, startPoint y: 109, endPoint x: 114, endPoint y: 109, distance: 15.2
click at [99, 109] on div at bounding box center [98, 107] width 19 height 19
type input "52034"
click at [727, 52] on button "Link Orders" at bounding box center [732, 54] width 57 height 14
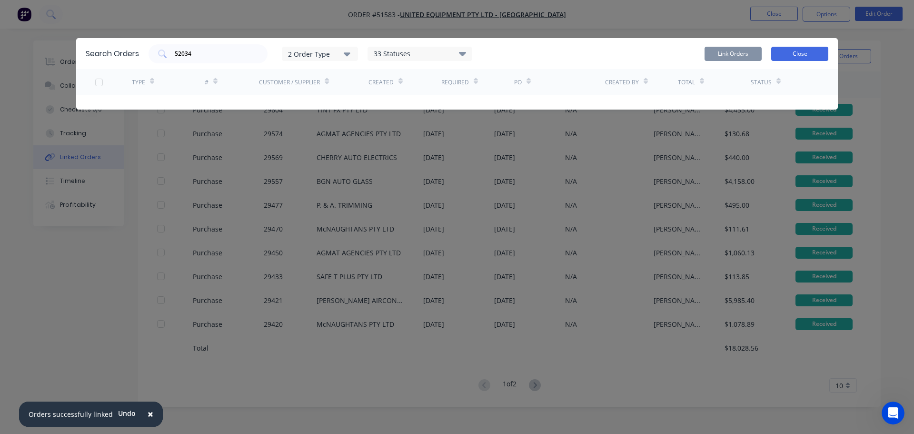
click at [819, 56] on button "Close" at bounding box center [799, 54] width 57 height 14
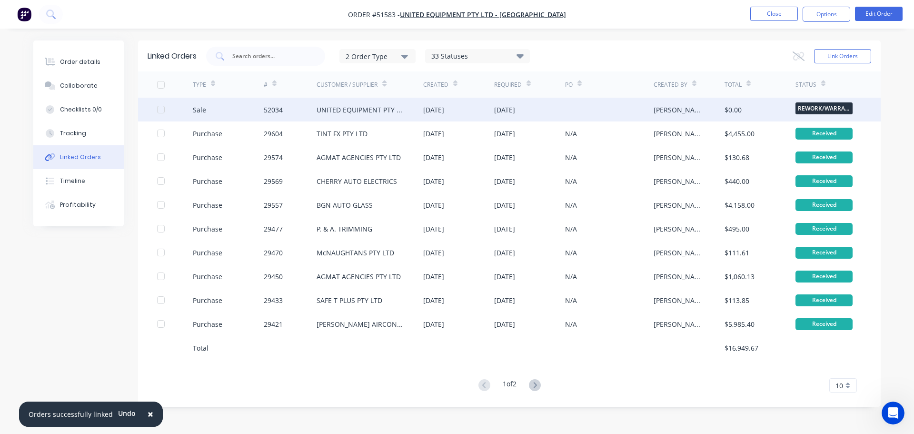
click at [337, 110] on div "UNITED EQUIPMENT PTY LTD - [GEOGRAPHIC_DATA]" at bounding box center [361, 110] width 88 height 10
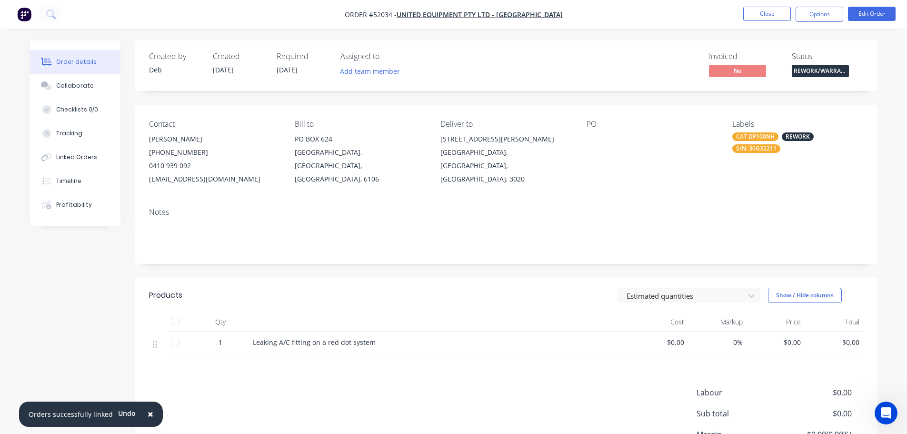
click at [148, 414] on span "×" at bounding box center [151, 413] width 6 height 13
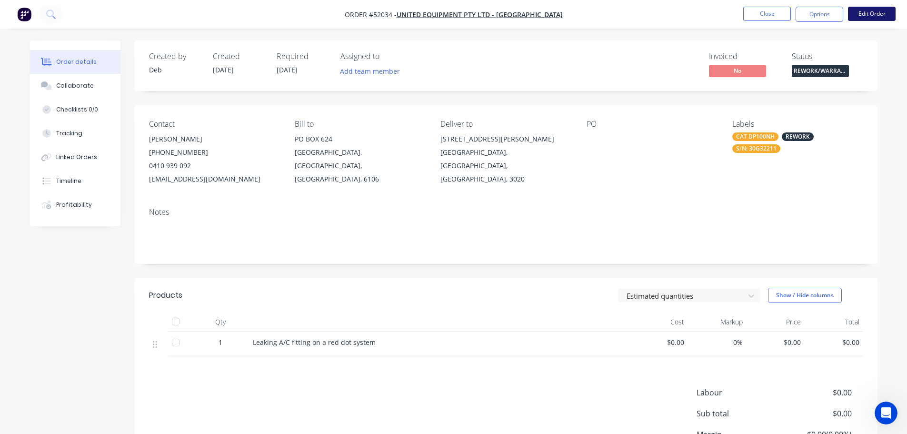
click at [866, 13] on button "Edit Order" at bounding box center [872, 14] width 48 height 14
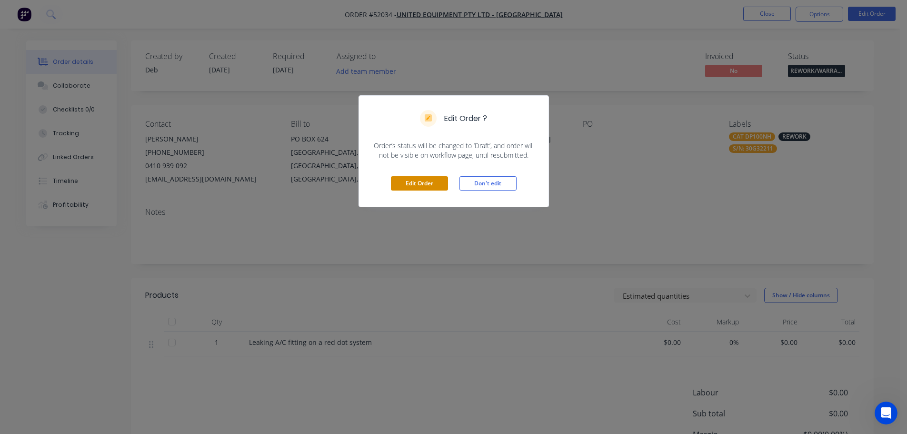
click at [429, 183] on button "Edit Order" at bounding box center [419, 183] width 57 height 14
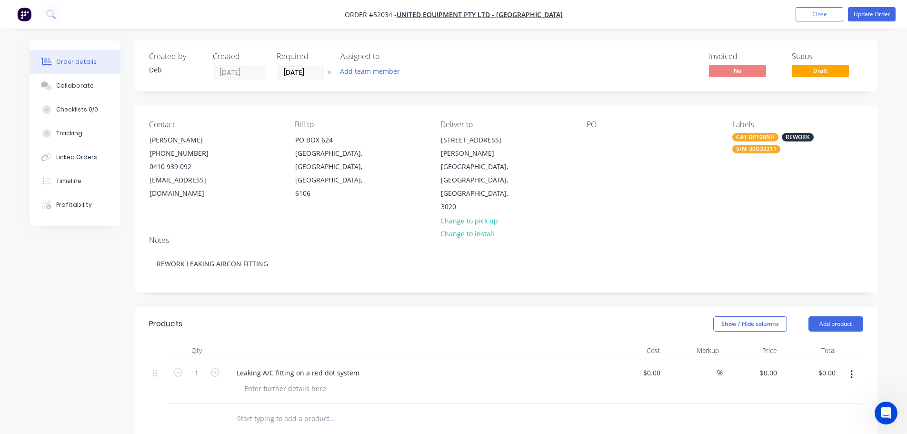
click at [660, 360] on div "$0.00 $0.00" at bounding box center [635, 381] width 59 height 43
click at [661, 366] on input "0" at bounding box center [658, 373] width 11 height 14
type input "$655.00"
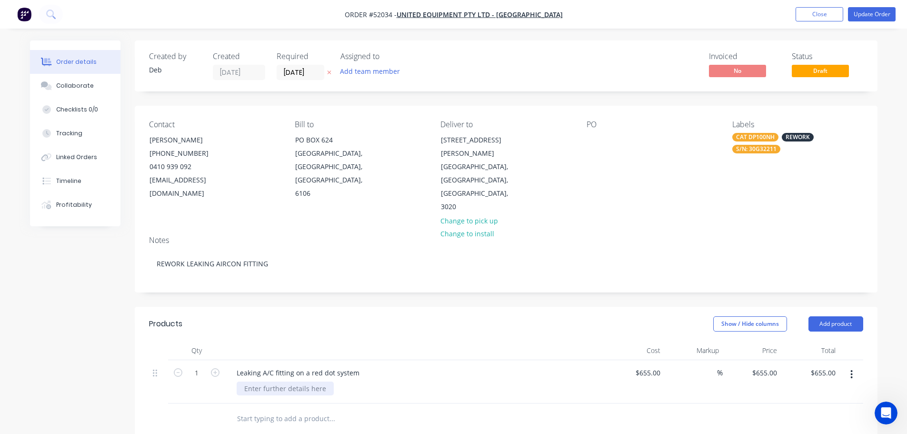
click at [281, 381] on div at bounding box center [285, 388] width 97 height 14
click at [873, 13] on button "Update Order" at bounding box center [872, 14] width 48 height 14
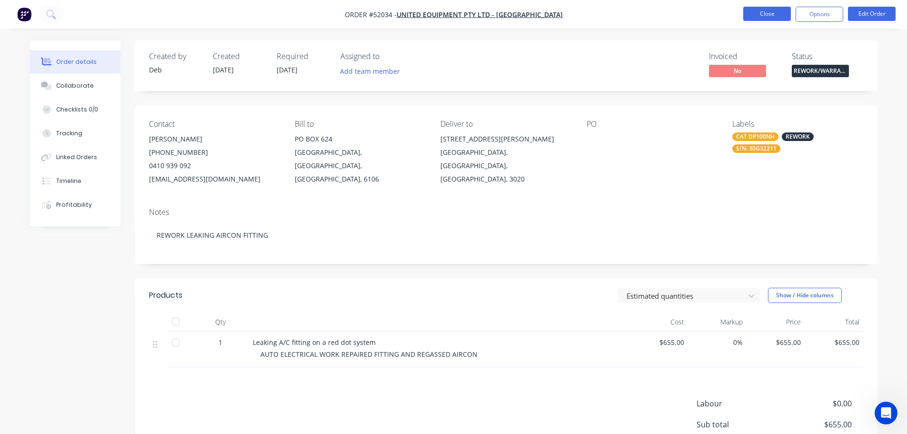
click at [756, 13] on button "Close" at bounding box center [767, 14] width 48 height 14
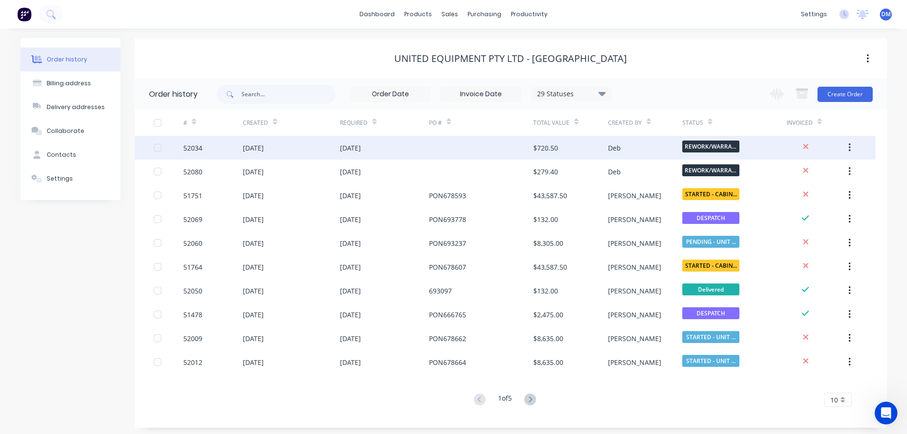
click at [353, 148] on div "[DATE]" at bounding box center [350, 148] width 21 height 10
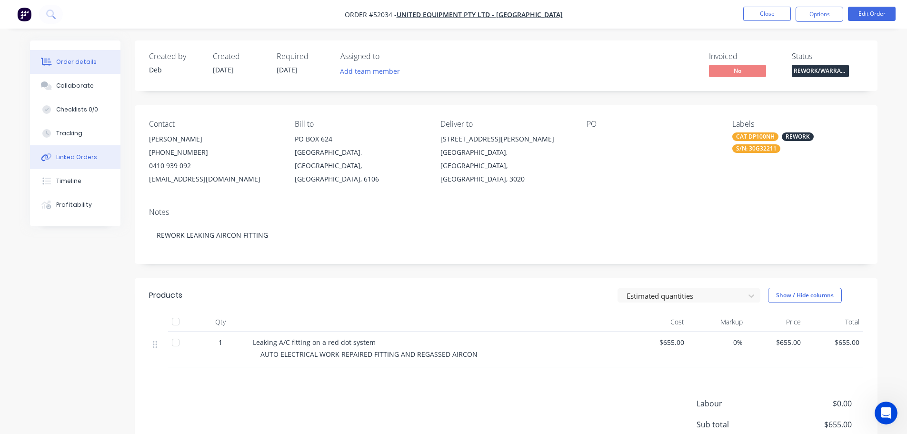
click at [72, 158] on div "Linked Orders" at bounding box center [76, 157] width 41 height 9
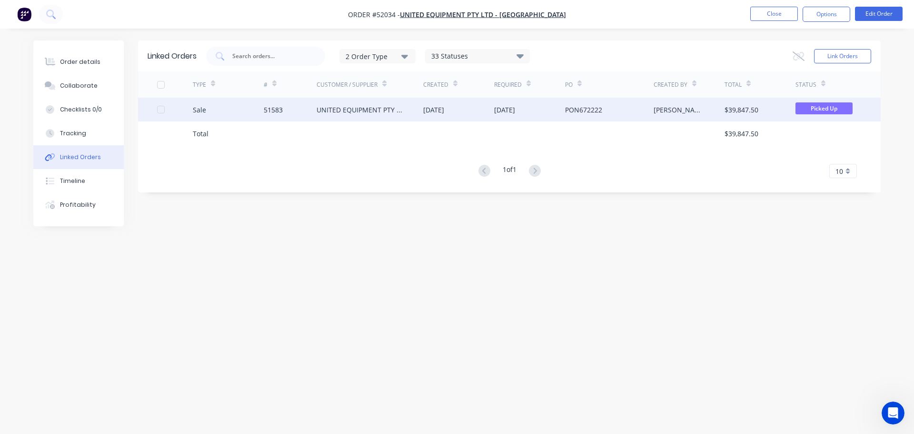
click at [349, 114] on div "UNITED EQUIPMENT PTY LTD - [GEOGRAPHIC_DATA]" at bounding box center [361, 110] width 88 height 10
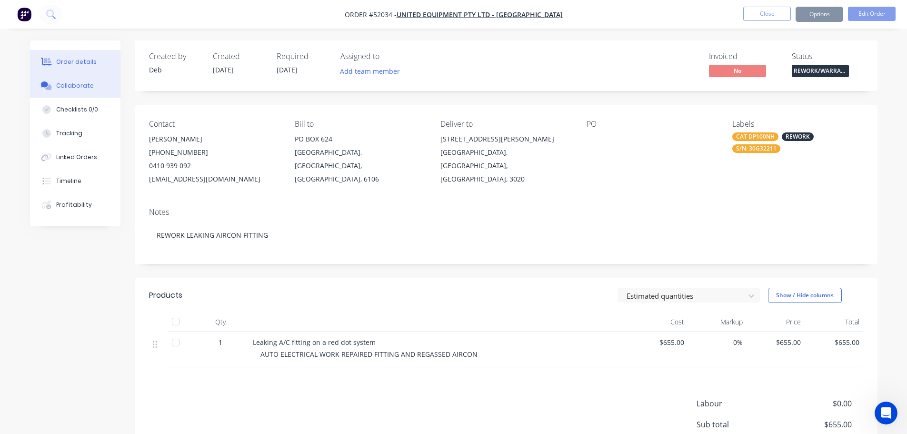
click at [70, 81] on button "Collaborate" at bounding box center [75, 86] width 90 height 24
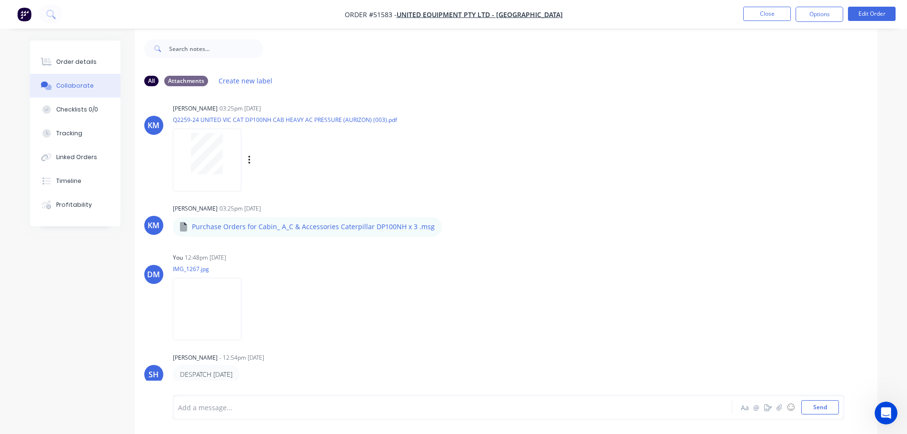
scroll to position [14, 0]
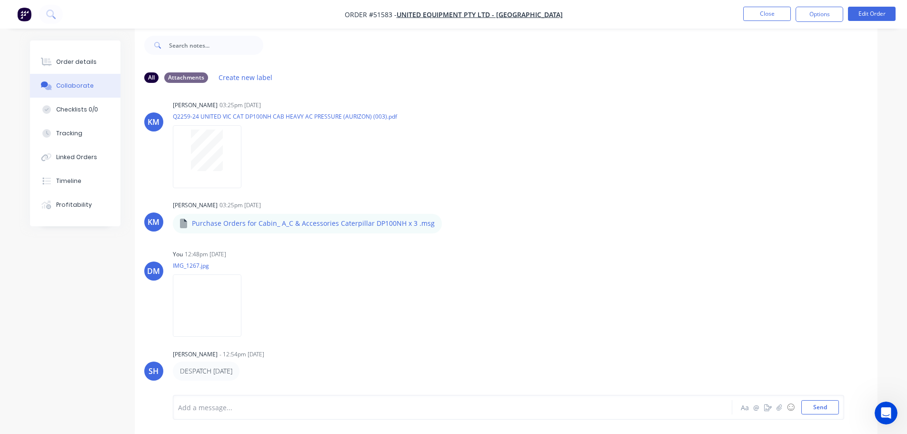
click at [88, 61] on div "Order details" at bounding box center [76, 62] width 40 height 9
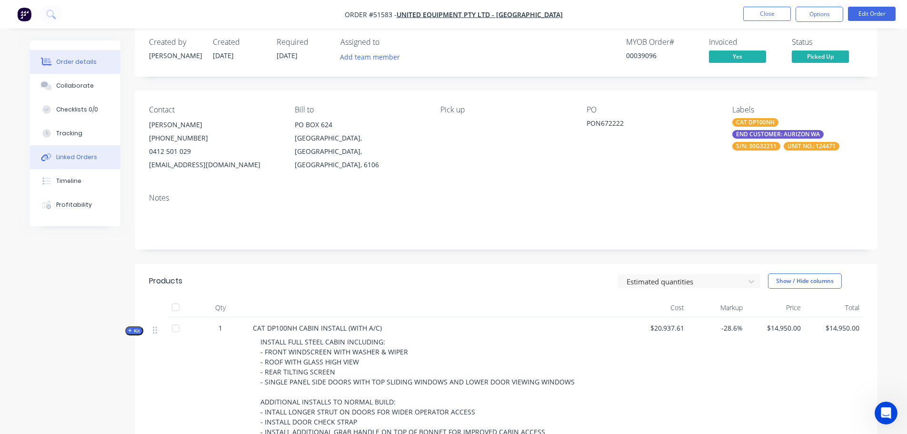
click at [70, 154] on div "Linked Orders" at bounding box center [76, 157] width 41 height 9
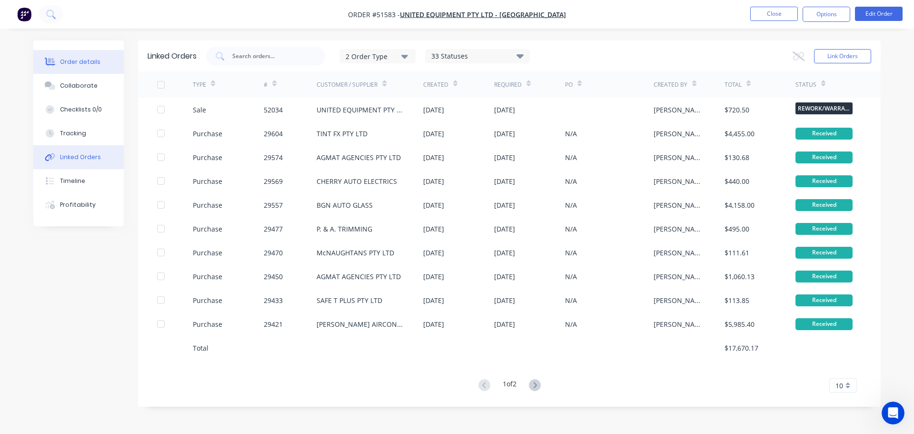
click at [75, 64] on div "Order details" at bounding box center [80, 62] width 40 height 9
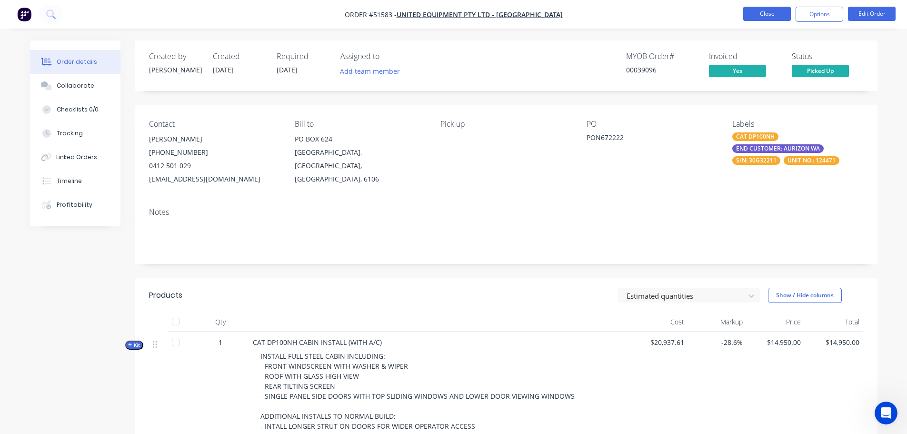
click at [757, 14] on button "Close" at bounding box center [767, 14] width 48 height 14
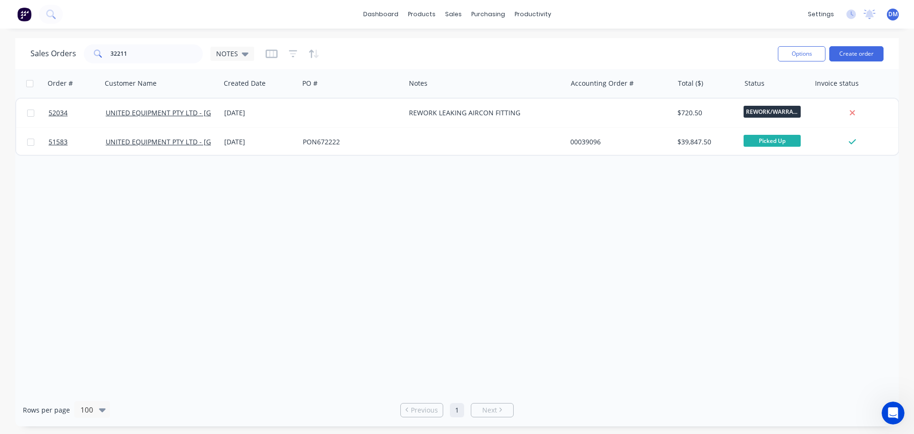
click at [26, 14] on img at bounding box center [24, 14] width 14 height 14
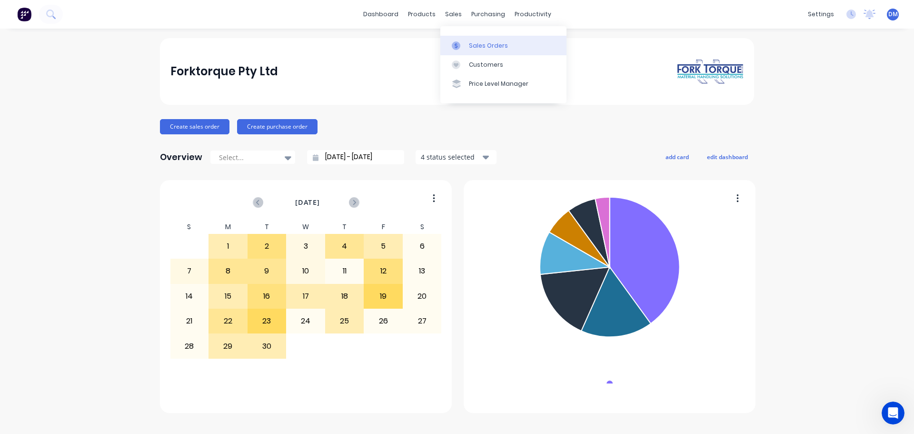
click at [481, 46] on div "Sales Orders" at bounding box center [488, 45] width 39 height 9
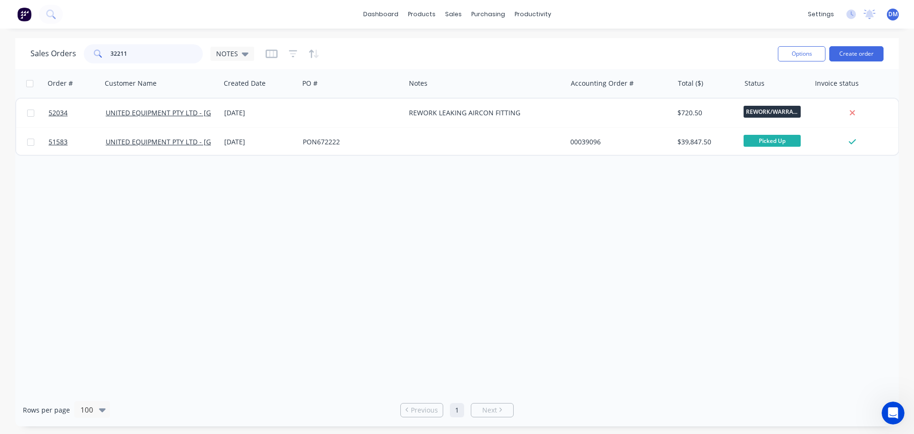
drag, startPoint x: 140, startPoint y: 51, endPoint x: 42, endPoint y: 60, distance: 98.0
click at [42, 60] on div "Sales Orders 32211 NOTES" at bounding box center [142, 53] width 224 height 19
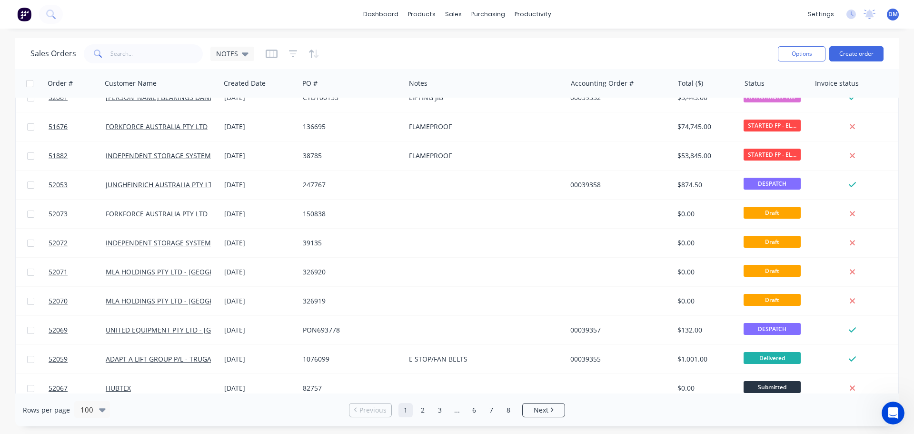
scroll to position [857, 0]
click at [369, 15] on link "dashboard" at bounding box center [380, 14] width 45 height 14
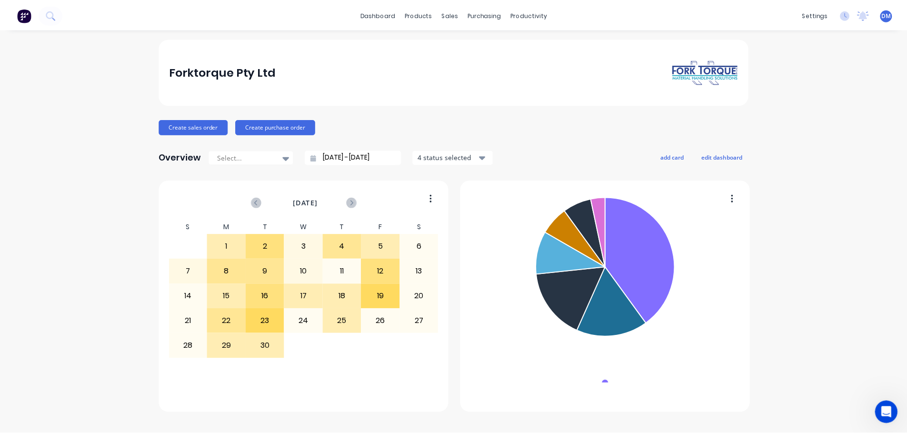
scroll to position [1783, 0]
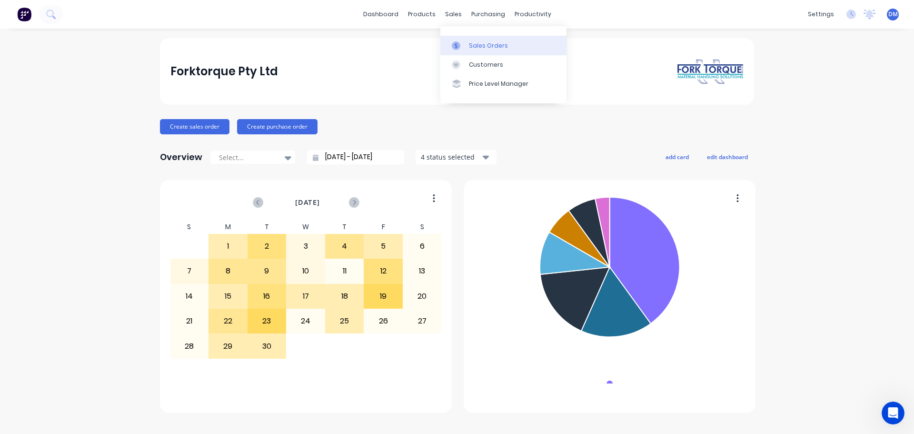
click at [465, 41] on div at bounding box center [459, 45] width 14 height 9
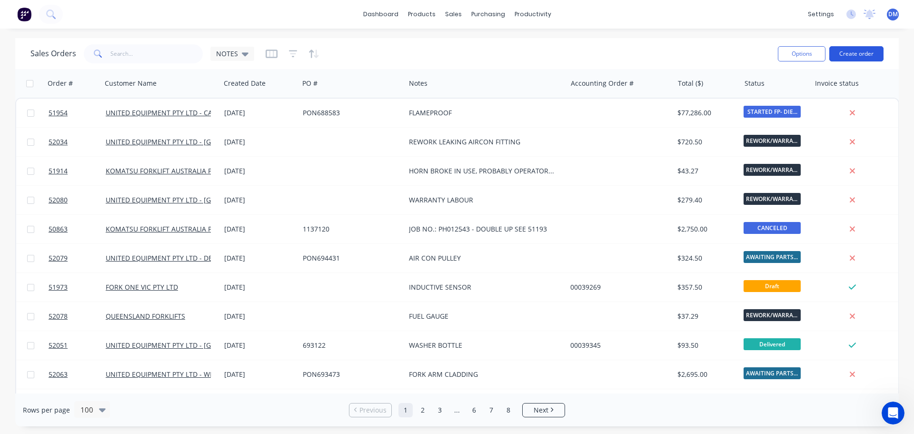
click at [861, 48] on button "Create order" at bounding box center [856, 53] width 54 height 15
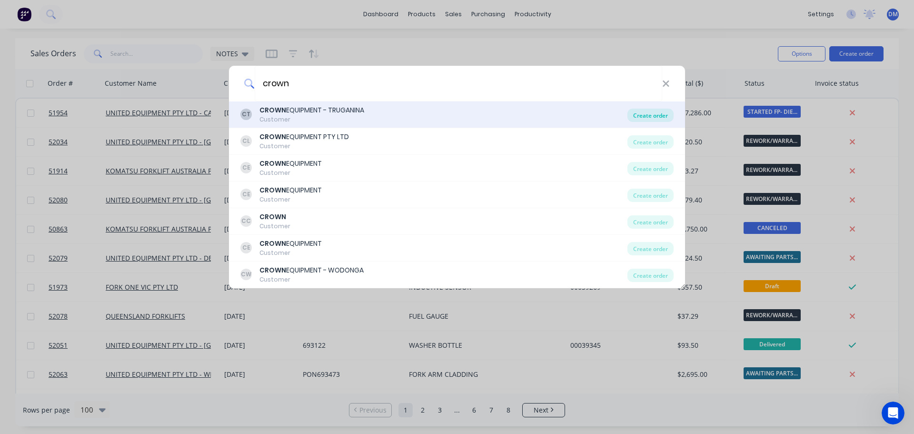
type input "crown"
click at [656, 110] on div "Create order" at bounding box center [650, 115] width 46 height 13
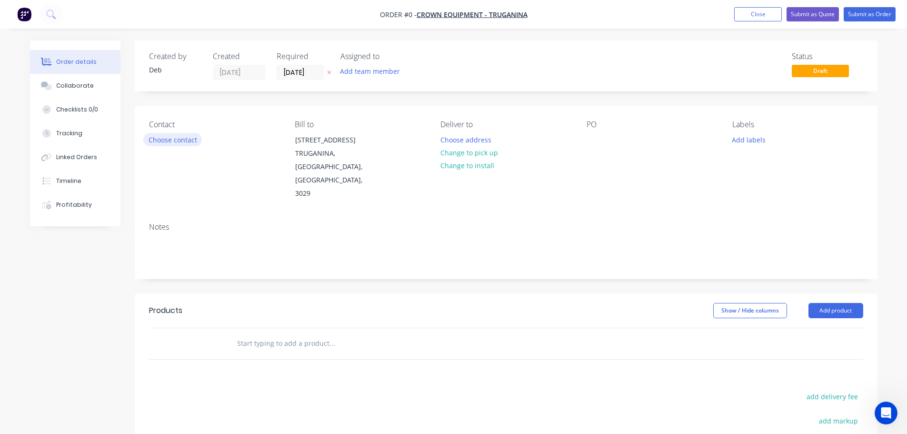
click at [185, 141] on button "Choose contact" at bounding box center [172, 139] width 59 height 13
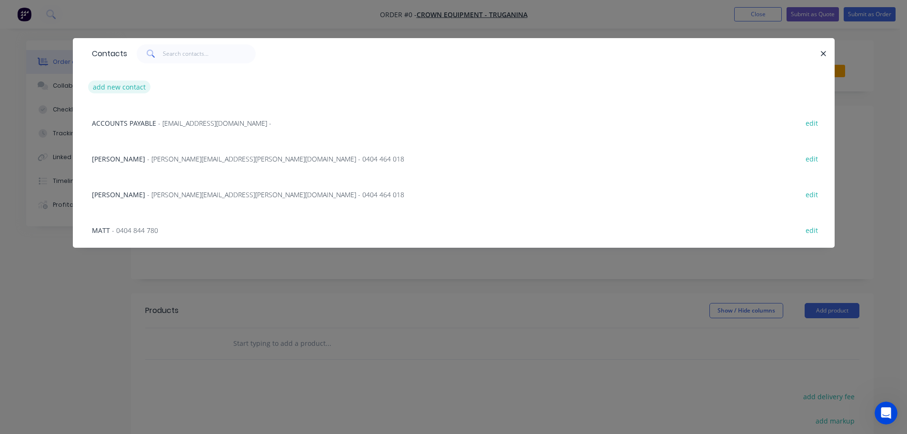
click at [116, 86] on button "add new contact" at bounding box center [119, 86] width 63 height 13
select select "AU"
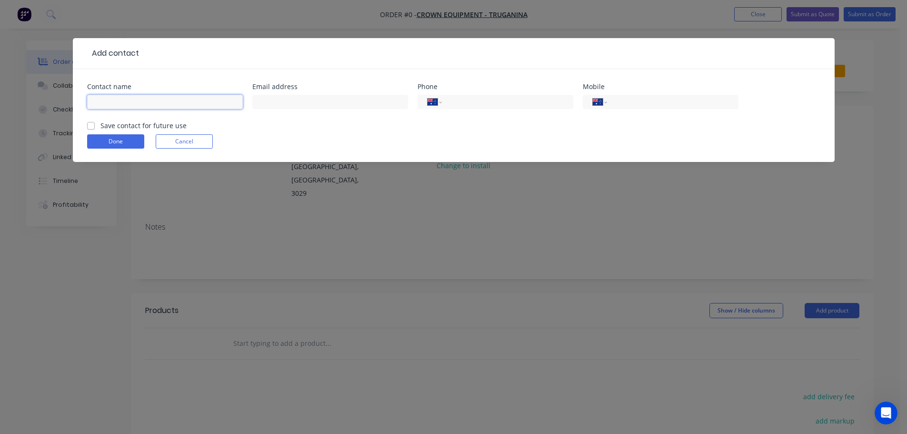
click at [218, 101] on input "text" at bounding box center [165, 102] width 156 height 14
type input "[PERSON_NAME]"
type input "[PERSON_NAME][EMAIL_ADDRESS][PERSON_NAME][DOMAIN_NAME]"
type input "0402 123 244"
click at [100, 124] on label "Save contact for future use" at bounding box center [143, 125] width 86 height 10
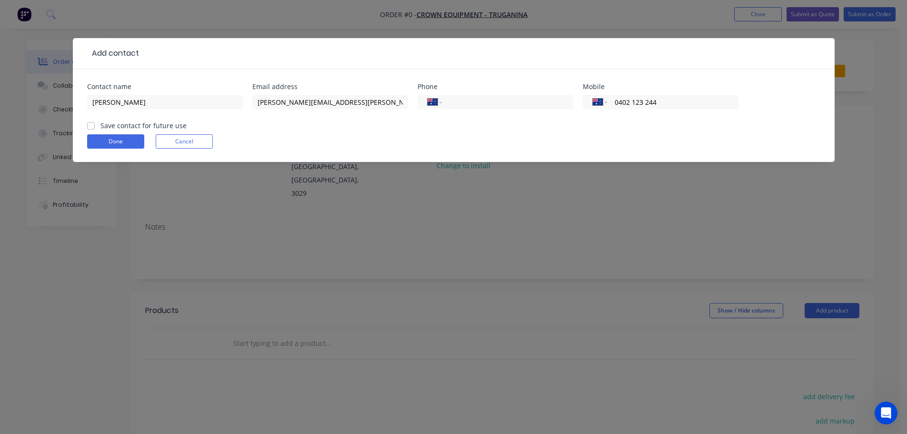
click at [90, 124] on input "Save contact for future use" at bounding box center [91, 124] width 8 height 9
checkbox input "true"
click at [102, 139] on button "Done" at bounding box center [115, 141] width 57 height 14
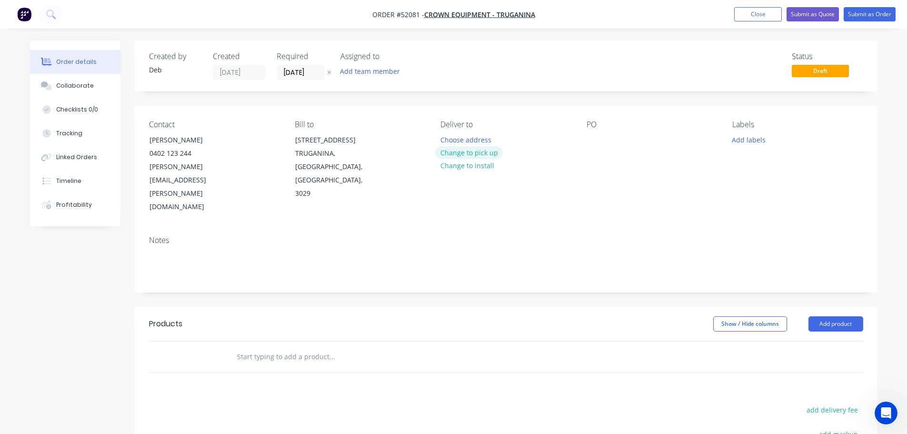
click at [475, 156] on button "Change to pick up" at bounding box center [469, 152] width 68 height 13
click at [748, 139] on button "Add labels" at bounding box center [749, 139] width 44 height 13
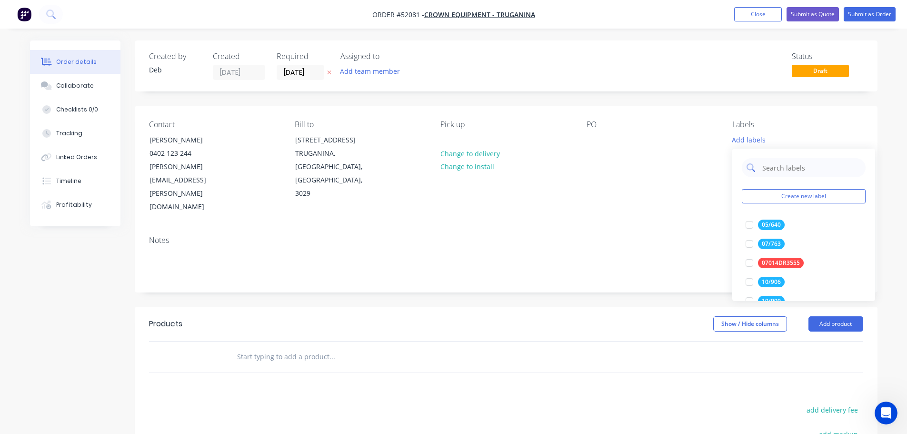
click at [804, 165] on input "text" at bounding box center [810, 167] width 99 height 19
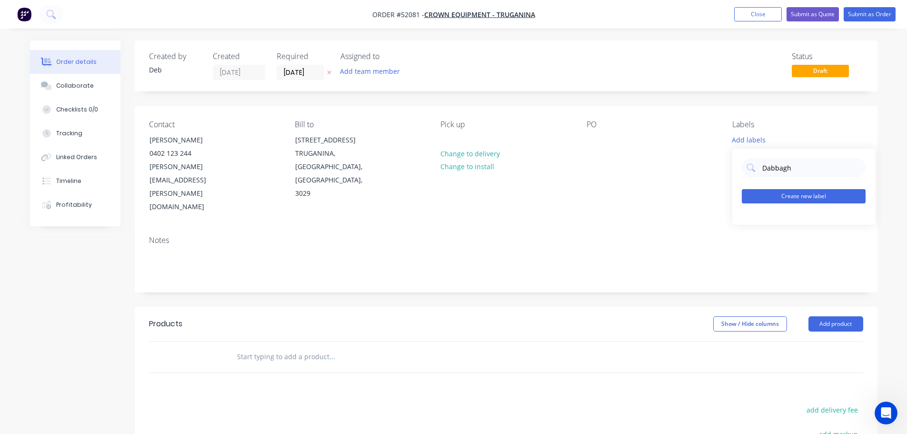
type input "Dabbagh"
click at [817, 196] on button "Create new label" at bounding box center [804, 196] width 124 height 14
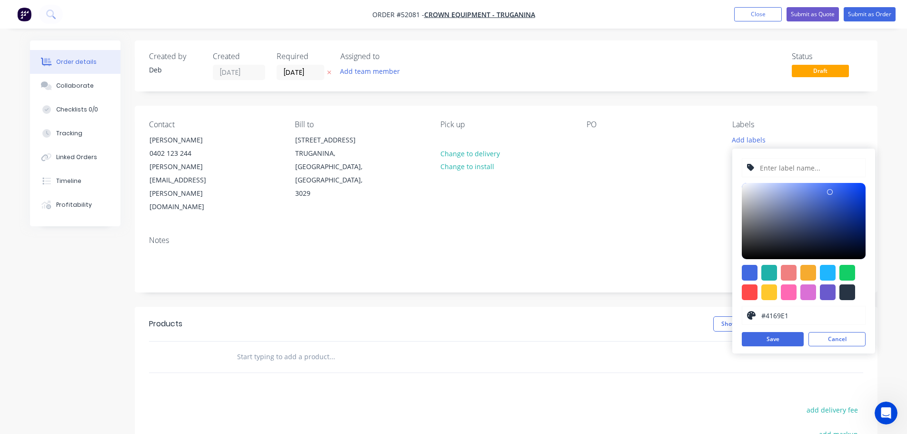
click at [798, 165] on input "text" at bounding box center [809, 167] width 101 height 18
type input "Dabbagh Enterprises"
click at [849, 296] on div at bounding box center [847, 292] width 16 height 16
type input "#273444"
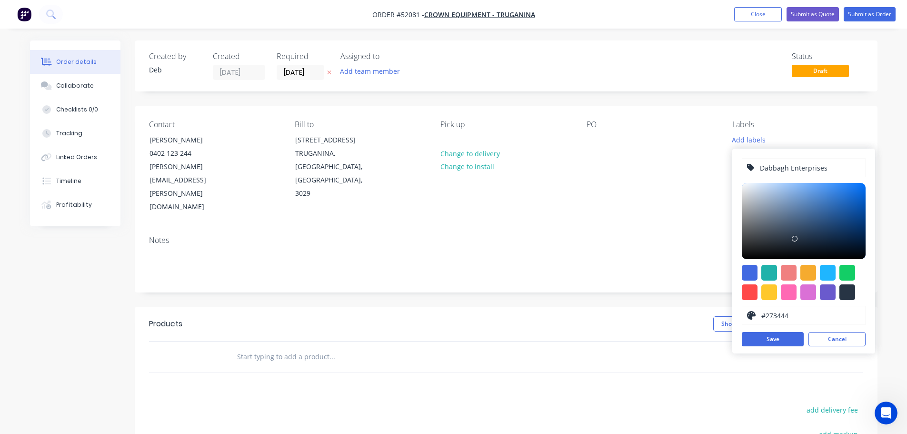
drag, startPoint x: 784, startPoint y: 340, endPoint x: 679, endPoint y: 268, distance: 127.7
click at [784, 339] on button "Save" at bounding box center [773, 339] width 62 height 14
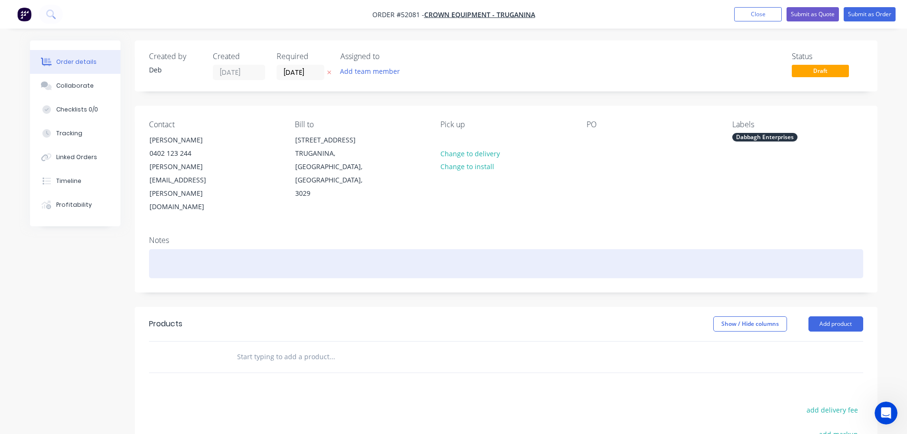
click at [641, 249] on div at bounding box center [506, 263] width 714 height 29
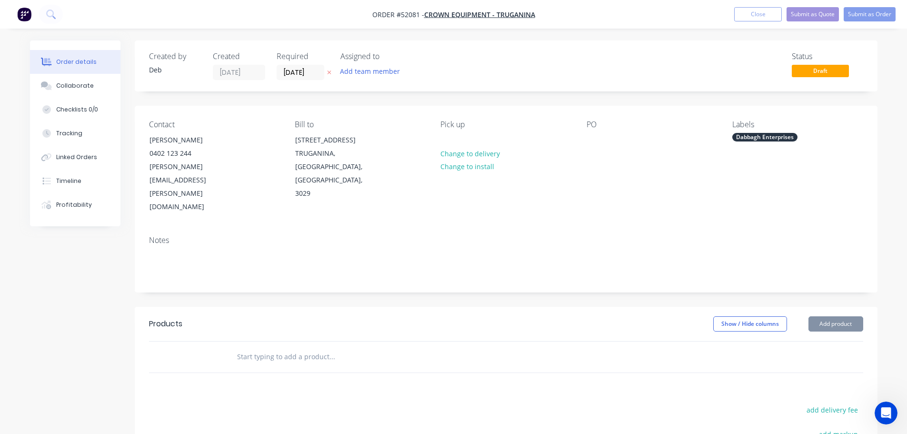
click at [754, 137] on div "Dabbagh Enterprises" at bounding box center [764, 137] width 65 height 9
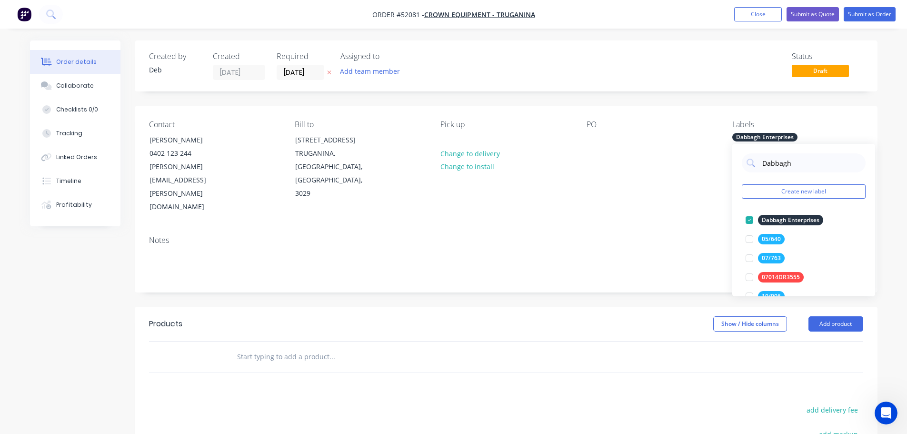
drag, startPoint x: 753, startPoint y: 159, endPoint x: 726, endPoint y: 160, distance: 26.7
click at [727, 160] on body "Order #52081 - CROWN EQUIPMENT - TRUGANINA Add product Close Submit as Quote Su…" at bounding box center [453, 307] width 907 height 615
type input "D"
type input "Crown"
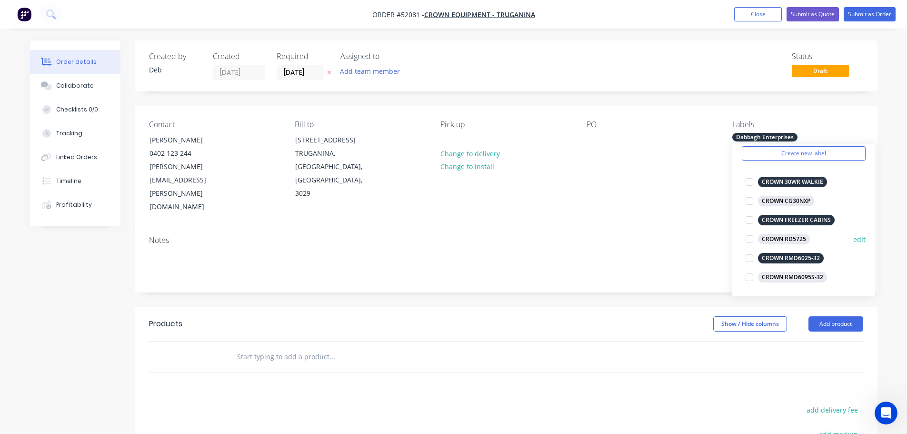
scroll to position [48, 0]
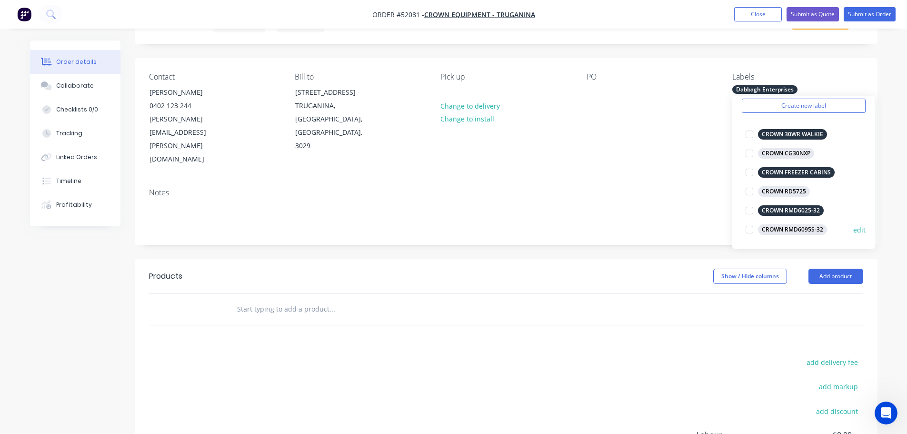
click at [750, 229] on div at bounding box center [749, 229] width 19 height 19
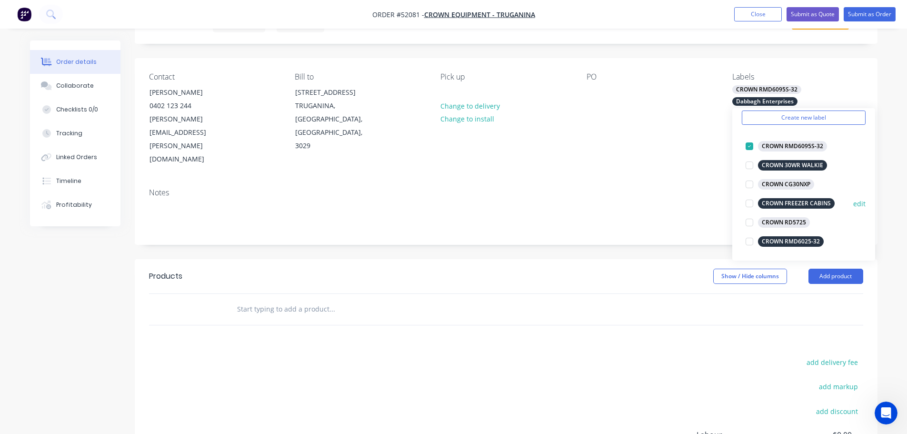
click at [750, 203] on div at bounding box center [749, 203] width 19 height 19
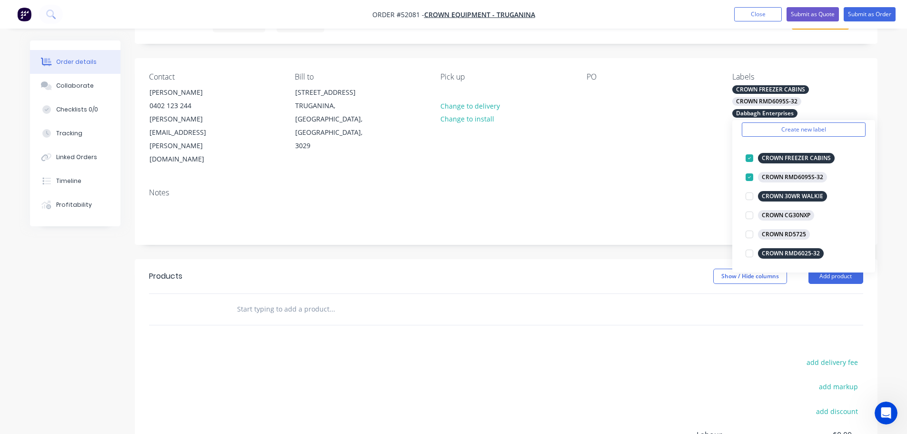
click at [614, 114] on div "PO" at bounding box center [651, 119] width 130 height 94
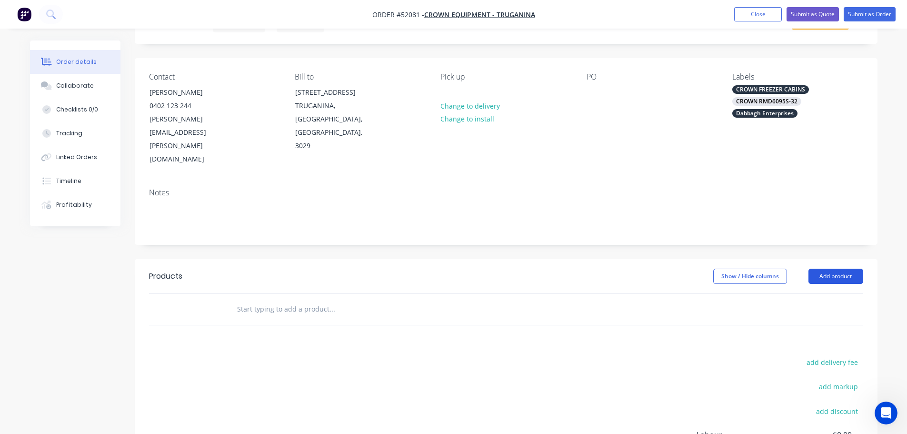
click at [830, 268] on button "Add product" at bounding box center [835, 275] width 55 height 15
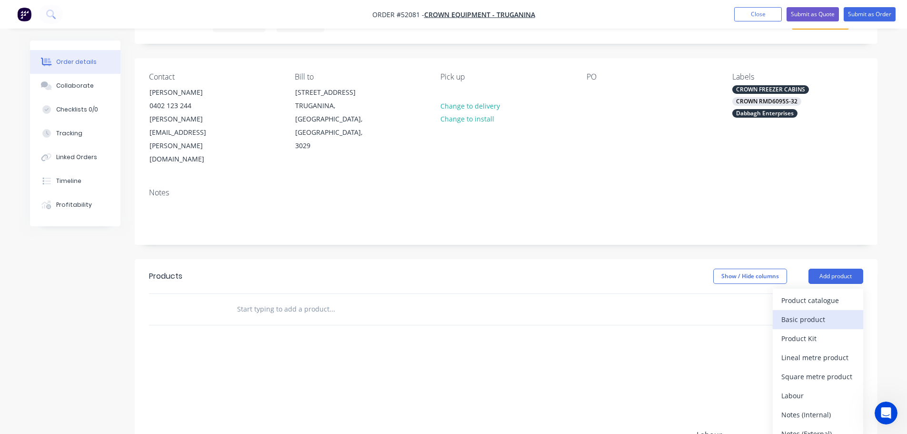
click at [813, 312] on div "Basic product" at bounding box center [817, 319] width 73 height 14
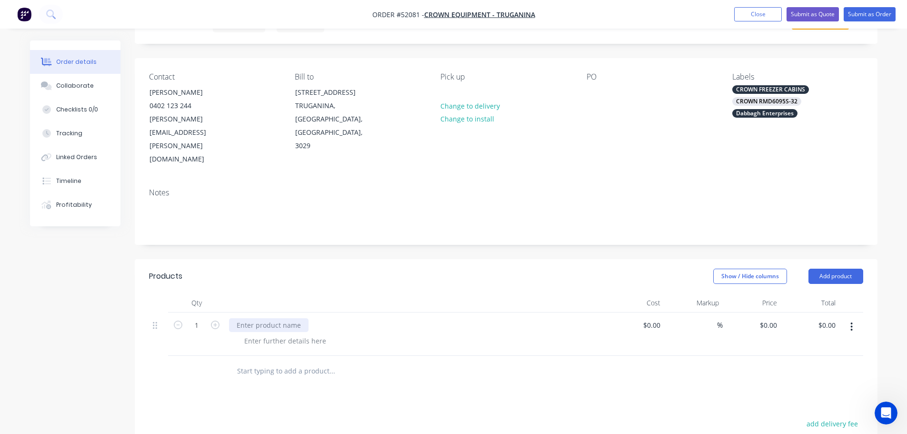
click at [260, 318] on div at bounding box center [268, 325] width 79 height 14
drag, startPoint x: 261, startPoint y: 299, endPoint x: 223, endPoint y: 362, distance: 73.6
click at [261, 334] on div at bounding box center [285, 341] width 97 height 14
type input "1"
type input "$0.00"
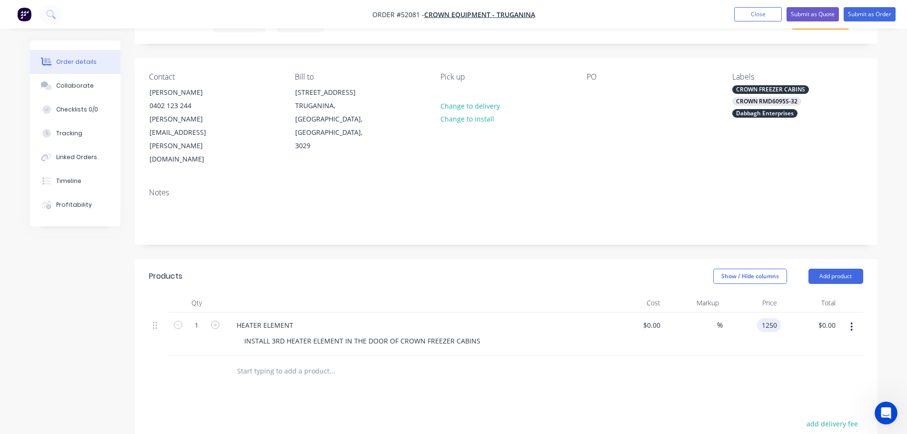
type input "$1,250.00"
click at [472, 334] on div "INSTALL 3RD HEATER ELEMENT IN THE DOOR OF CROWN FREEZER CABINS" at bounding box center [362, 341] width 251 height 14
click at [475, 334] on div "INSTALL 3RD HEATER ELEMENT IN THE DOOR OF CROWN FREEZER CABINS" at bounding box center [362, 341] width 251 height 14
click at [842, 268] on button "Add product" at bounding box center [835, 275] width 55 height 15
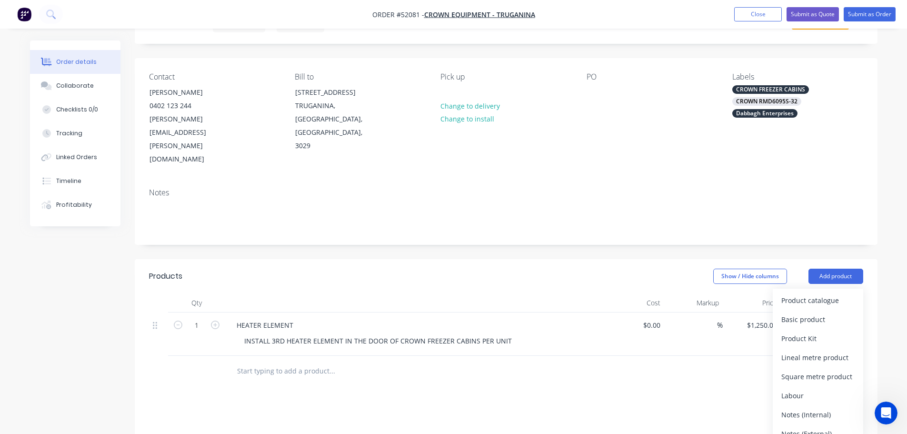
drag, startPoint x: 804, startPoint y: 275, endPoint x: 617, endPoint y: 277, distance: 187.1
click at [803, 312] on div "Basic product" at bounding box center [817, 319] width 73 height 14
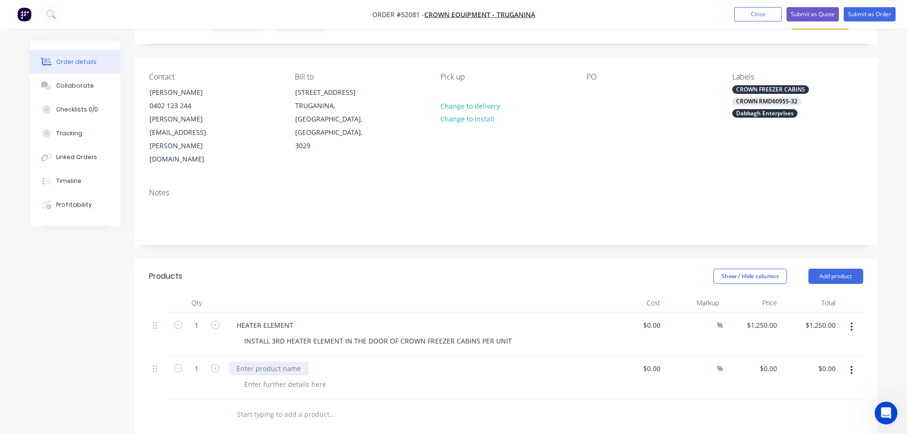
click at [263, 361] on div at bounding box center [268, 368] width 79 height 14
click at [266, 377] on div at bounding box center [285, 384] width 97 height 14
type input "$1,650.00"
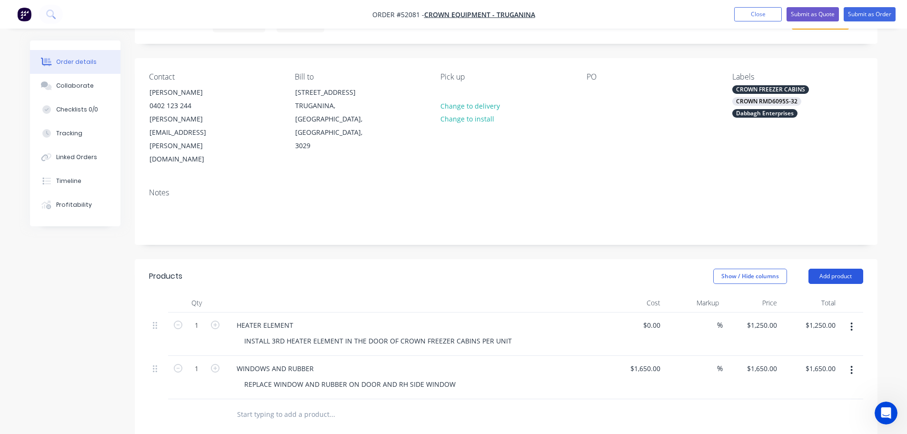
click at [832, 268] on button "Add product" at bounding box center [835, 275] width 55 height 15
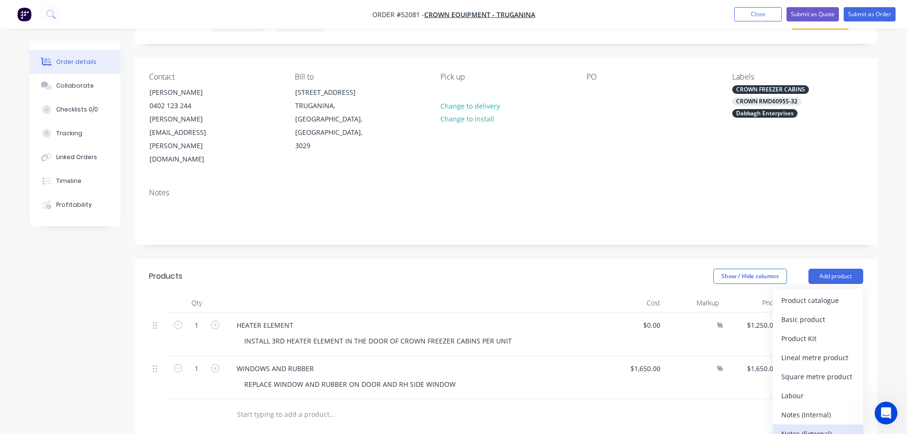
click at [814, 426] on div "Notes (External)" at bounding box center [817, 433] width 73 height 14
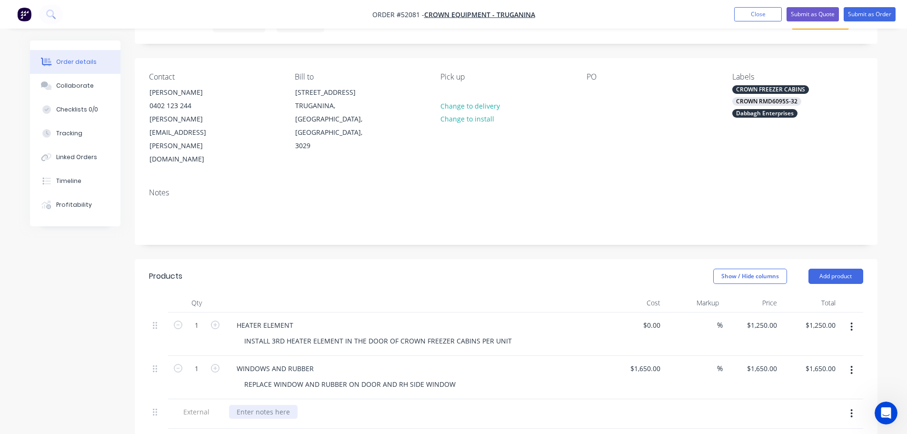
click at [263, 405] on div at bounding box center [263, 412] width 69 height 14
drag, startPoint x: 634, startPoint y: 325, endPoint x: 691, endPoint y: 323, distance: 56.2
click at [690, 356] on div "1 WINDOWS AND RUBBER REPLACE WINDOW AND RUBBER ON DOOR AND RH SIDE WINDOW 1650 …" at bounding box center [506, 377] width 714 height 43
type input "$0.00"
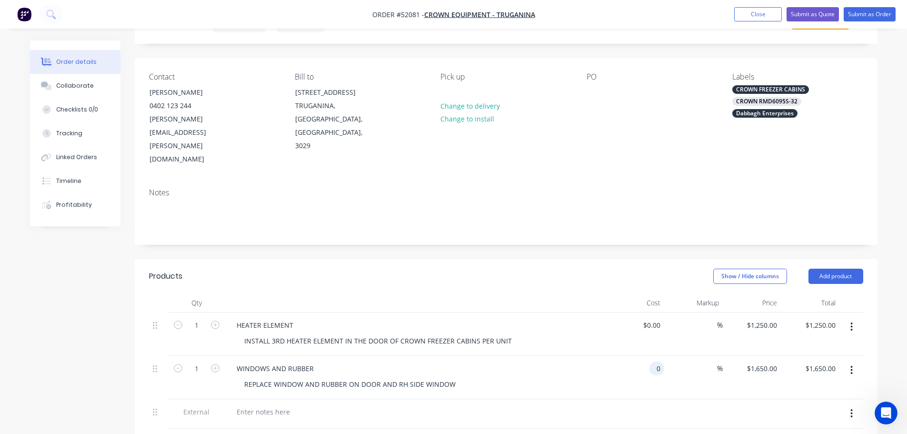
type input "$0.00"
type input "1"
type input "$0.00"
click at [701, 356] on div "1 1 %" at bounding box center [693, 377] width 59 height 43
click at [707, 361] on input "1" at bounding box center [711, 368] width 11 height 14
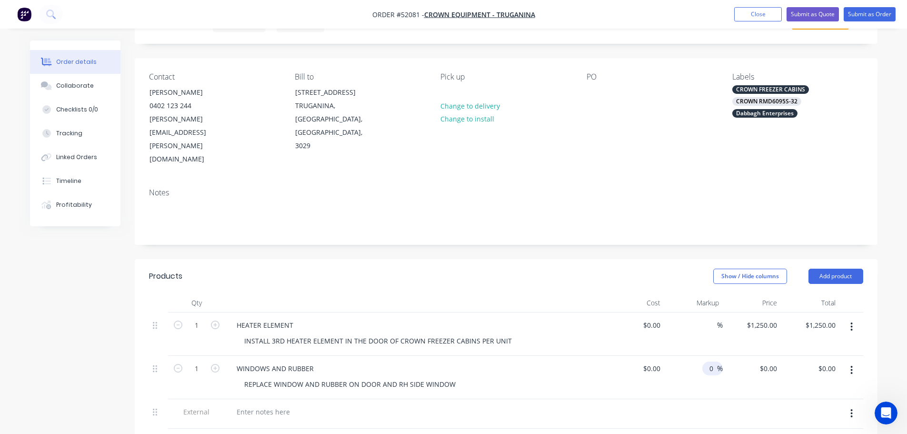
type input "0"
type input "$650.00"
type input "1"
type input "$1.00"
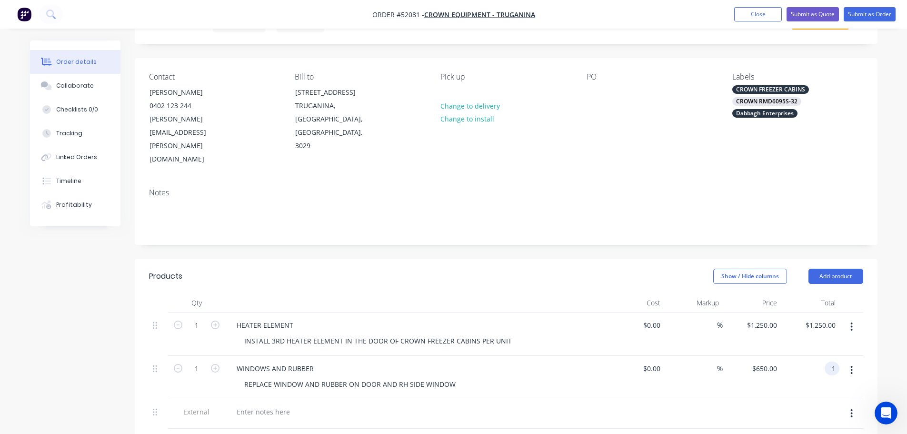
type input "1.00"
type input "1"
type input "$1.00"
click at [762, 356] on div "1 1" at bounding box center [752, 377] width 59 height 43
drag, startPoint x: 772, startPoint y: 324, endPoint x: 804, endPoint y: 325, distance: 32.9
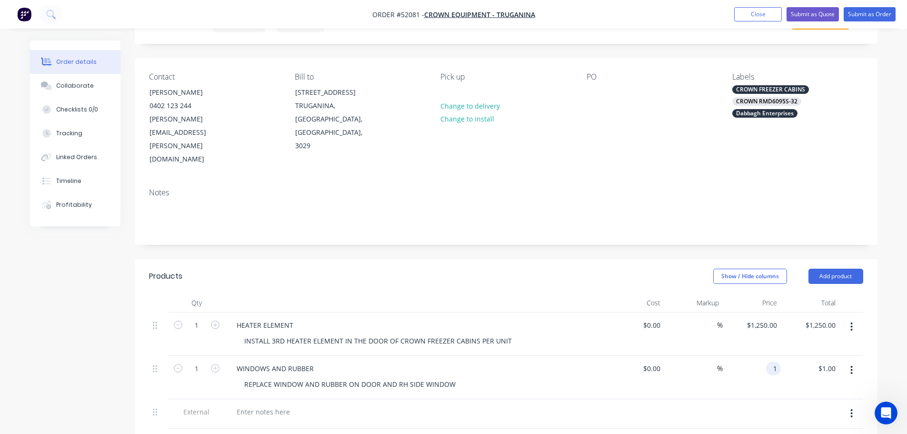
click at [804, 356] on div "1 WINDOWS AND RUBBER REPLACE WINDOW AND RUBBER ON DOOR AND RH SIDE WINDOW $0.00…" at bounding box center [506, 377] width 714 height 43
type input "1650"
type input "1.00"
type input "$1,650.00"
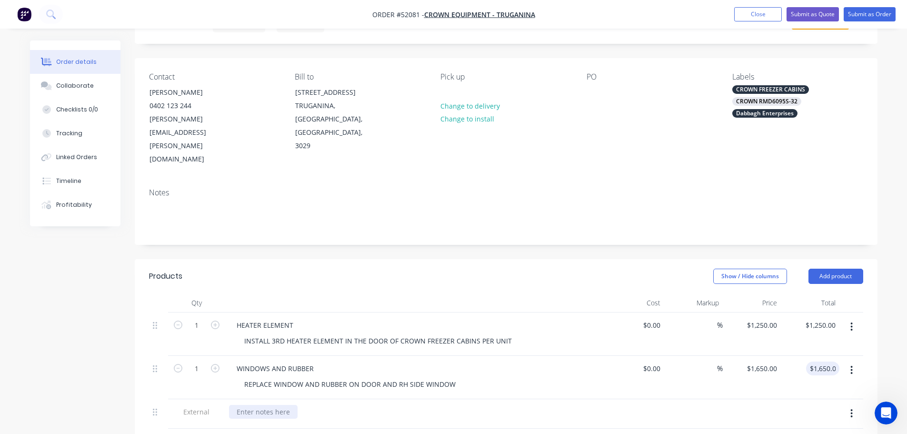
click at [252, 405] on div at bounding box center [263, 412] width 69 height 14
click at [257, 405] on div at bounding box center [263, 412] width 69 height 14
click at [455, 377] on div "REPLACE WINDOW AND RUBBER ON DOOR AND RH SIDE WINDOW" at bounding box center [350, 384] width 227 height 14
click at [292, 405] on div "ANY OTHER" at bounding box center [415, 412] width 373 height 14
drag, startPoint x: 272, startPoint y: 371, endPoint x: 273, endPoint y: 396, distance: 24.3
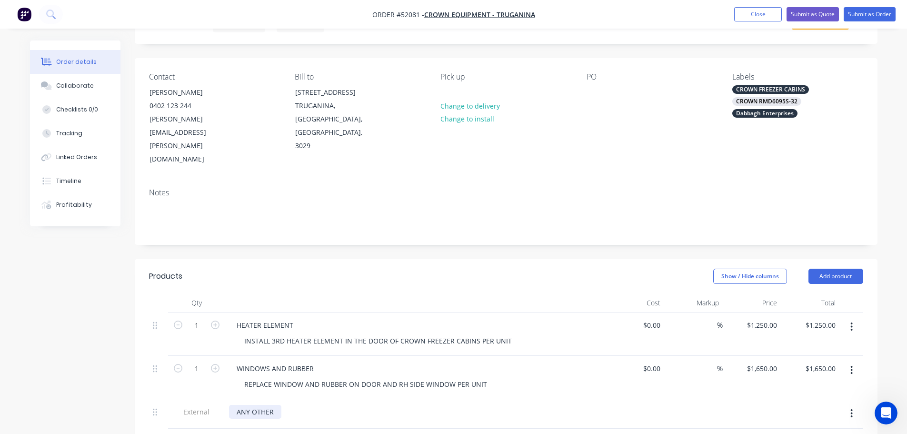
click at [272, 399] on div "ANY OTHER" at bounding box center [415, 414] width 381 height 30
click at [303, 405] on div "ANY OTHER REPAIRS WILL BE REVIEWED ON A TRUCK BY TRUCK BASIS" at bounding box center [347, 412] width 237 height 14
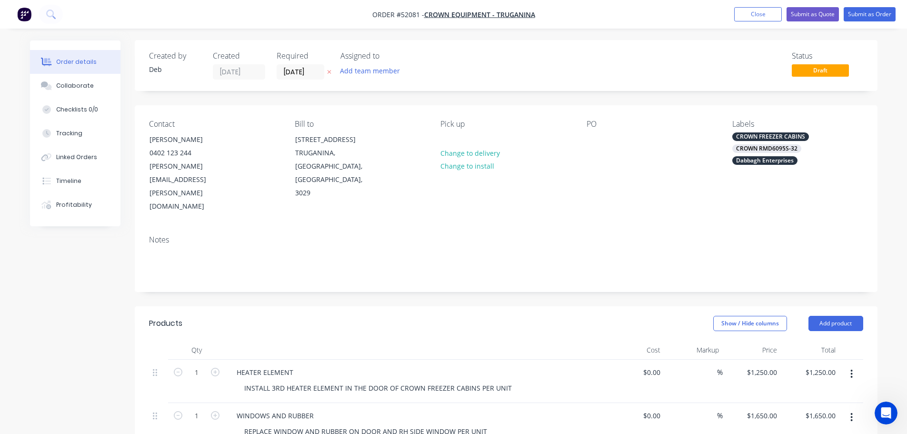
scroll to position [0, 0]
click at [799, 15] on button "Submit as Quote" at bounding box center [812, 14] width 52 height 14
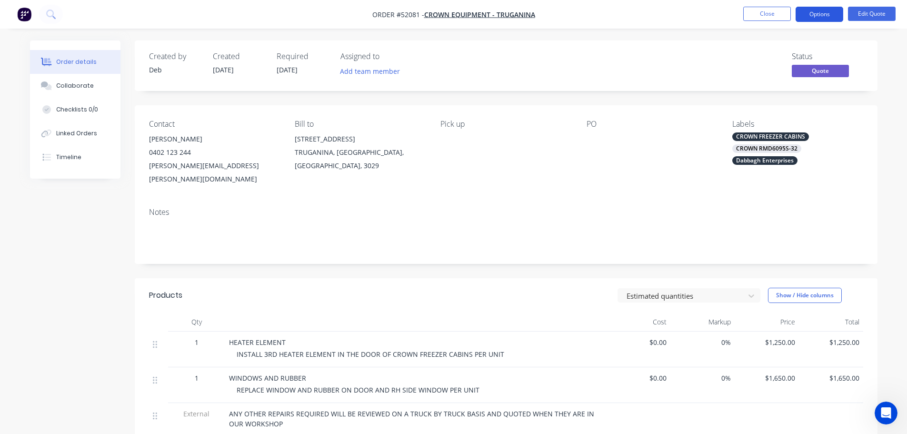
click at [815, 19] on button "Options" at bounding box center [819, 14] width 48 height 15
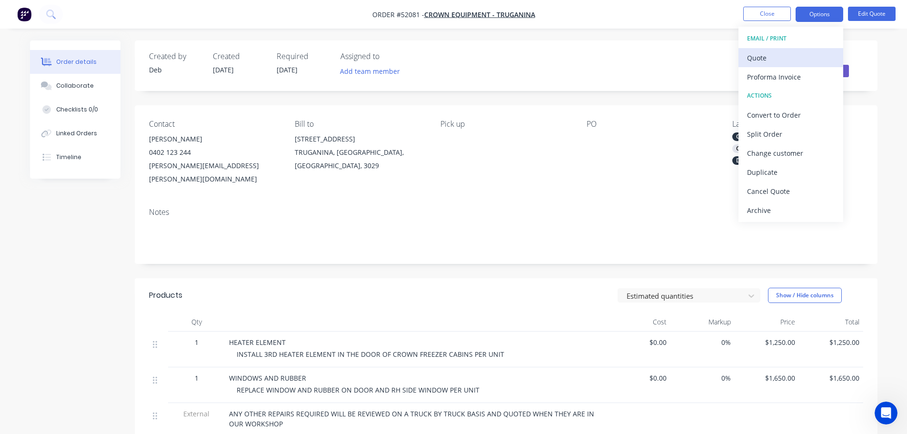
click at [785, 59] on div "Quote" at bounding box center [791, 58] width 88 height 14
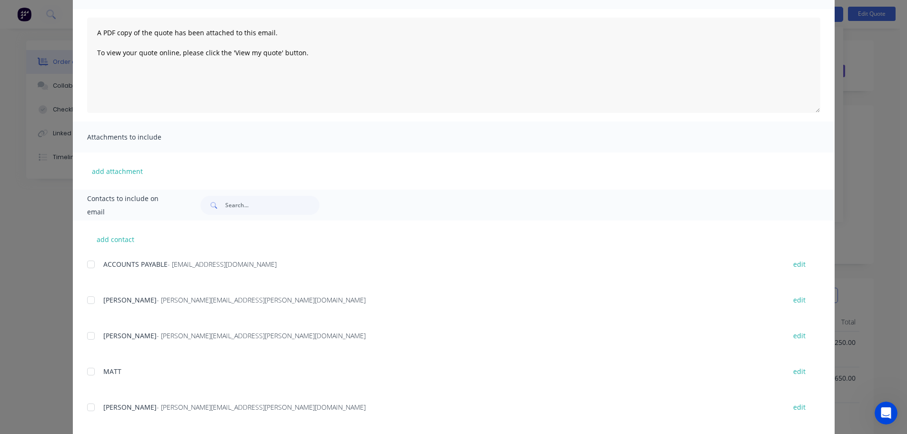
scroll to position [107, 0]
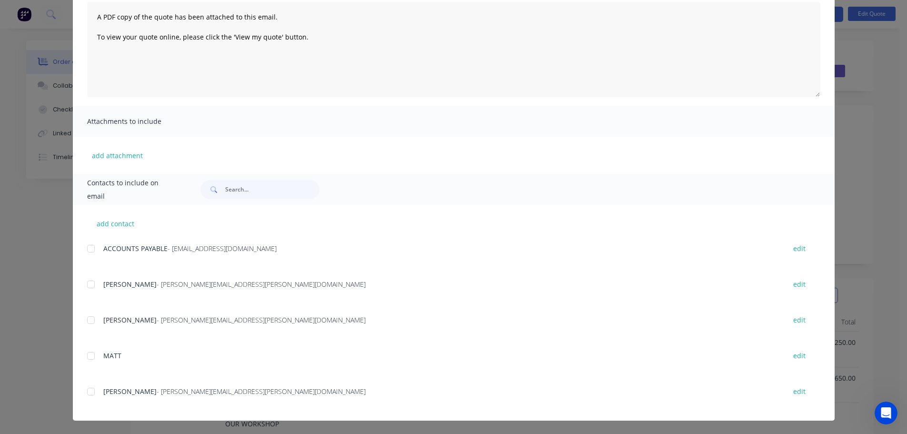
click at [89, 393] on div at bounding box center [90, 391] width 19 height 19
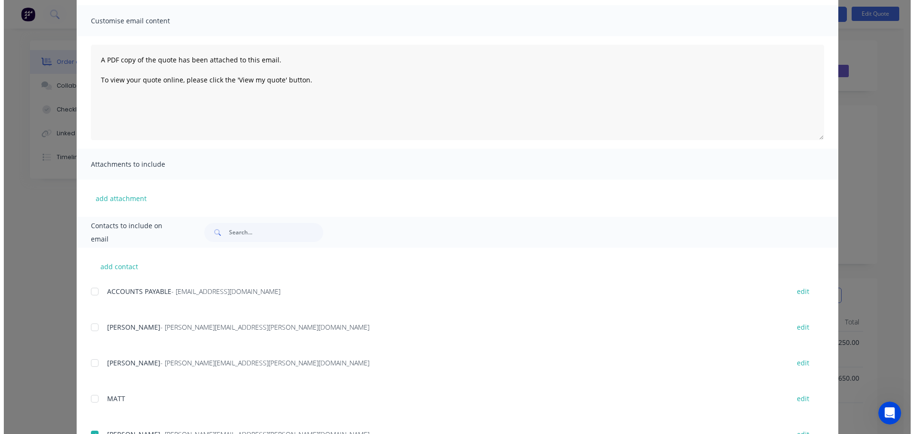
scroll to position [0, 0]
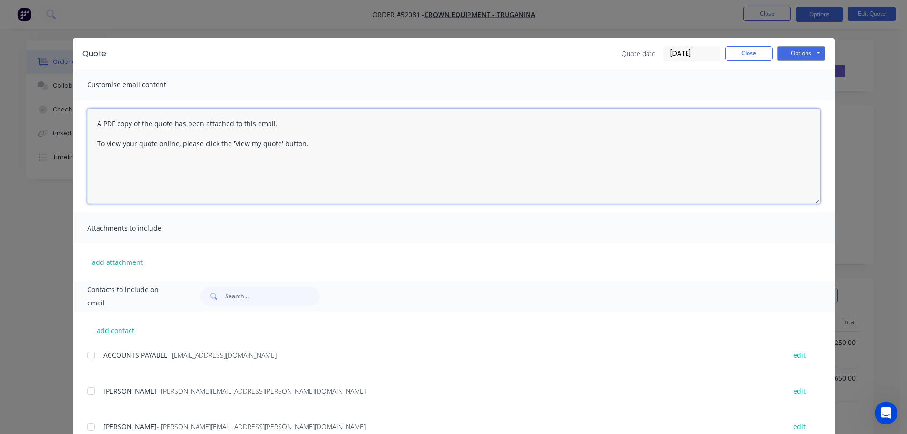
click at [95, 121] on textarea "A PDF copy of the quote has been attached to this email. To view your quote onl…" at bounding box center [453, 156] width 733 height 95
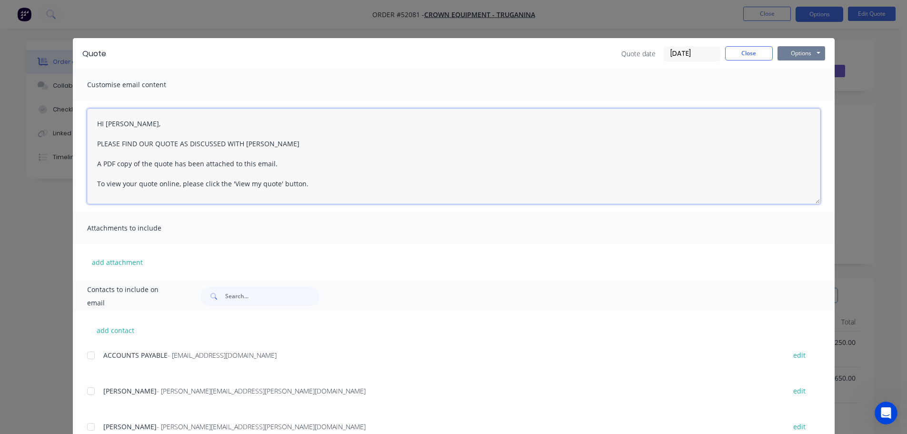
type textarea "HI [PERSON_NAME], PLEASE FIND OUR QUOTE AS DISCUSSED WITH [PERSON_NAME] A PDF c…"
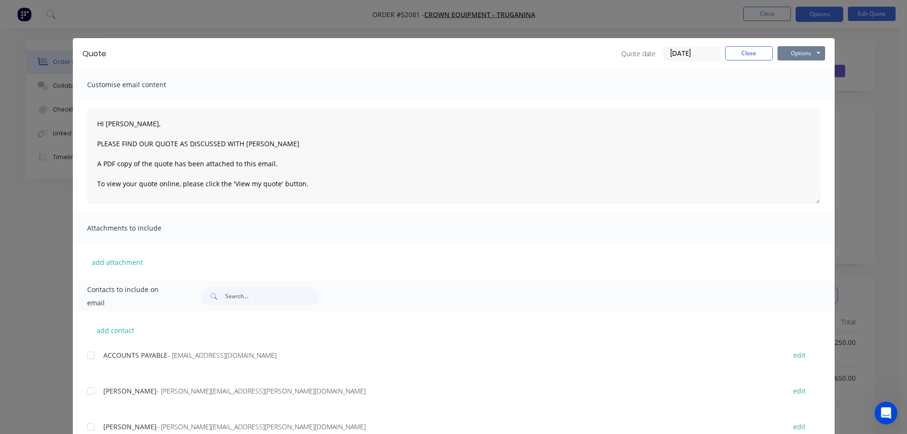
click at [791, 54] on button "Options" at bounding box center [801, 53] width 48 height 14
click at [798, 101] on button "Email" at bounding box center [807, 102] width 61 height 16
click at [76, 414] on icon "button" at bounding box center [79, 413] width 6 height 9
click at [730, 52] on button "Close" at bounding box center [749, 53] width 48 height 14
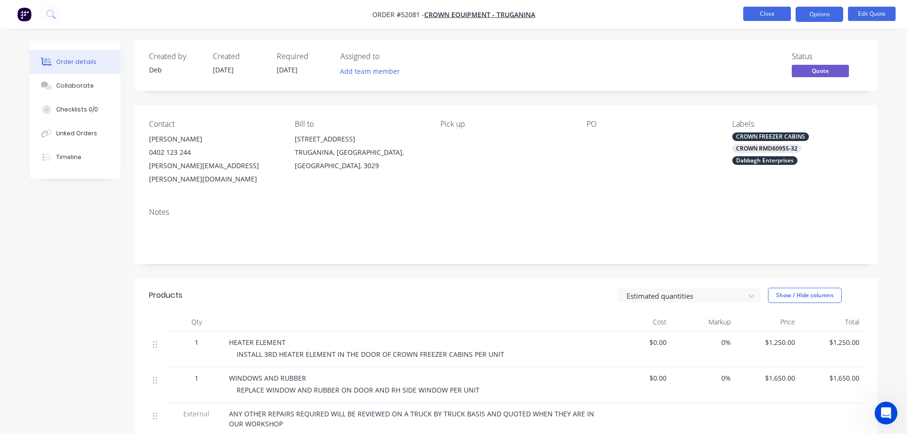
click at [765, 16] on button "Close" at bounding box center [767, 14] width 48 height 14
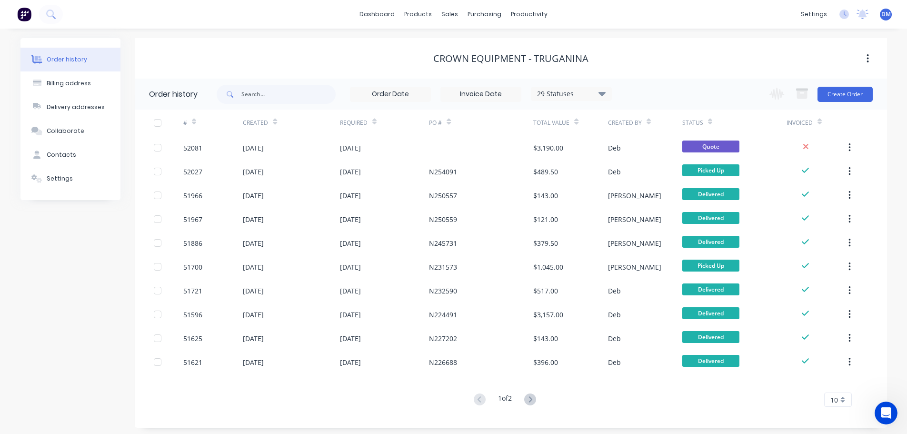
click at [29, 9] on img at bounding box center [24, 14] width 14 height 14
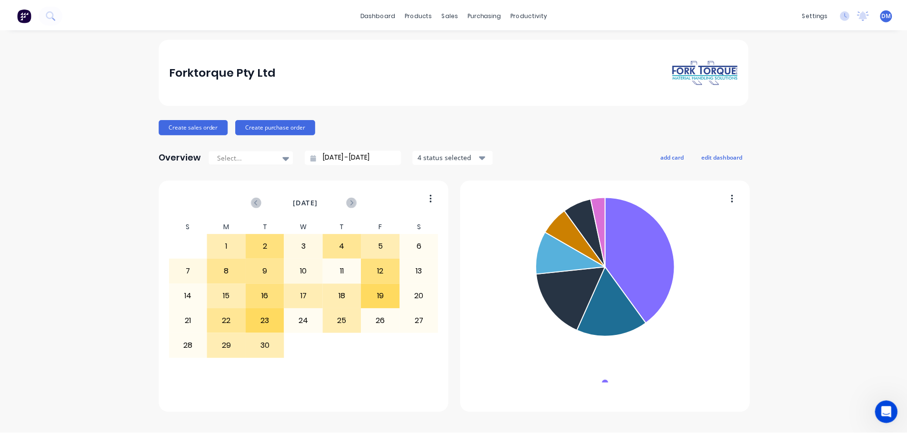
scroll to position [1783, 0]
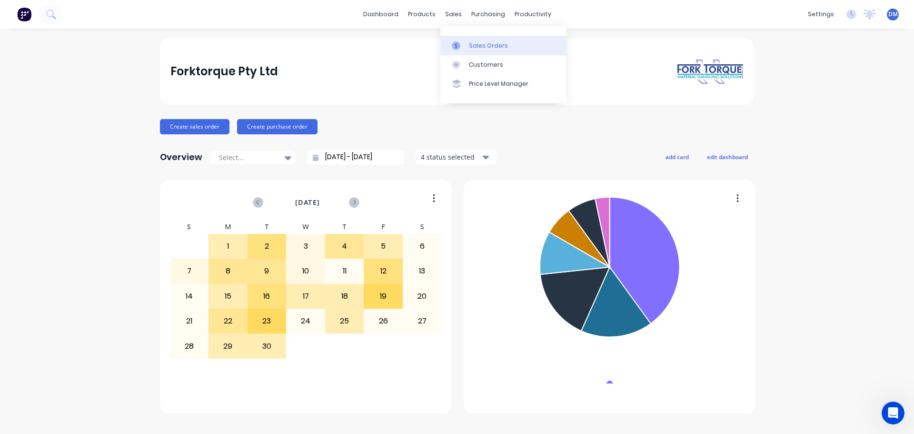
click at [468, 43] on link "Sales Orders" at bounding box center [503, 45] width 126 height 19
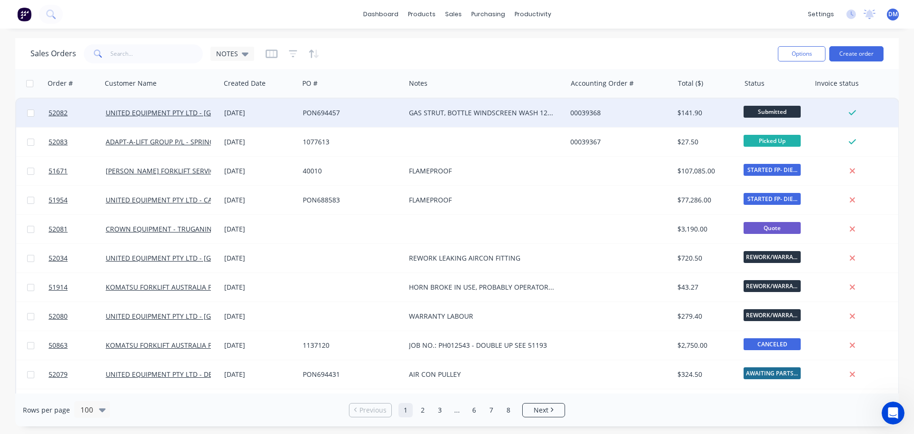
click at [349, 111] on div "PON694457" at bounding box center [350, 113] width 94 height 10
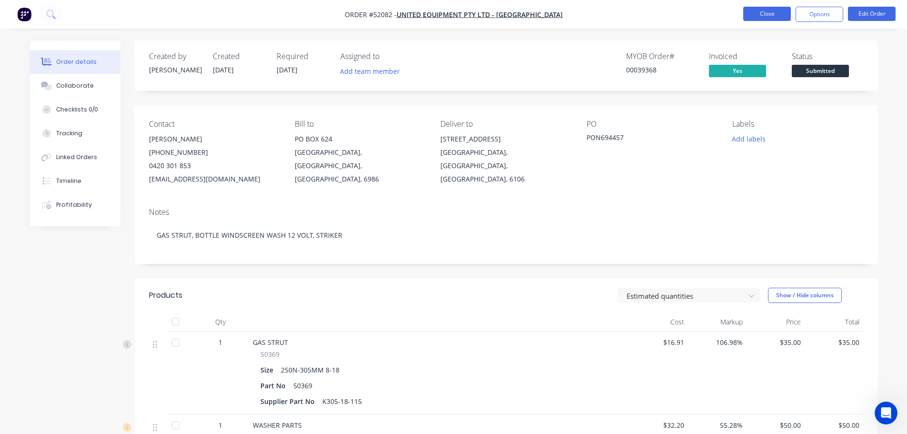
click at [767, 13] on button "Close" at bounding box center [767, 14] width 48 height 14
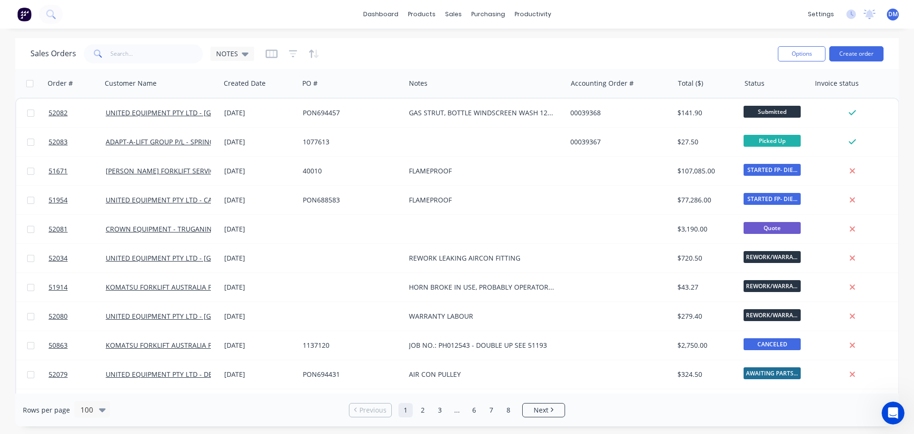
click at [21, 13] on img at bounding box center [24, 14] width 14 height 14
